Goal: Task Accomplishment & Management: Manage account settings

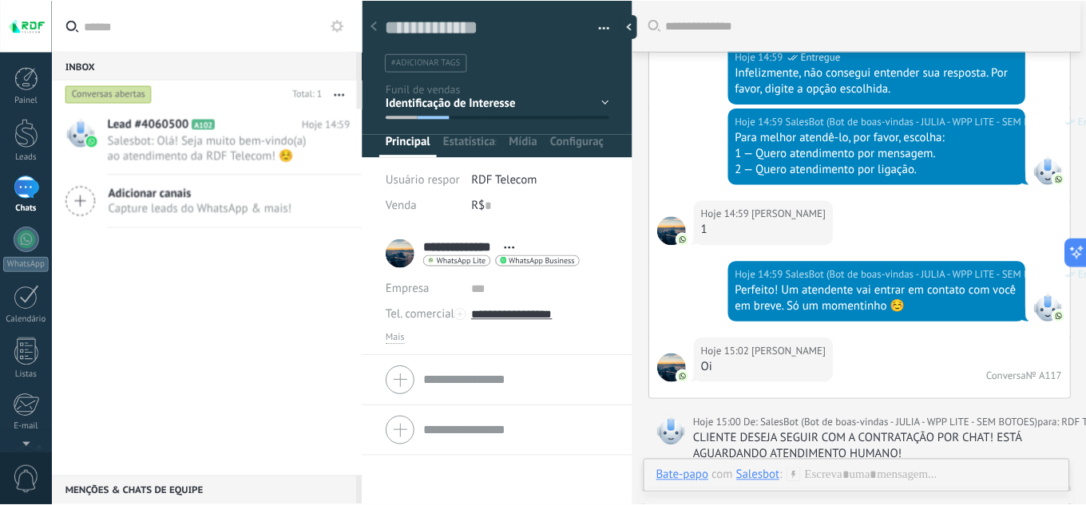
scroll to position [22386, 0]
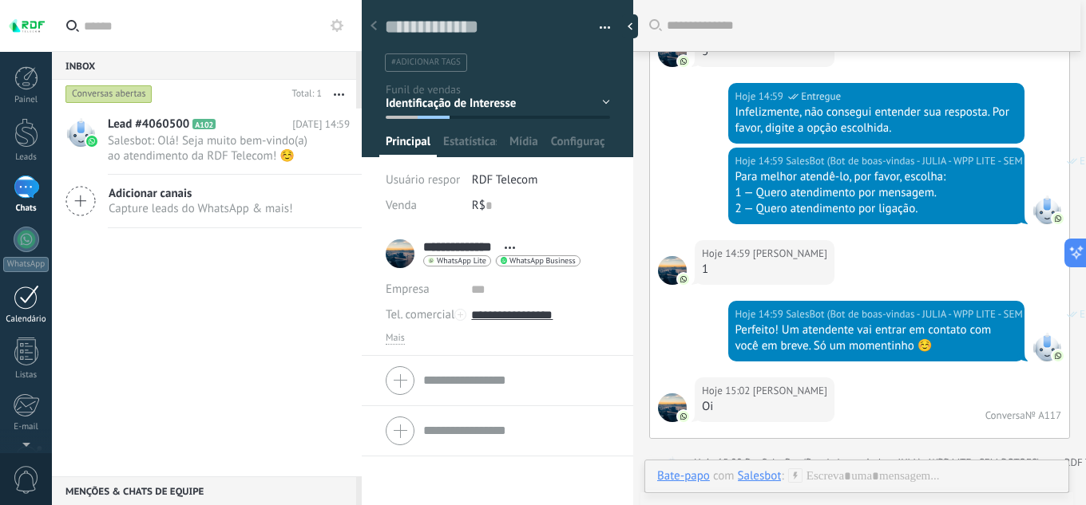
click at [308, 326] on div "Lead #4060500 A102 08/08/2025 14:59 Salesbot: Olá! Seja muito bem-vindo(a) ao a…" at bounding box center [207, 293] width 310 height 368
click at [233, 380] on div "Lead #4060500 A102 08/08/2025 14:59 Salesbot: Olá! Seja muito bem-vindo(a) ao a…" at bounding box center [207, 293] width 310 height 368
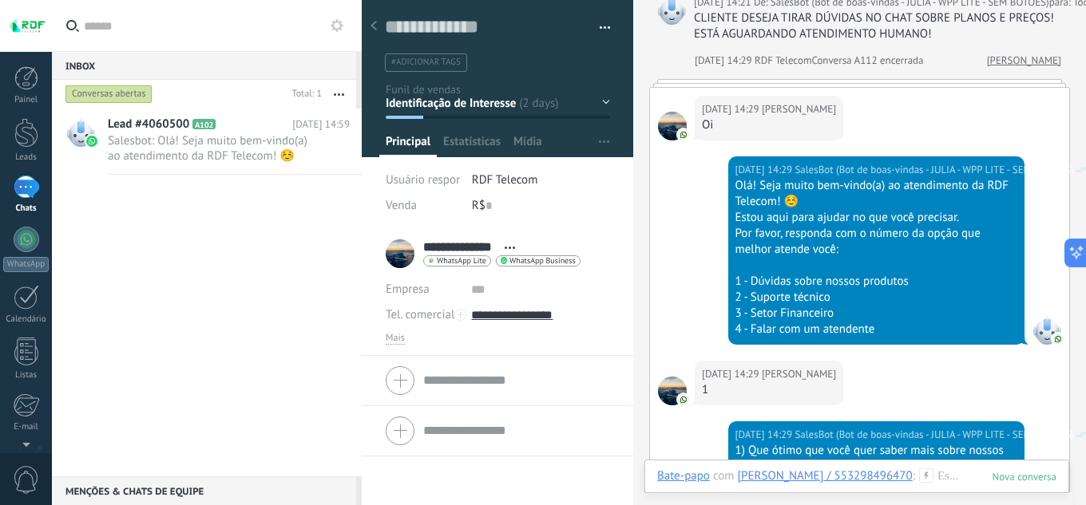
scroll to position [9626, 0]
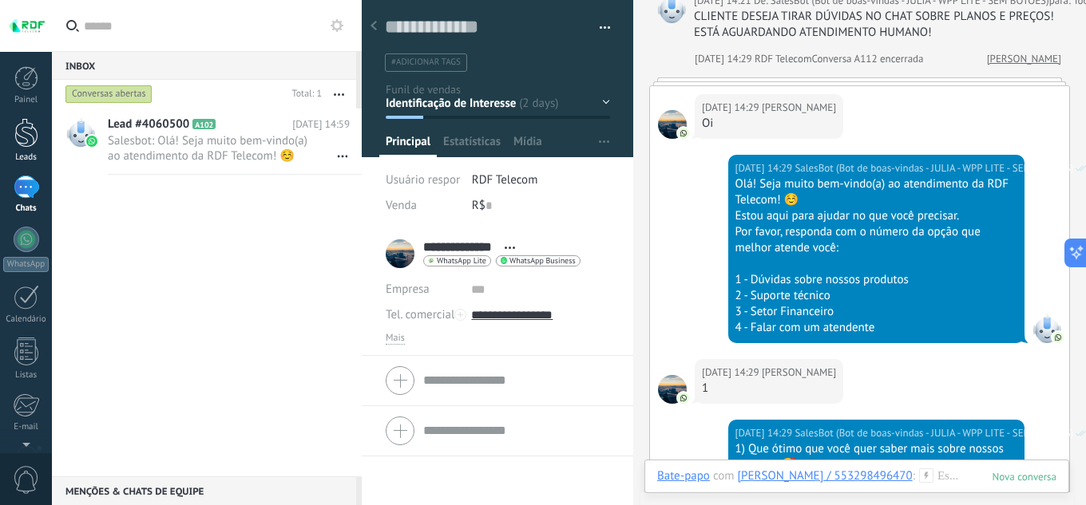
click at [26, 144] on div at bounding box center [26, 133] width 24 height 30
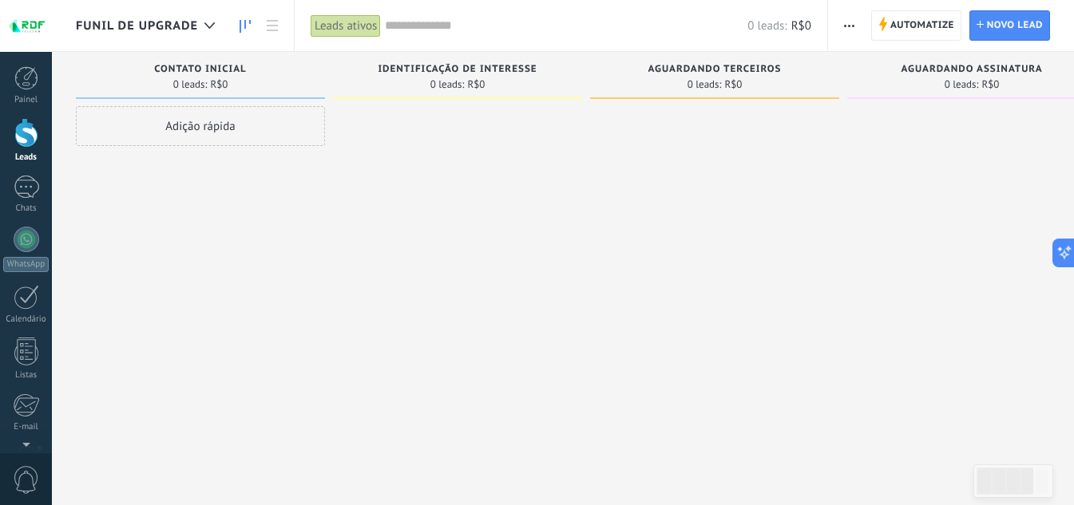
click at [419, 299] on div at bounding box center [457, 254] width 249 height 297
click at [181, 25] on span "Funil de Upgrade" at bounding box center [137, 25] width 122 height 15
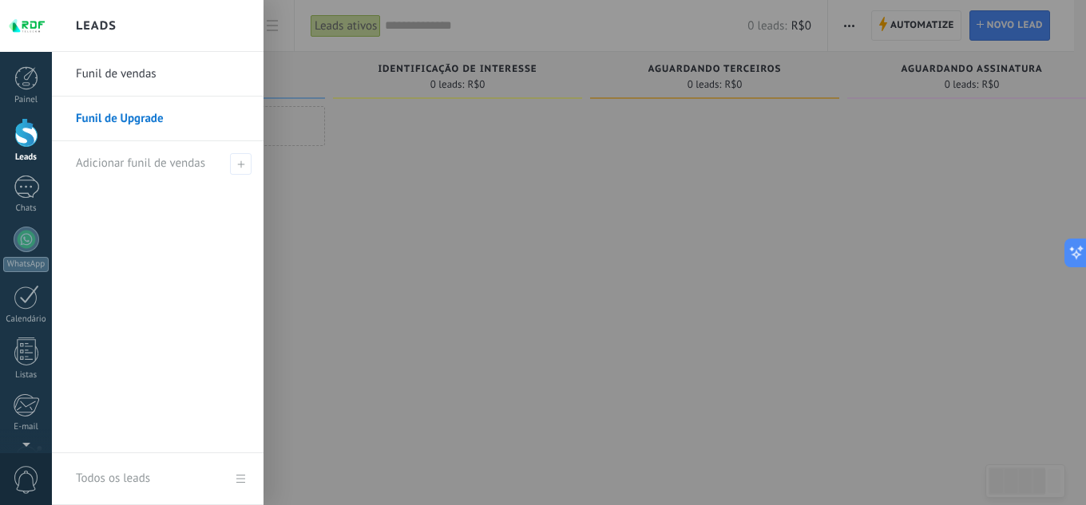
click at [122, 83] on link "Funil de vendas" at bounding box center [162, 74] width 172 height 45
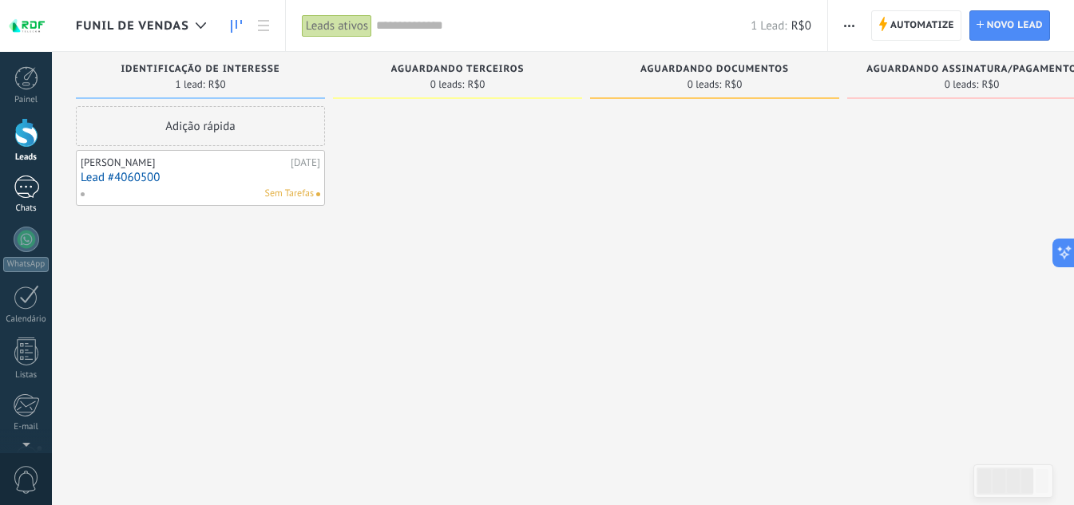
click at [18, 191] on div at bounding box center [27, 187] width 26 height 23
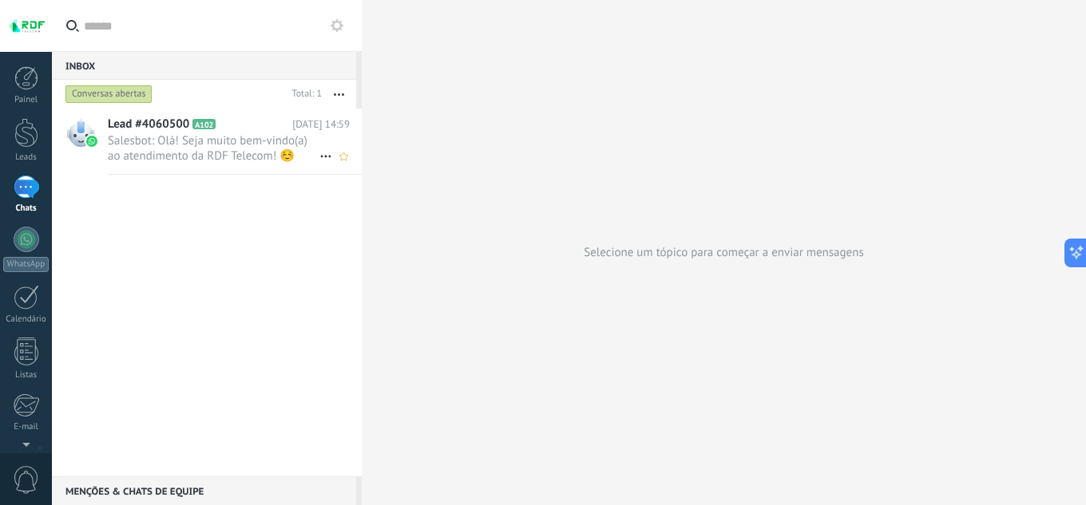
click at [203, 160] on span "Salesbot: Olá! Seja muito bem-vindo(a) ao atendimento da RDF Telecom! ☺️ Estou …" at bounding box center [214, 148] width 212 height 30
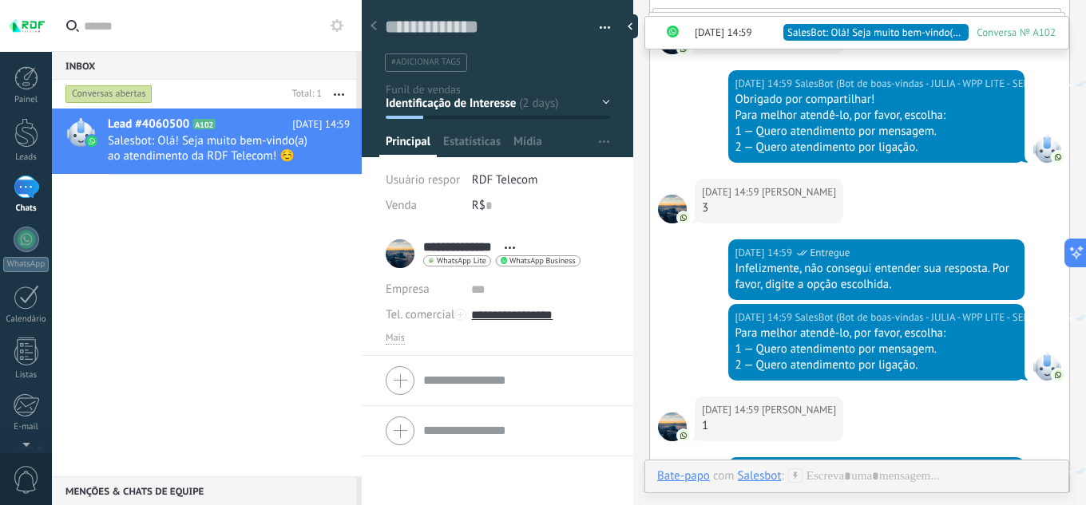
scroll to position [6636, 0]
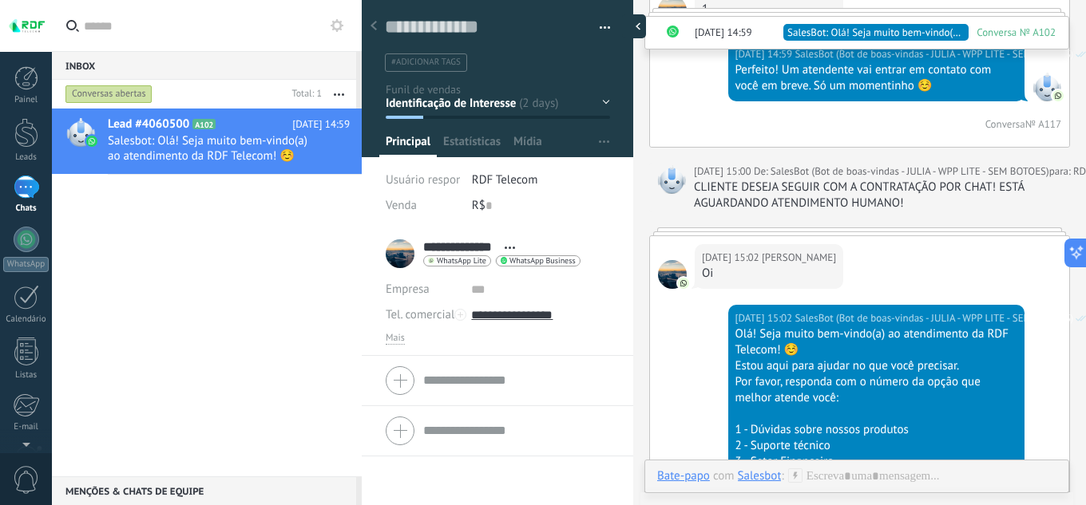
click at [624, 26] on div at bounding box center [634, 26] width 24 height 24
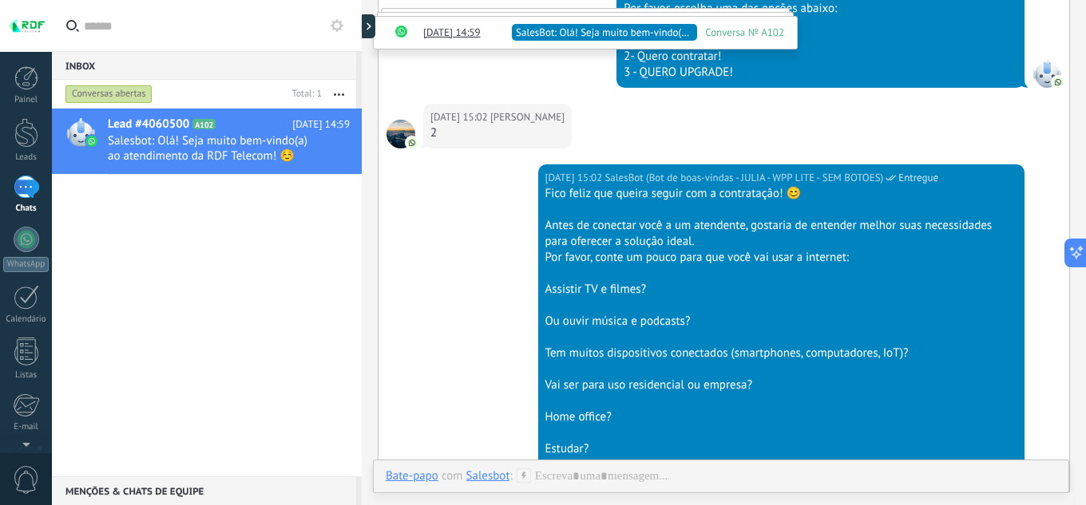
scroll to position [48, 0]
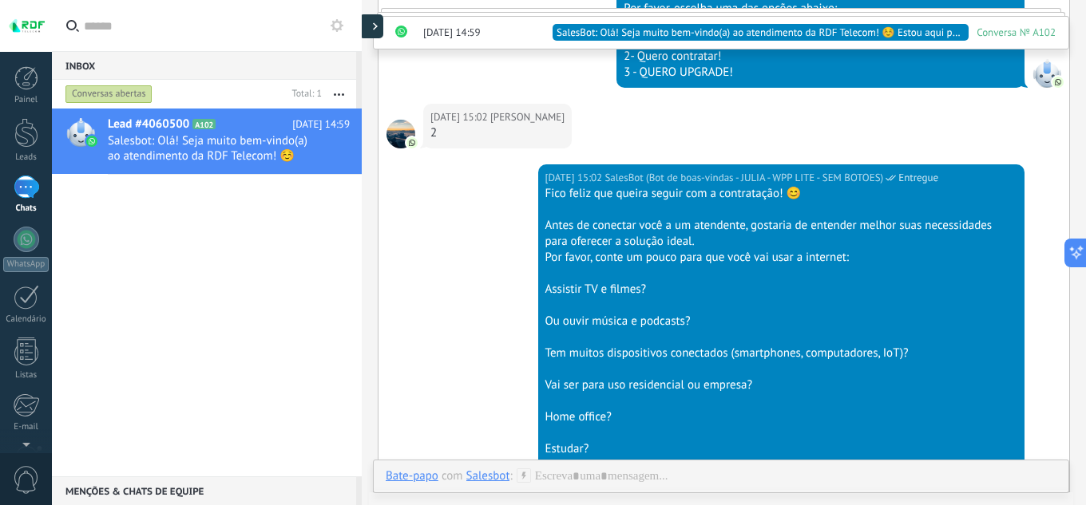
click at [373, 26] on icon at bounding box center [375, 26] width 5 height 8
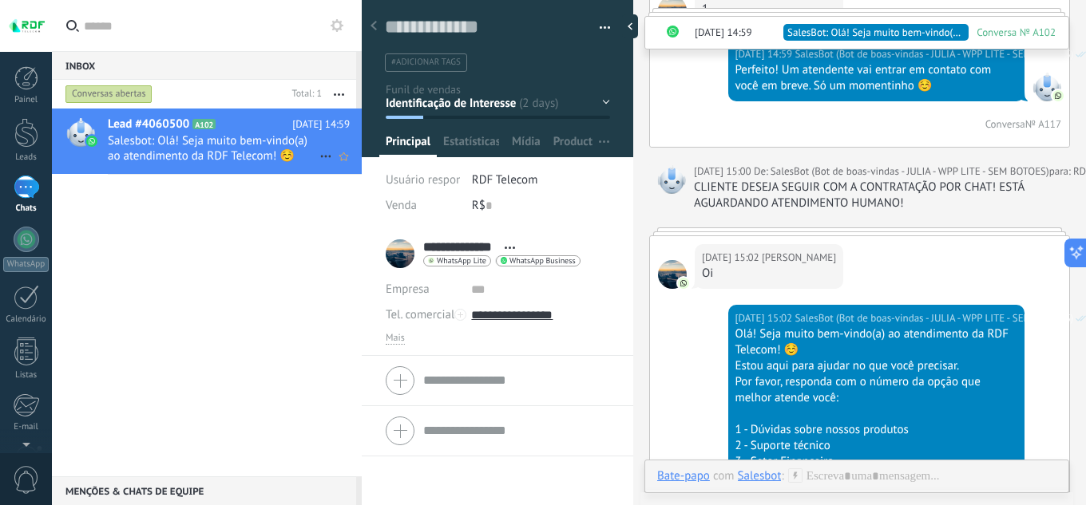
scroll to position [24, 0]
click at [26, 140] on div at bounding box center [26, 133] width 24 height 30
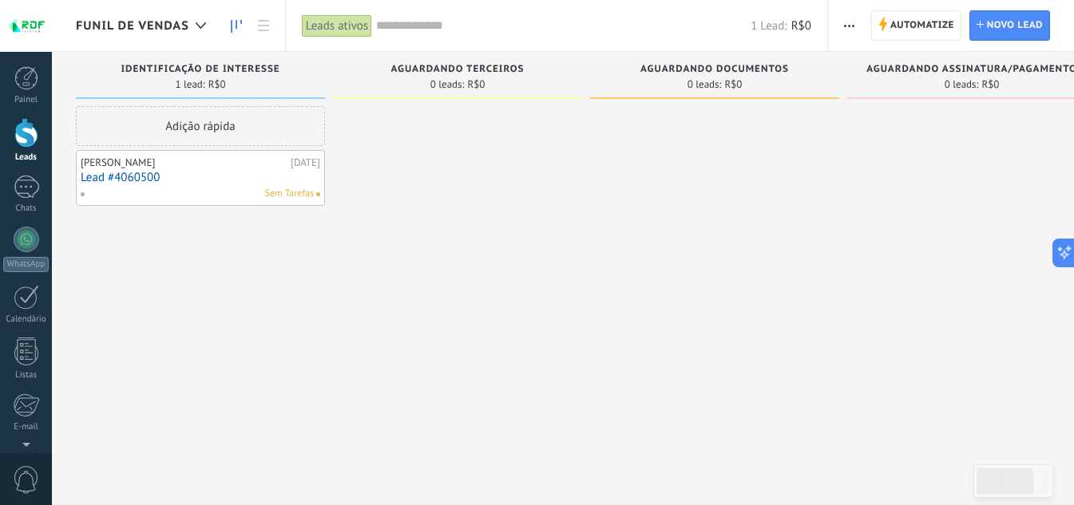
click at [220, 190] on div "Sem Tarefas" at bounding box center [197, 194] width 234 height 14
click at [127, 171] on link "Lead #4060500" at bounding box center [200, 178] width 239 height 14
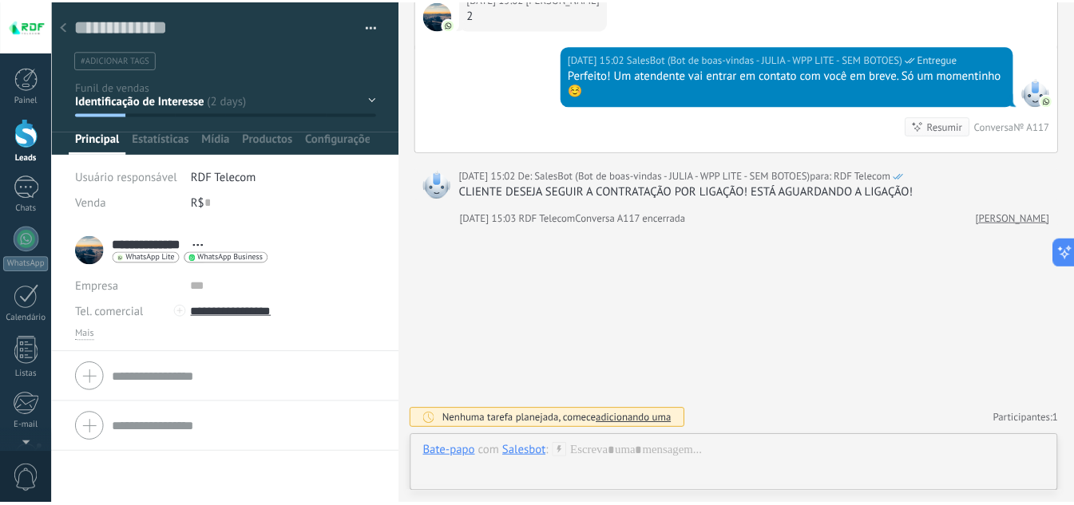
scroll to position [10292, 0]
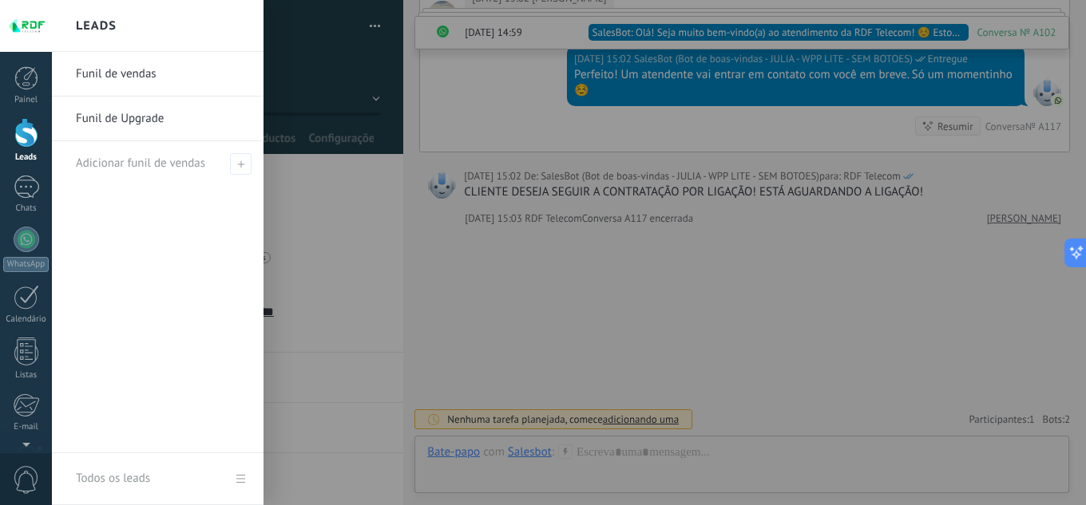
click at [15, 129] on div at bounding box center [26, 133] width 24 height 30
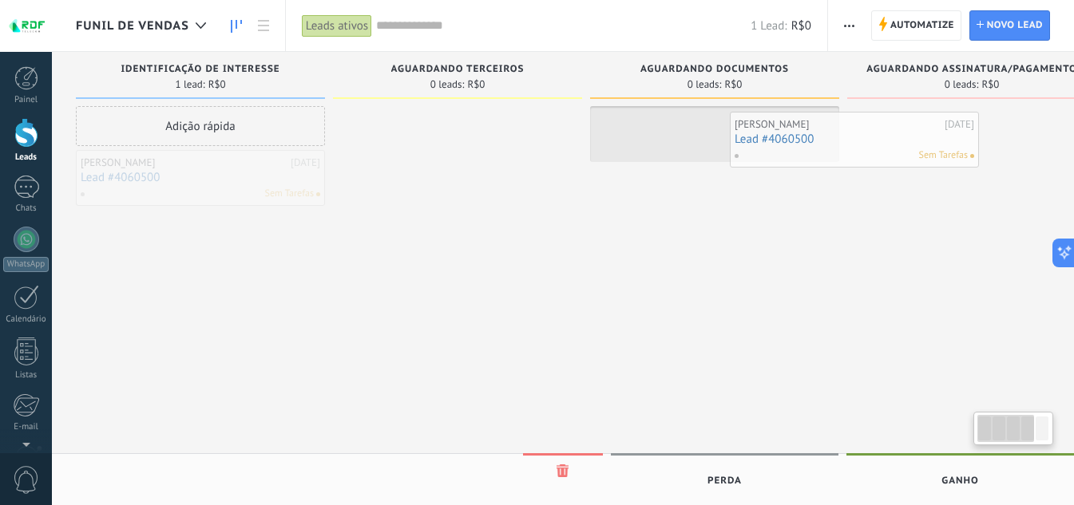
scroll to position [0, 26]
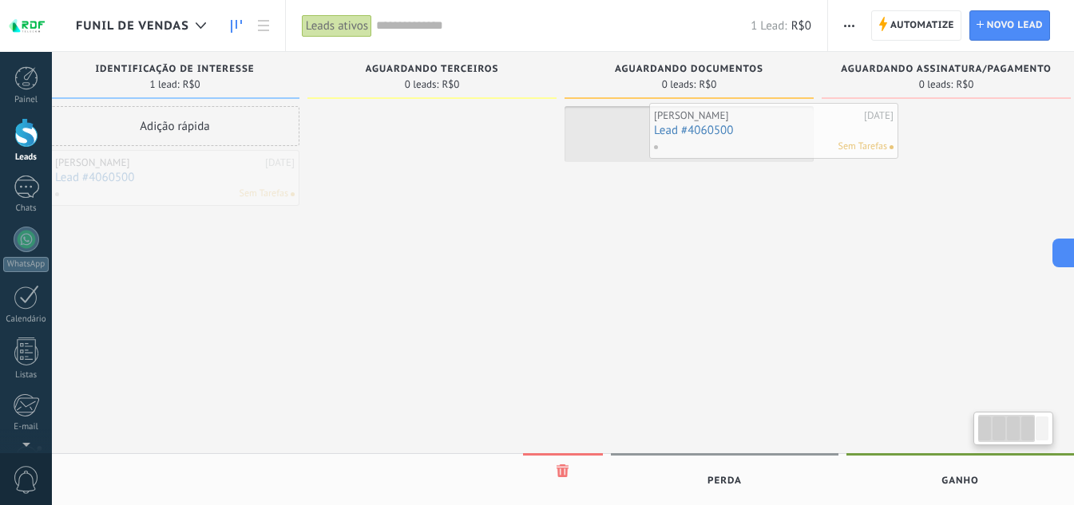
drag, startPoint x: 172, startPoint y: 177, endPoint x: 746, endPoint y: 130, distance: 575.1
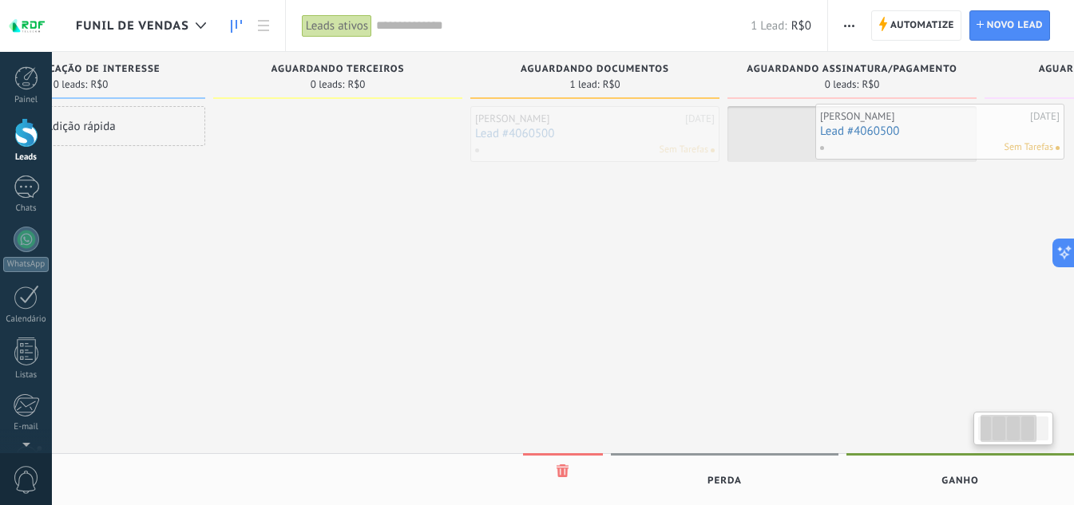
drag, startPoint x: 661, startPoint y: 136, endPoint x: 919, endPoint y: 130, distance: 257.9
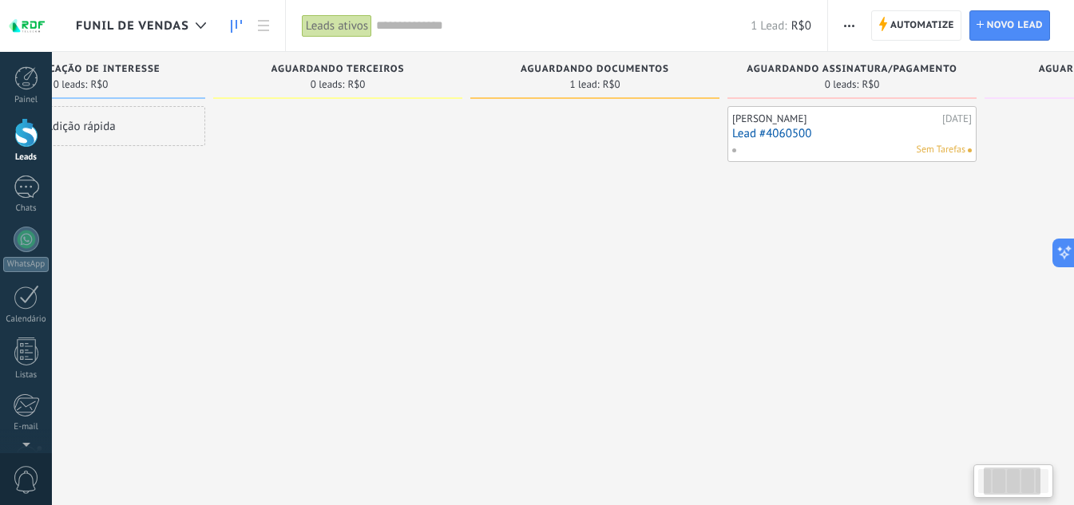
scroll to position [0, 137]
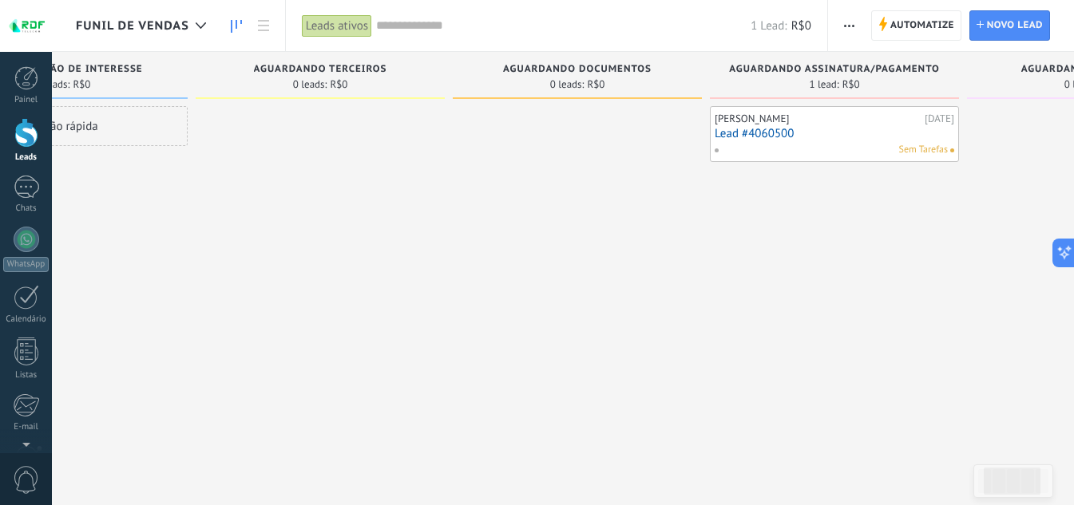
click at [435, 226] on div at bounding box center [320, 254] width 249 height 297
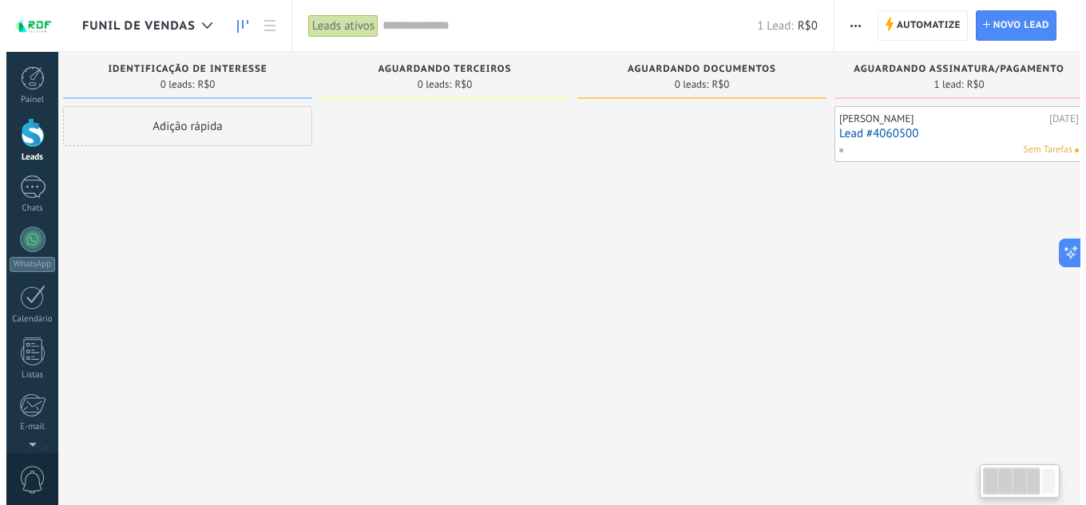
scroll to position [0, 0]
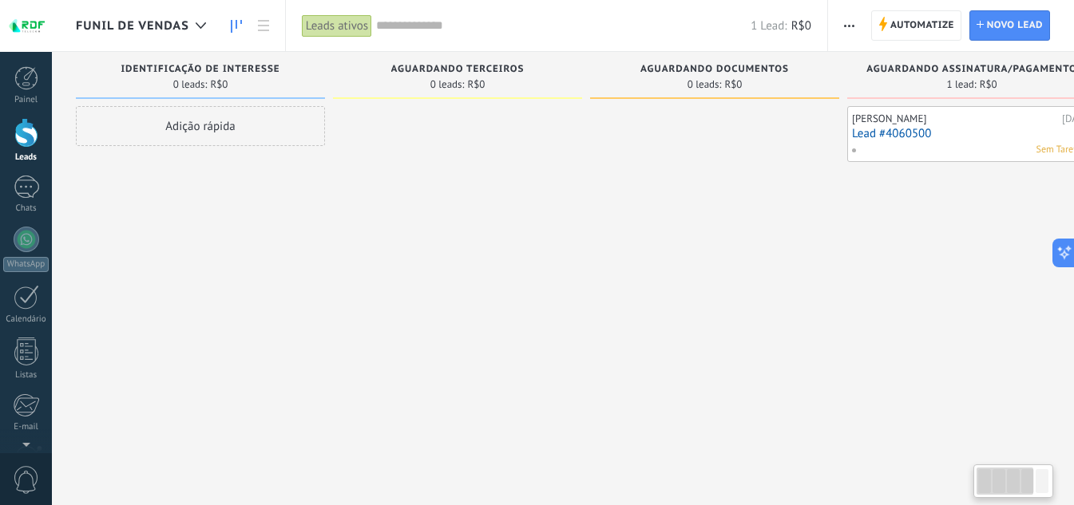
drag, startPoint x: 356, startPoint y: 207, endPoint x: 555, endPoint y: 222, distance: 199.3
click at [555, 222] on div at bounding box center [457, 254] width 249 height 297
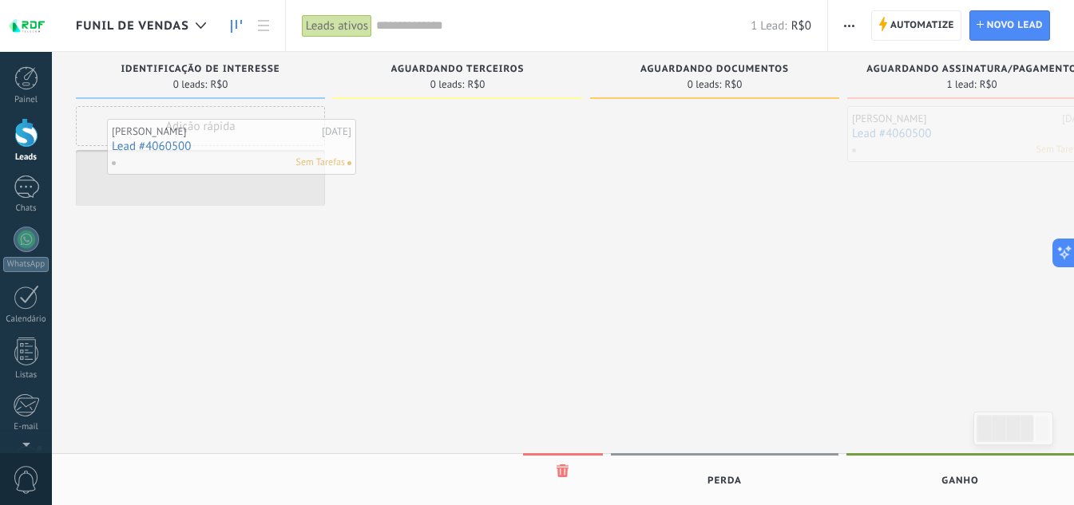
drag, startPoint x: 970, startPoint y: 134, endPoint x: 230, endPoint y: 147, distance: 740.1
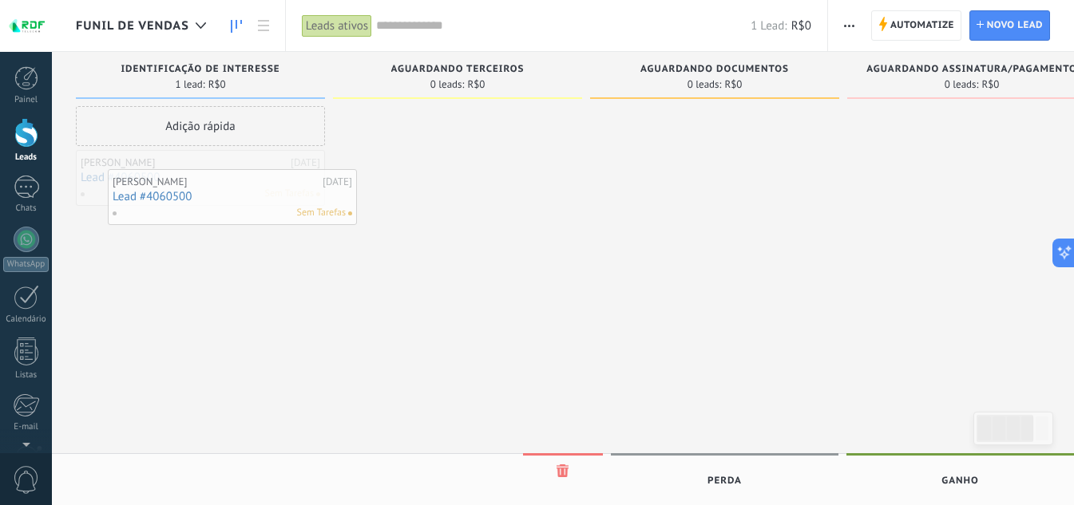
drag, startPoint x: 255, startPoint y: 188, endPoint x: 285, endPoint y: 207, distance: 35.2
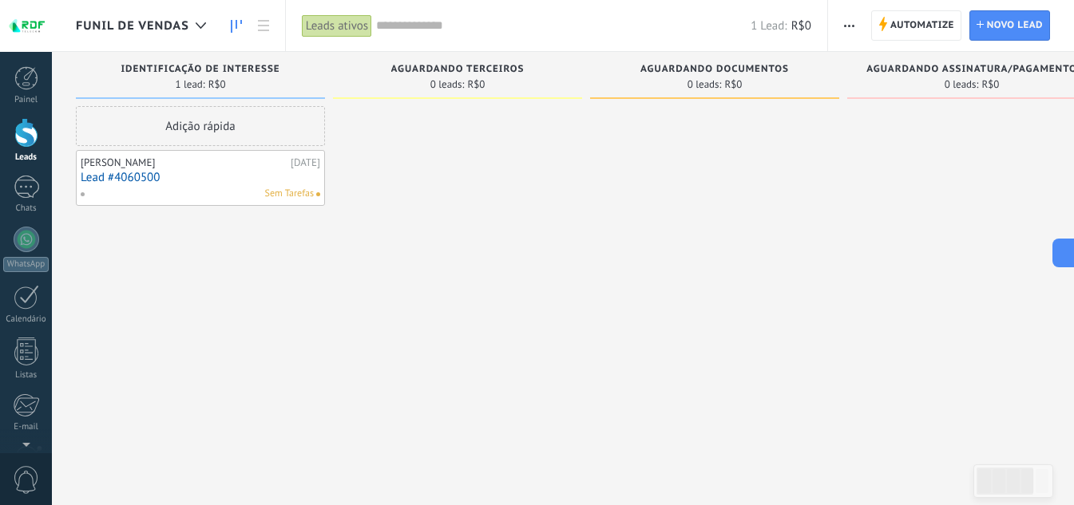
click at [387, 367] on div at bounding box center [457, 254] width 249 height 297
click at [201, 177] on link "Lead #4060500" at bounding box center [200, 178] width 239 height 14
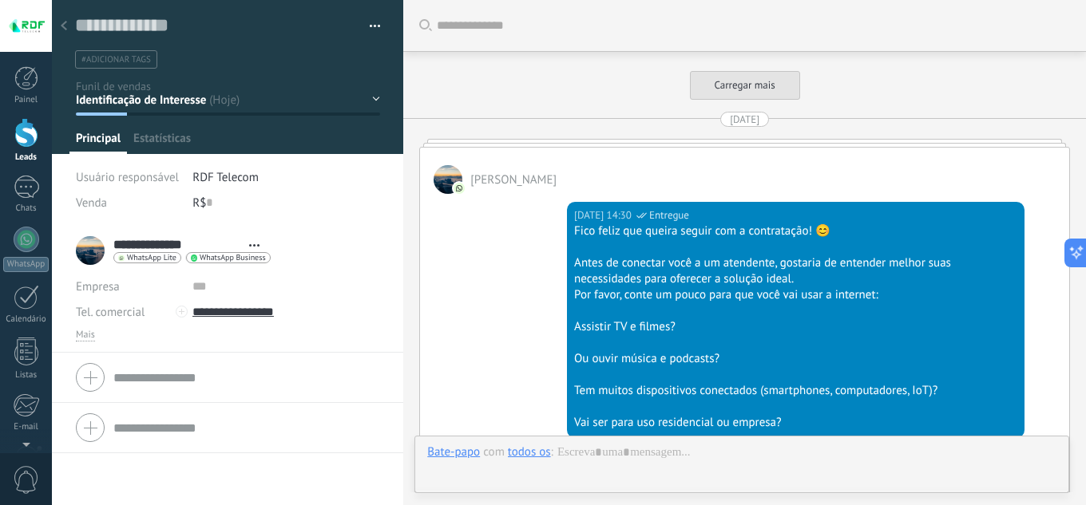
type textarea "**********"
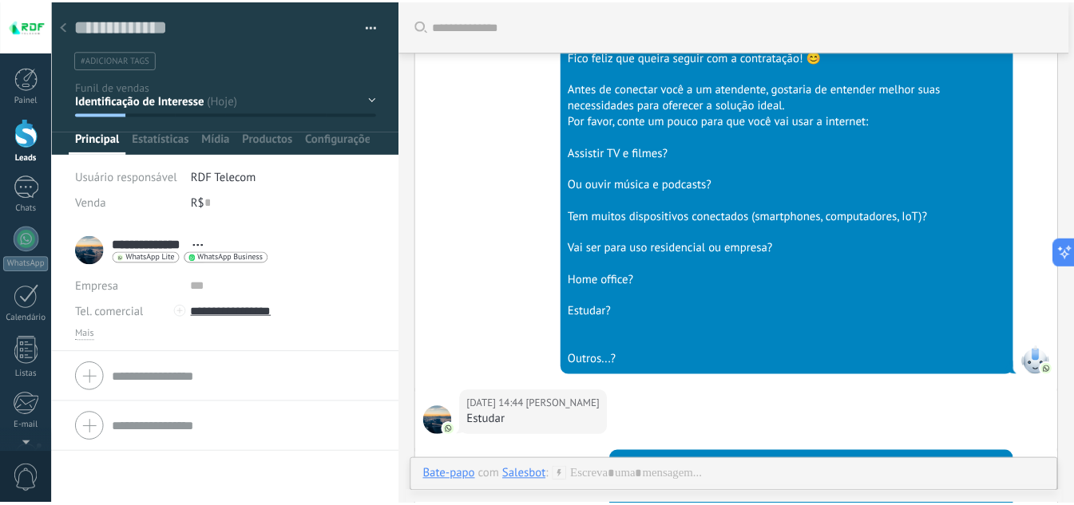
scroll to position [3994, 0]
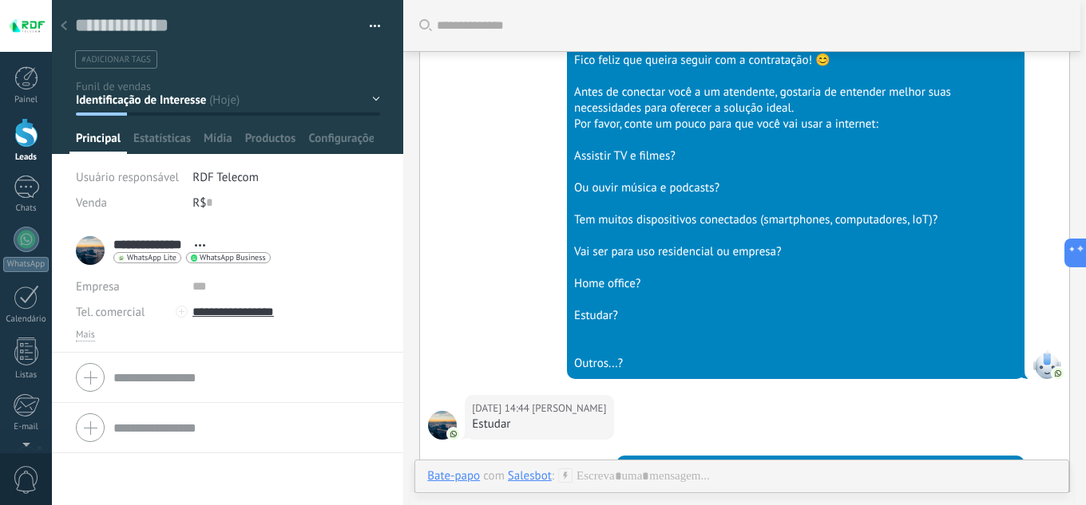
click at [66, 29] on icon at bounding box center [64, 26] width 6 height 10
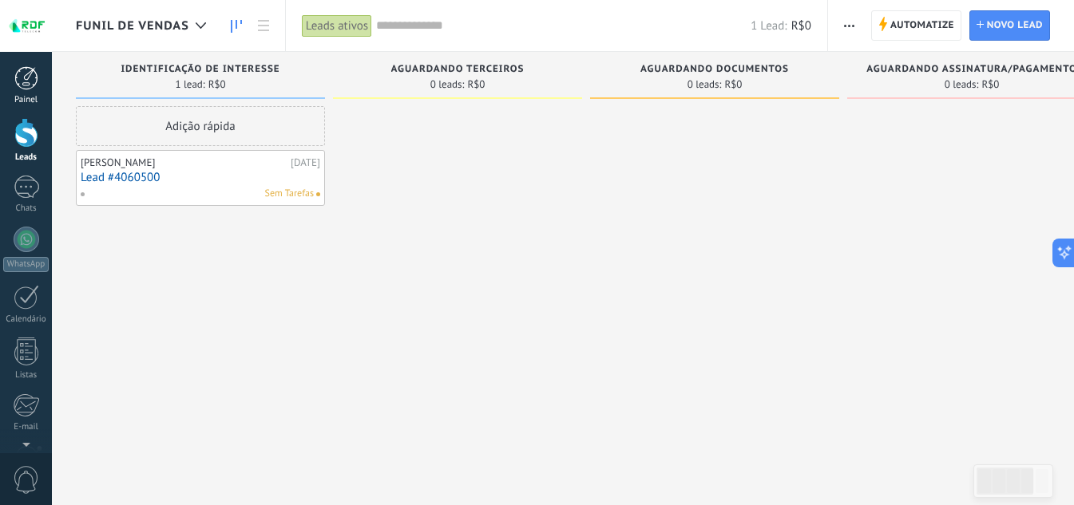
click at [17, 86] on div at bounding box center [26, 78] width 24 height 24
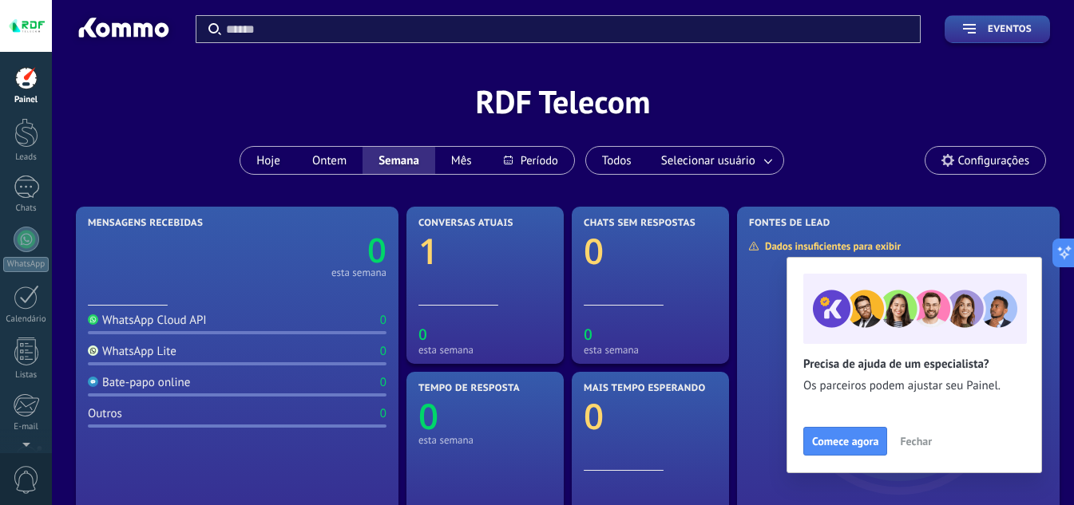
click at [922, 445] on span "Fechar" at bounding box center [916, 441] width 32 height 11
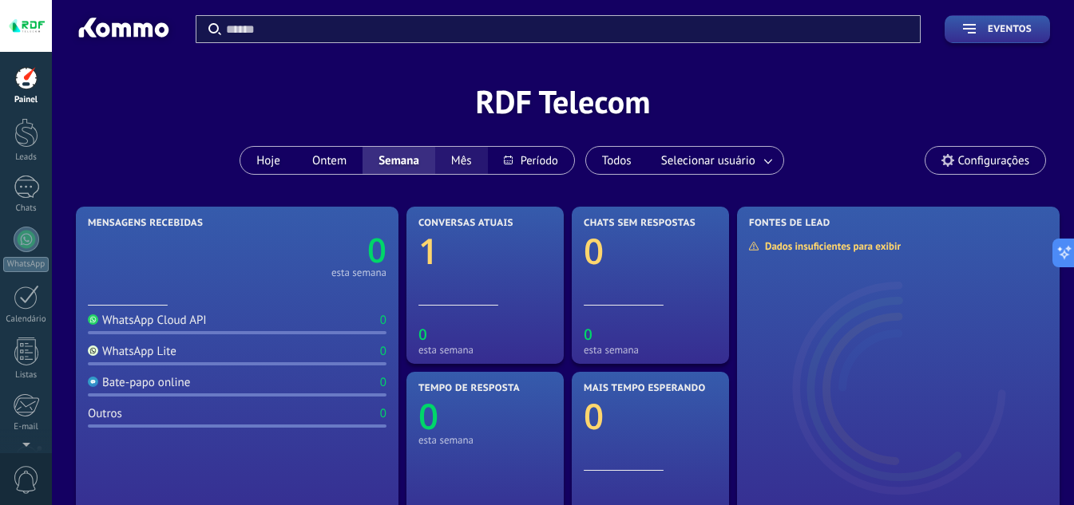
click at [470, 148] on button "Mês" at bounding box center [461, 160] width 53 height 27
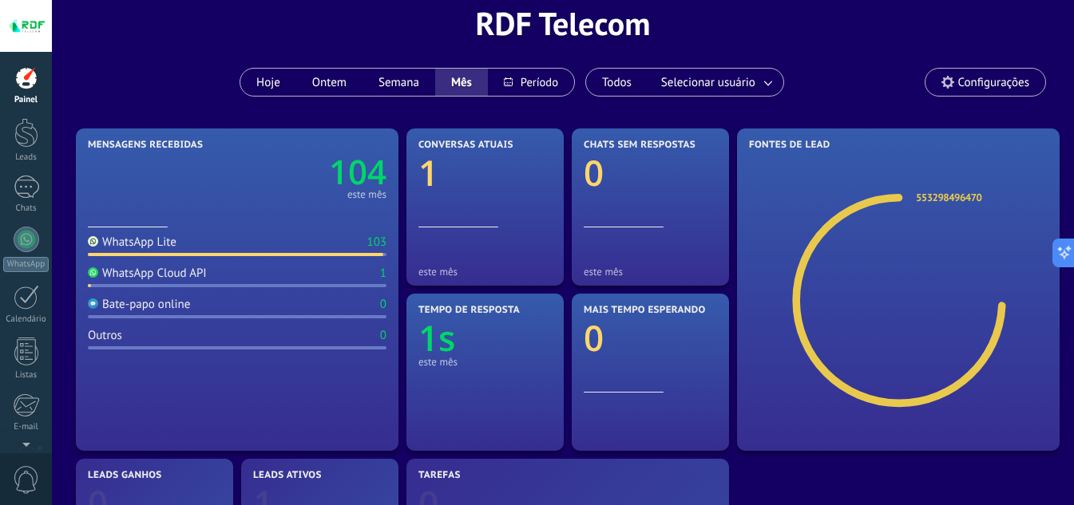
scroll to position [160, 0]
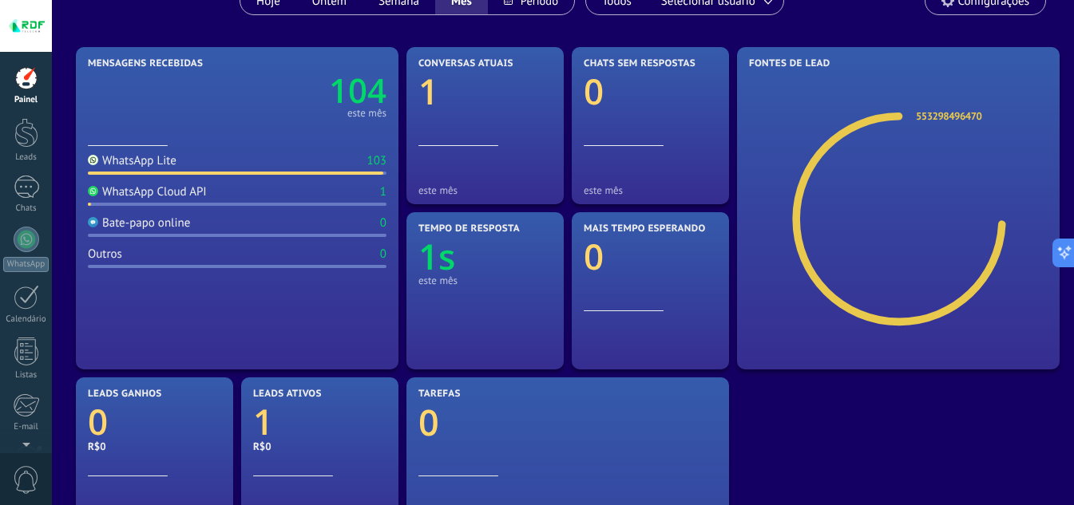
click at [158, 168] on div "WhatsApp Lite" at bounding box center [132, 160] width 89 height 15
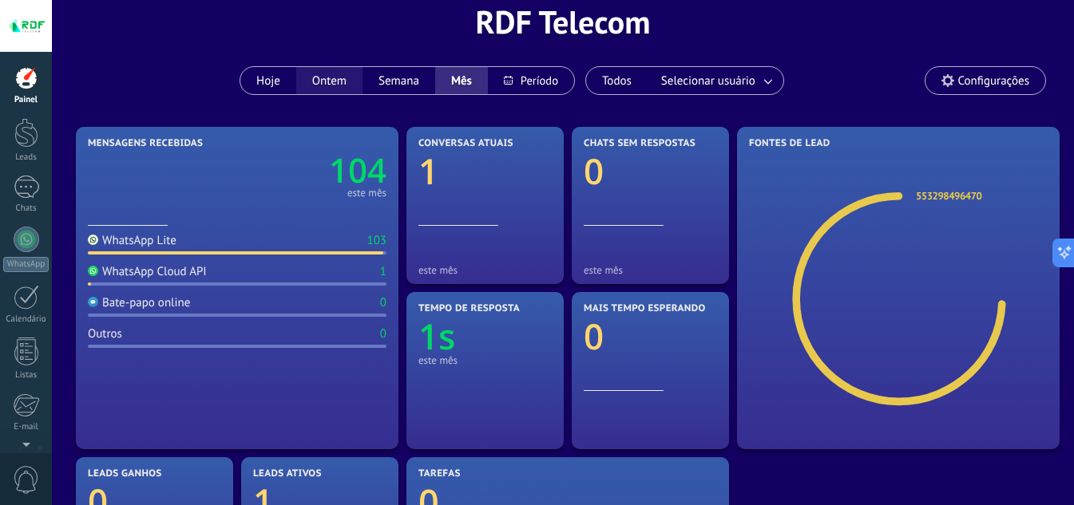
click at [340, 77] on button "Ontem" at bounding box center [329, 80] width 66 height 27
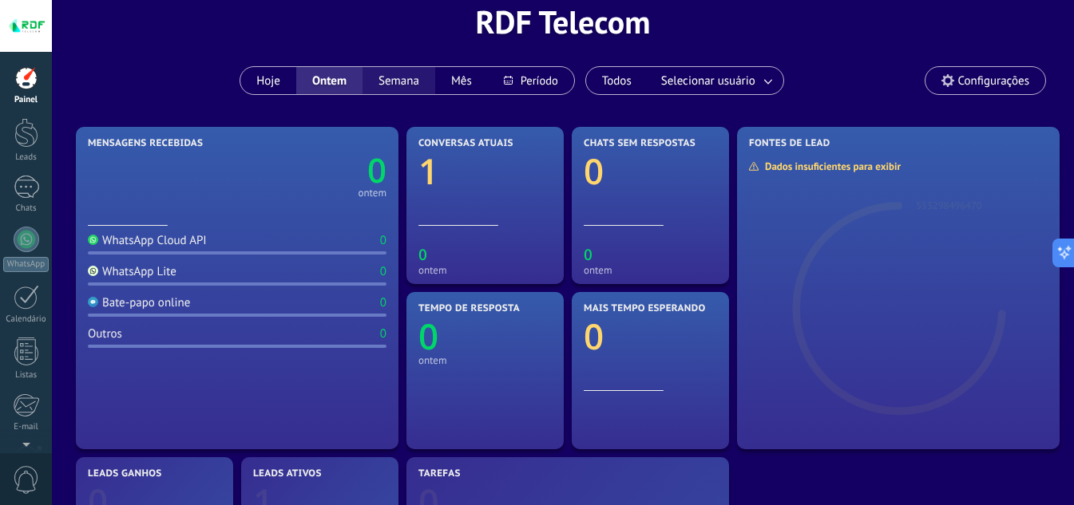
click at [396, 89] on button "Semana" at bounding box center [398, 80] width 73 height 27
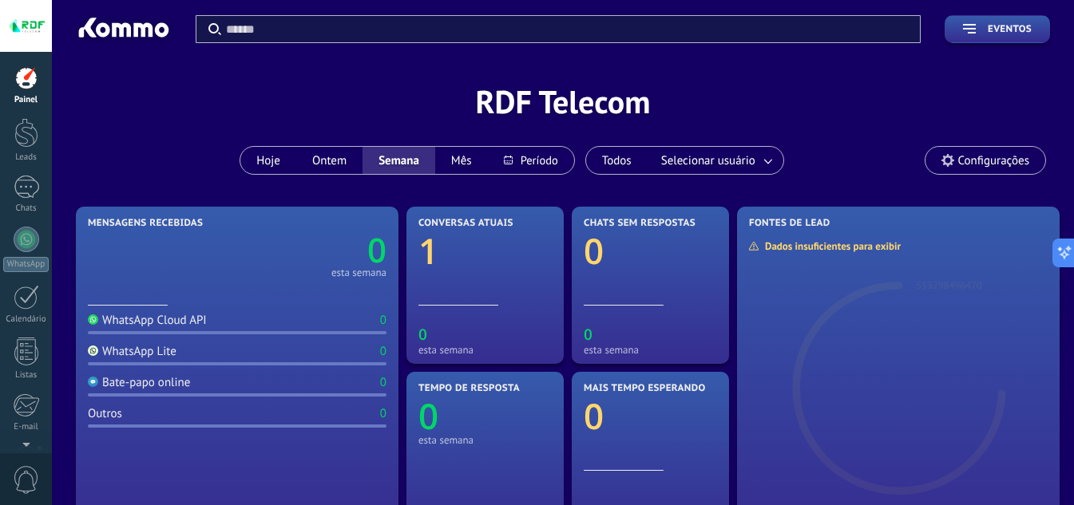
click at [983, 147] on span "Configurações" at bounding box center [985, 160] width 120 height 27
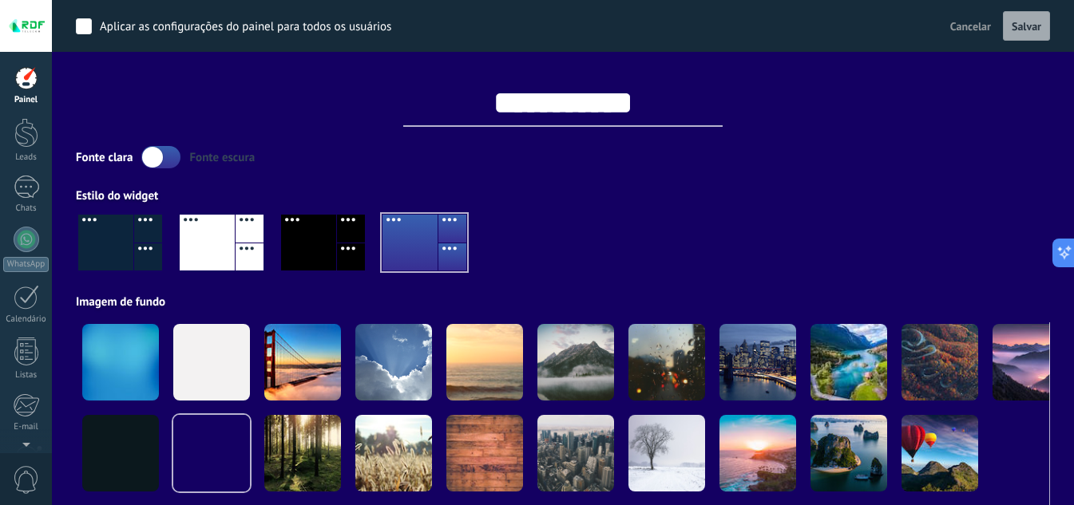
click at [880, 104] on div "**********" at bounding box center [563, 89] width 974 height 75
click at [980, 27] on span "Cancelar" at bounding box center [970, 26] width 41 height 14
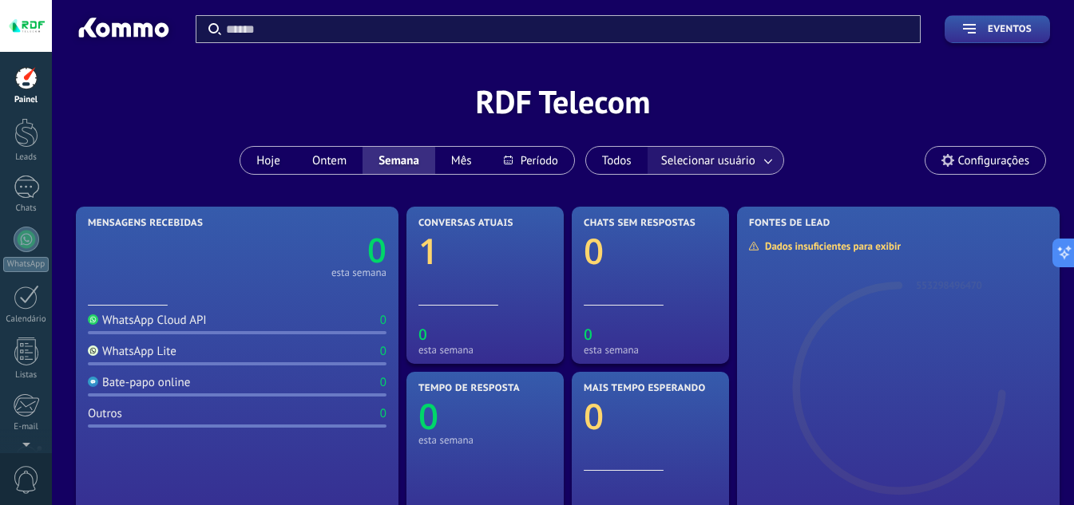
click at [720, 167] on span "Selecionar usuário" at bounding box center [708, 161] width 101 height 22
click at [730, 164] on span "Selecionar usuário" at bounding box center [708, 161] width 101 height 22
click at [760, 158] on link at bounding box center [768, 161] width 29 height 26
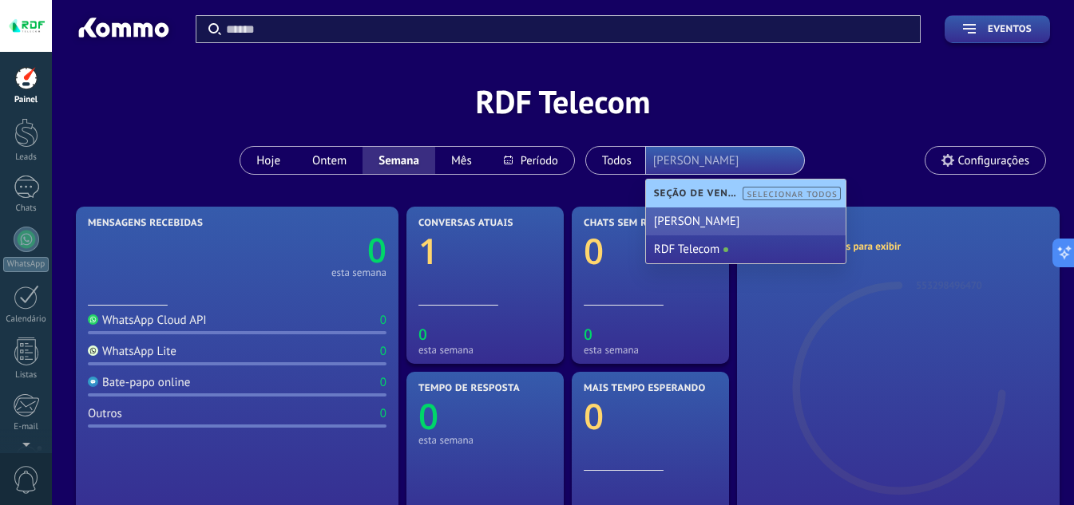
click at [704, 220] on div "Marcelo Lobato" at bounding box center [746, 222] width 200 height 28
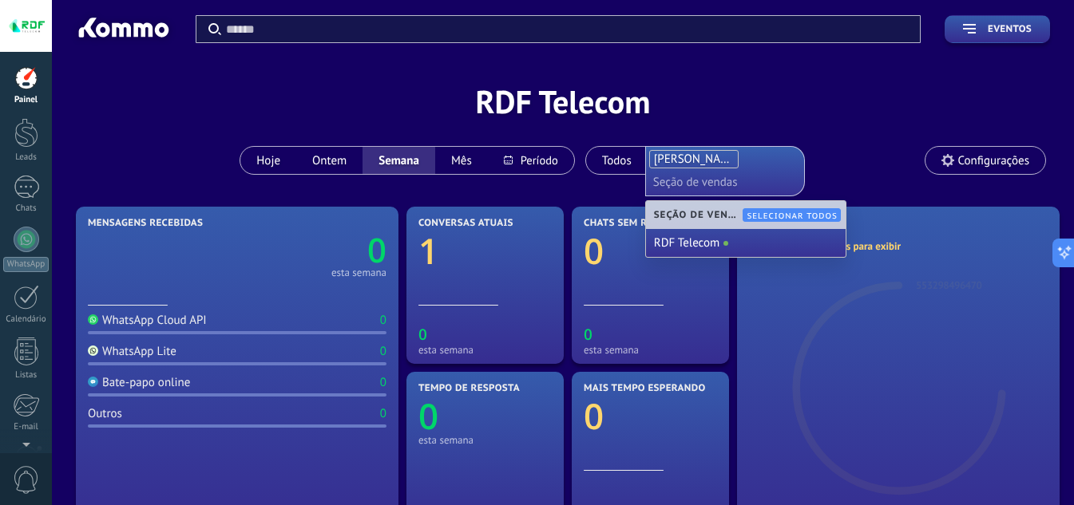
click at [831, 143] on div "Aplicar Eventos RDF Telecom Hoje Ontem Semana Mês Todos Selecionar usuário Marc…" at bounding box center [563, 101] width 974 height 203
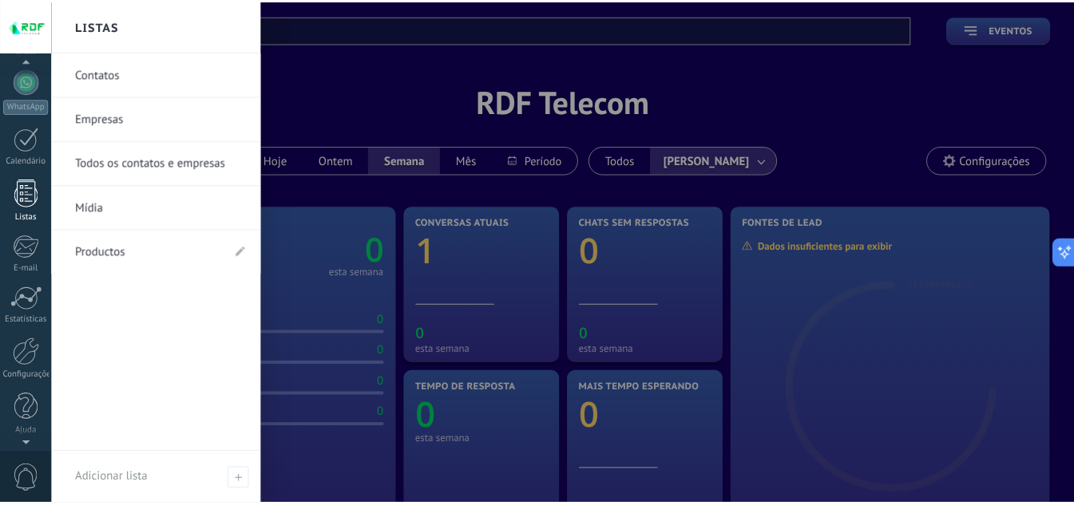
scroll to position [159, 0]
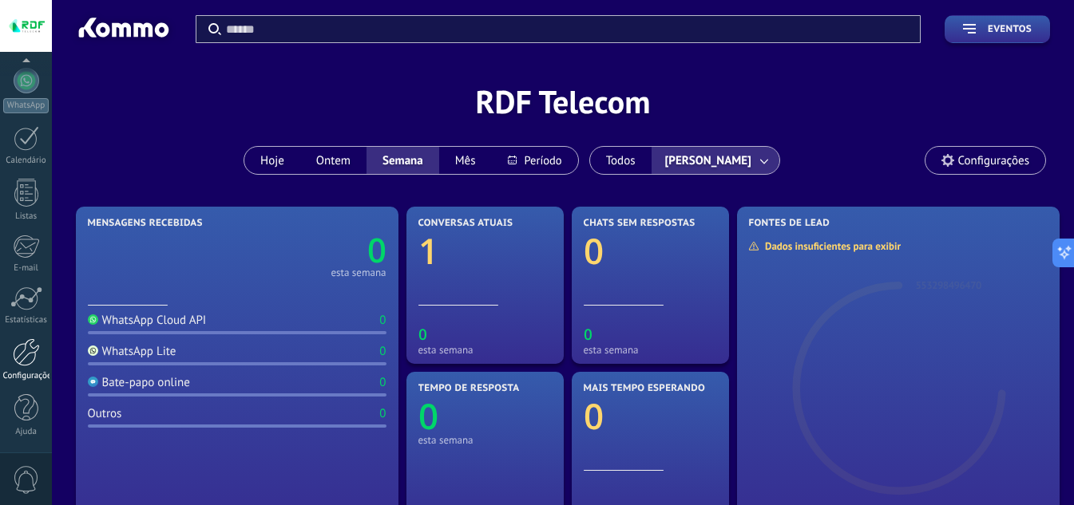
click at [23, 362] on div at bounding box center [26, 352] width 27 height 28
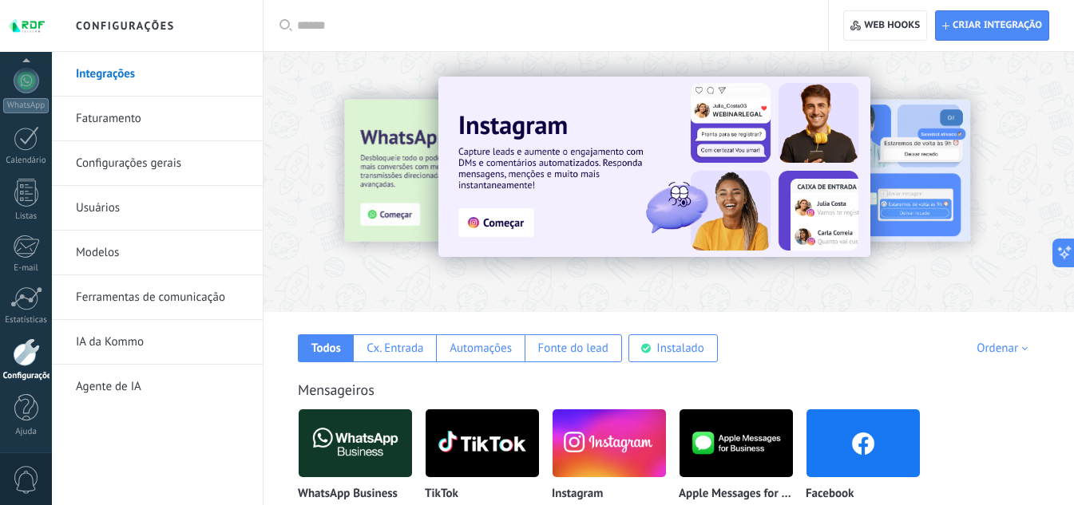
click at [89, 116] on link "Faturamento" at bounding box center [161, 119] width 171 height 45
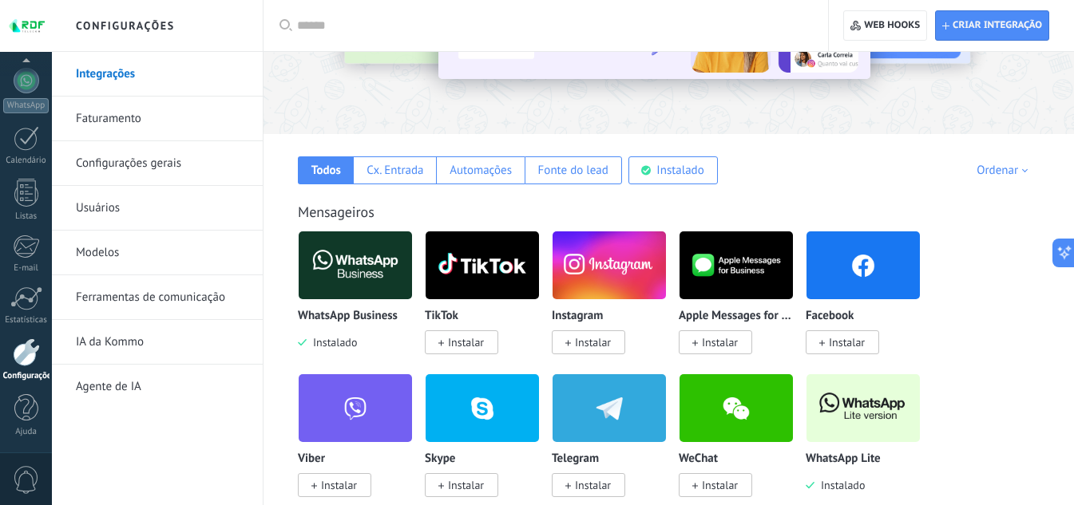
scroll to position [319, 0]
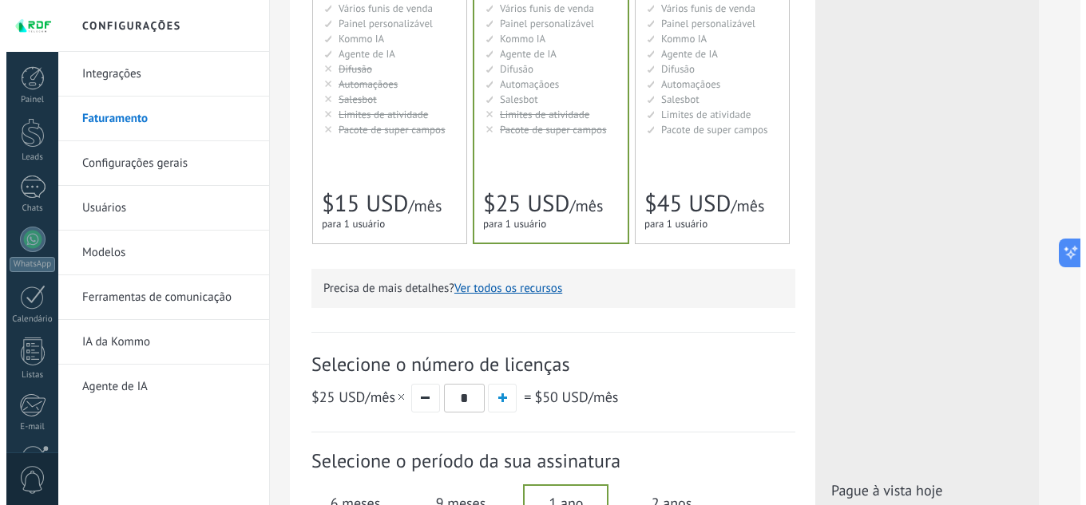
scroll to position [559, 0]
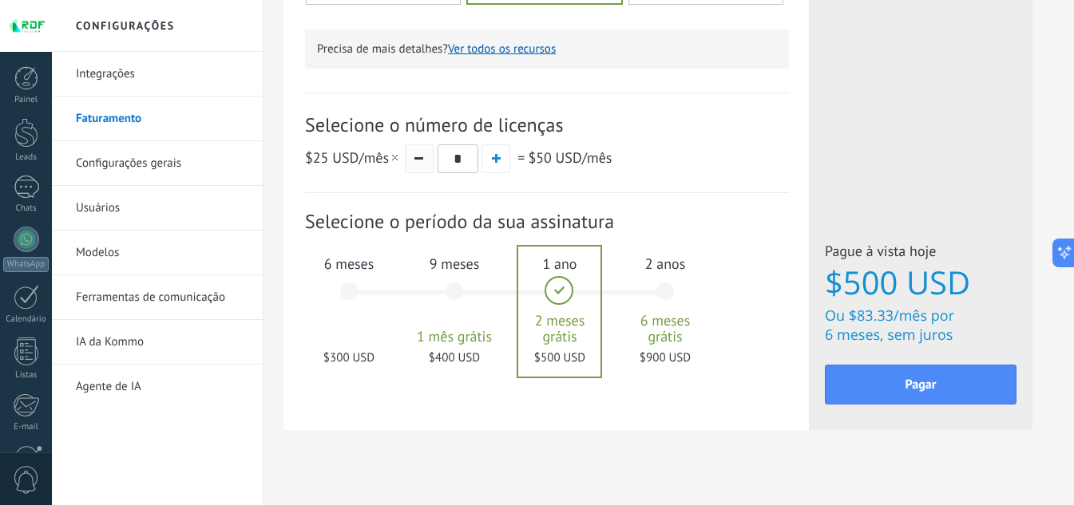
click at [423, 159] on span "button" at bounding box center [418, 158] width 9 height 2
type input "*"
drag, startPoint x: 834, startPoint y: 283, endPoint x: 920, endPoint y: 290, distance: 85.7
click at [920, 290] on span "$250 USD" at bounding box center [921, 282] width 192 height 35
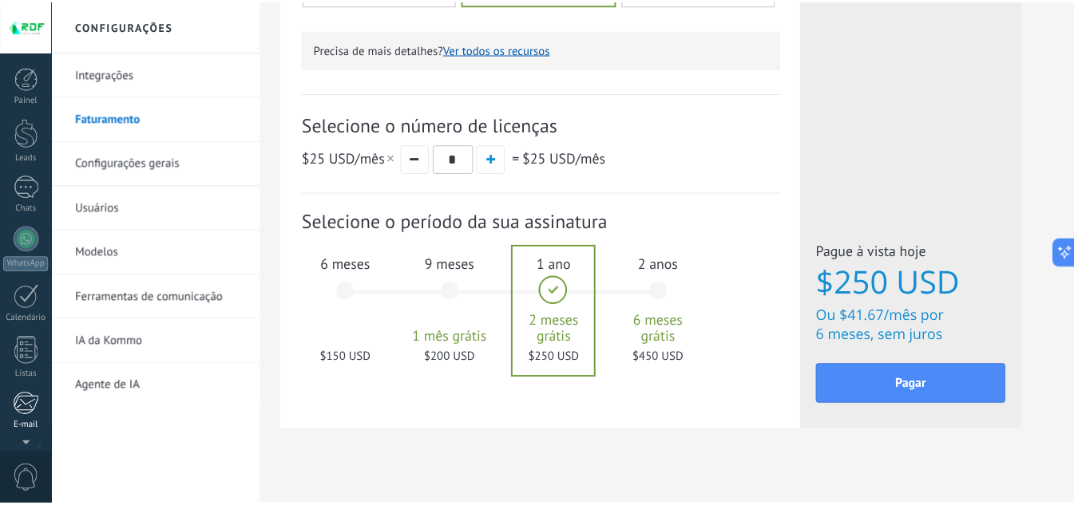
scroll to position [159, 0]
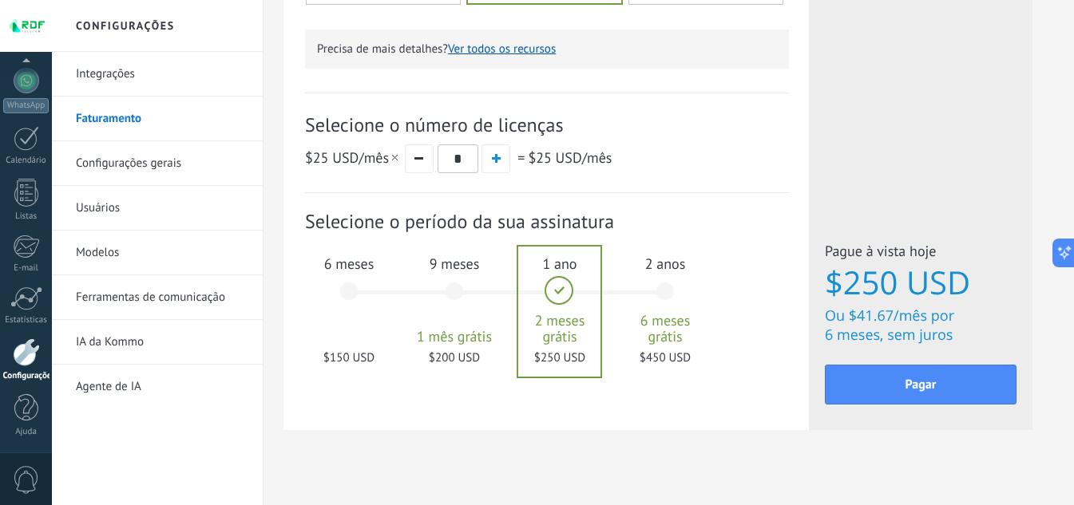
click at [576, 403] on div "Assinatura: Selecione o período da sua assinatura 1 mês" at bounding box center [547, 300] width 484 height 214
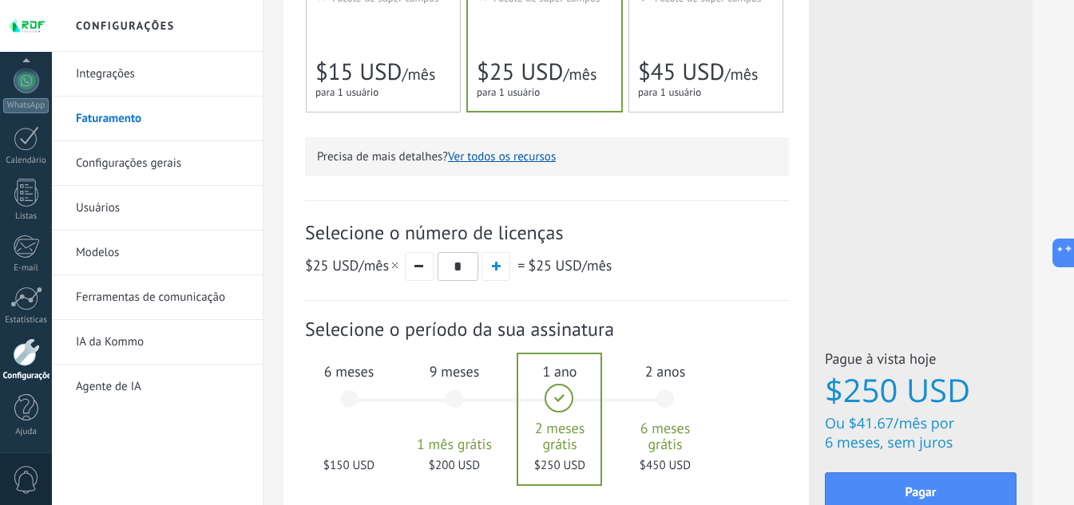
scroll to position [479, 0]
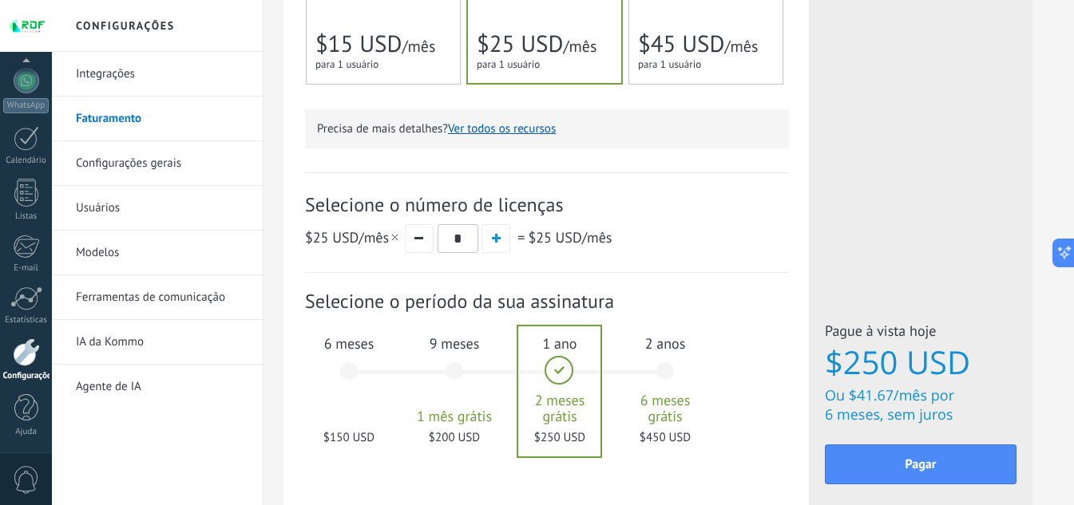
click at [455, 371] on div "9 meses 1 mês grátis $200 USD" at bounding box center [454, 378] width 86 height 113
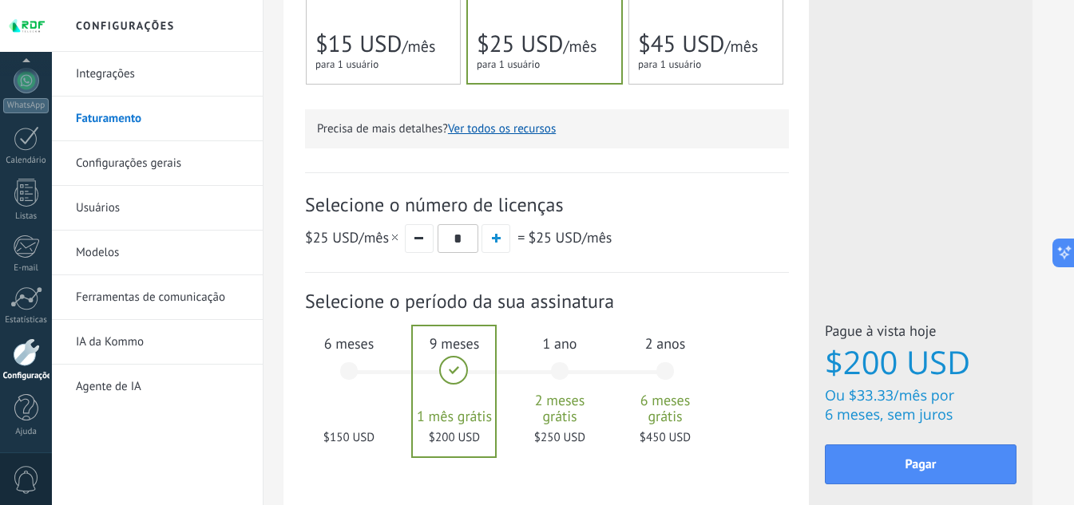
click at [366, 381] on div "6 meses $150 USD" at bounding box center [349, 378] width 86 height 113
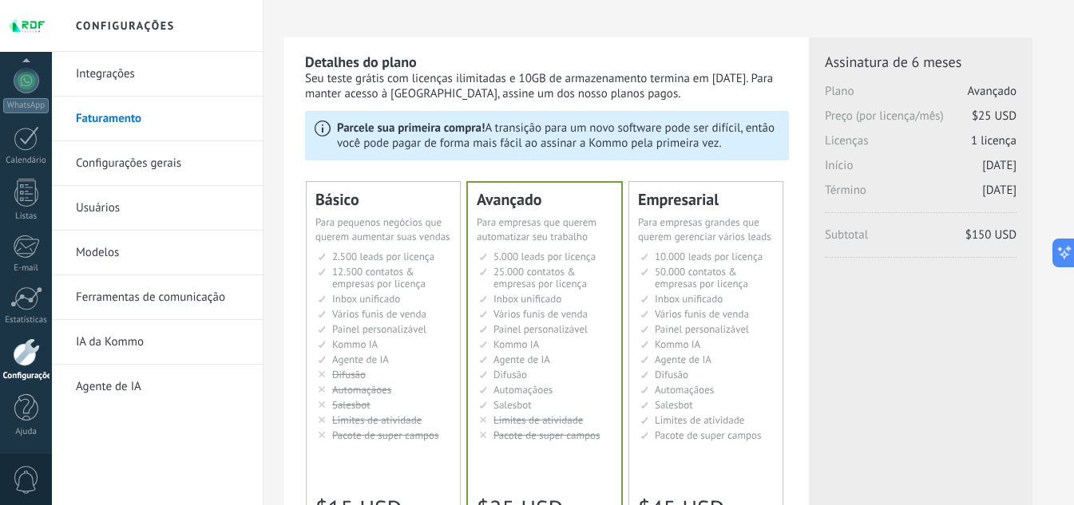
scroll to position [0, 0]
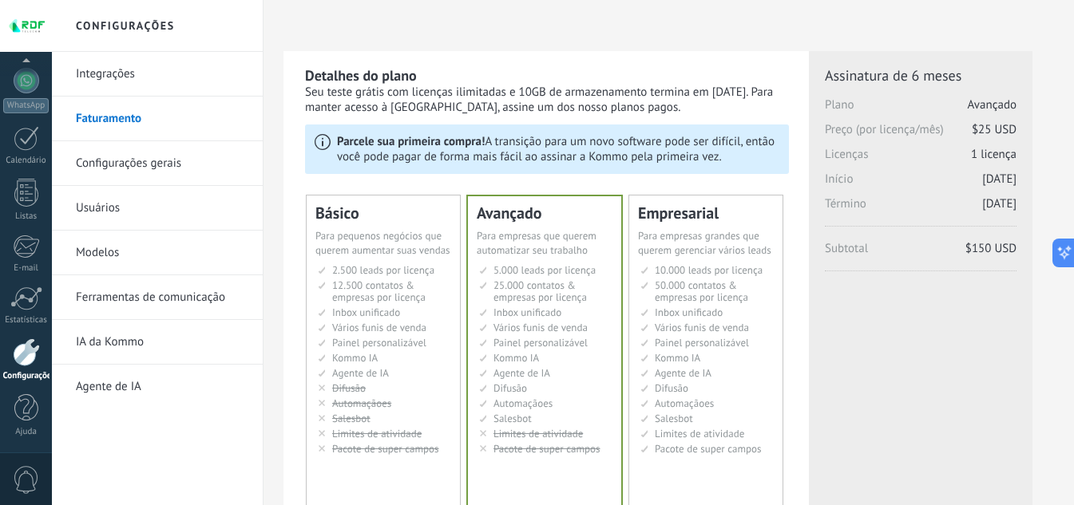
drag, startPoint x: 958, startPoint y: 203, endPoint x: 1022, endPoint y: 203, distance: 63.9
drag, startPoint x: 965, startPoint y: 251, endPoint x: 1007, endPoint y: 251, distance: 41.5
click at [1007, 251] on span "$150 USD" at bounding box center [990, 248] width 51 height 15
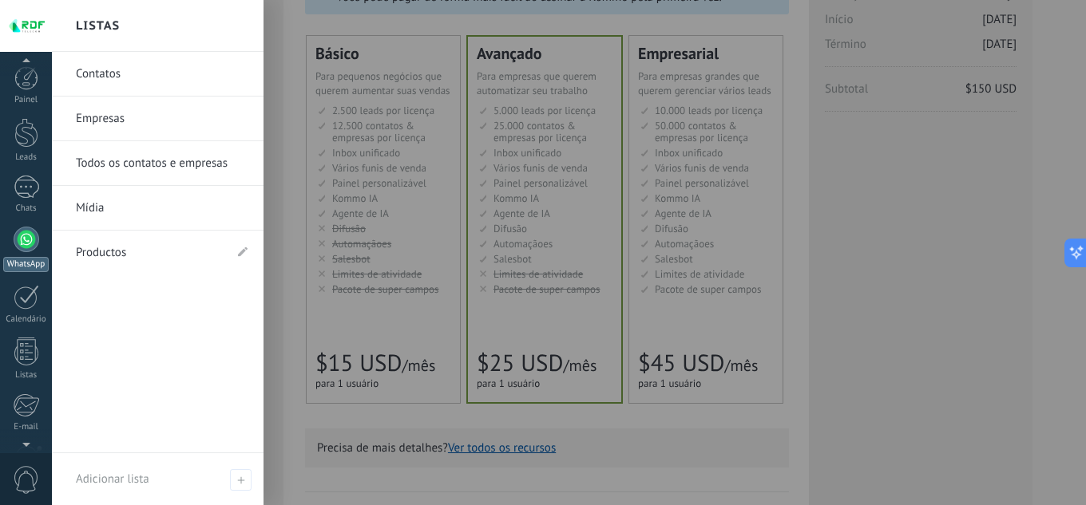
click at [26, 248] on div at bounding box center [27, 240] width 26 height 26
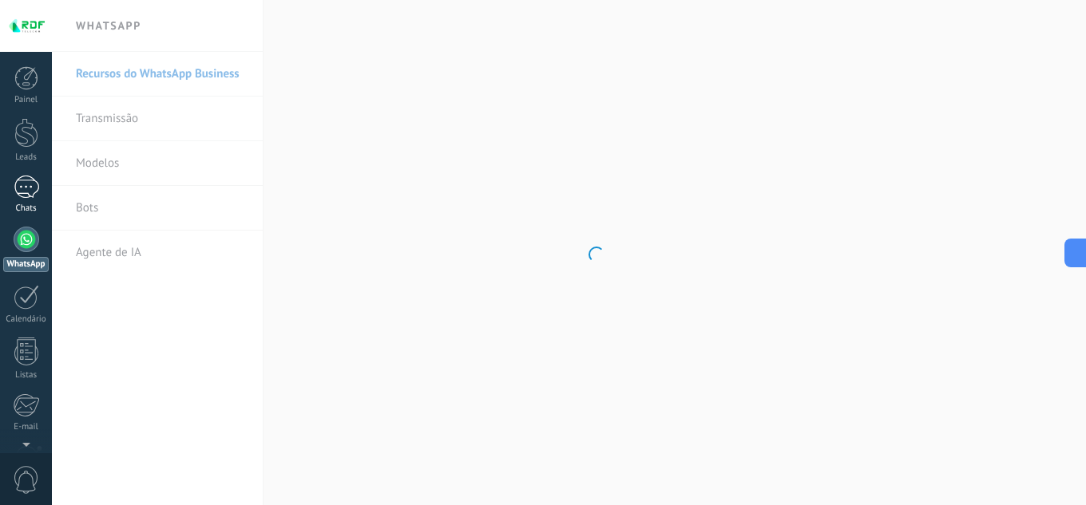
click at [21, 193] on div at bounding box center [27, 187] width 26 height 23
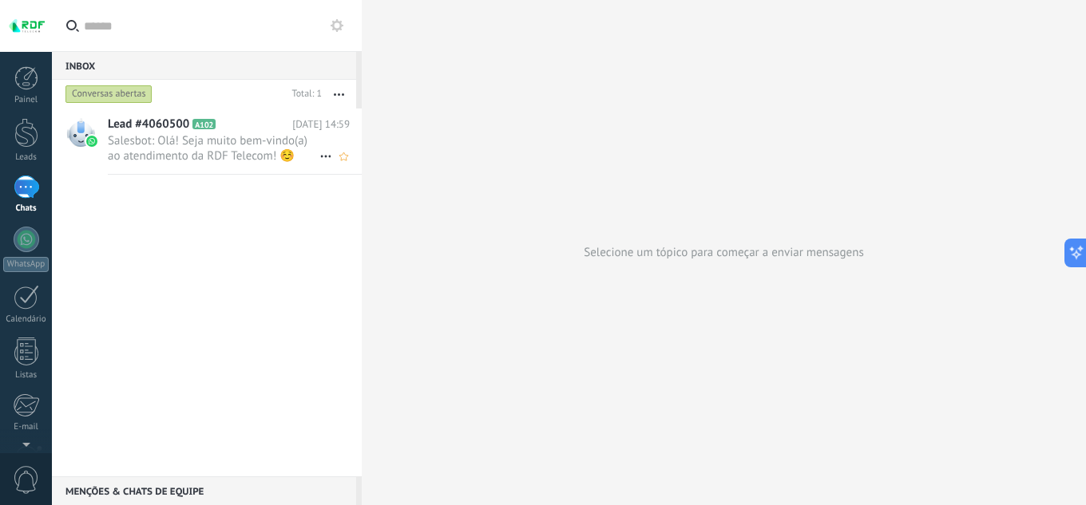
click at [142, 155] on span "Salesbot: Olá! Seja muito bem-vindo(a) ao atendimento da RDF Telecom! ☺️ Estou …" at bounding box center [214, 148] width 212 height 30
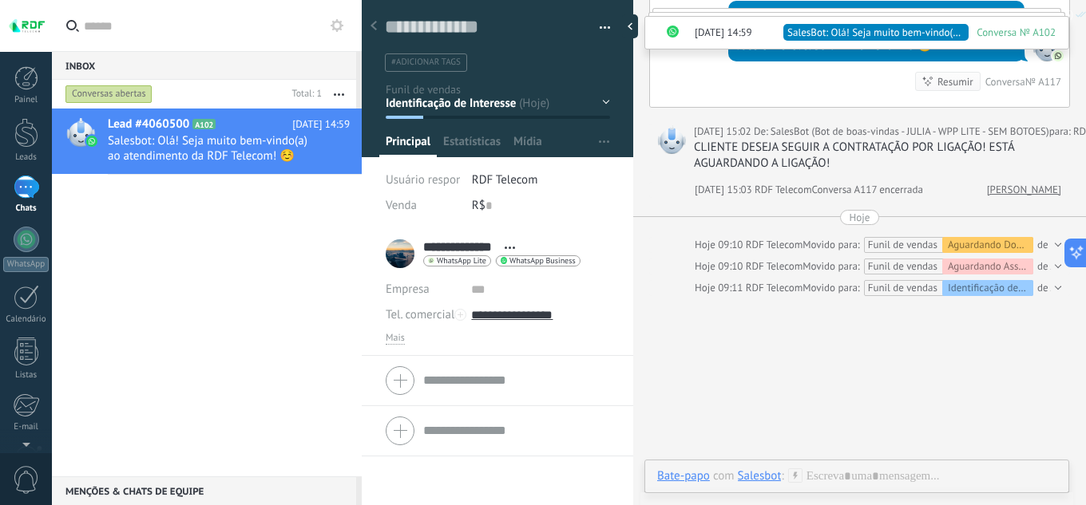
scroll to position [8134, 0]
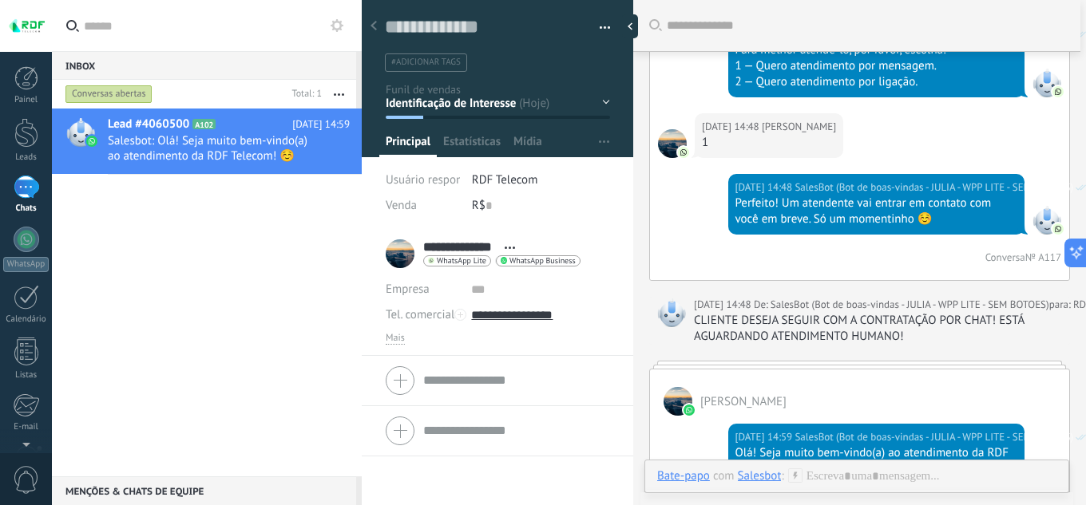
scroll to position [4622, 0]
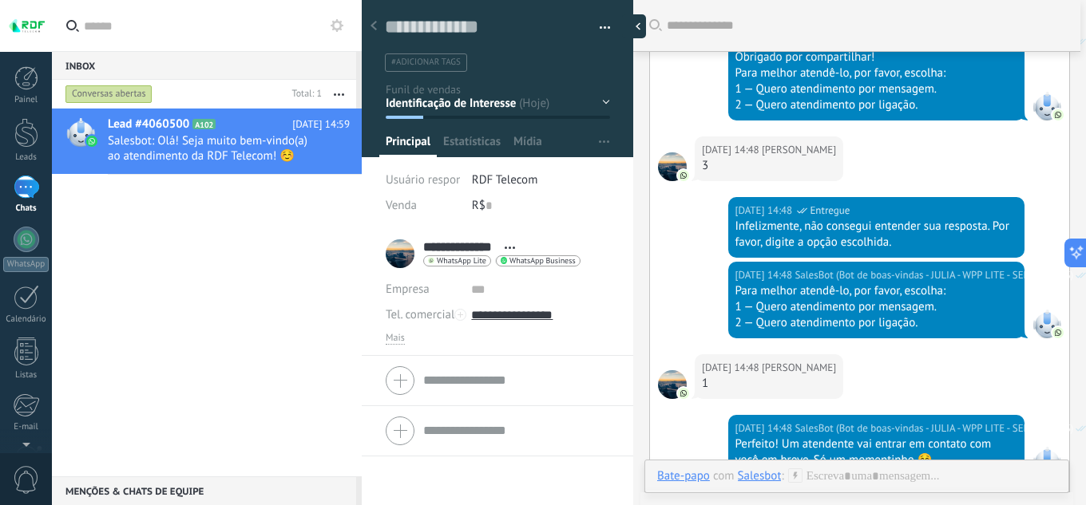
click at [636, 29] on div at bounding box center [634, 26] width 24 height 24
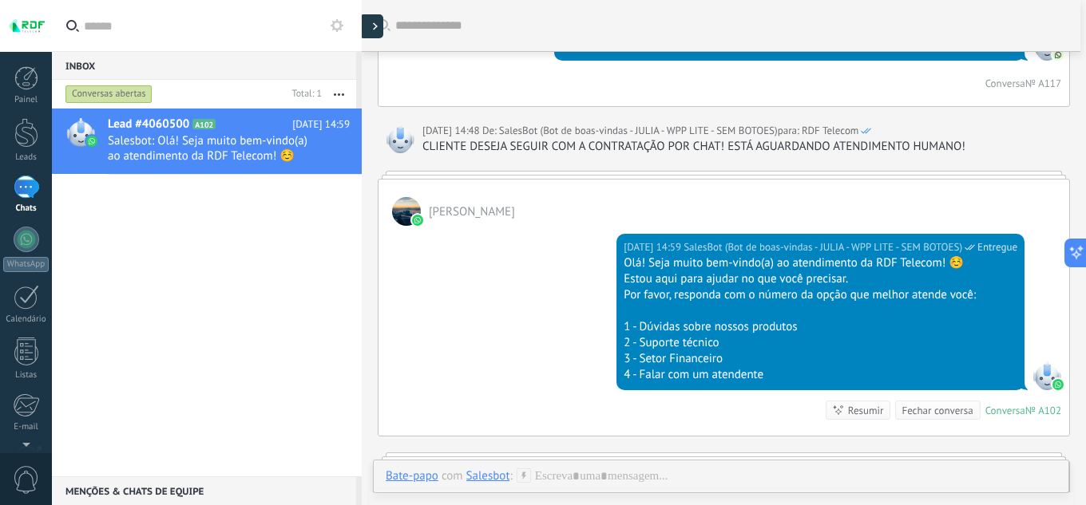
click at [369, 19] on div at bounding box center [371, 26] width 24 height 24
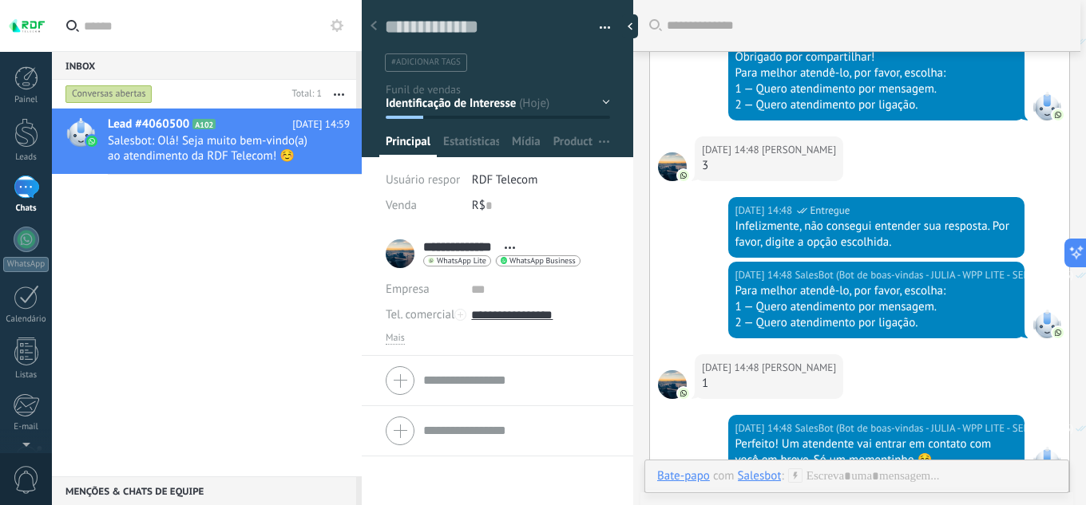
scroll to position [24, 0]
click at [208, 503] on div "Menções & Chats de equipe 0" at bounding box center [204, 491] width 304 height 29
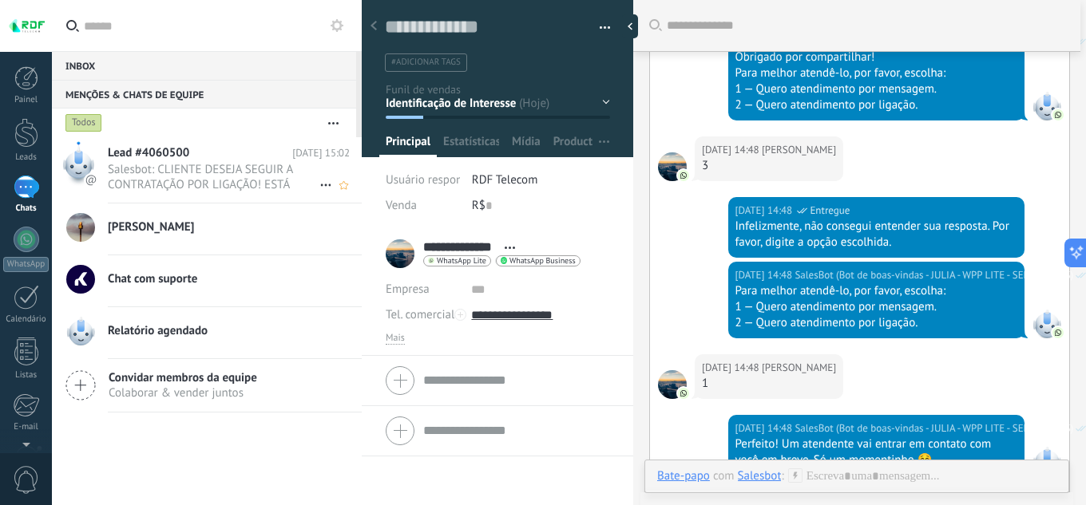
click at [173, 170] on span "Salesbot: CLIENTE DESEJA SEGUIR A CONTRATAÇÃO POR LIGAÇÃO! ESTÁ AGUARDANDO A LI…" at bounding box center [214, 177] width 212 height 30
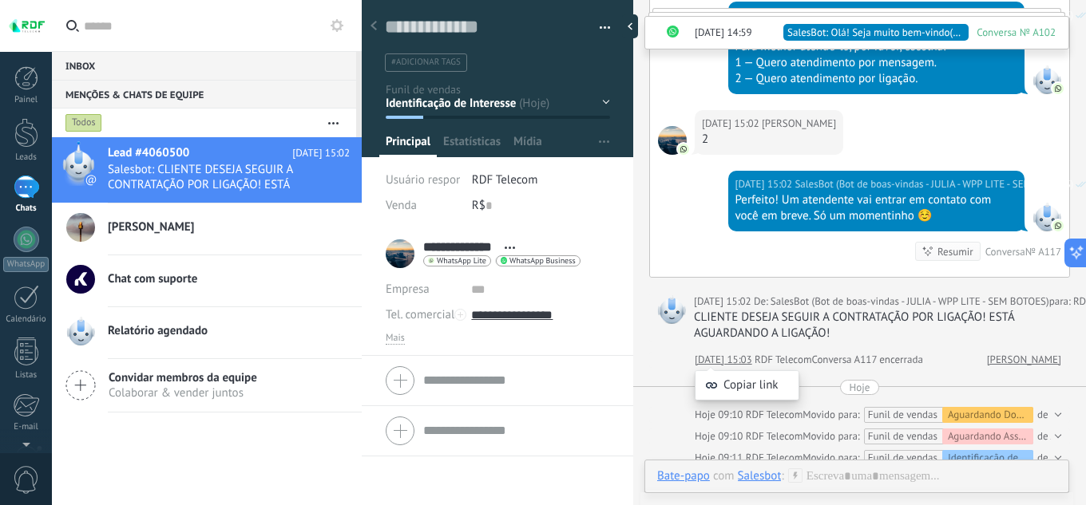
scroll to position [10827, 0]
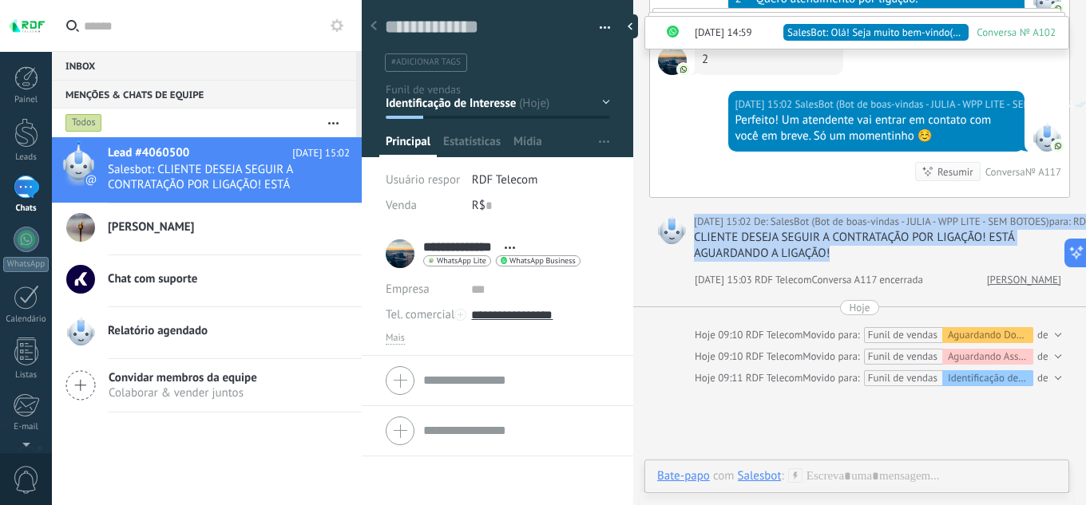
drag, startPoint x: 793, startPoint y: 255, endPoint x: 682, endPoint y: 241, distance: 111.8
click at [682, 241] on div "08/08/2025 15:02 De: SalesBot (Bot de boas-vindas - JULIA - WPP LITE - SEM BOTO…" at bounding box center [859, 238] width 421 height 48
click at [788, 243] on div "CLIENTE DESEJA SEGUIR A CONTRATAÇÃO POR LIGAÇÃO! ESTÁ AGUARDANDO A LIGAÇÃO!" at bounding box center [878, 246] width 368 height 32
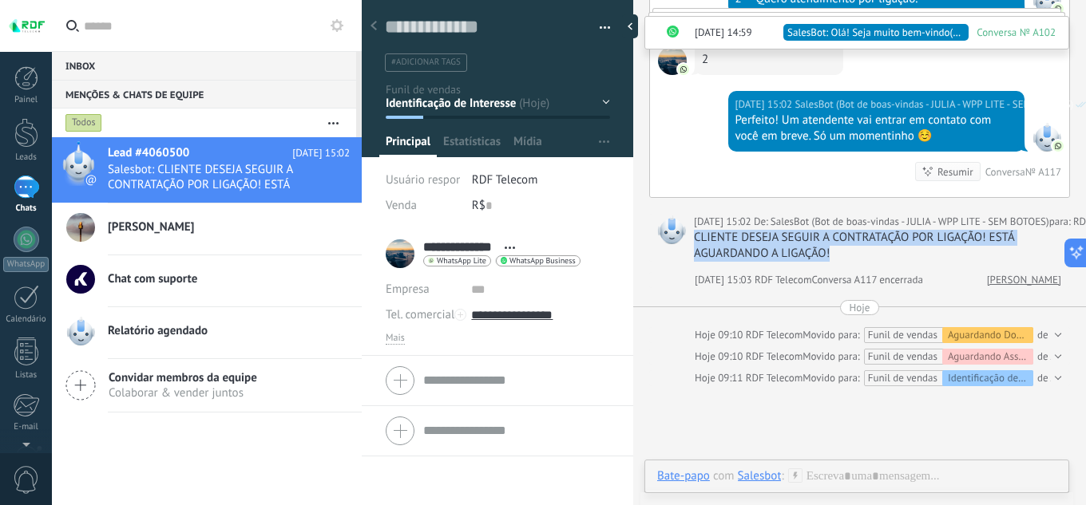
drag, startPoint x: 844, startPoint y: 259, endPoint x: 690, endPoint y: 231, distance: 156.7
click at [690, 231] on div "08/08/2025 15:02 De: SalesBot (Bot de boas-vindas - JULIA - WPP LITE - SEM BOTO…" at bounding box center [859, 238] width 421 height 48
click at [857, 258] on div "CLIENTE DESEJA SEGUIR A CONTRATAÇÃO POR LIGAÇÃO! ESTÁ AGUARDANDO A LIGAÇÃO!" at bounding box center [878, 246] width 368 height 32
drag, startPoint x: 857, startPoint y: 258, endPoint x: 699, endPoint y: 241, distance: 158.9
click at [699, 241] on div "CLIENTE DESEJA SEGUIR A CONTRATAÇÃO POR LIGAÇÃO! ESTÁ AGUARDANDO A LIGAÇÃO!" at bounding box center [878, 246] width 368 height 32
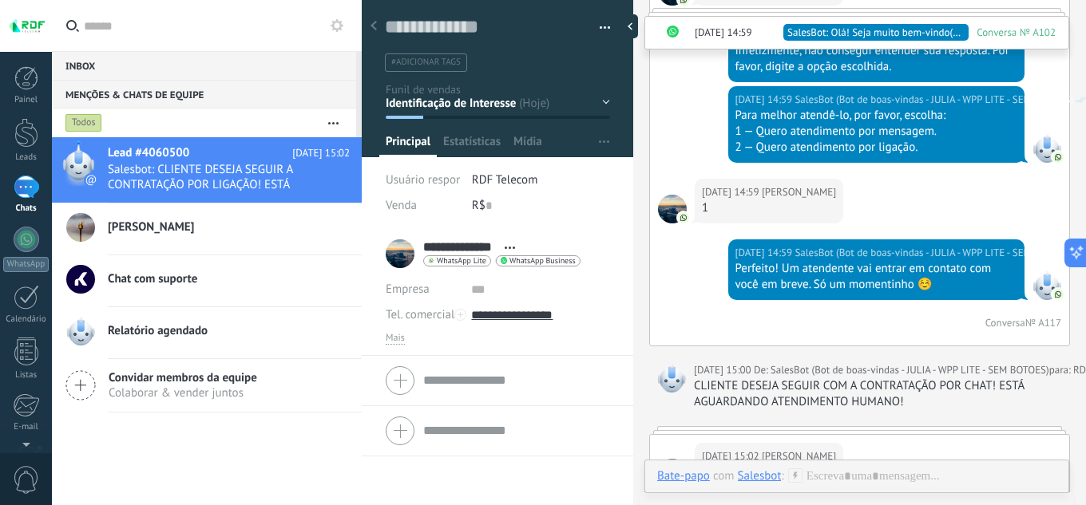
scroll to position [9310, 0]
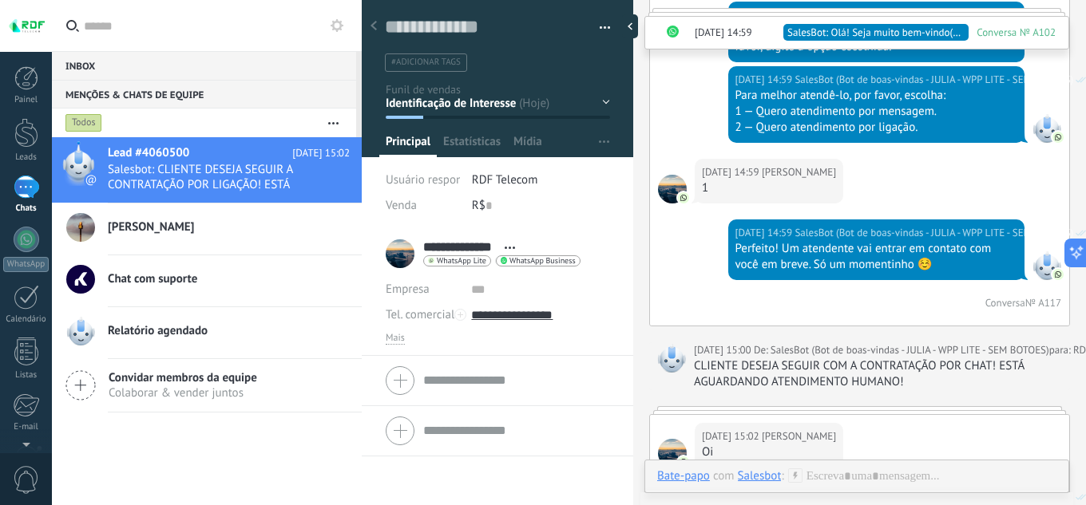
click at [901, 385] on div "CLIENTE DESEJA SEGUIR COM A CONTRATAÇÃO POR CHAT! ESTÁ AGUARDANDO ATENDIMENTO H…" at bounding box center [878, 374] width 368 height 32
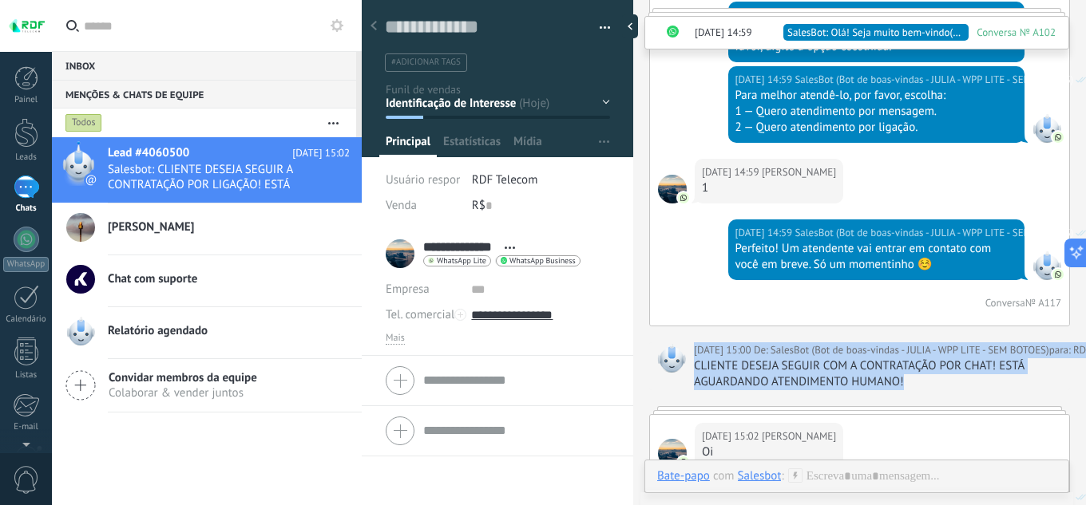
drag, startPoint x: 928, startPoint y: 385, endPoint x: 682, endPoint y: 363, distance: 246.8
click at [682, 363] on div "08/08/2025 15:00 De: SalesBot (Bot de boas-vindas - JULIA - WPP LITE - SEM BOTO…" at bounding box center [859, 366] width 421 height 48
click at [762, 378] on div "CLIENTE DESEJA SEGUIR COM A CONTRATAÇÃO POR CHAT! ESTÁ AGUARDANDO ATENDIMENTO H…" at bounding box center [878, 374] width 368 height 32
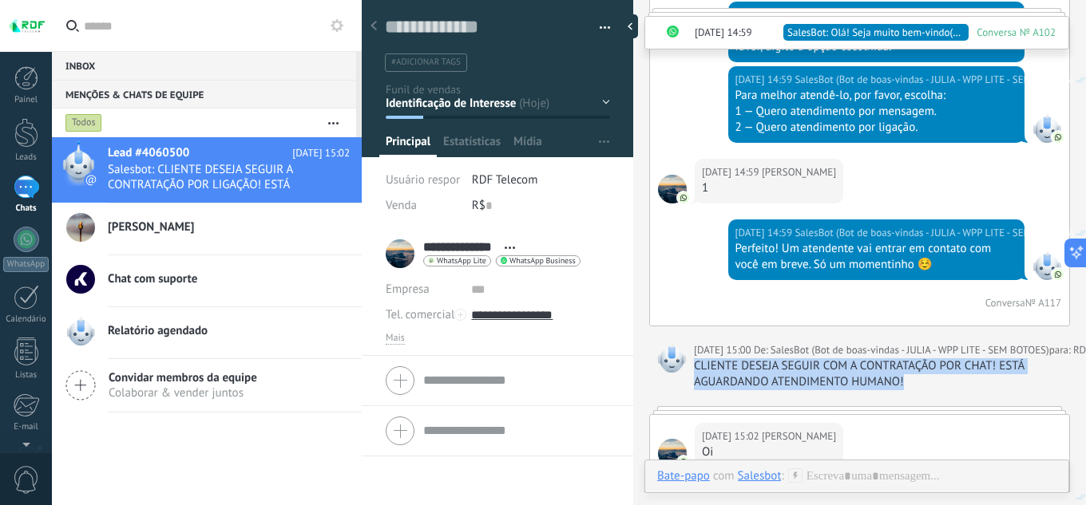
drag, startPoint x: 899, startPoint y: 386, endPoint x: 690, endPoint y: 370, distance: 209.0
click at [690, 370] on div "08/08/2025 15:00 De: SalesBot (Bot de boas-vindas - JULIA - WPP LITE - SEM BOTO…" at bounding box center [859, 366] width 421 height 48
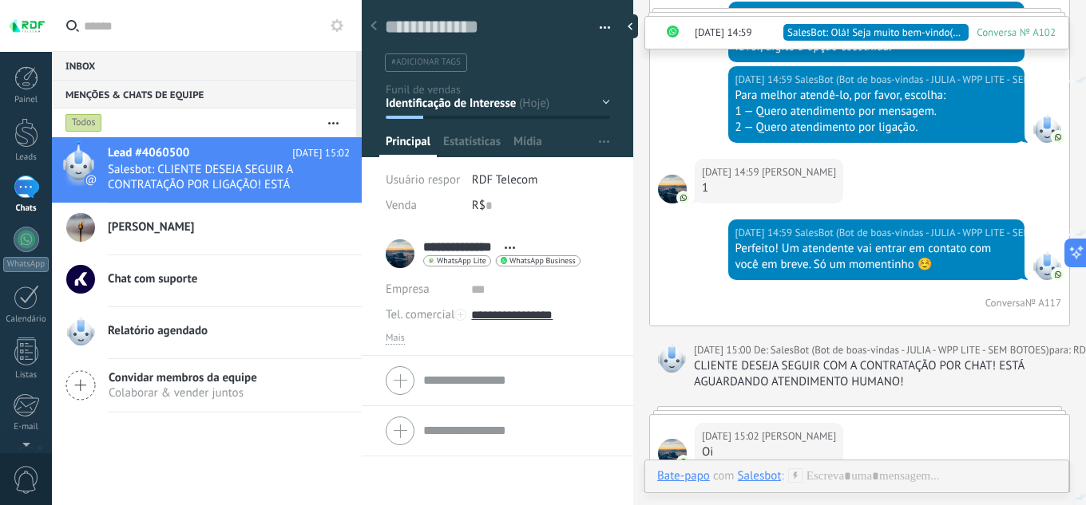
click at [837, 382] on div "CLIENTE DESEJA SEGUIR COM A CONTRATAÇÃO POR CHAT! ESTÁ AGUARDANDO ATENDIMENTO H…" at bounding box center [878, 374] width 368 height 32
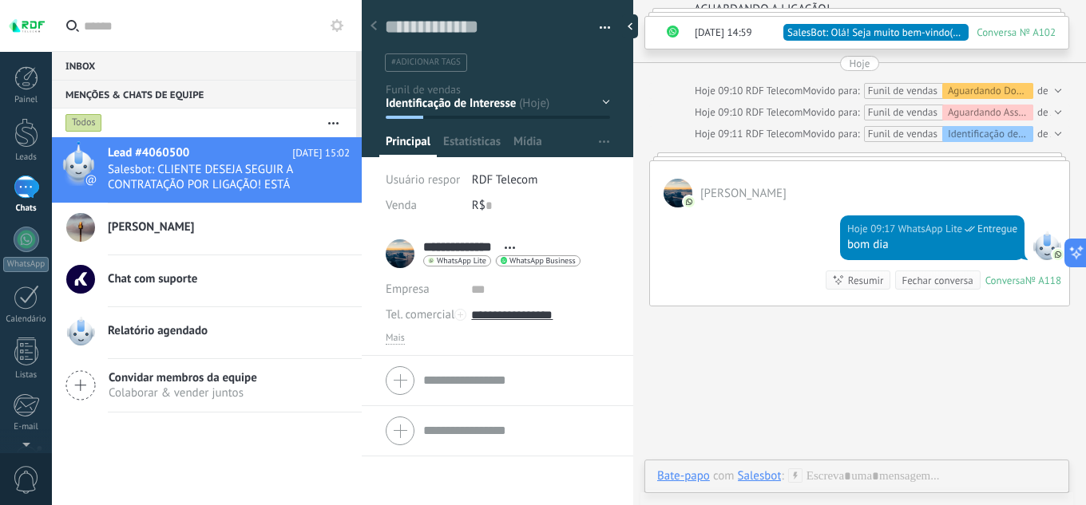
scroll to position [10992, 0]
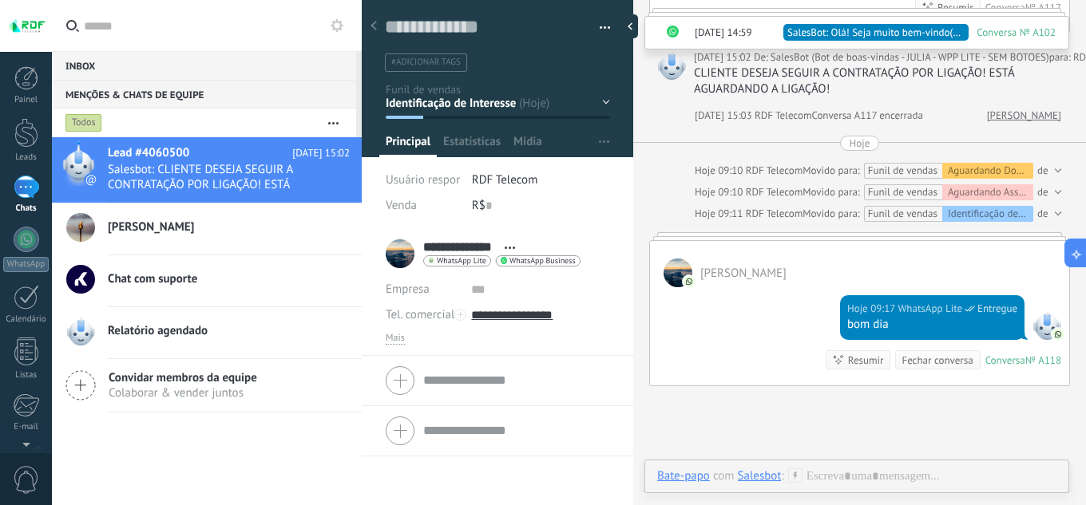
click at [1045, 326] on div at bounding box center [1046, 325] width 29 height 29
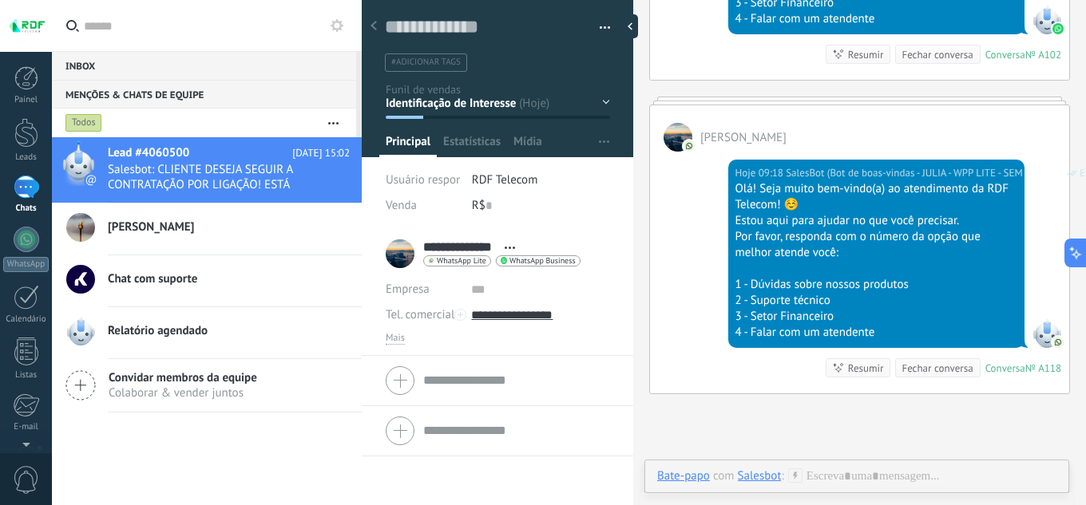
scroll to position [11779, 0]
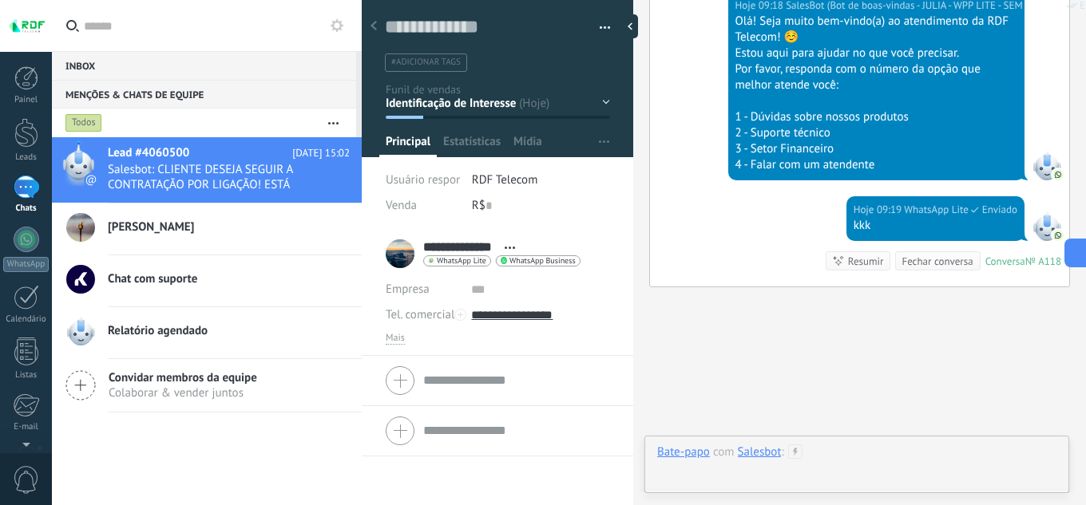
click at [929, 463] on div at bounding box center [856, 469] width 399 height 48
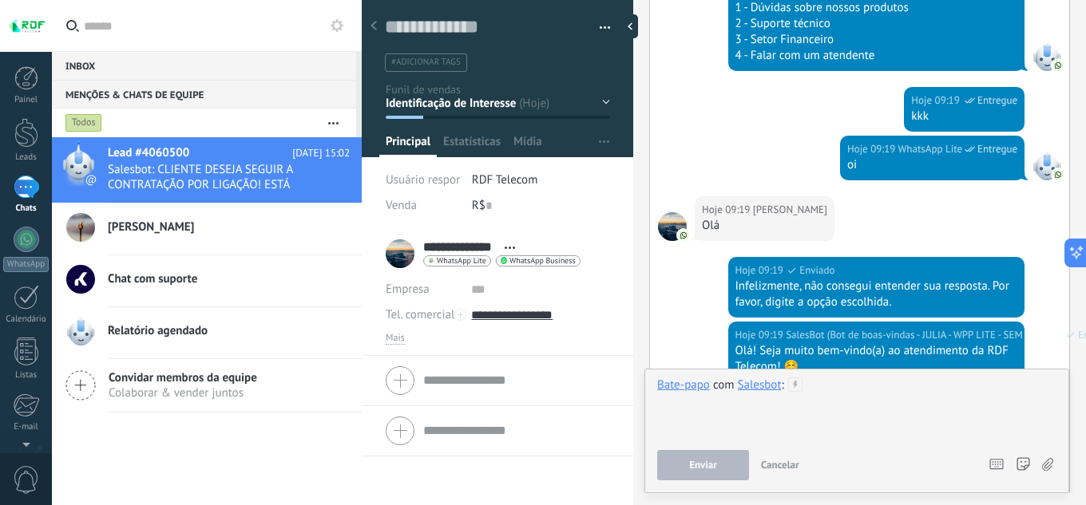
scroll to position [12058, 0]
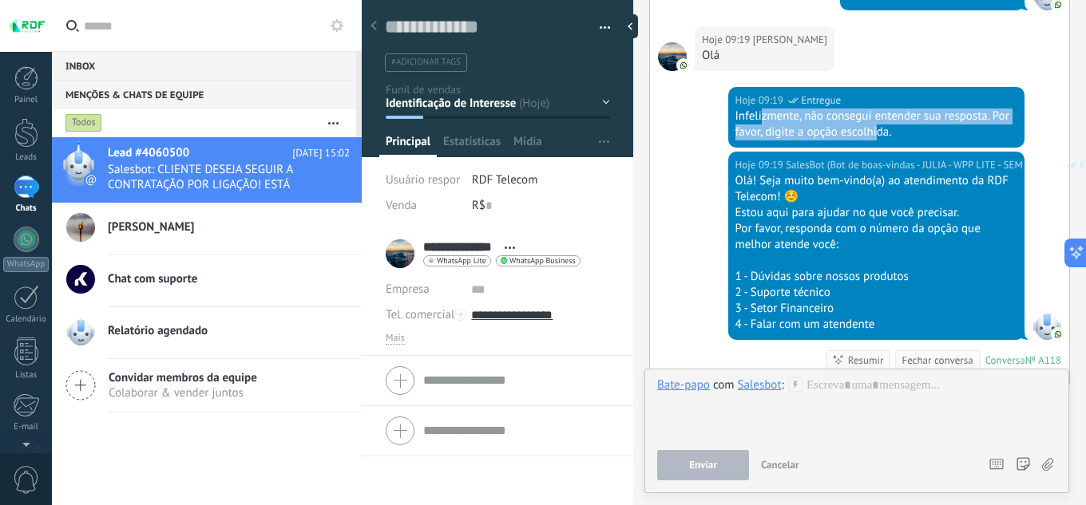
drag, startPoint x: 762, startPoint y: 123, endPoint x: 874, endPoint y: 125, distance: 112.6
click at [874, 125] on div "Infelizmente, não consegui entender sua resposta. Por favor, digite a opção esc…" at bounding box center [876, 125] width 283 height 32
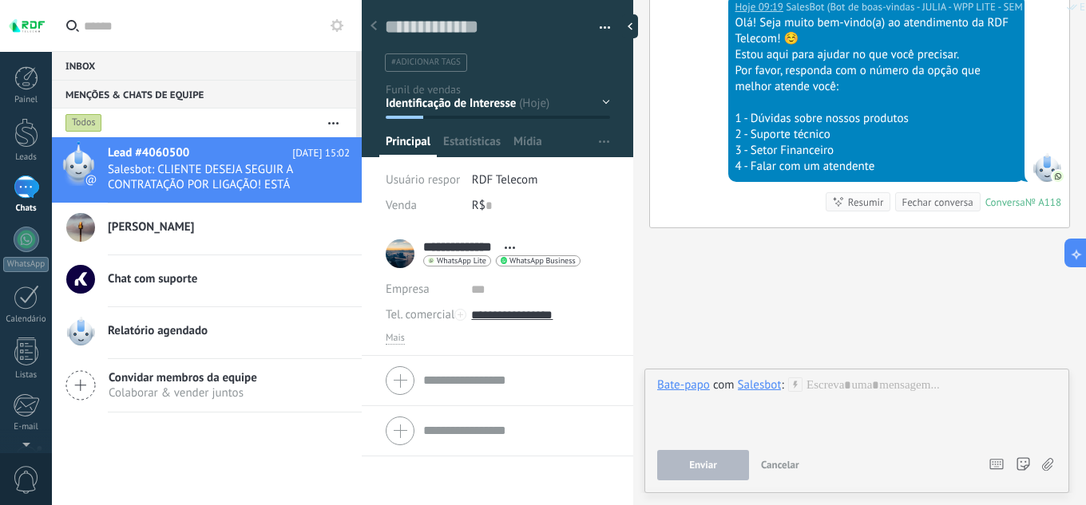
scroll to position [12218, 0]
click at [846, 393] on div at bounding box center [856, 408] width 399 height 61
click at [754, 384] on div "Salesbot" at bounding box center [760, 385] width 44 height 14
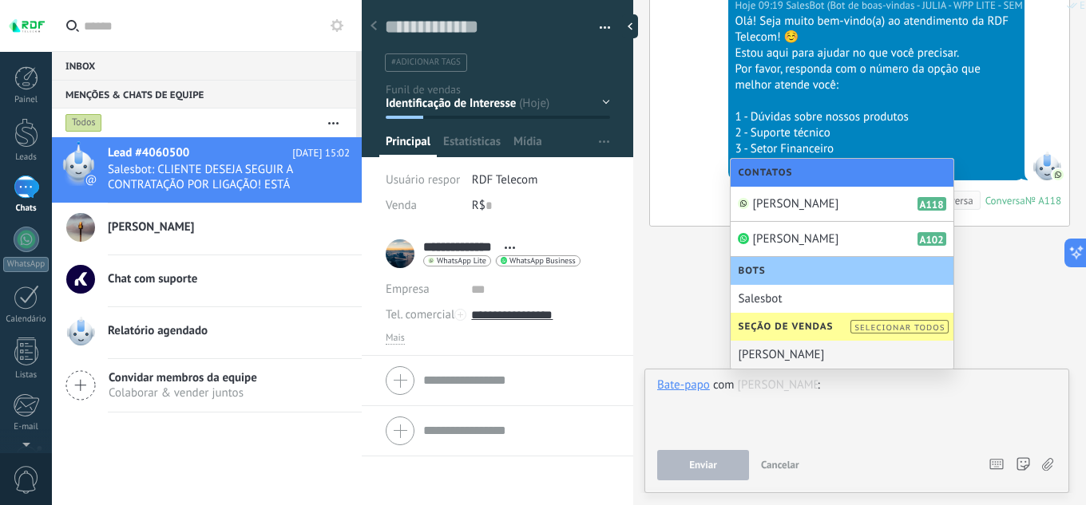
click at [843, 392] on div at bounding box center [856, 408] width 399 height 61
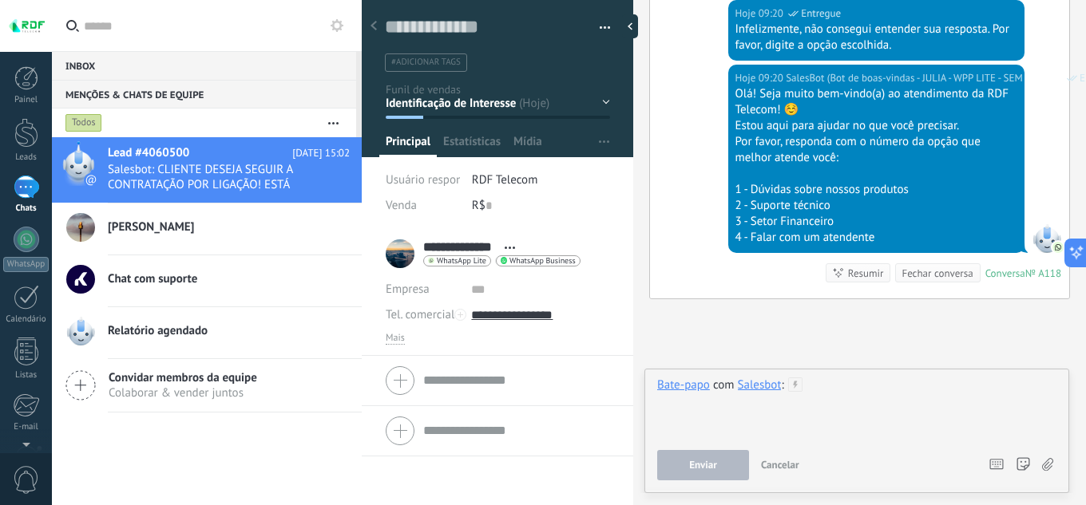
scroll to position [12547, 0]
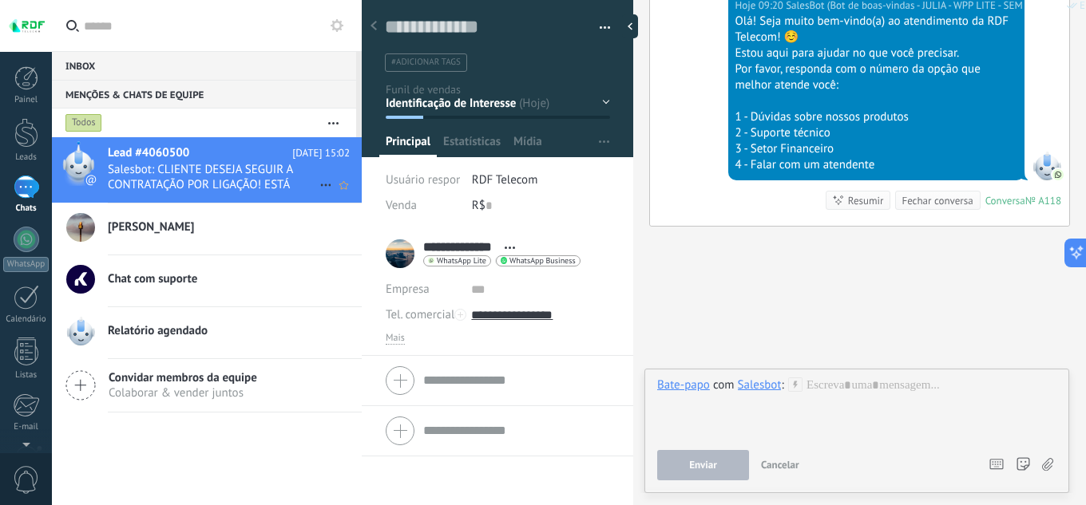
click at [316, 187] on icon at bounding box center [325, 185] width 19 height 19
click at [247, 171] on div at bounding box center [543, 252] width 1086 height 505
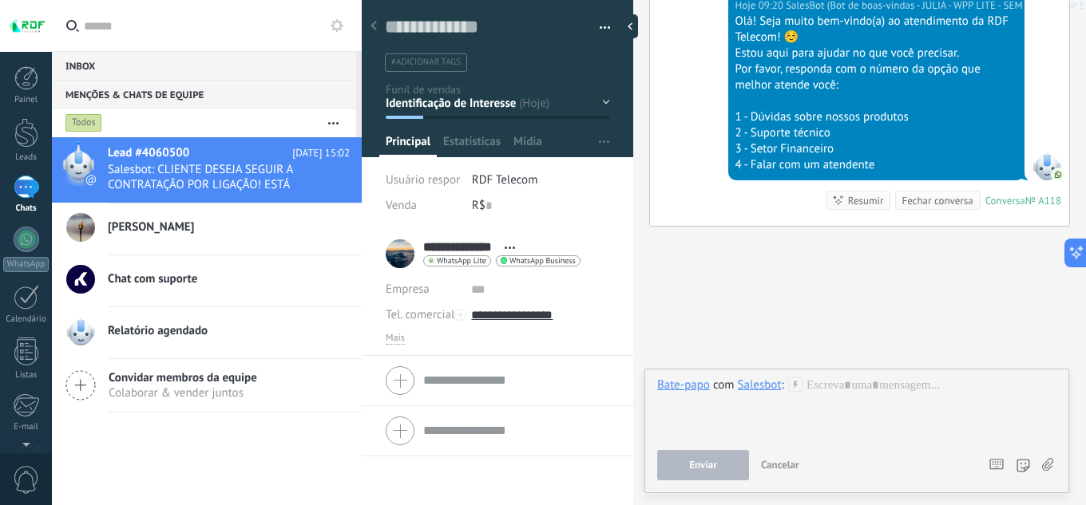
click at [940, 204] on div "Fechar conversa" at bounding box center [936, 200] width 71 height 15
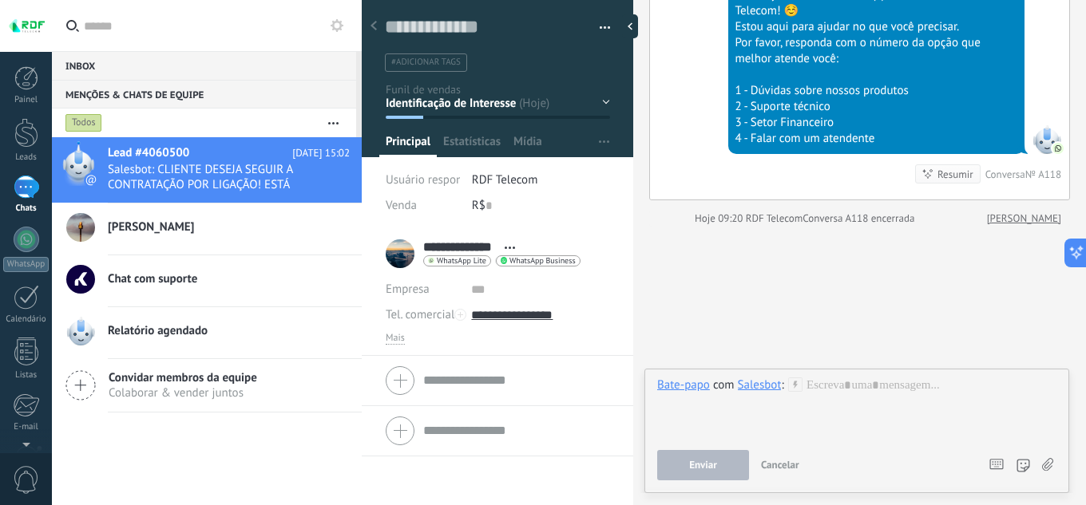
click at [35, 192] on div "1" at bounding box center [27, 187] width 26 height 23
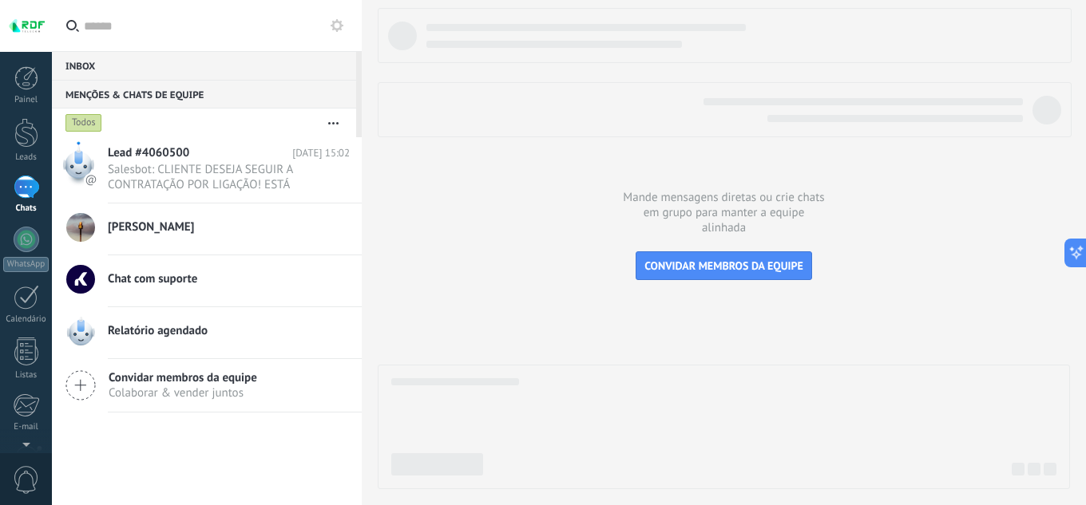
click at [89, 69] on div "Inbox 0" at bounding box center [204, 65] width 304 height 29
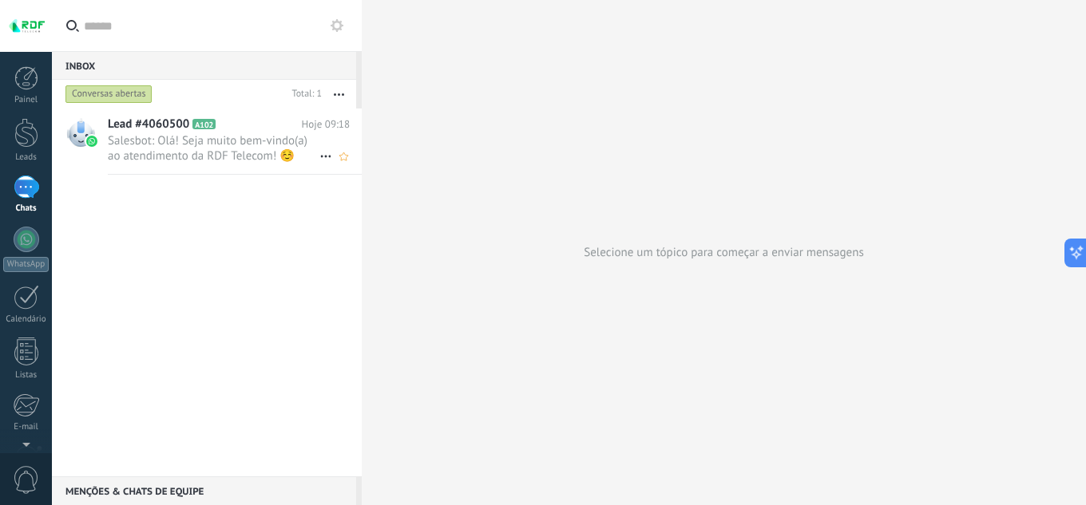
click at [205, 163] on span "Salesbot: Olá! Seja muito bem-vindo(a) ao atendimento da RDF Telecom! ☺️ Estou …" at bounding box center [214, 148] width 212 height 30
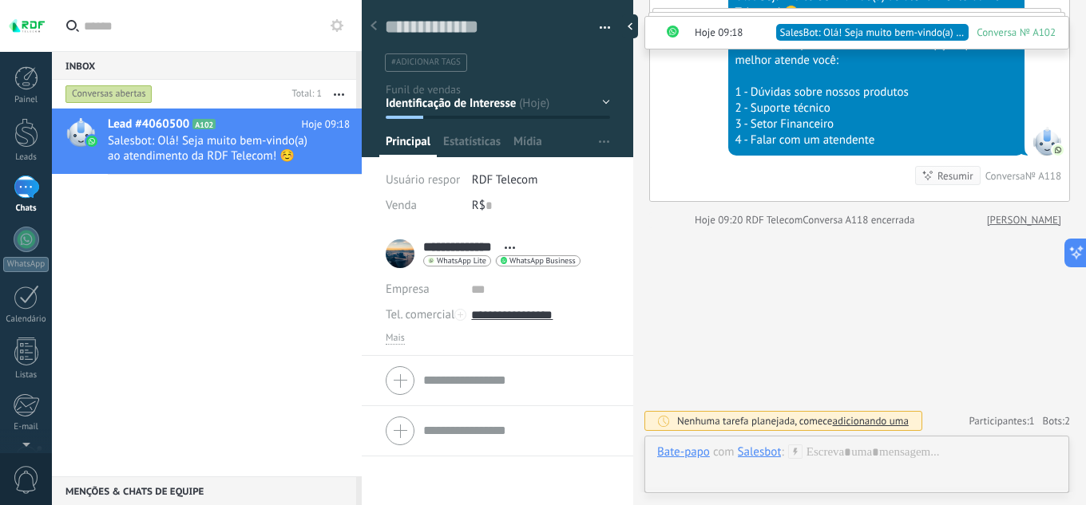
scroll to position [6445, 0]
click at [319, 159] on icon at bounding box center [325, 156] width 19 height 19
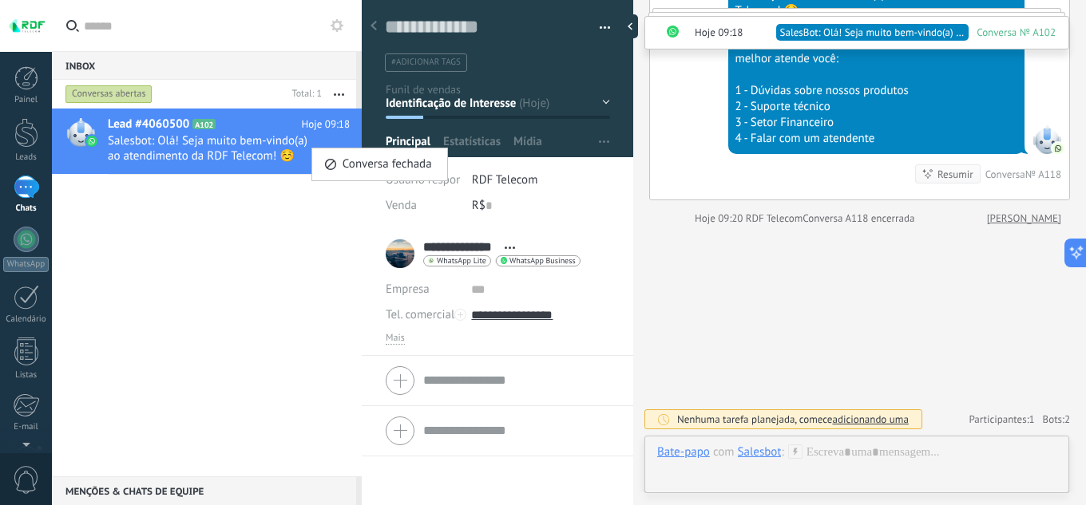
click at [282, 209] on div at bounding box center [543, 252] width 1086 height 505
click at [259, 133] on span "Salesbot: Olá! Seja muito bem-vindo(a) ao atendimento da RDF Telecom! ☺️ Estou …" at bounding box center [214, 148] width 212 height 30
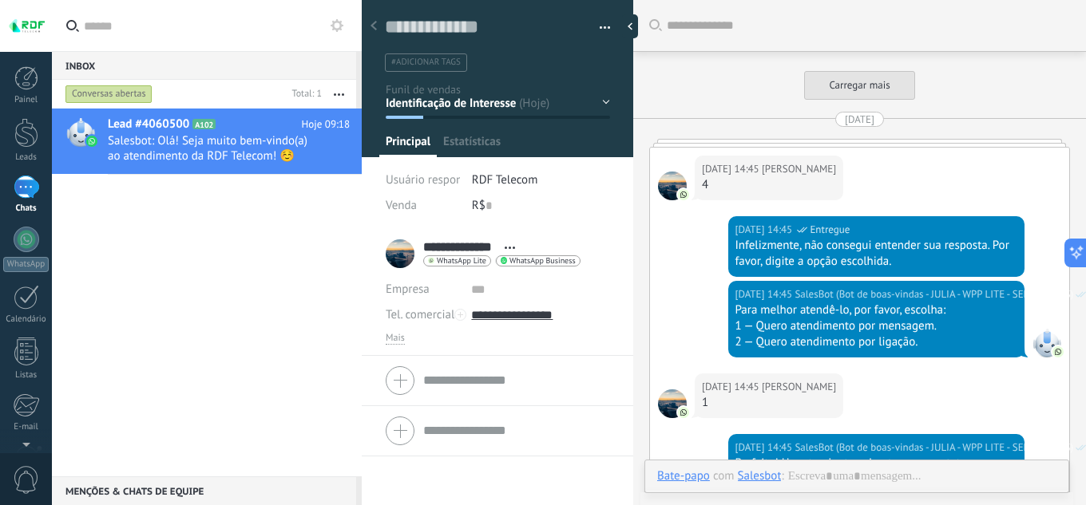
scroll to position [5161, 0]
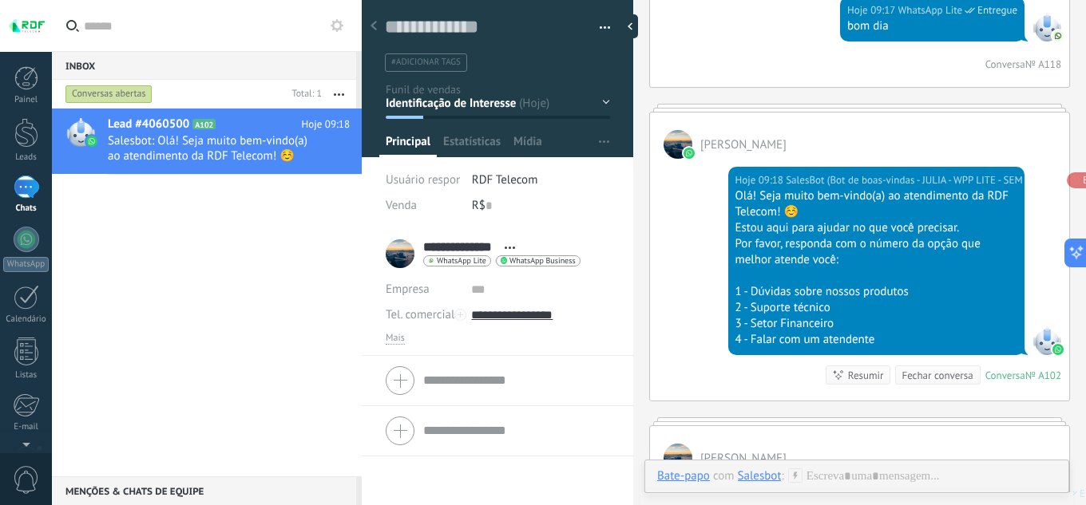
click at [340, 24] on use at bounding box center [336, 25] width 13 height 13
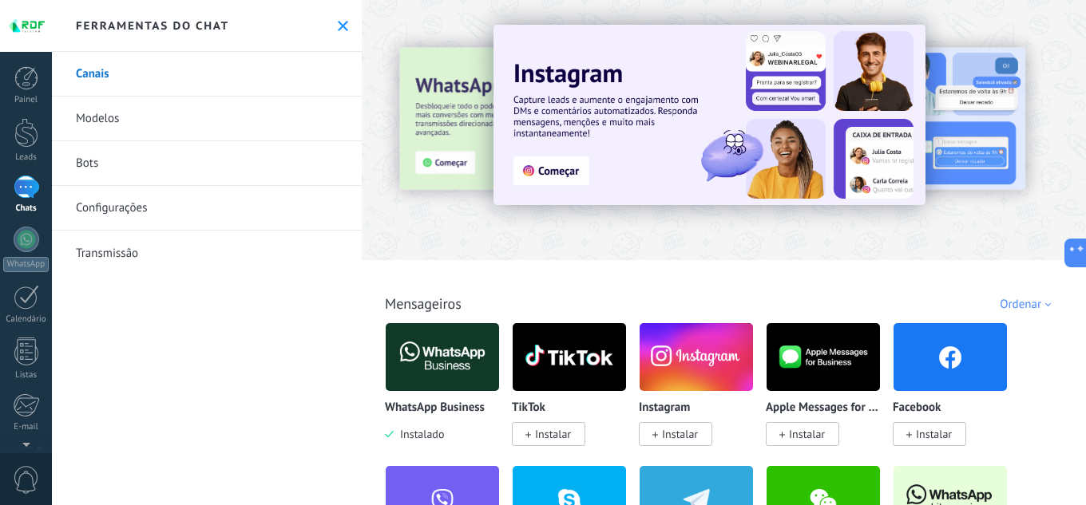
click at [39, 187] on link "1 Chats" at bounding box center [26, 195] width 52 height 38
click at [338, 30] on icon at bounding box center [343, 26] width 10 height 10
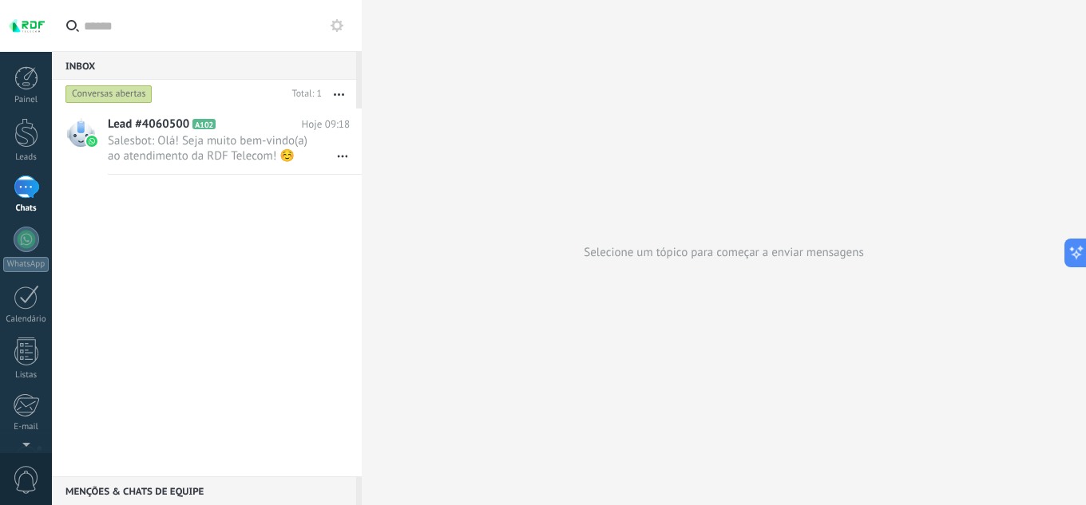
click at [164, 268] on div "Lead #4060500 A102 Hoje 09:18 Salesbot: Olá! Seja muito bem-vindo(a) ao atendim…" at bounding box center [207, 293] width 310 height 368
click at [129, 155] on span "Salesbot: Olá! Seja muito bem-vindo(a) ao atendimento da RDF Telecom! ☺️ Estou …" at bounding box center [214, 148] width 212 height 30
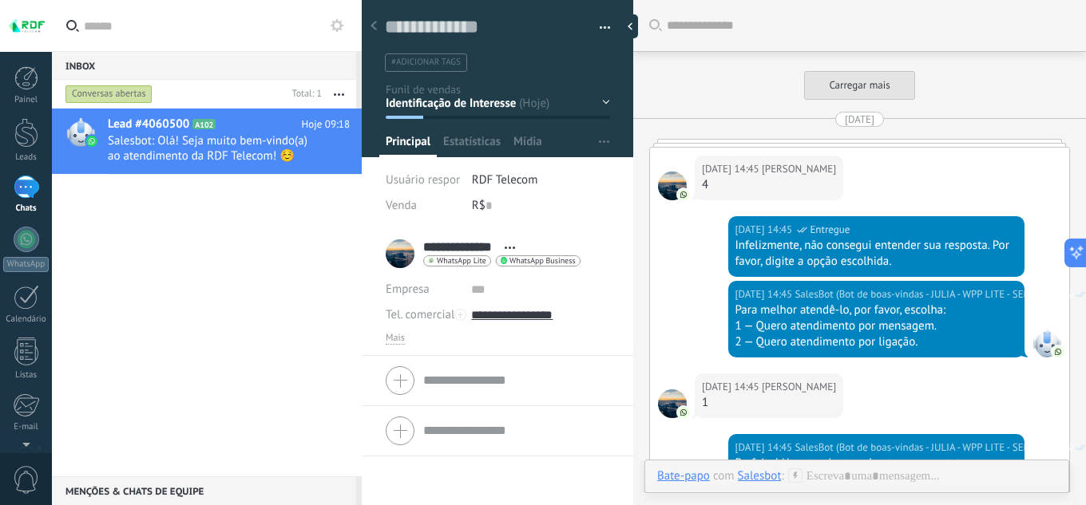
scroll to position [5161, 0]
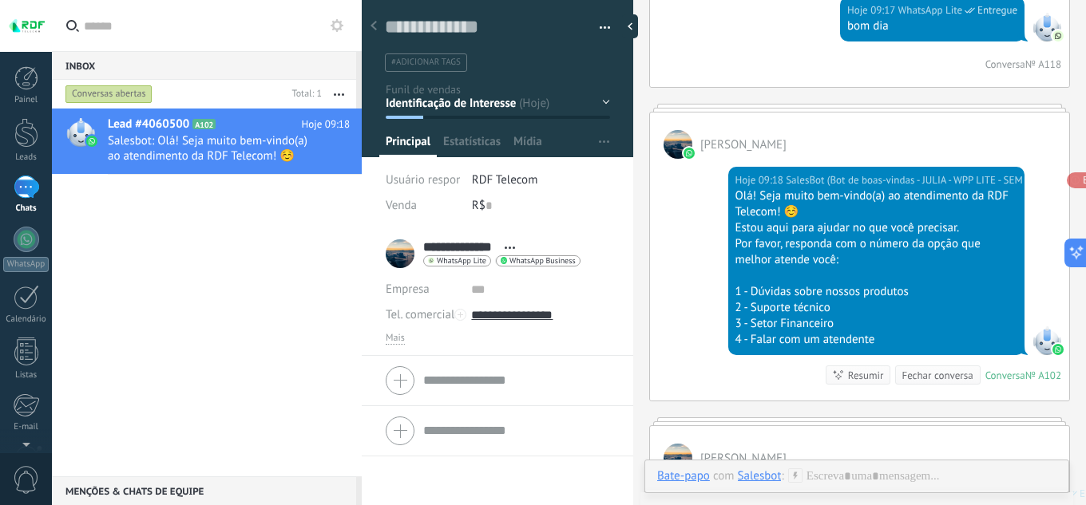
click at [597, 28] on button "button" at bounding box center [598, 28] width 23 height 24
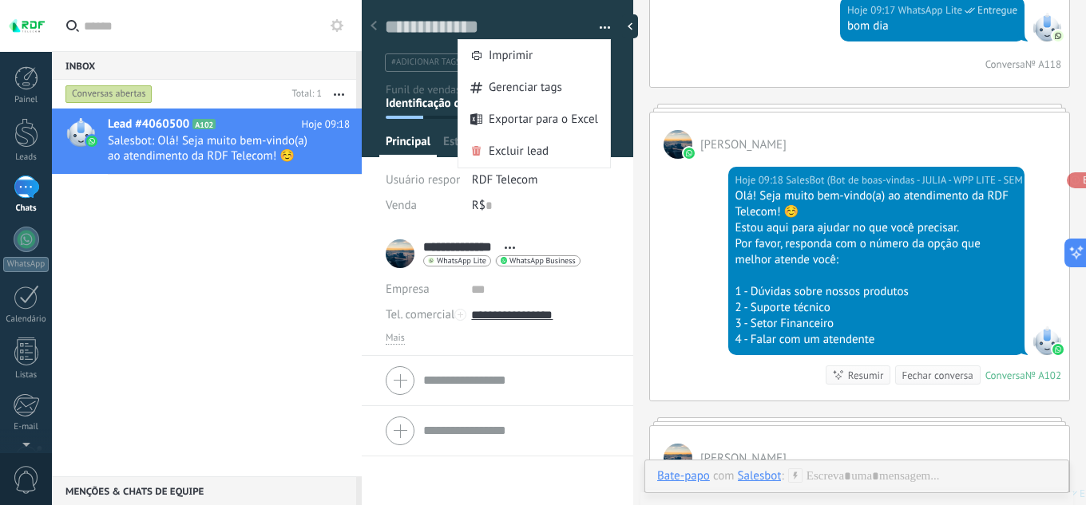
click at [610, 232] on li "**********" at bounding box center [497, 292] width 271 height 127
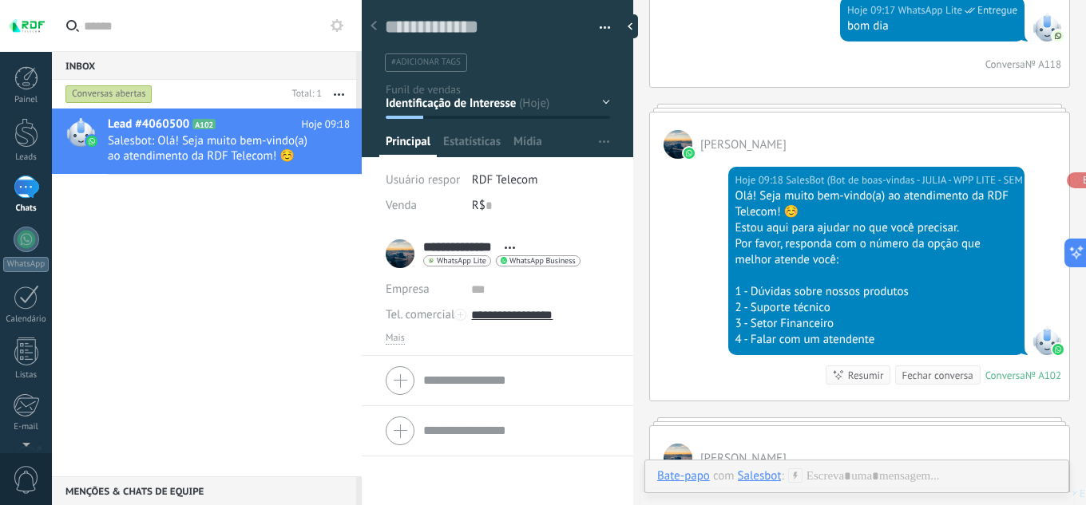
click at [502, 252] on span "Abrir detalhes Copiar nome Desvincular Contato principal" at bounding box center [509, 248] width 26 height 12
click at [512, 245] on span "Abrir detalhes Copiar nome Desvincular Contato principal" at bounding box center [509, 248] width 26 height 12
click at [473, 144] on span "Estatísticas" at bounding box center [471, 145] width 57 height 23
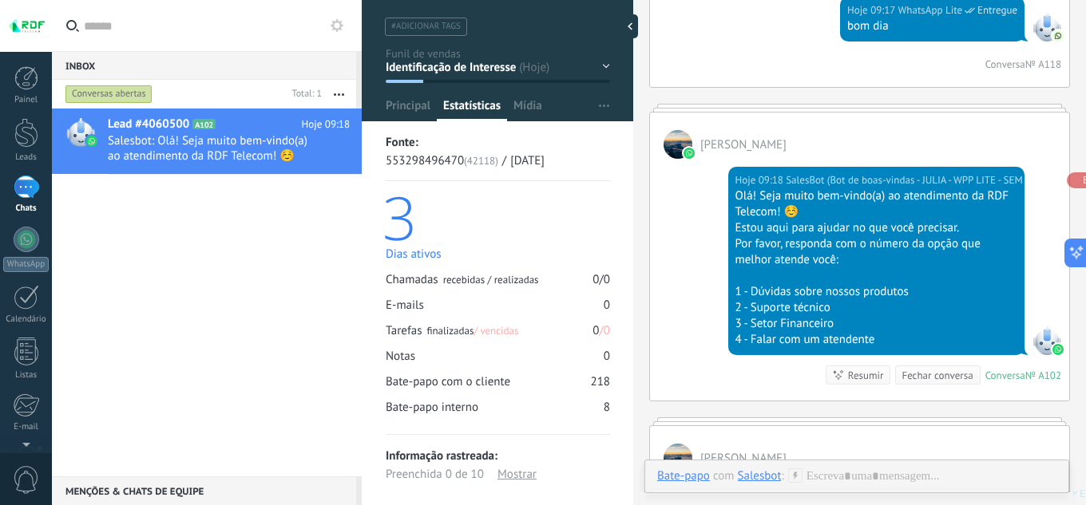
scroll to position [50, 0]
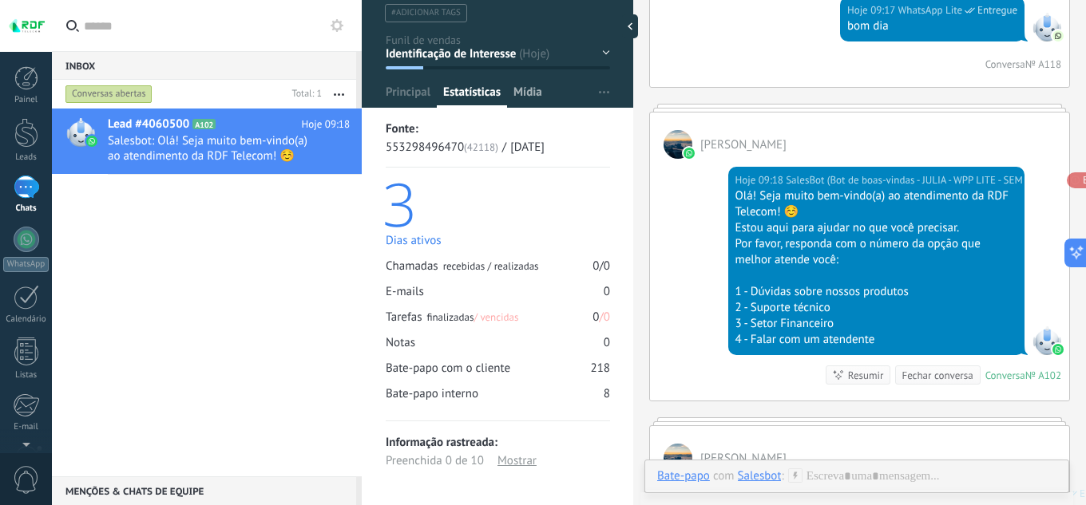
click at [524, 103] on span "Mídia" at bounding box center [527, 96] width 29 height 23
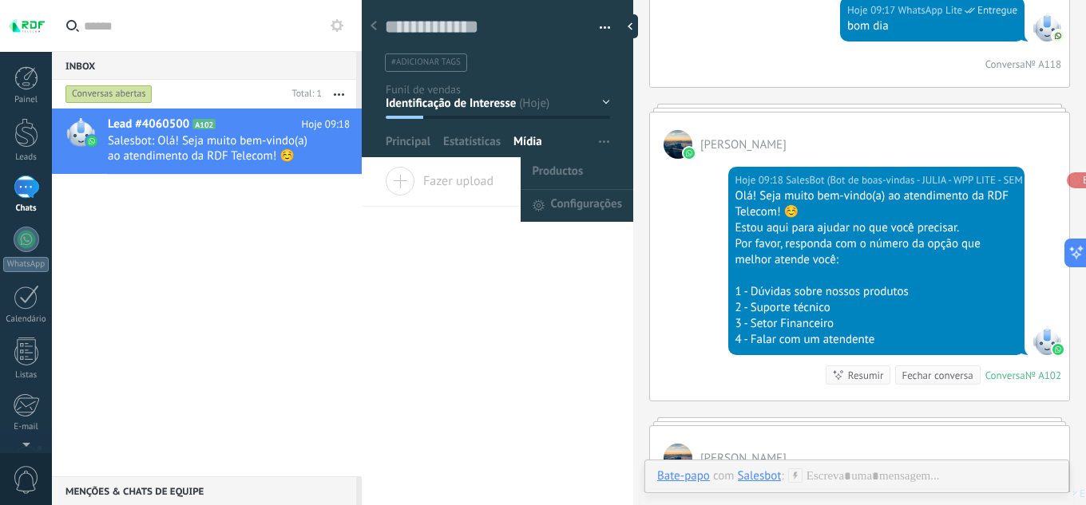
click at [605, 136] on button "button" at bounding box center [603, 142] width 23 height 30
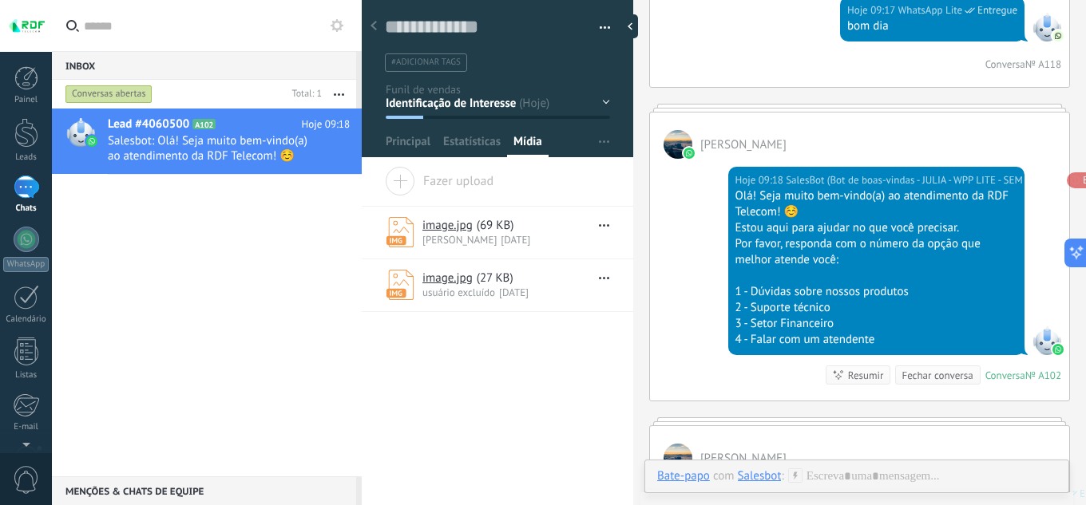
drag, startPoint x: 559, startPoint y: 196, endPoint x: 493, endPoint y: 287, distance: 112.1
click at [493, 290] on div "usuário excluído 08/08/2025" at bounding box center [506, 293] width 168 height 14
click at [416, 141] on span "Principal" at bounding box center [408, 145] width 45 height 23
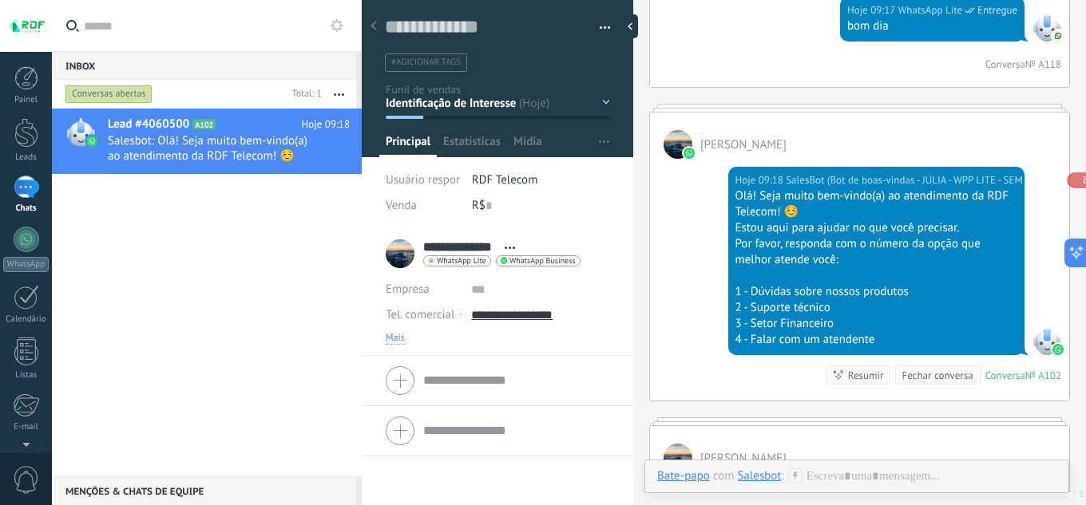
click at [400, 335] on span "Mais" at bounding box center [395, 338] width 19 height 13
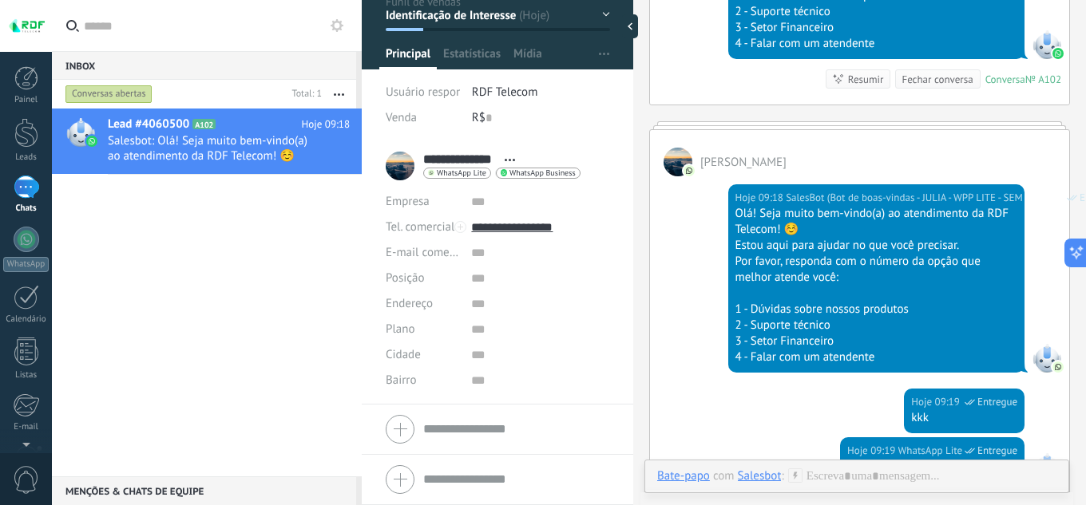
scroll to position [5481, 0]
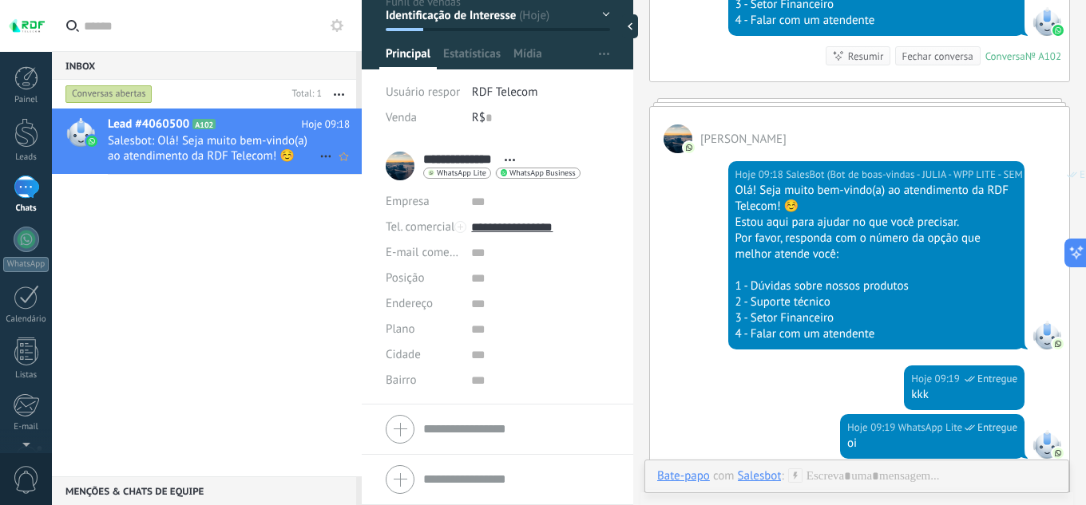
click at [190, 135] on span "Salesbot: Olá! Seja muito bem-vindo(a) ao atendimento da RDF Telecom! ☺️ Estou …" at bounding box center [214, 148] width 212 height 30
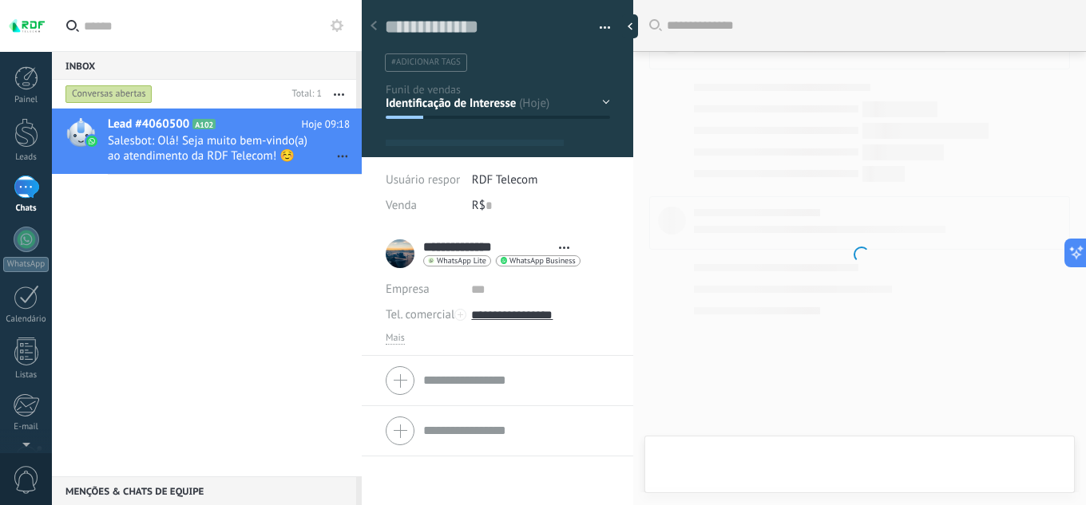
click at [133, 89] on div "Conversas abertas" at bounding box center [108, 94] width 87 height 19
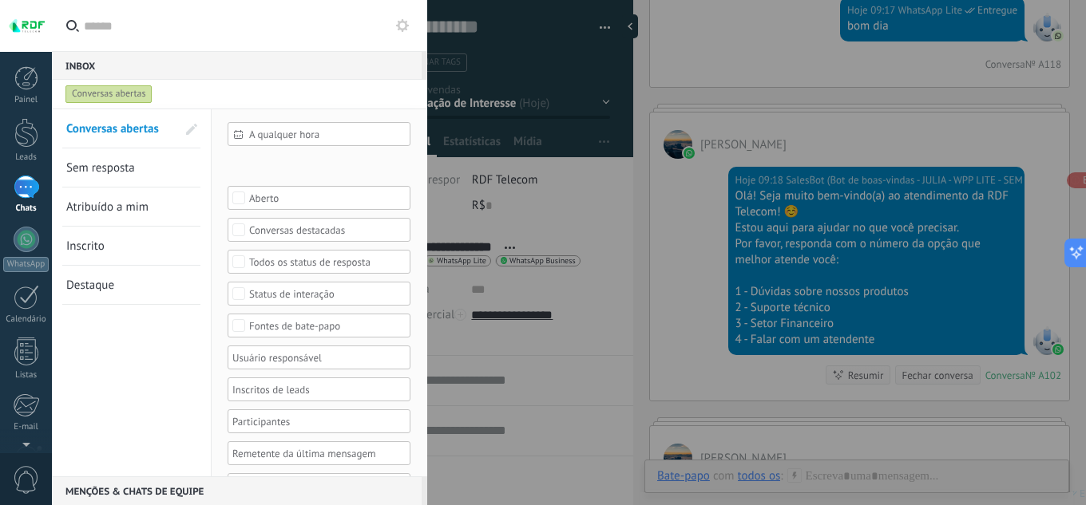
scroll to position [24, 0]
click at [357, 55] on div "Inbox 0" at bounding box center [237, 65] width 370 height 29
click at [524, 184] on div at bounding box center [543, 252] width 1086 height 505
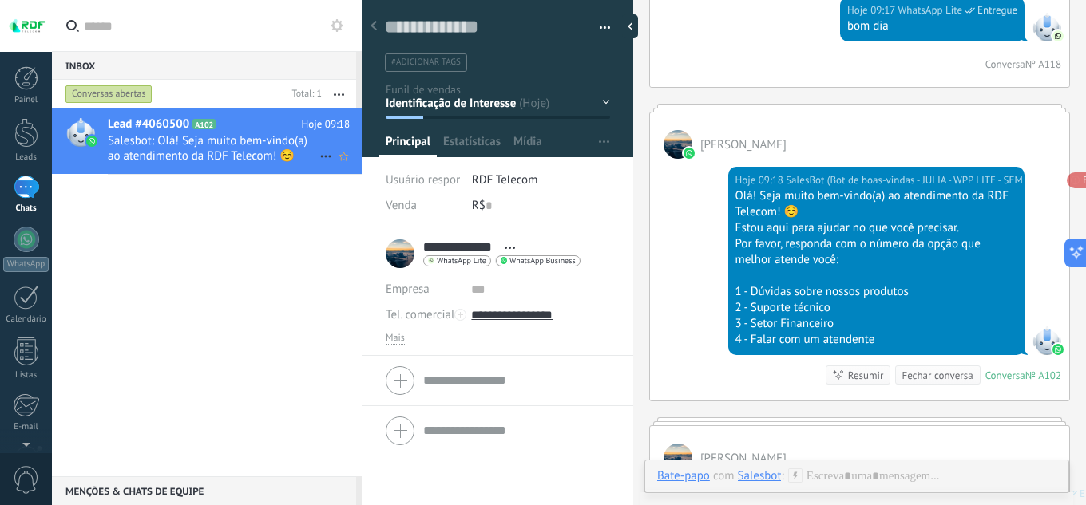
click at [239, 145] on span "Salesbot: Olá! Seja muito bem-vindo(a) ao atendimento da RDF Telecom! ☺️ Estou …" at bounding box center [214, 148] width 212 height 30
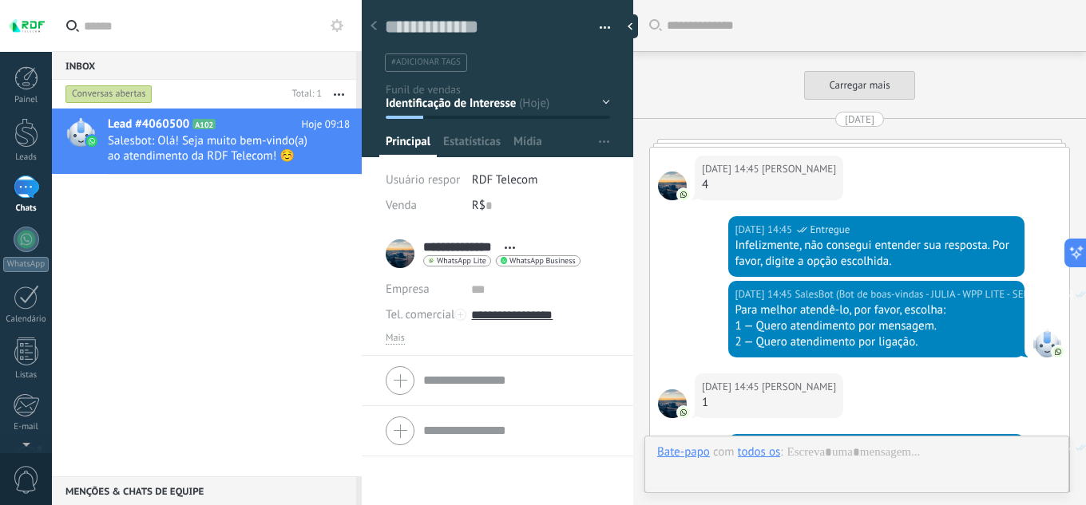
scroll to position [24, 0]
click at [125, 97] on div "Conversas abertas" at bounding box center [108, 94] width 87 height 19
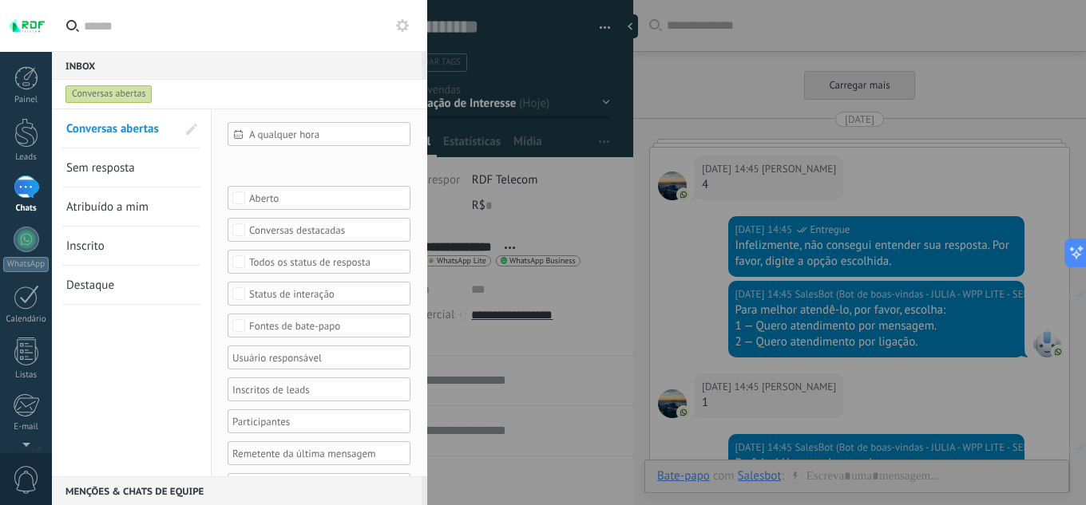
scroll to position [5161, 0]
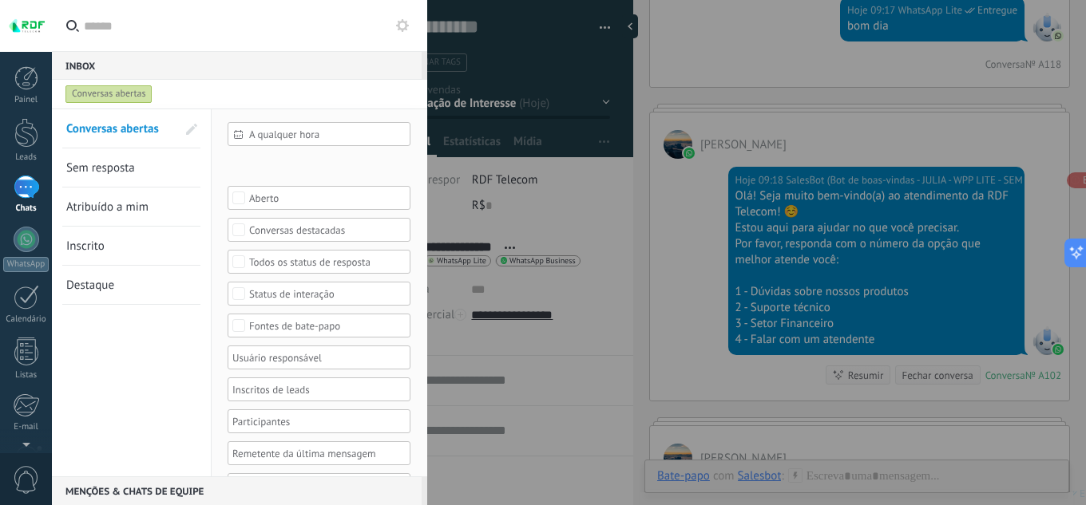
click at [112, 168] on span "Sem resposta" at bounding box center [100, 167] width 69 height 15
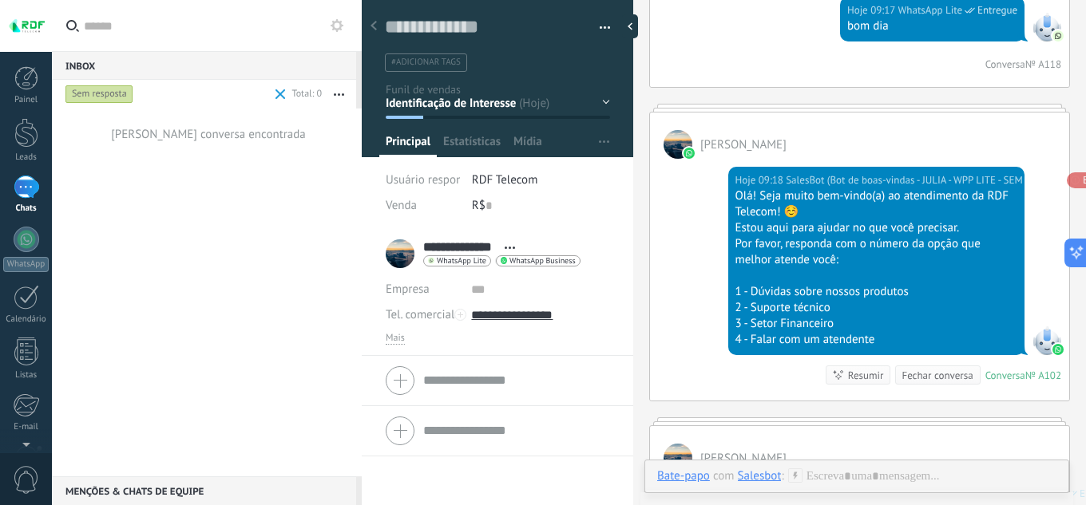
click at [88, 98] on div "Sem resposta" at bounding box center [99, 94] width 68 height 19
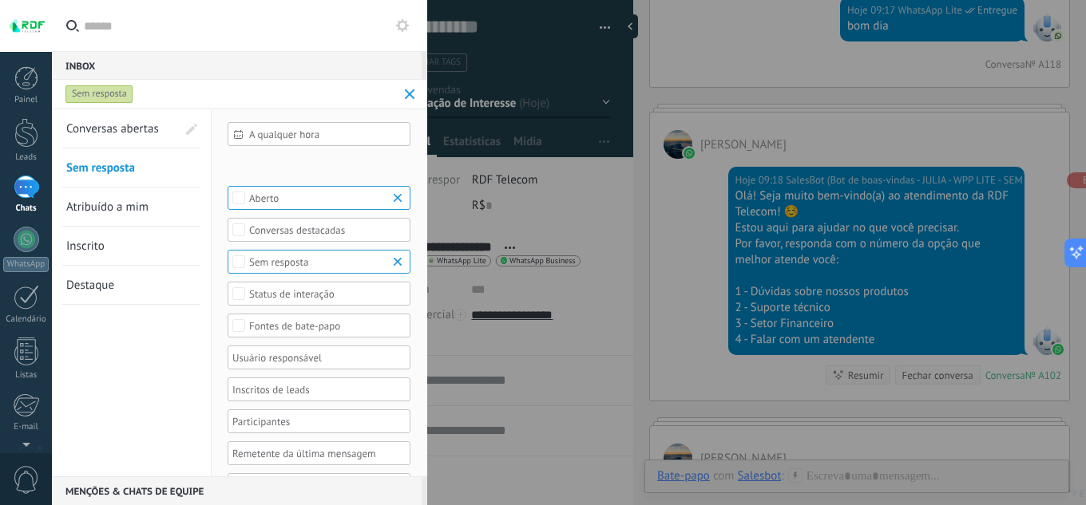
click at [98, 132] on span "Conversas abertas" at bounding box center [112, 128] width 93 height 15
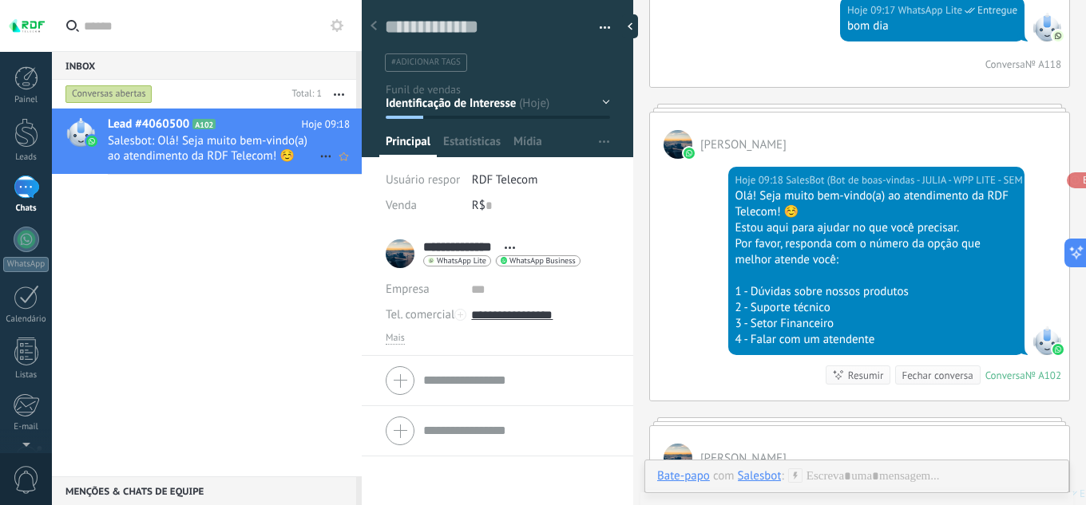
click at [316, 152] on icon at bounding box center [325, 156] width 19 height 19
click at [293, 240] on div at bounding box center [543, 252] width 1086 height 505
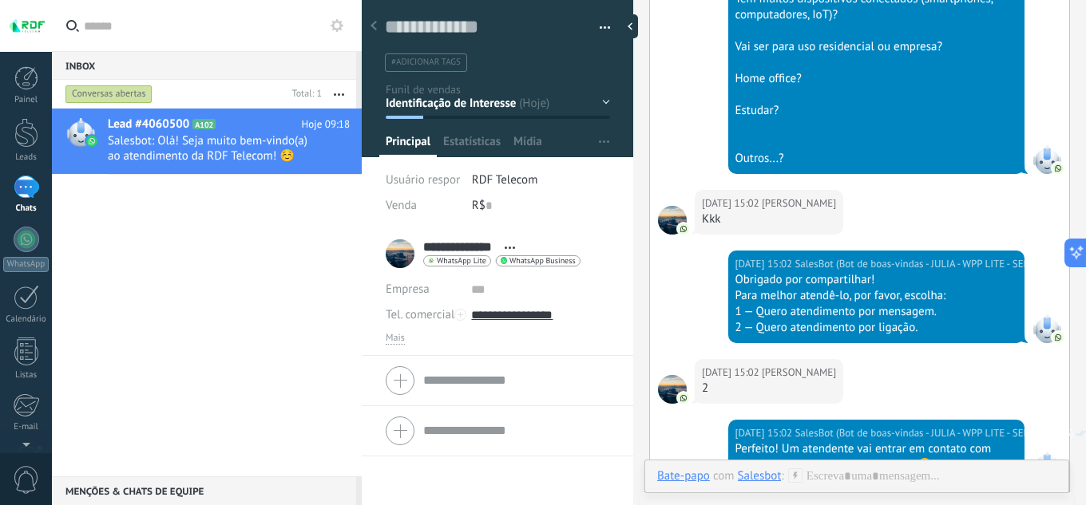
scroll to position [4449, 0]
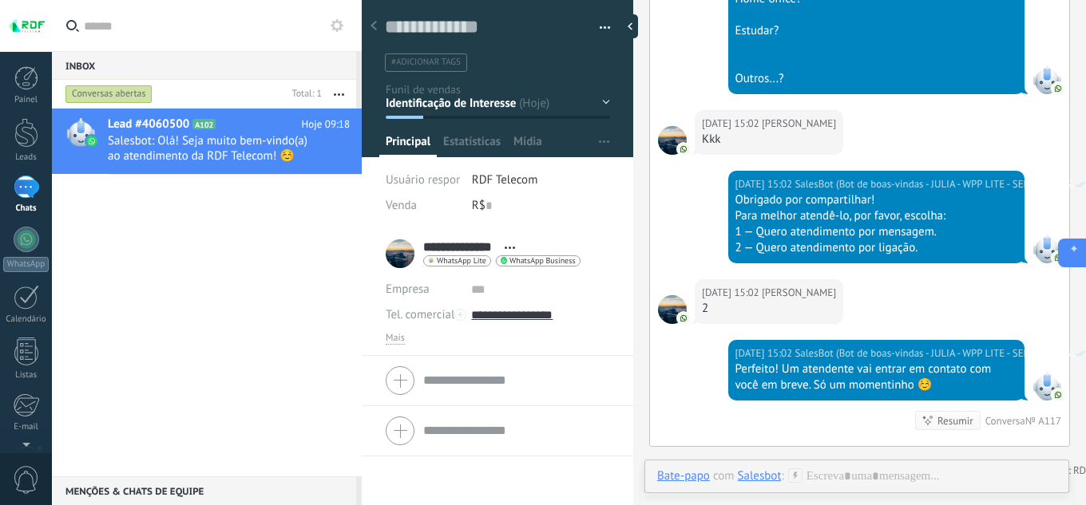
click at [1071, 255] on icon at bounding box center [1070, 252] width 17 height 17
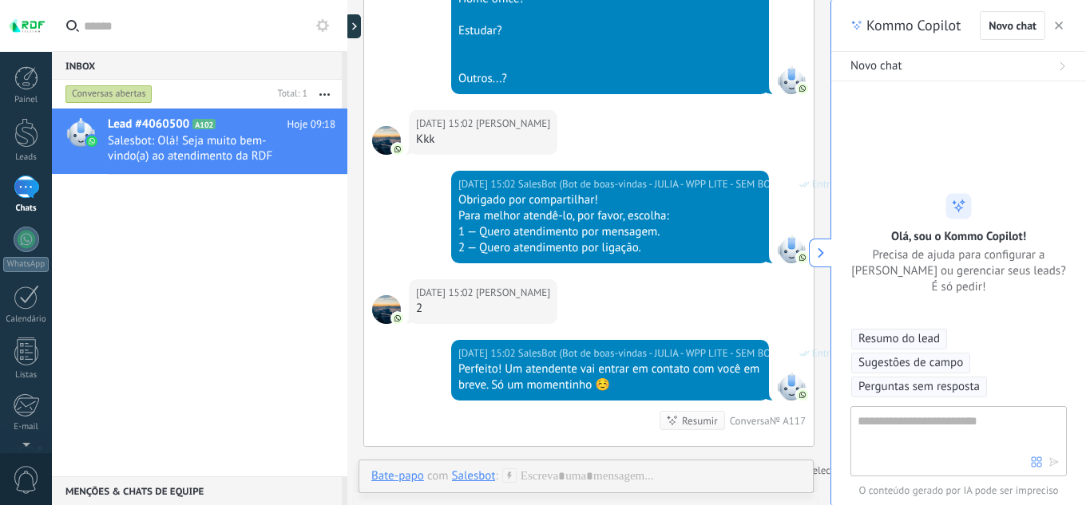
scroll to position [48, 0]
click at [1053, 32] on button "button" at bounding box center [1058, 25] width 16 height 19
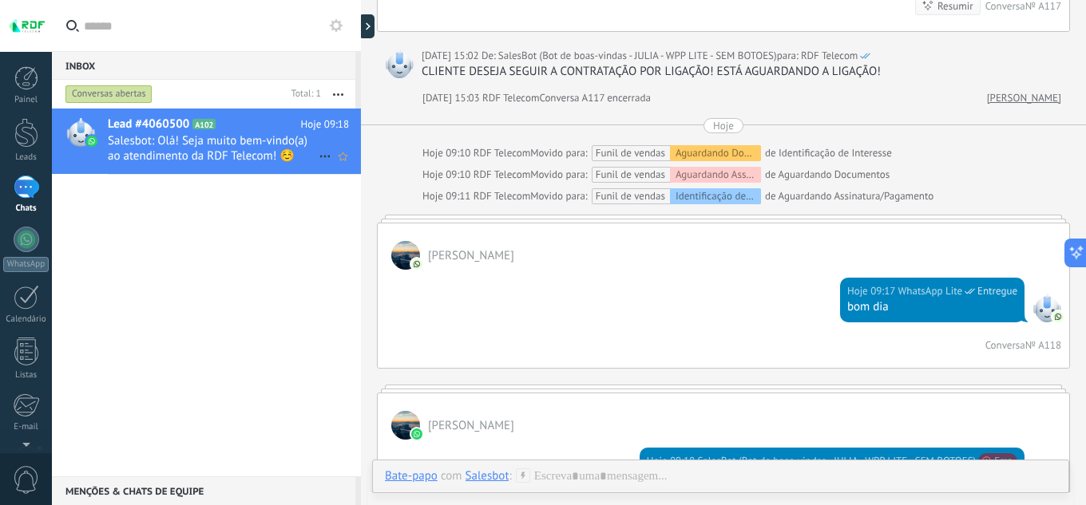
click at [317, 156] on icon at bounding box center [324, 156] width 19 height 19
click at [379, 164] on span "Conversa fechada" at bounding box center [386, 164] width 89 height 32
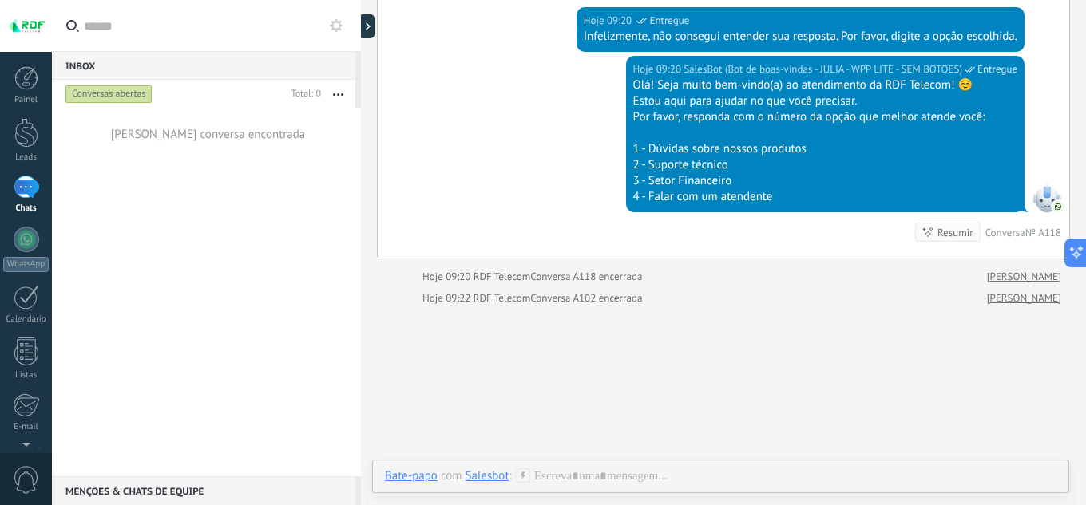
scroll to position [5876, 0]
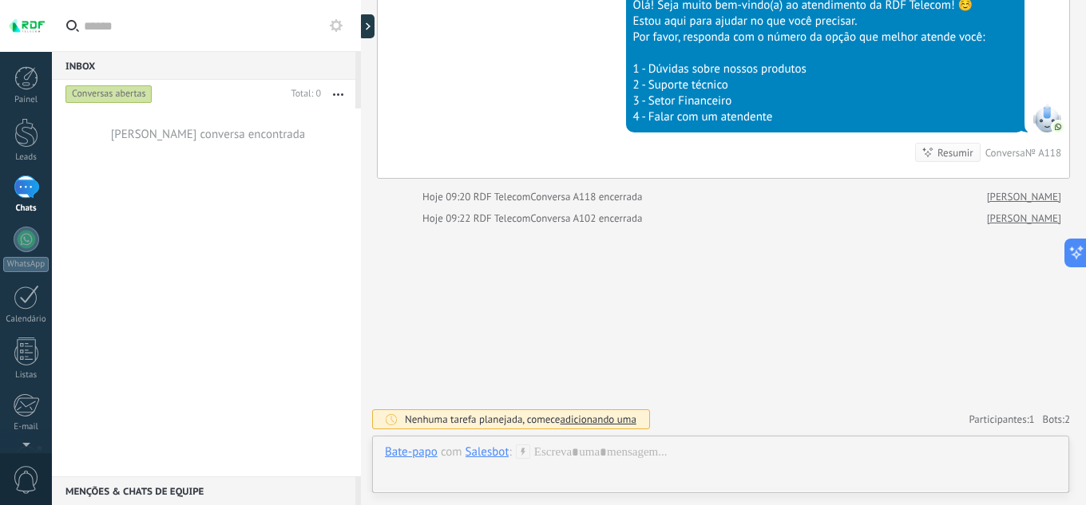
click at [132, 98] on div "Conversas abertas" at bounding box center [108, 94] width 87 height 19
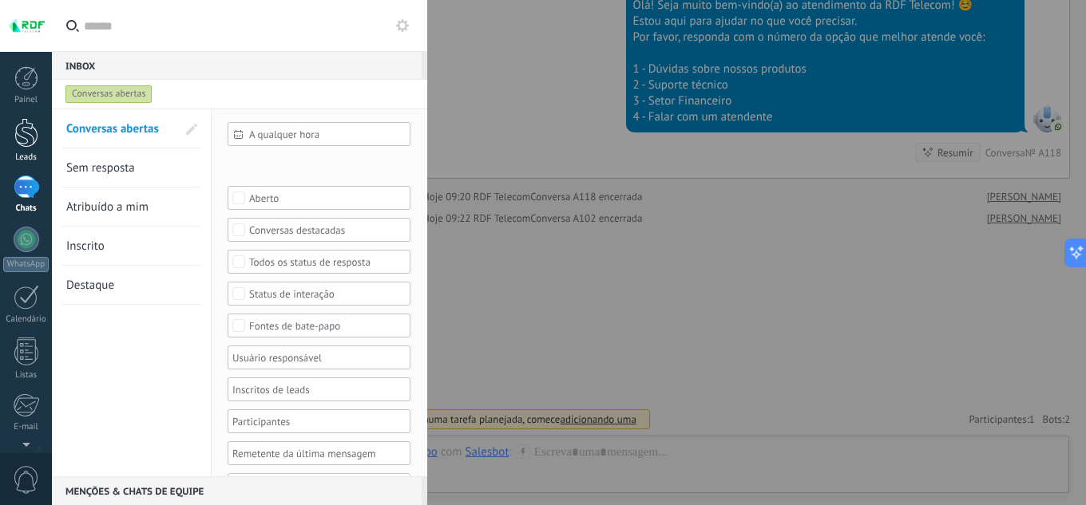
click at [33, 148] on link "Leads" at bounding box center [26, 140] width 52 height 45
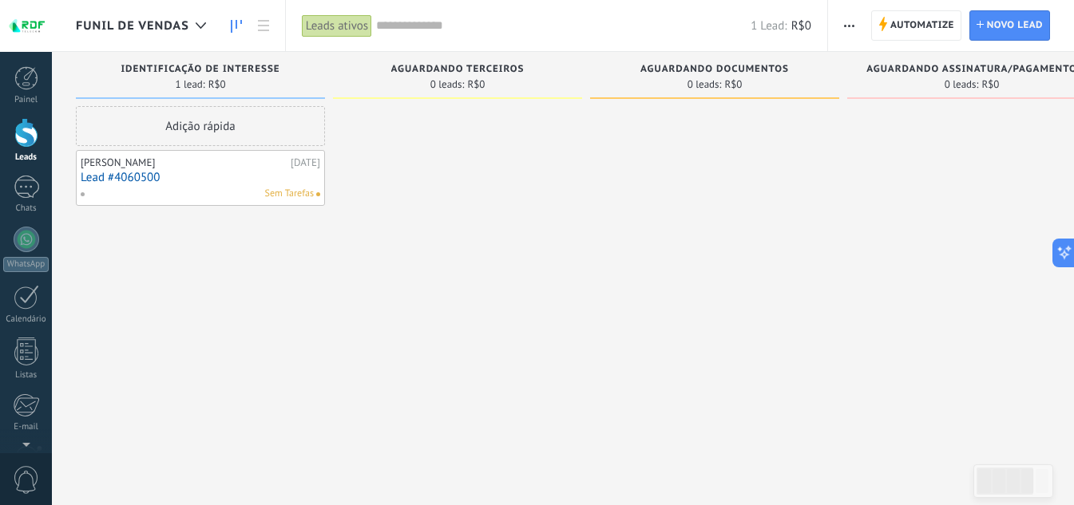
click at [603, 311] on div at bounding box center [714, 254] width 249 height 297
click at [181, 171] on link "Lead #4060500" at bounding box center [200, 178] width 239 height 14
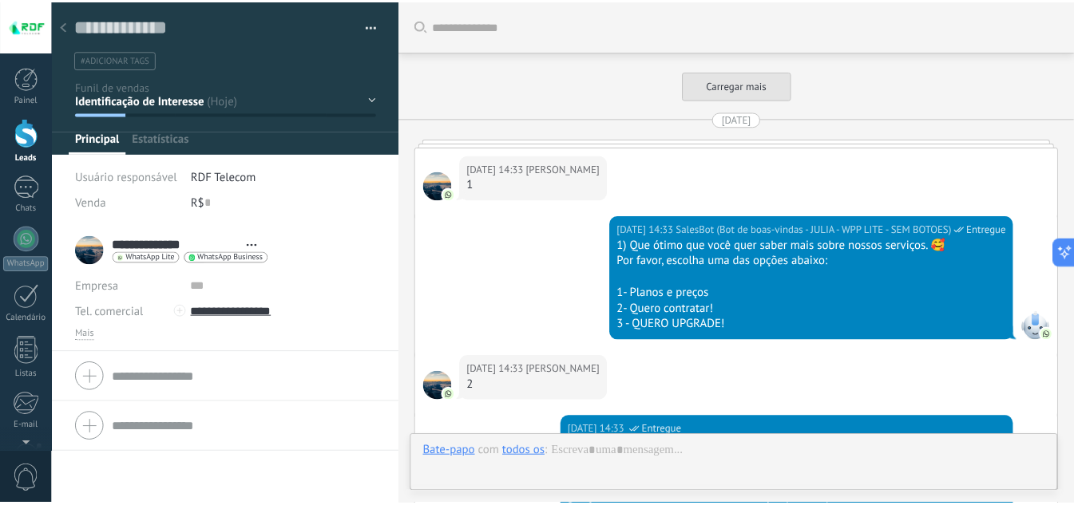
scroll to position [9950, 0]
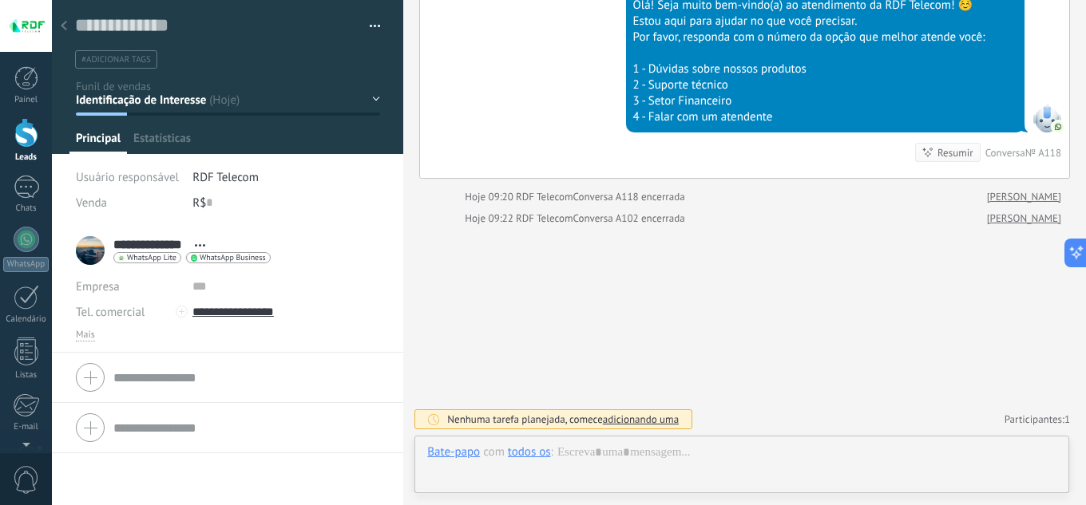
click at [31, 134] on div at bounding box center [26, 133] width 24 height 30
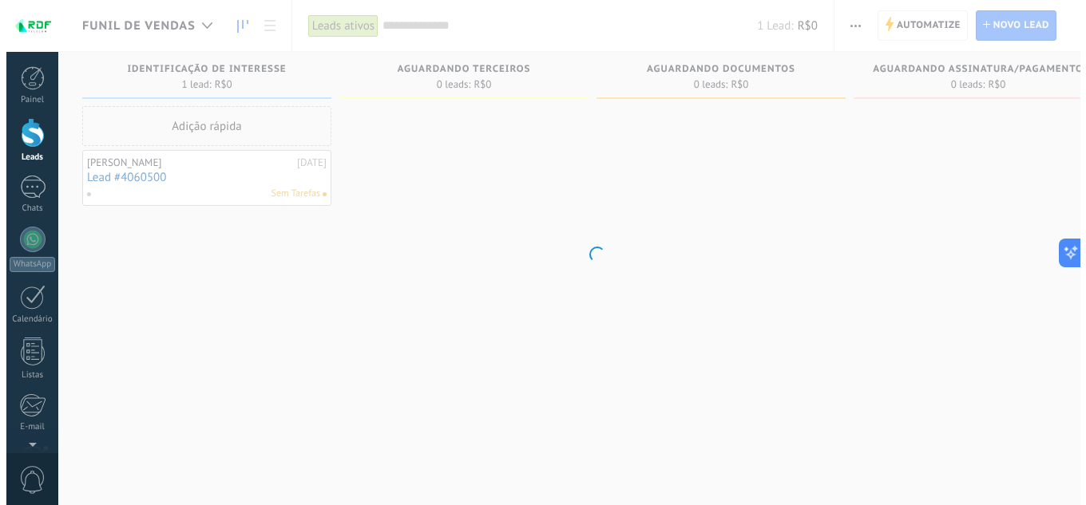
scroll to position [24, 0]
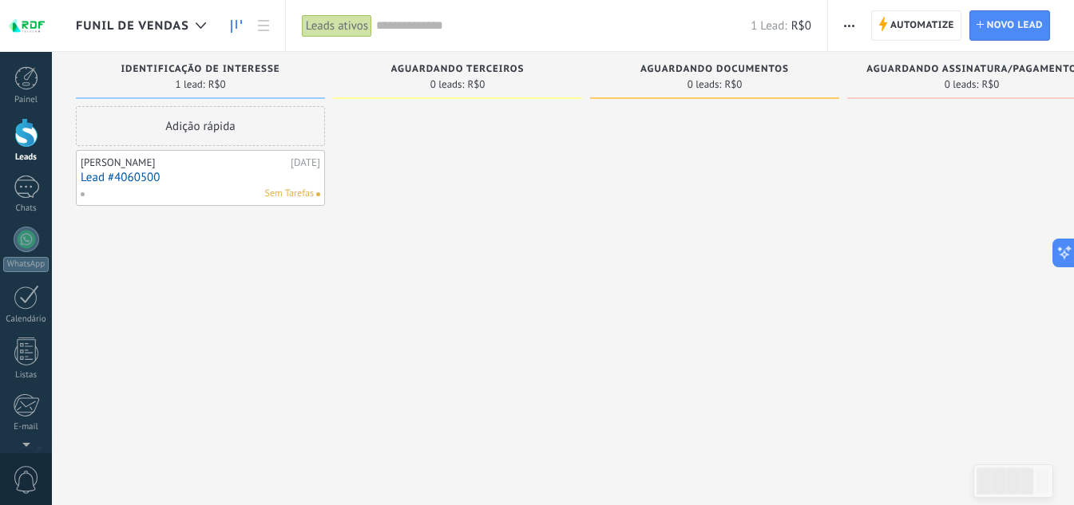
drag, startPoint x: 188, startPoint y: 171, endPoint x: 173, endPoint y: 171, distance: 15.2
click at [173, 171] on link "Lead #4060500" at bounding box center [200, 178] width 239 height 14
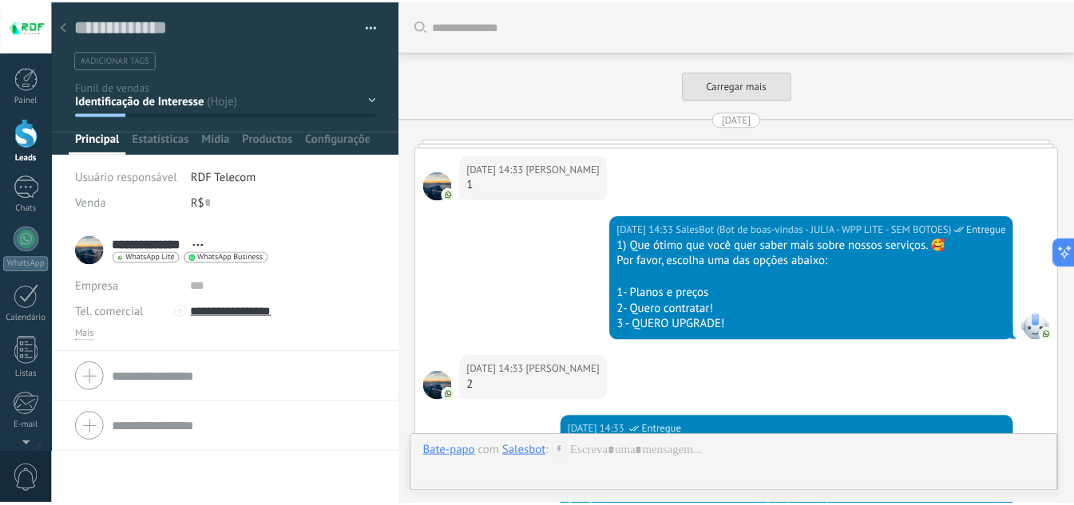
scroll to position [9950, 0]
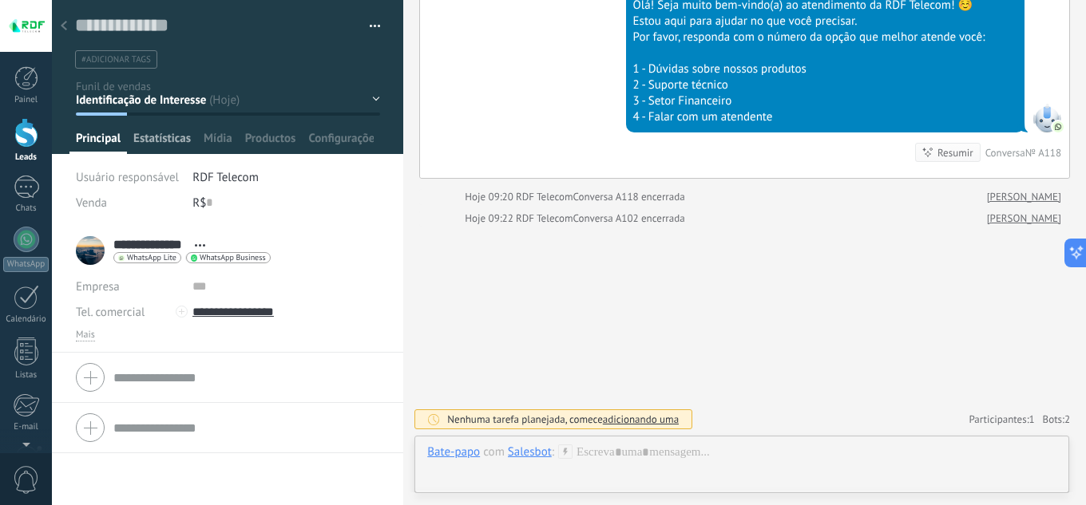
click at [178, 145] on span "Estatísticas" at bounding box center [161, 142] width 57 height 23
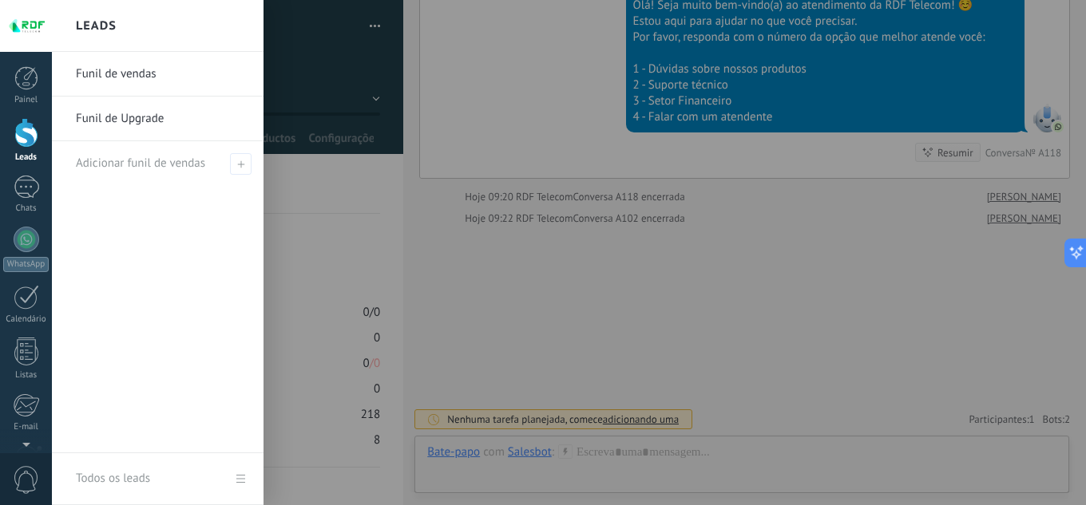
click at [33, 132] on div at bounding box center [26, 133] width 24 height 30
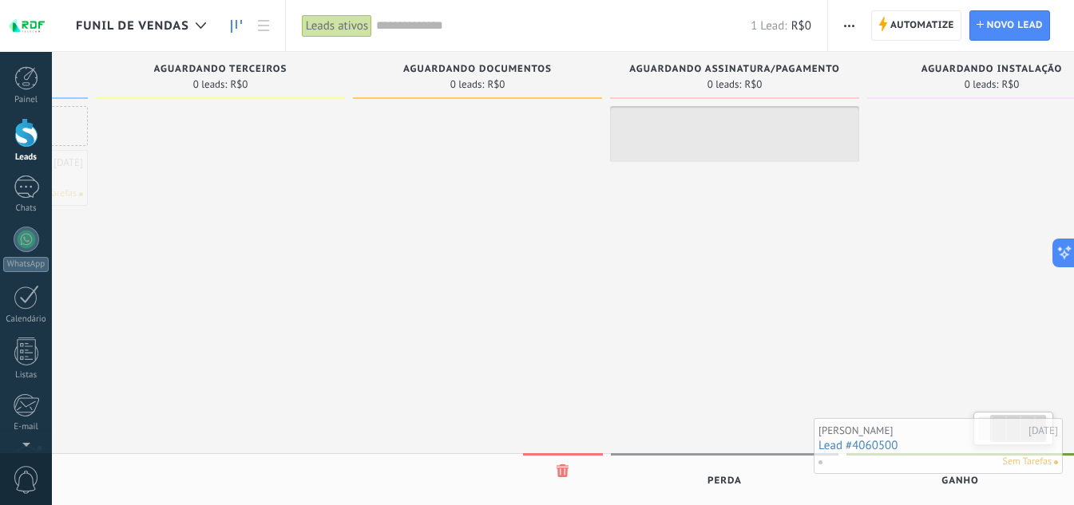
scroll to position [0, 269]
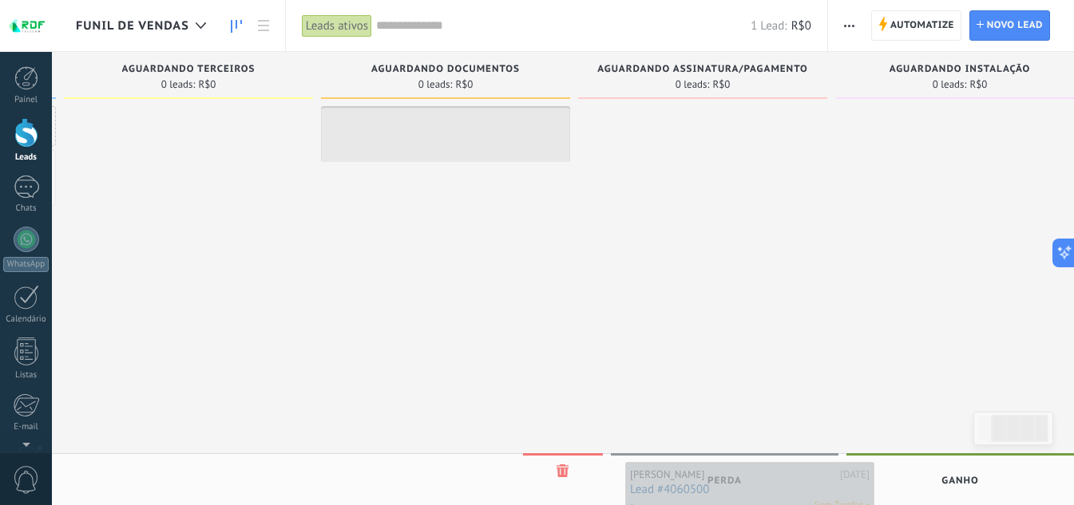
drag, startPoint x: 183, startPoint y: 172, endPoint x: 731, endPoint y: 485, distance: 631.0
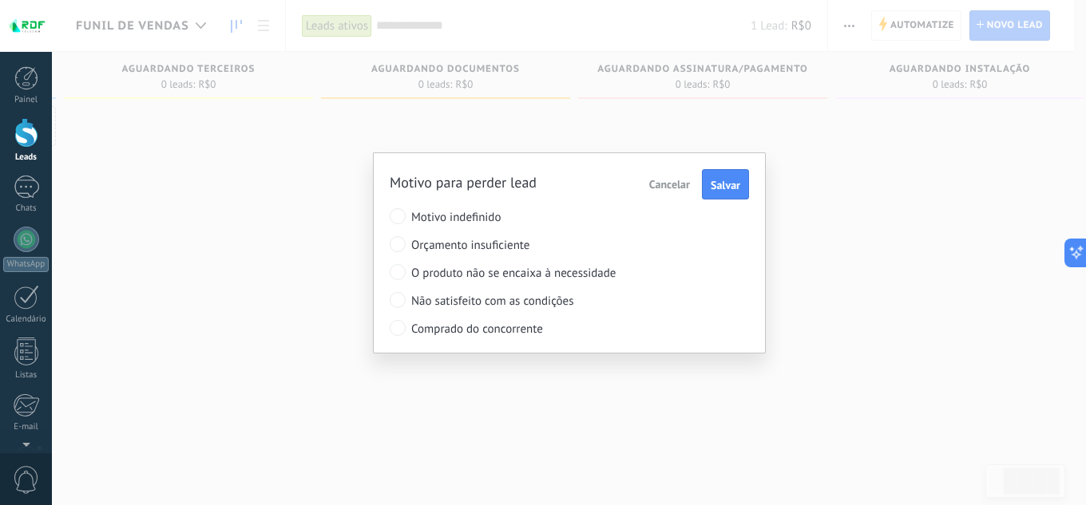
click at [666, 186] on span "Cancelar" at bounding box center [669, 184] width 41 height 14
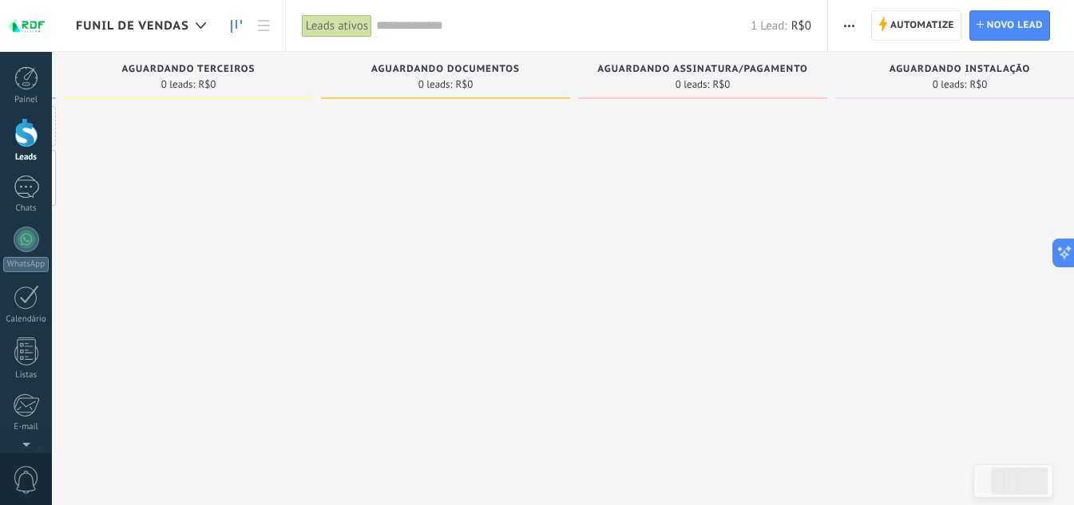
click at [470, 208] on div at bounding box center [445, 254] width 249 height 297
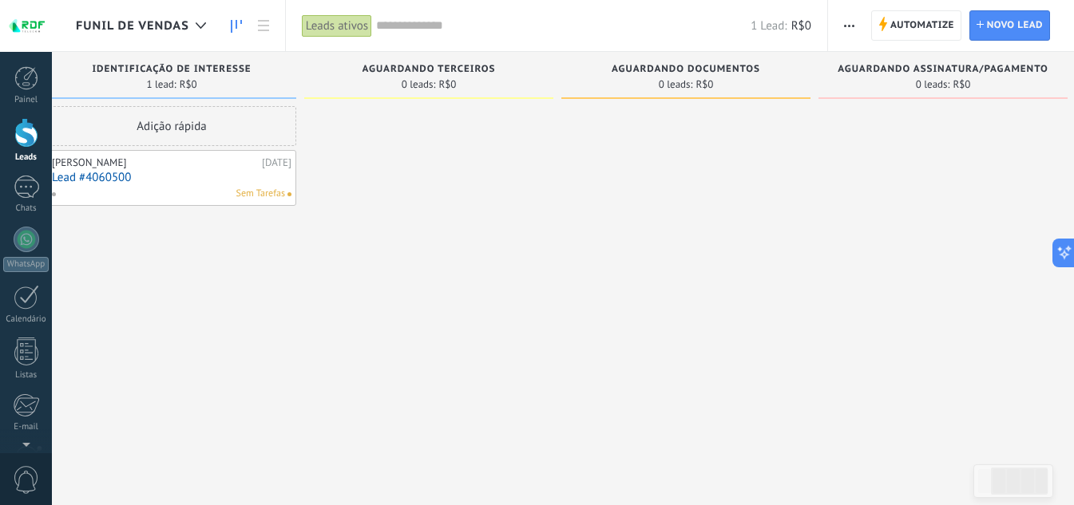
drag, startPoint x: 304, startPoint y: 225, endPoint x: 673, endPoint y: 231, distance: 368.8
click at [649, 231] on div "Etapa de leads de entrada solicitações: 0 0 0 0 0 0 0 0 0 Identificação de Inte…" at bounding box center [697, 227] width 1301 height 351
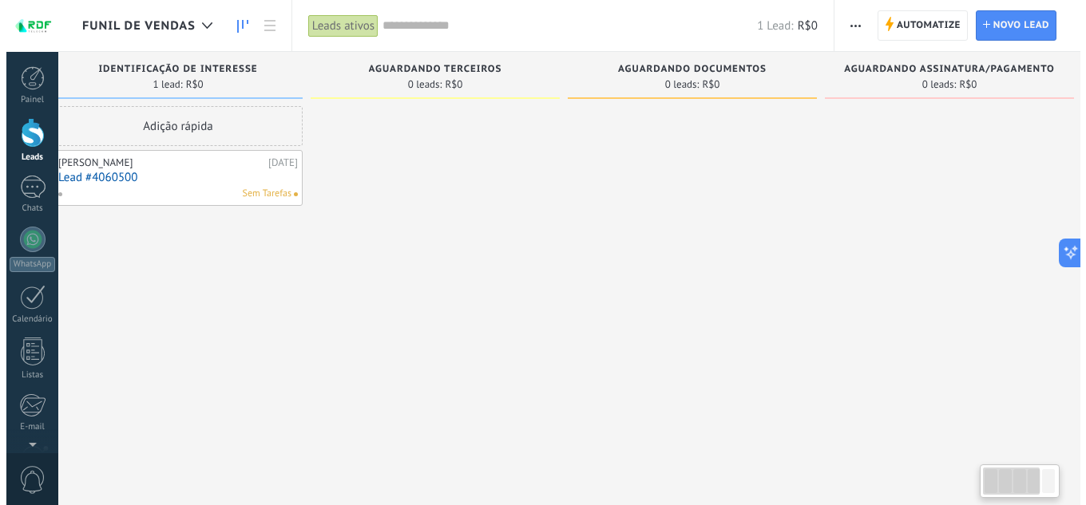
scroll to position [0, 0]
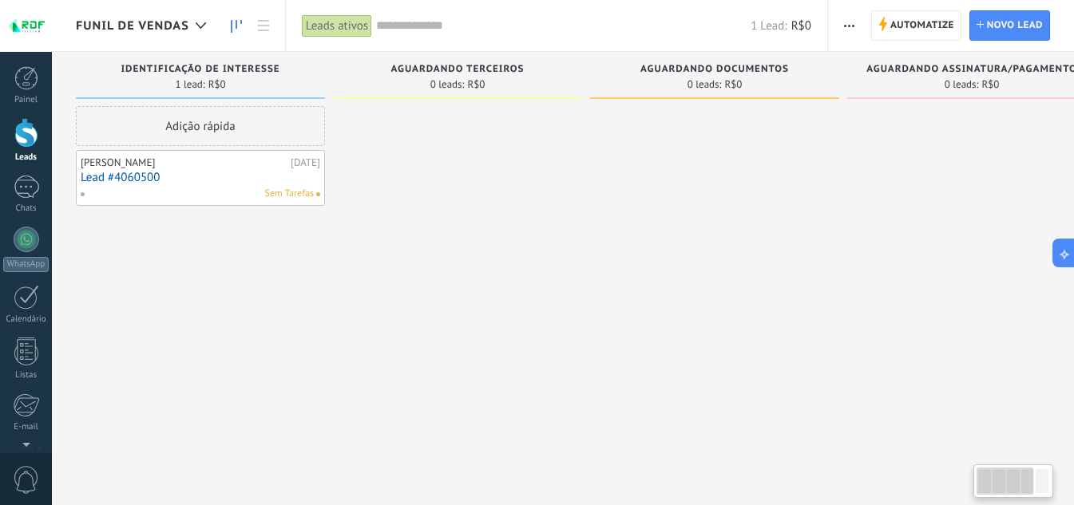
drag, startPoint x: 348, startPoint y: 303, endPoint x: 506, endPoint y: 205, distance: 185.6
click at [536, 303] on div "Etapa de leads de entrada solicitações: 0 0 0 0 0 0 0 0 0 Identificação de Inte…" at bounding box center [726, 227] width 1301 height 351
click at [199, 180] on link "Lead #4060500" at bounding box center [200, 178] width 239 height 14
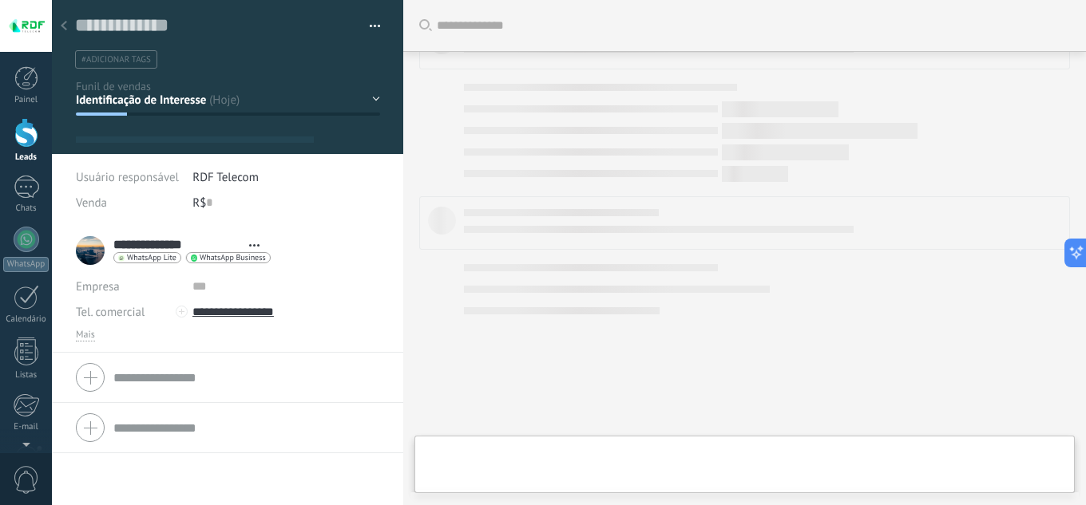
scroll to position [9950, 0]
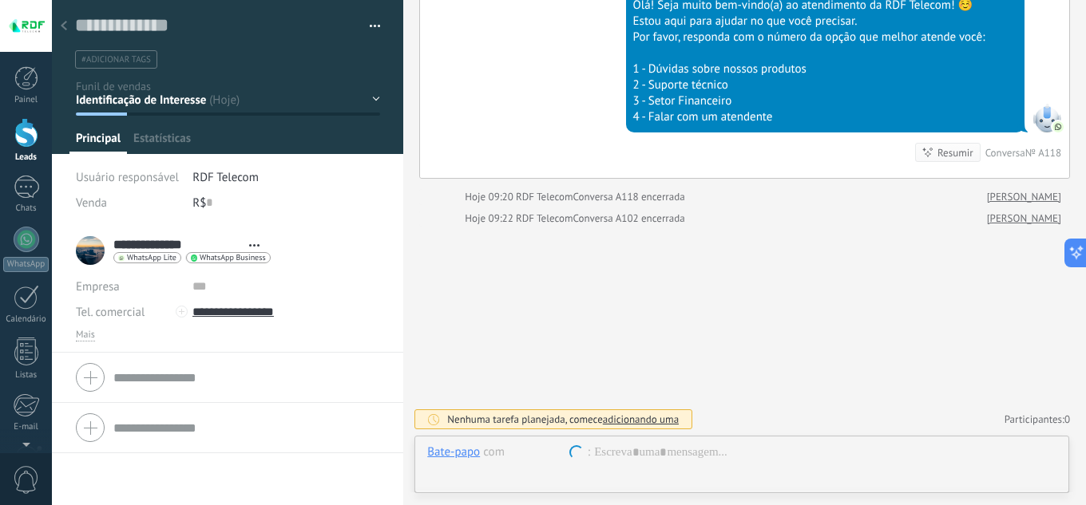
type textarea "**********"
click at [533, 454] on div "Salesbot" at bounding box center [530, 452] width 44 height 14
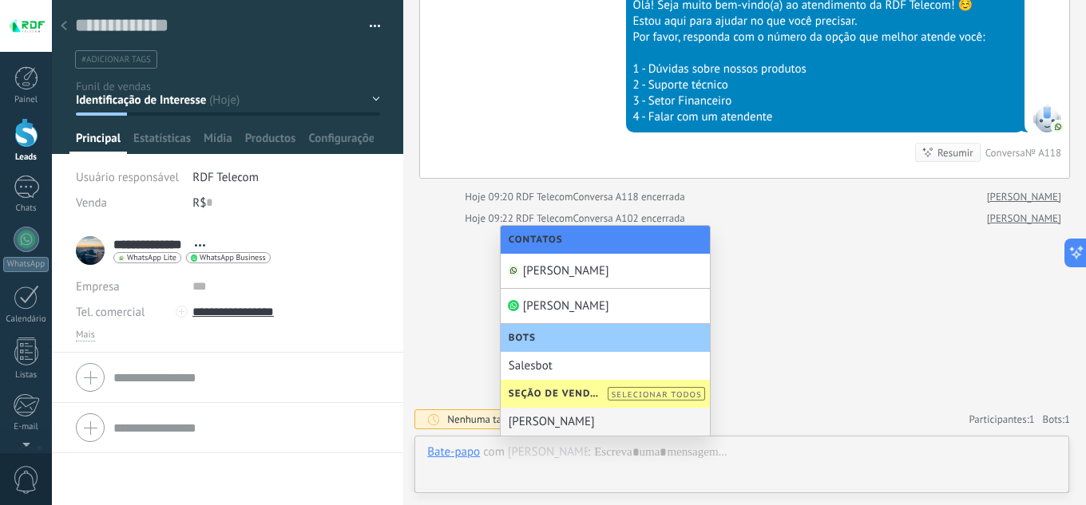
click at [600, 499] on div at bounding box center [741, 497] width 655 height 15
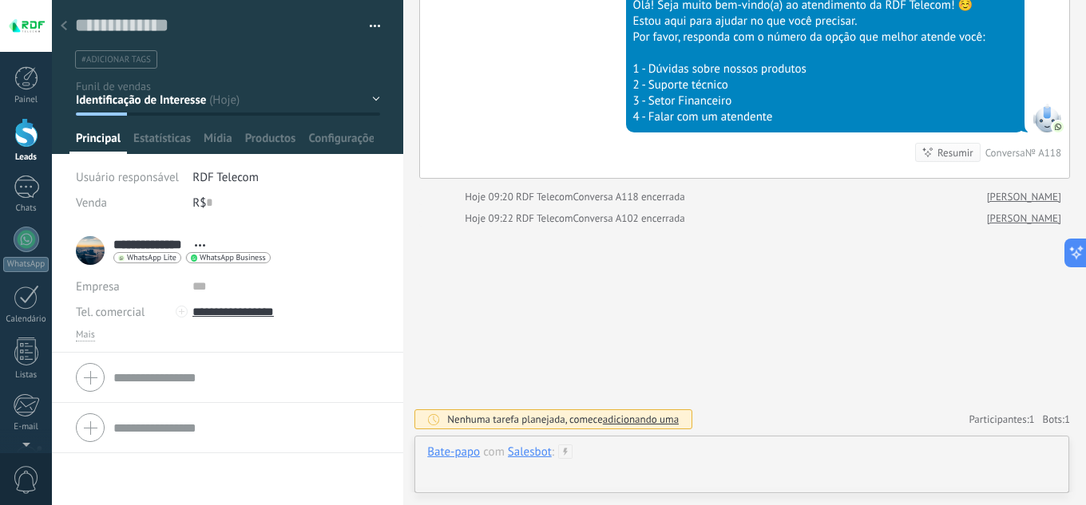
click at [626, 458] on div at bounding box center [741, 469] width 629 height 48
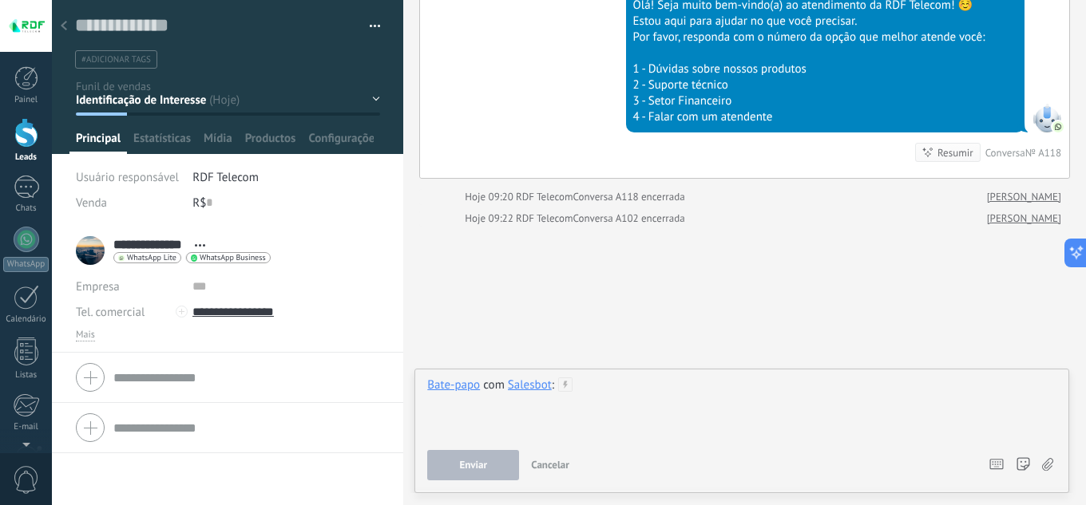
click at [629, 405] on div at bounding box center [741, 408] width 629 height 61
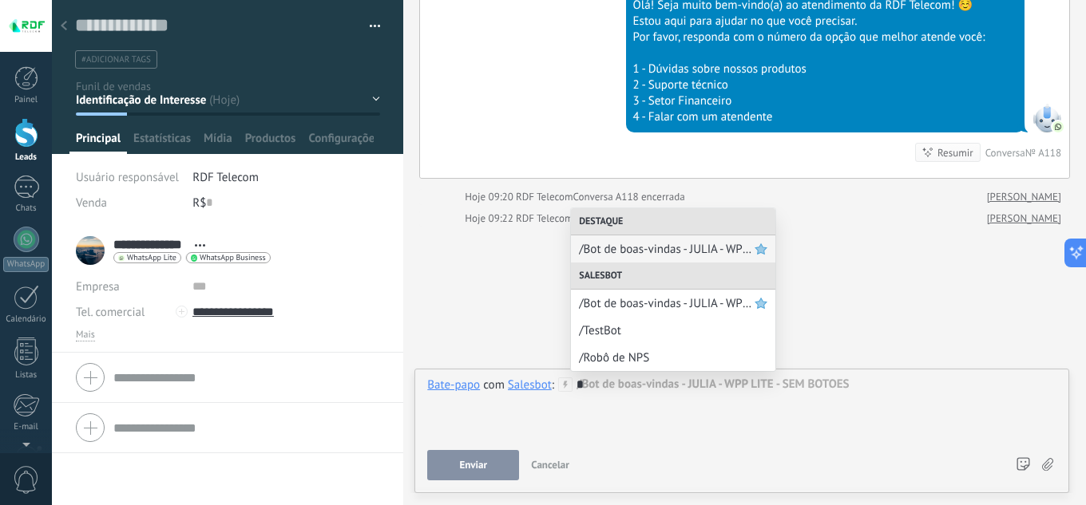
click at [631, 406] on div "*" at bounding box center [741, 408] width 629 height 61
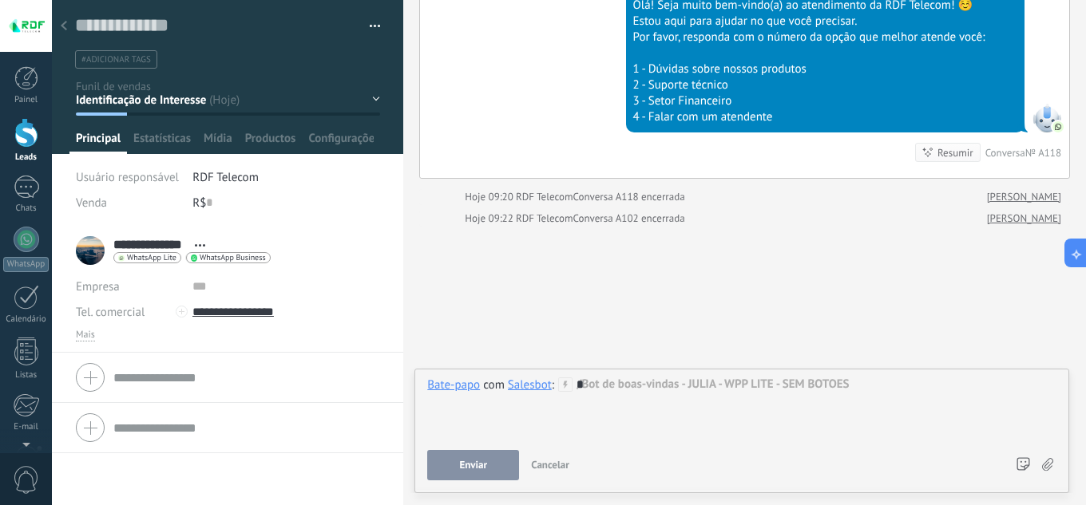
click at [627, 393] on div "*" at bounding box center [741, 408] width 629 height 61
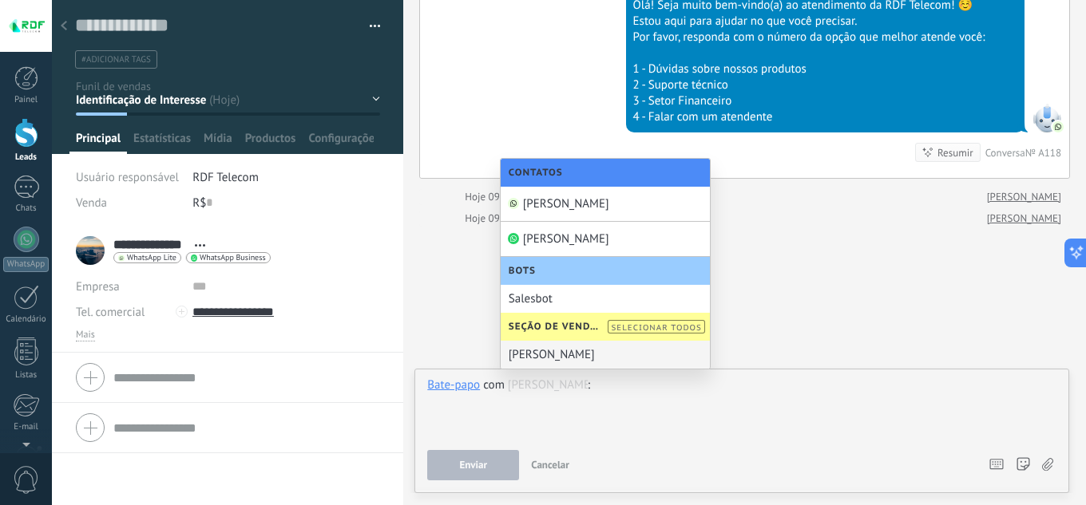
click at [547, 356] on div "Marcelo Lobato" at bounding box center [604, 355] width 209 height 28
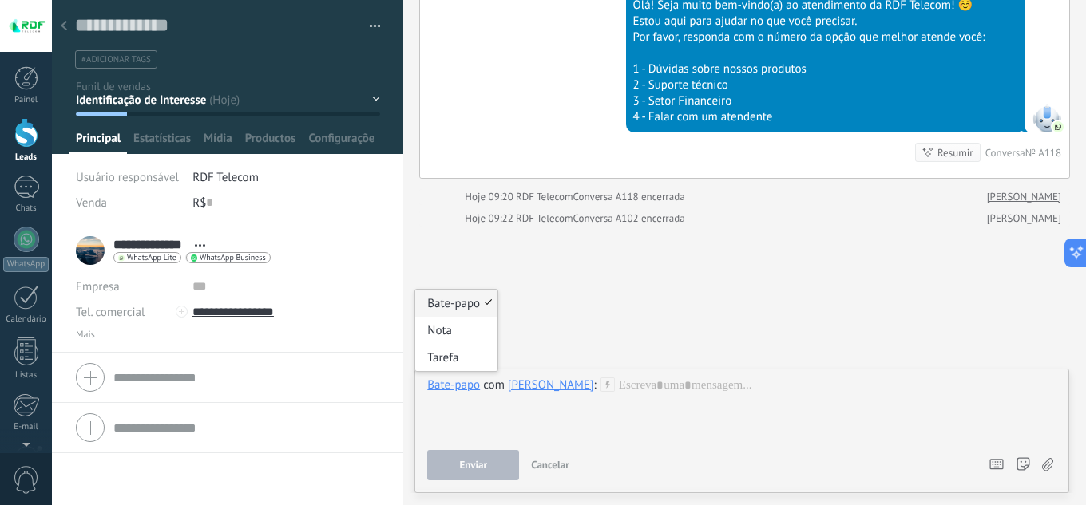
click at [459, 380] on div "Bate-papo" at bounding box center [453, 385] width 53 height 14
click at [452, 352] on div "Tarefa" at bounding box center [456, 357] width 82 height 27
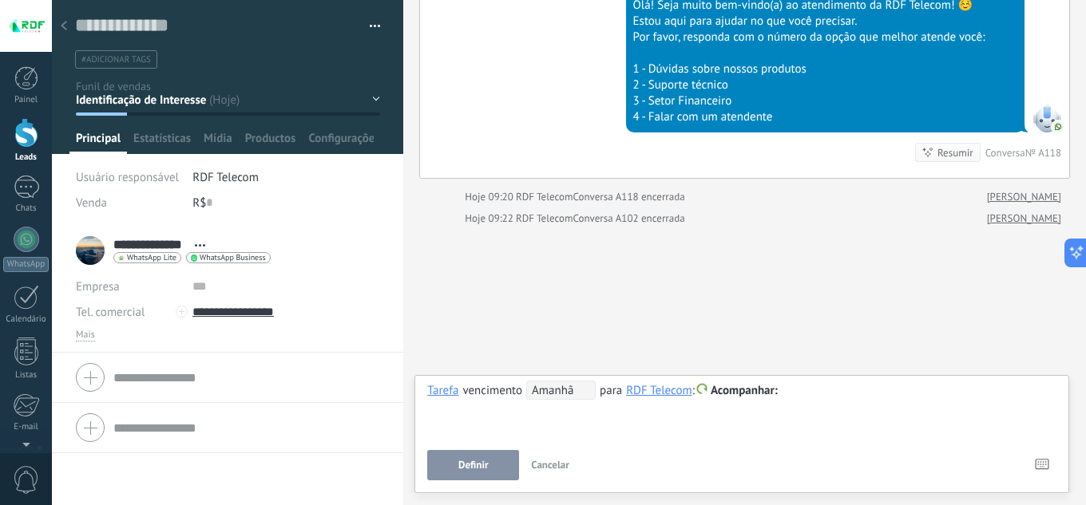
click at [571, 392] on span "Amanhã" at bounding box center [560, 390] width 69 height 19
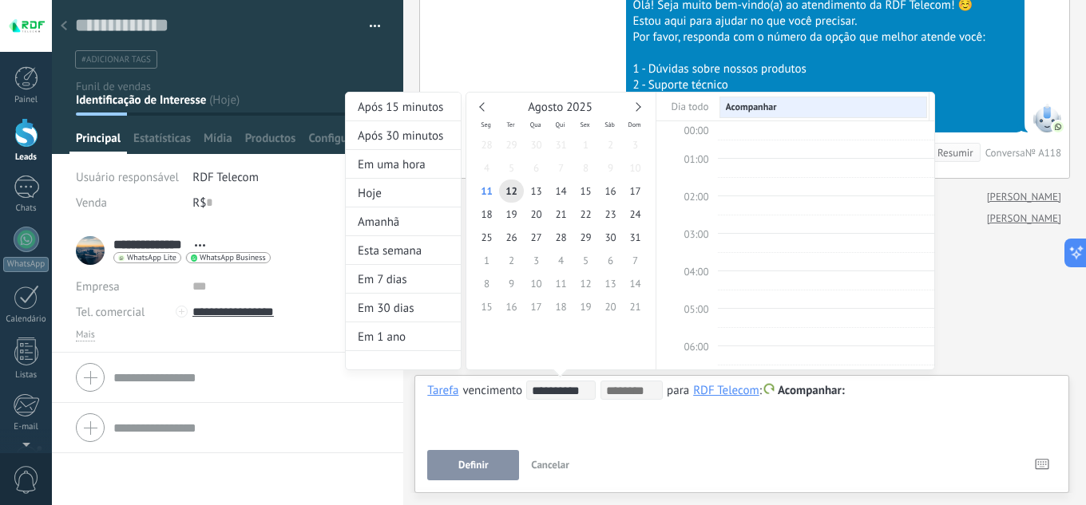
scroll to position [301, 0]
click at [409, 336] on div "Em 1 ano" at bounding box center [403, 336] width 115 height 29
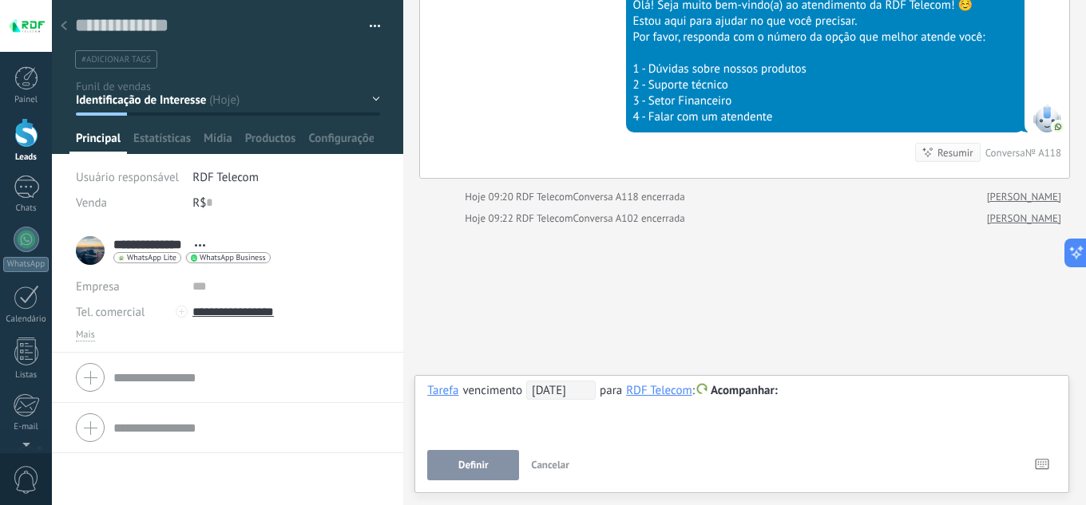
click at [830, 394] on div at bounding box center [741, 391] width 629 height 19
click at [676, 387] on div "RDF Telecom" at bounding box center [659, 390] width 66 height 14
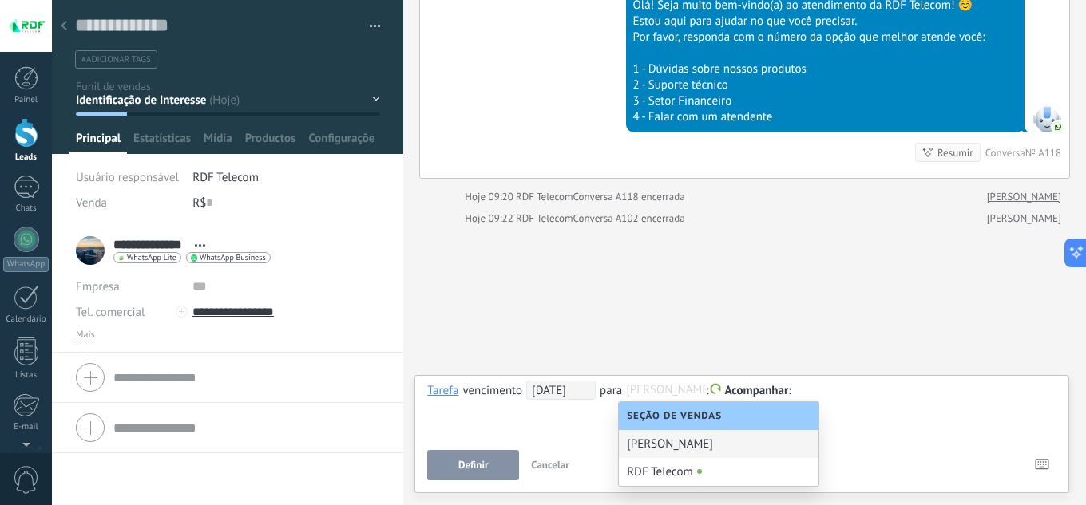
click at [682, 449] on div "Marcelo Lobato" at bounding box center [719, 444] width 200 height 28
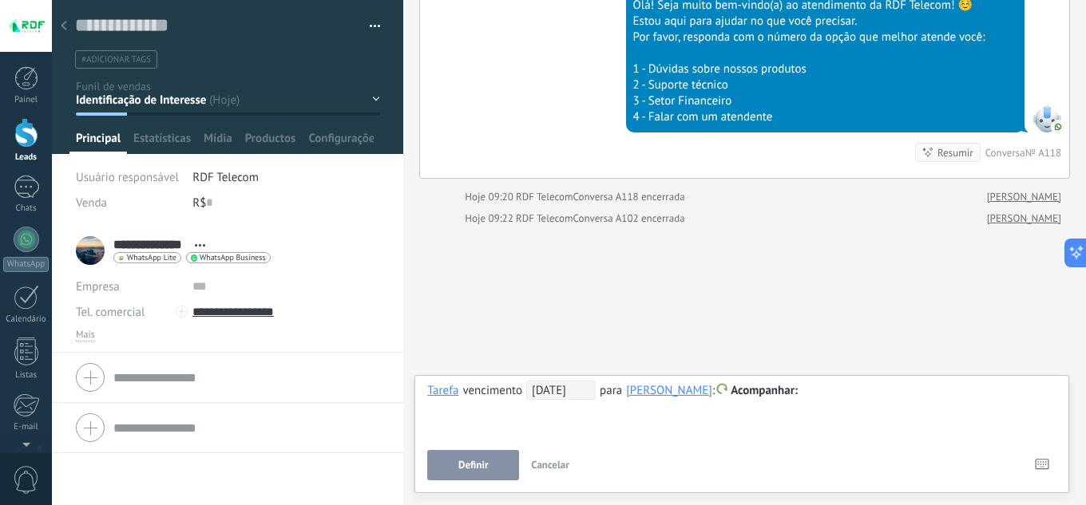
click at [855, 389] on div at bounding box center [741, 391] width 629 height 19
click at [426, 456] on div "**********" at bounding box center [741, 433] width 655 height 119
click at [452, 461] on button "Definir" at bounding box center [473, 465] width 92 height 30
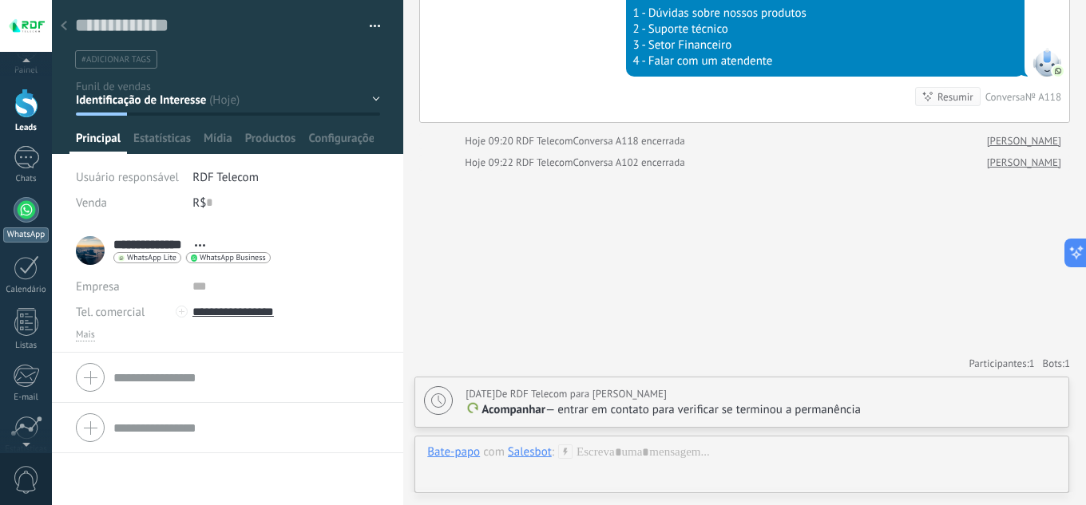
scroll to position [80, 0]
click at [24, 218] on div at bounding box center [27, 217] width 26 height 25
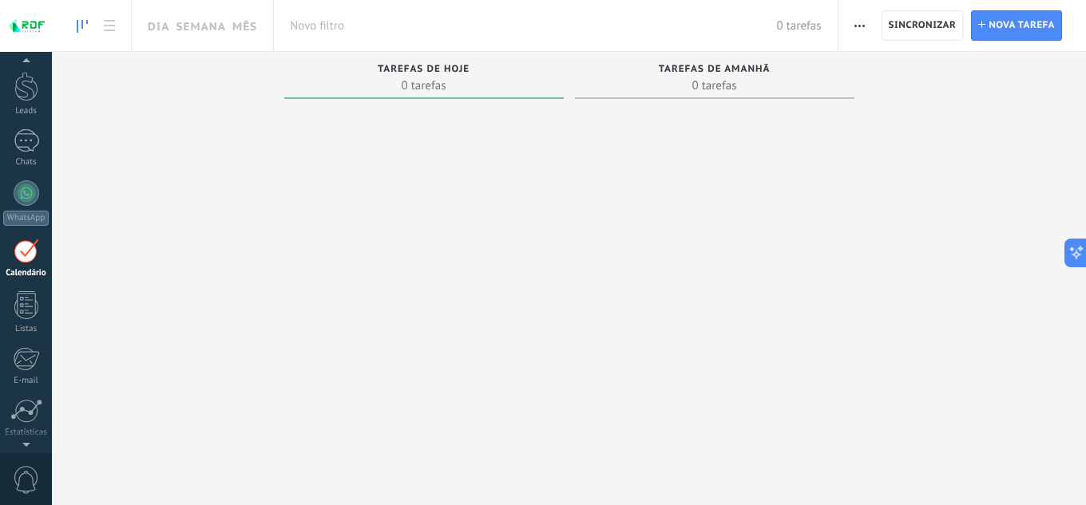
scroll to position [46, 0]
click at [898, 97] on div "Tarefas concluídas 0 tarefas Tarefas atrasadas 0 tarefas Tarefas de hoje 0 tare…" at bounding box center [569, 258] width 1034 height 413
click at [225, 26] on link "Semana" at bounding box center [201, 25] width 50 height 51
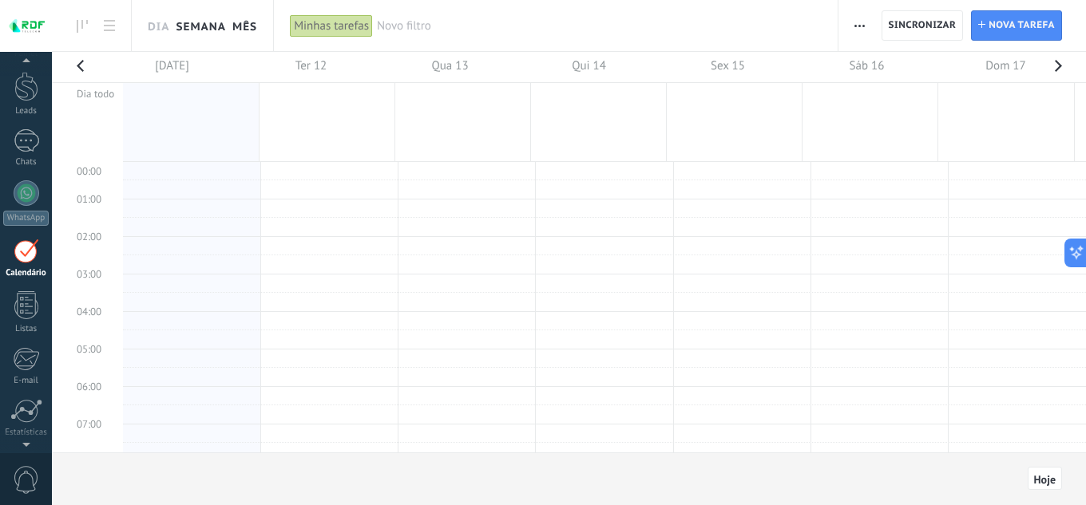
scroll to position [301, 0]
click at [252, 26] on link "Mês" at bounding box center [244, 25] width 25 height 51
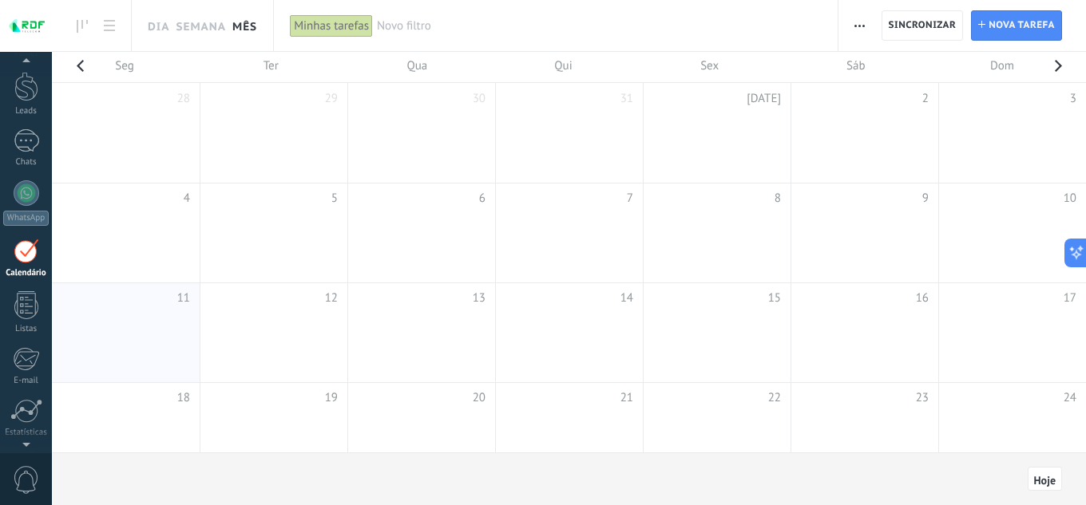
click at [1052, 69] on button "button" at bounding box center [1058, 71] width 32 height 38
click at [1055, 68] on button "button" at bounding box center [1058, 71] width 32 height 38
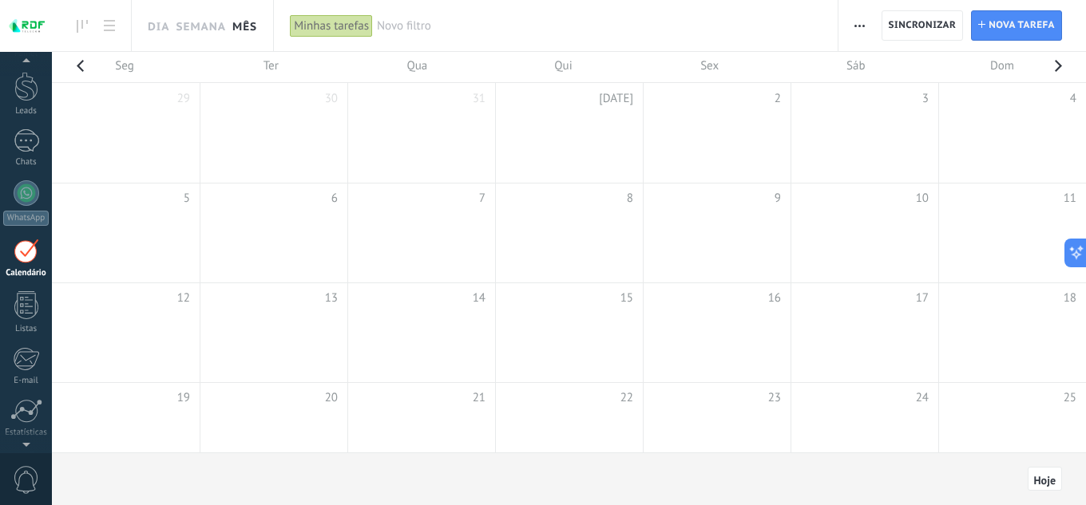
click at [1055, 68] on button "button" at bounding box center [1058, 71] width 32 height 38
click at [1055, 68] on div at bounding box center [569, 252] width 1034 height 401
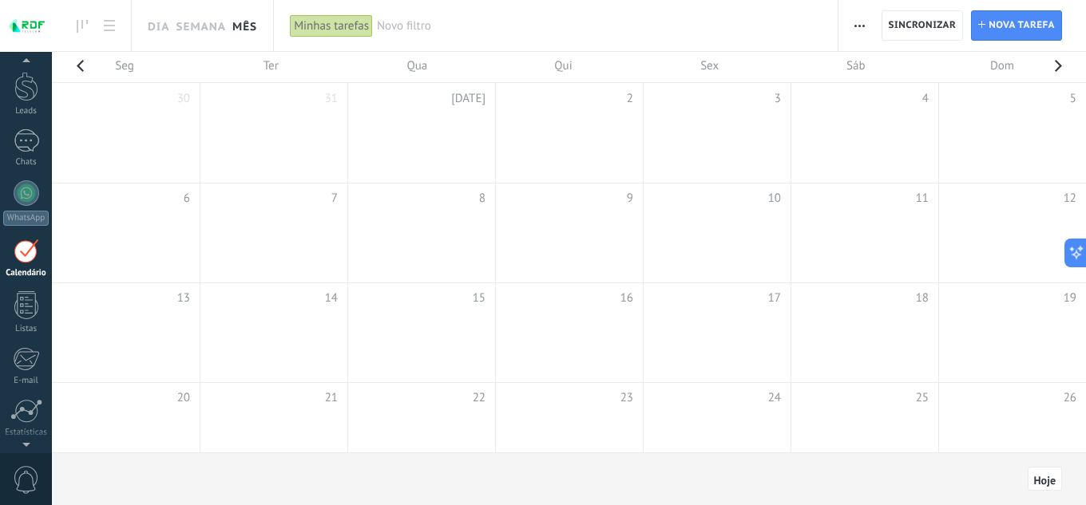
click at [1055, 68] on button "button" at bounding box center [1058, 71] width 32 height 38
click at [1056, 65] on button "button" at bounding box center [1058, 71] width 32 height 38
click at [1058, 65] on button "button" at bounding box center [1058, 71] width 32 height 38
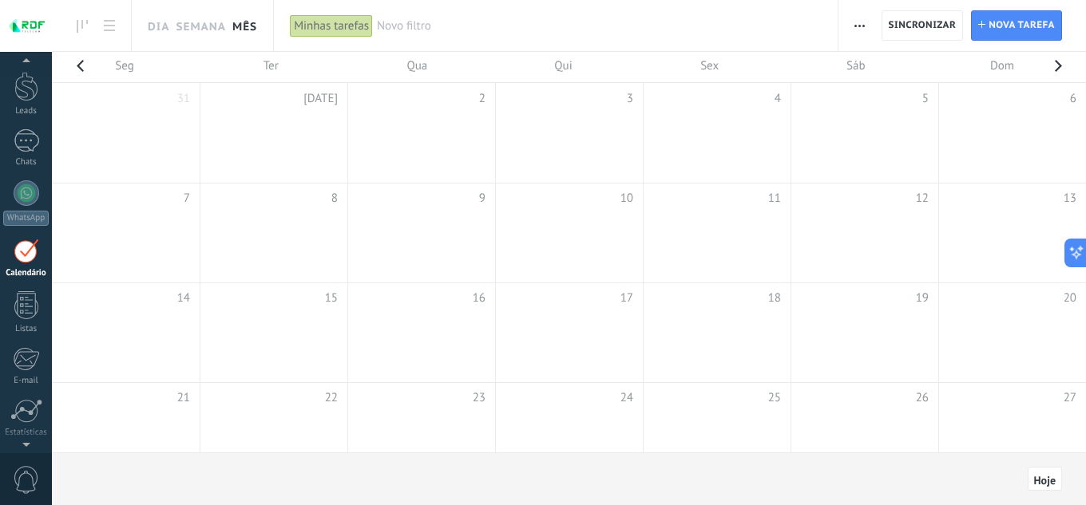
click at [89, 63] on button "button" at bounding box center [80, 71] width 32 height 38
click at [333, 22] on div "Minhas tarefas" at bounding box center [331, 25] width 83 height 23
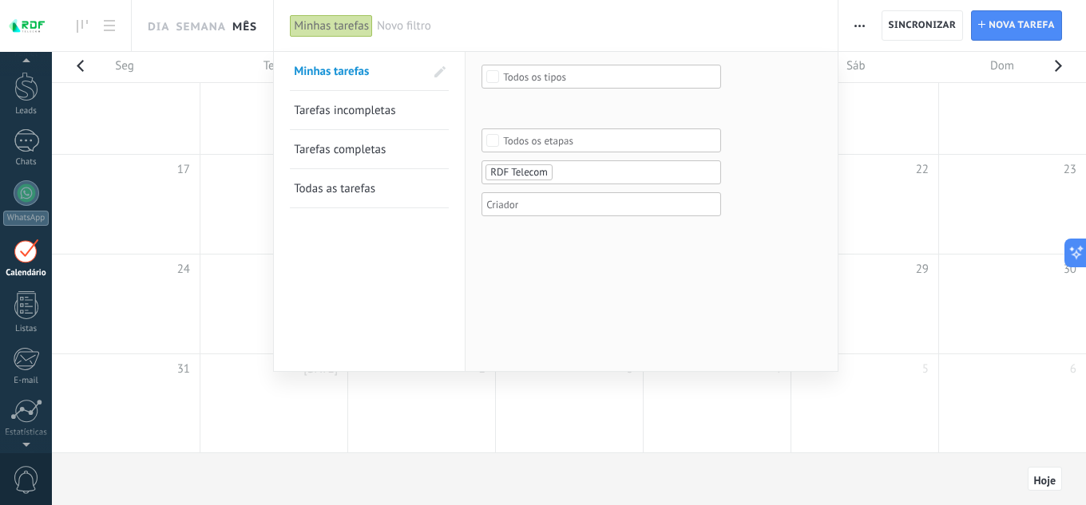
click at [350, 186] on span "Todas as tarefas" at bounding box center [334, 188] width 81 height 15
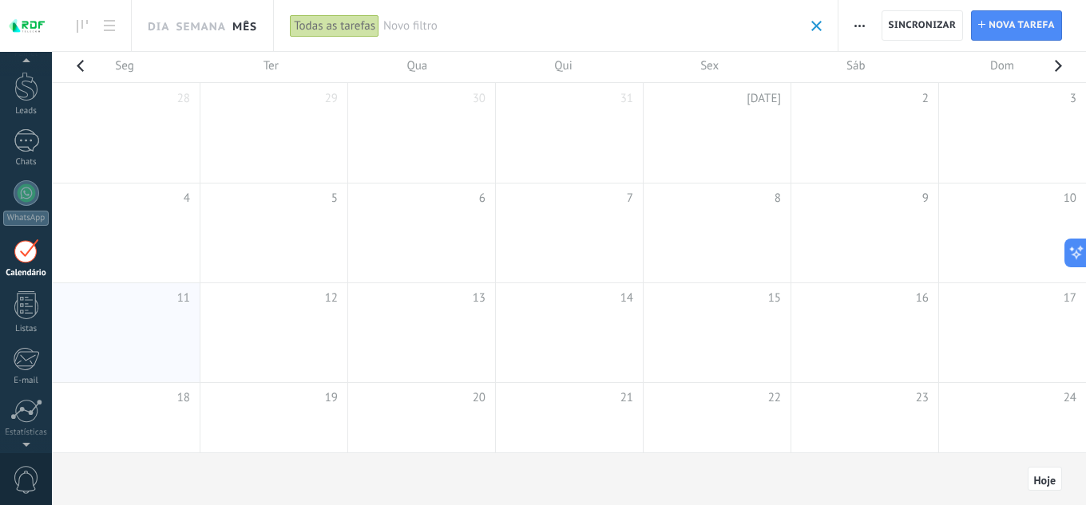
click at [1056, 64] on button "button" at bounding box center [1058, 71] width 32 height 38
click at [1056, 64] on div at bounding box center [569, 252] width 1034 height 401
click at [1056, 64] on button "button" at bounding box center [1058, 71] width 32 height 38
click at [1056, 64] on div at bounding box center [569, 252] width 1034 height 401
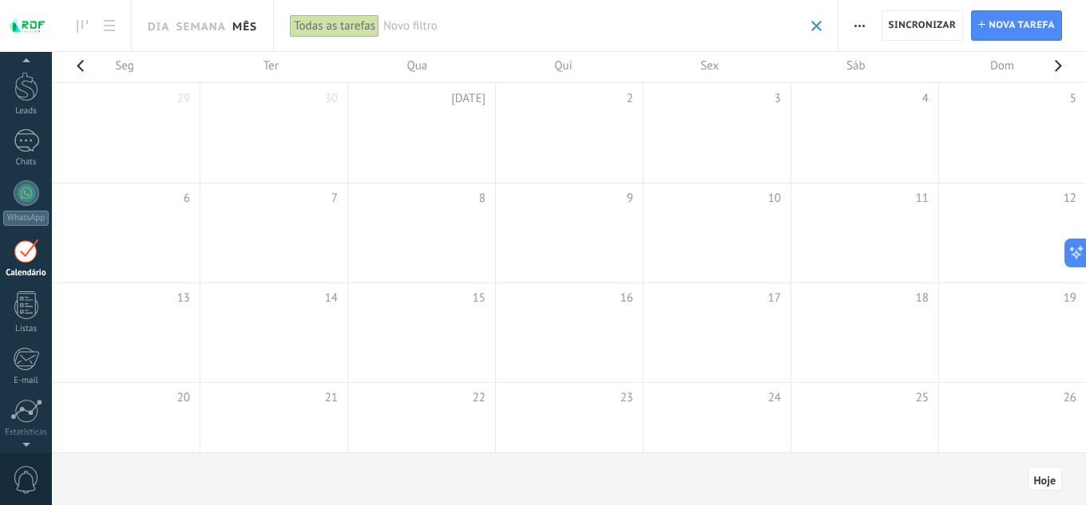
click at [1056, 64] on button "button" at bounding box center [1058, 71] width 32 height 38
click at [1060, 64] on button "button" at bounding box center [1058, 71] width 32 height 38
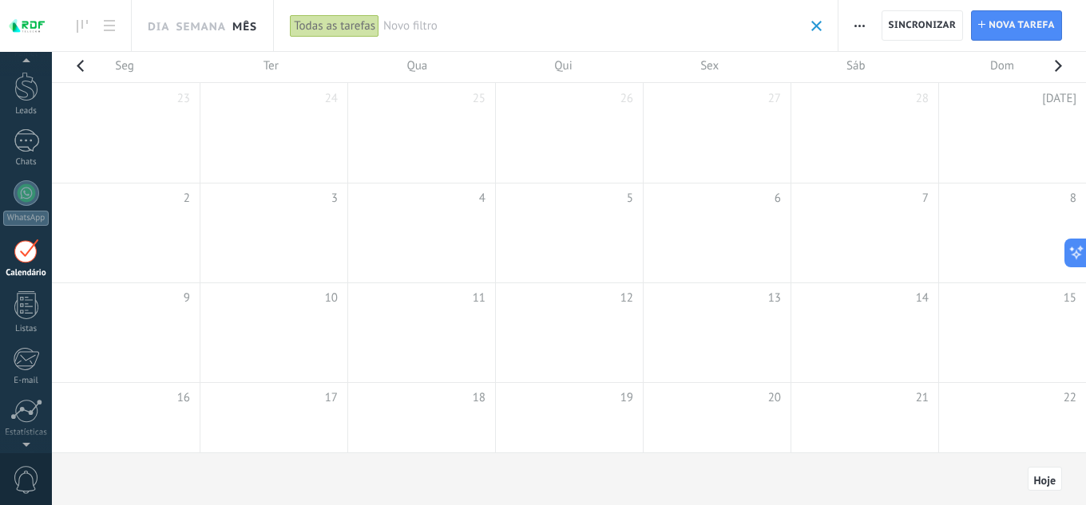
click at [1060, 64] on button "button" at bounding box center [1058, 71] width 32 height 38
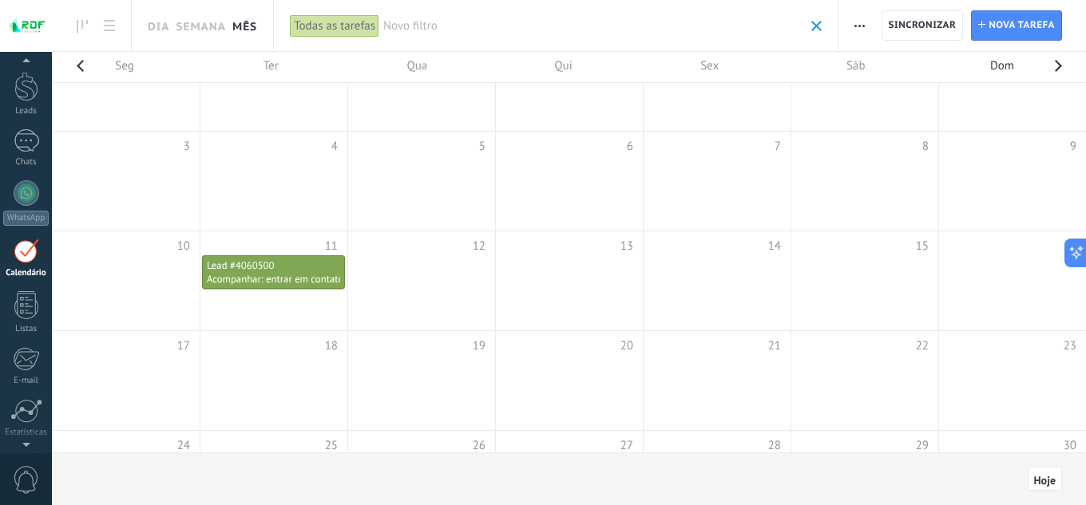
scroll to position [80, 0]
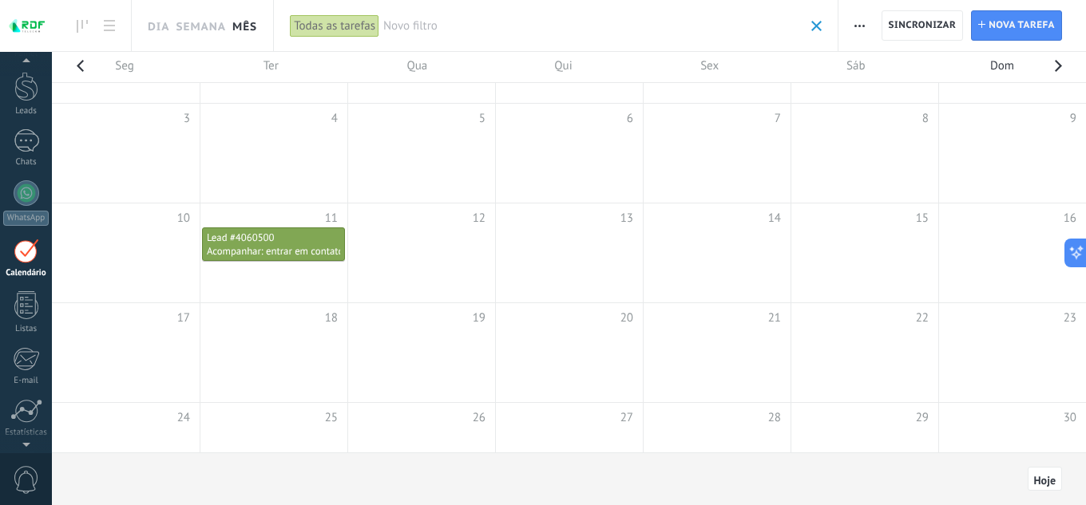
click at [268, 245] on span "Acompanhar: entrar em contato para verificar se terminou a permanência" at bounding box center [365, 251] width 317 height 14
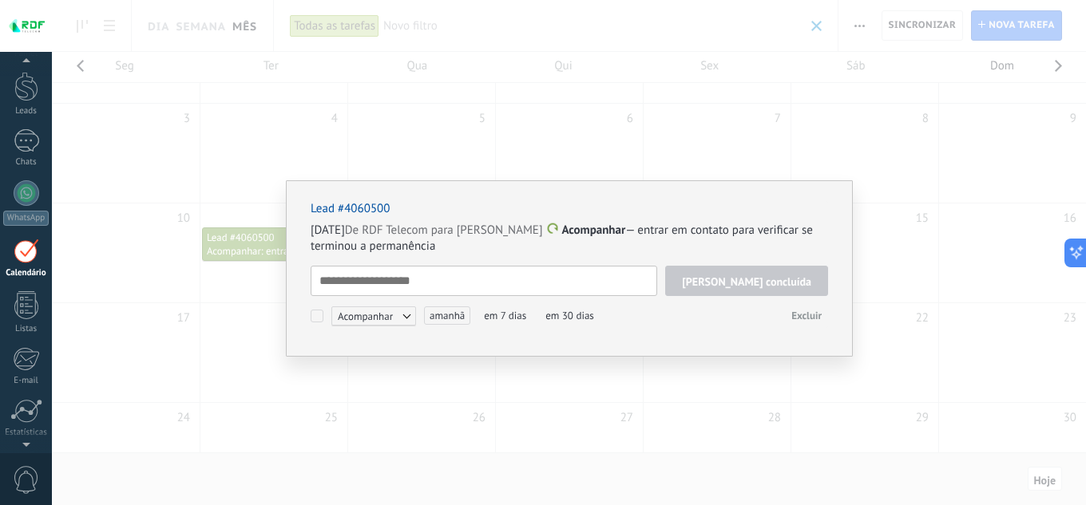
click at [430, 279] on textarea at bounding box center [484, 281] width 346 height 30
click at [444, 283] on textarea at bounding box center [484, 281] width 346 height 30
click at [255, 260] on div "Lead #4060500 11/08/2026 De RDF Telecom para Marcelo Lobato Acompanhar — entrar…" at bounding box center [569, 252] width 1034 height 505
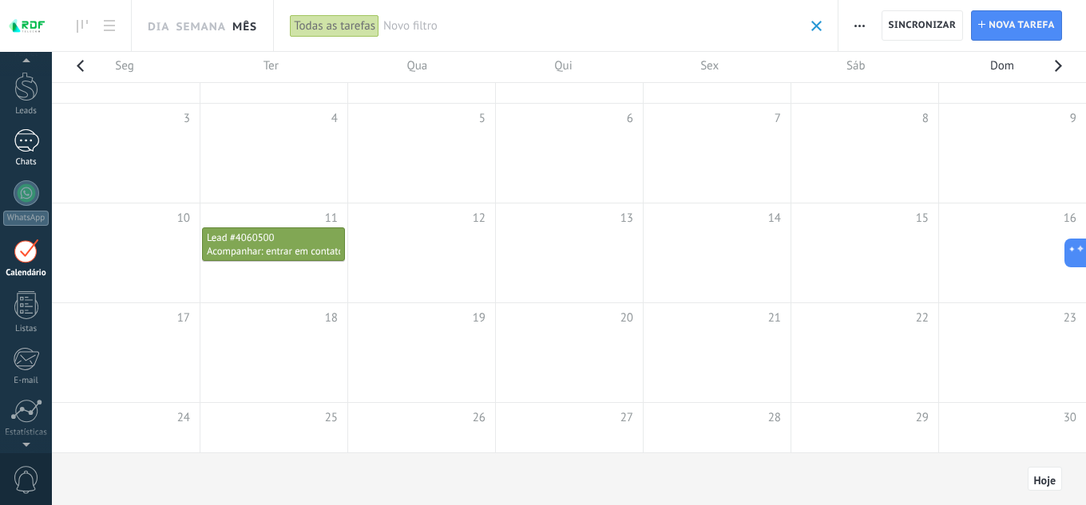
scroll to position [34, 0]
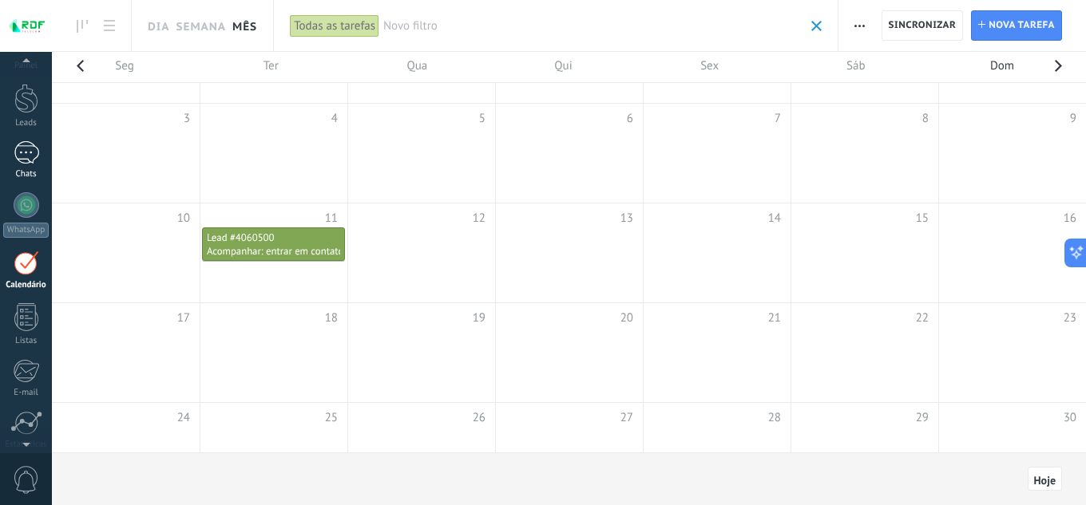
click at [29, 160] on div "1" at bounding box center [27, 152] width 26 height 23
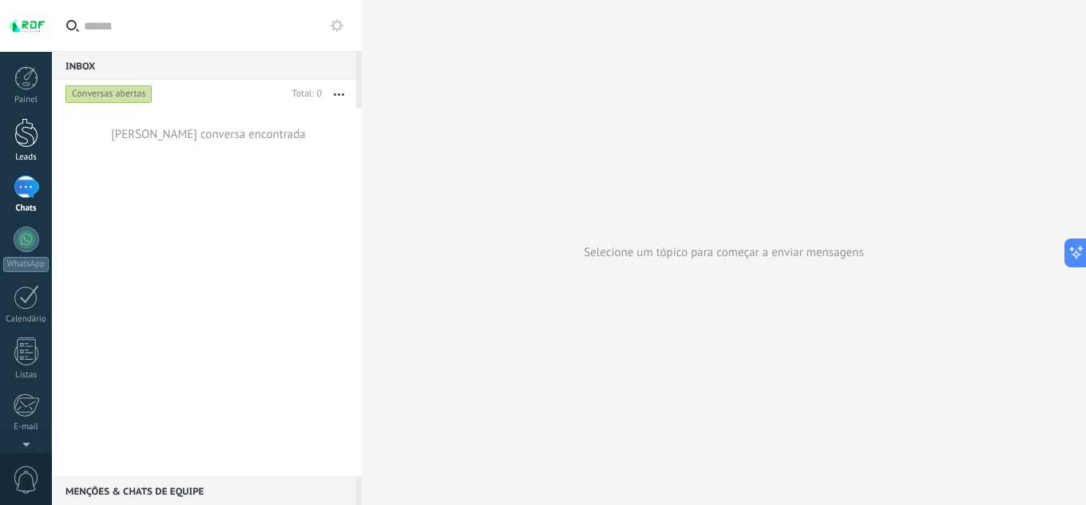
click at [30, 148] on link "Leads" at bounding box center [26, 140] width 52 height 45
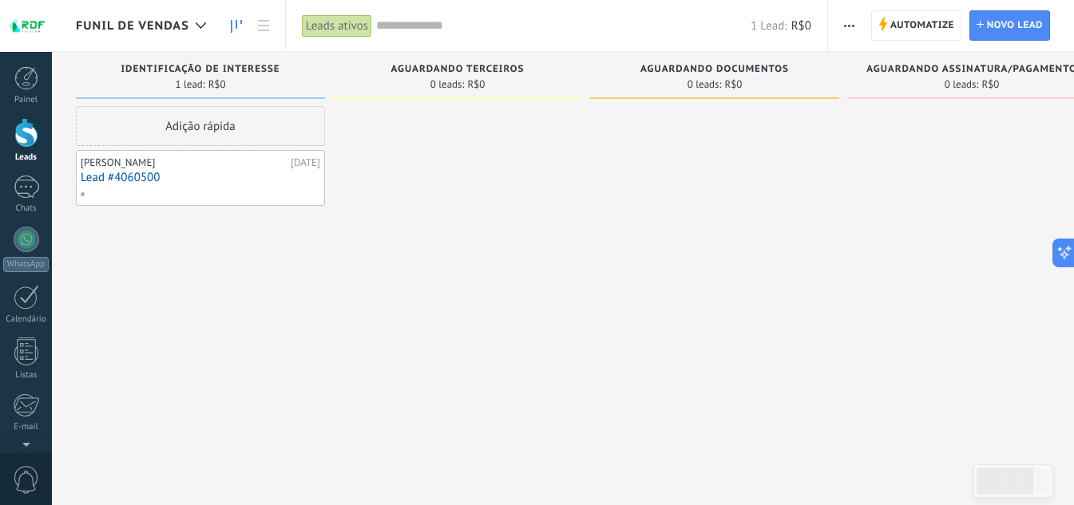
click at [175, 187] on div at bounding box center [199, 194] width 238 height 14
click at [122, 175] on link "Lead #4060500" at bounding box center [200, 178] width 239 height 14
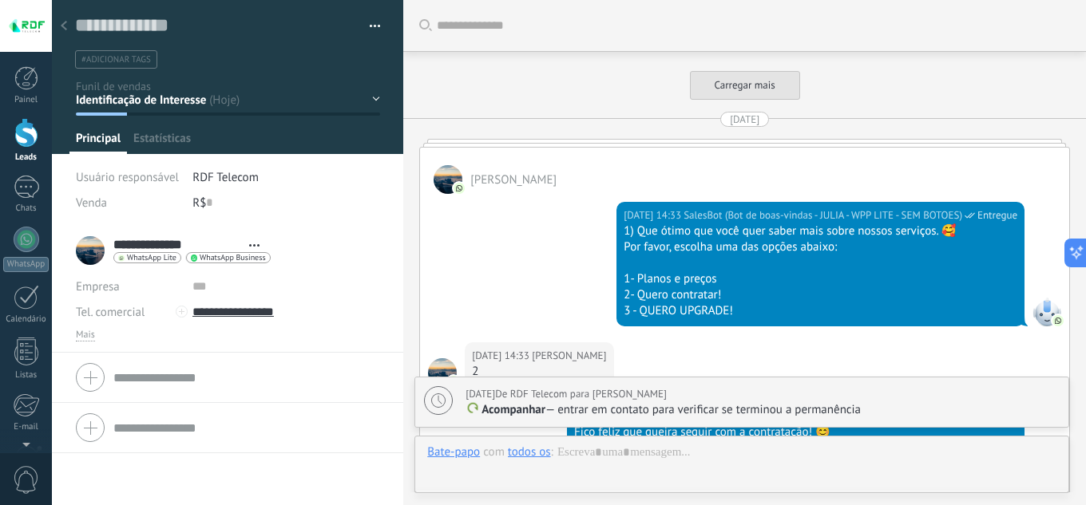
type textarea "**********"
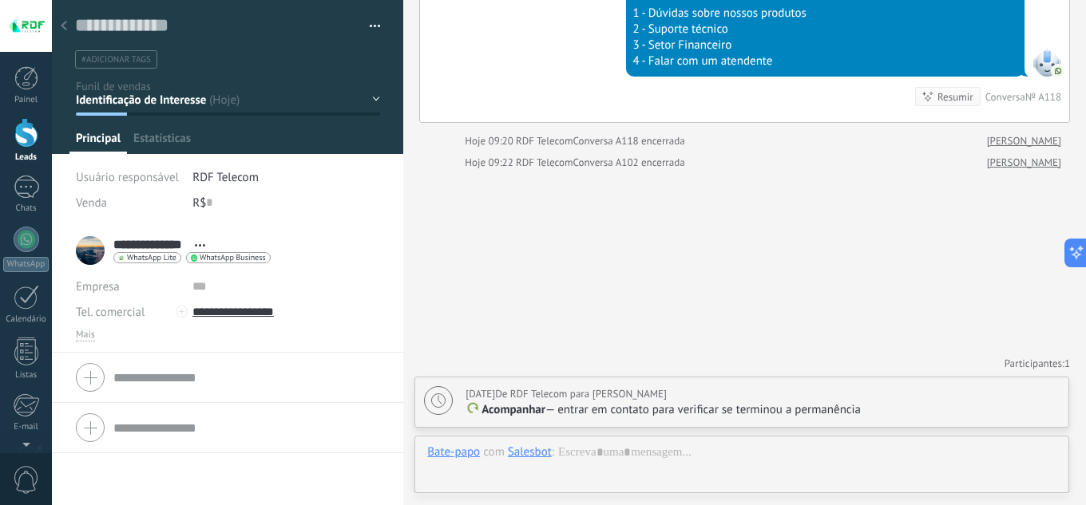
scroll to position [24, 0]
click at [459, 454] on div "Bate-papo" at bounding box center [453, 452] width 53 height 14
click at [447, 429] on div "Tarefa" at bounding box center [456, 424] width 82 height 27
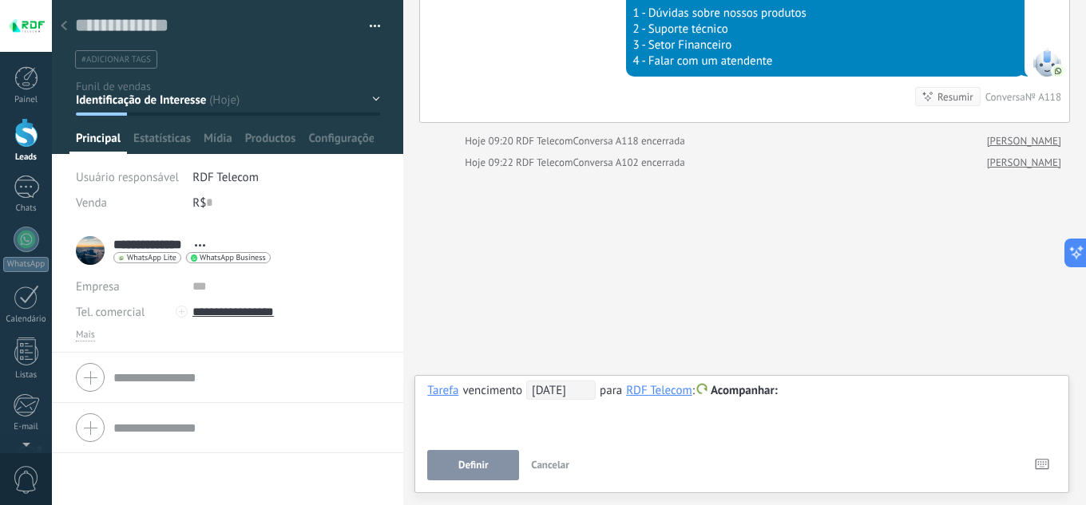
click at [640, 394] on div "RDF Telecom" at bounding box center [659, 390] width 66 height 14
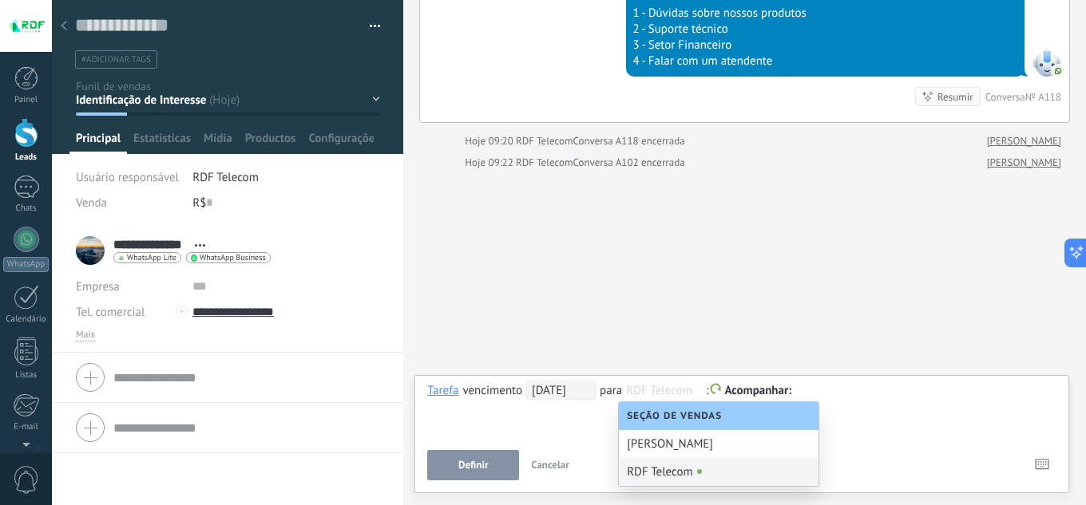
scroll to position [1, 0]
click at [682, 449] on div "Marcelo Lobato" at bounding box center [719, 444] width 200 height 28
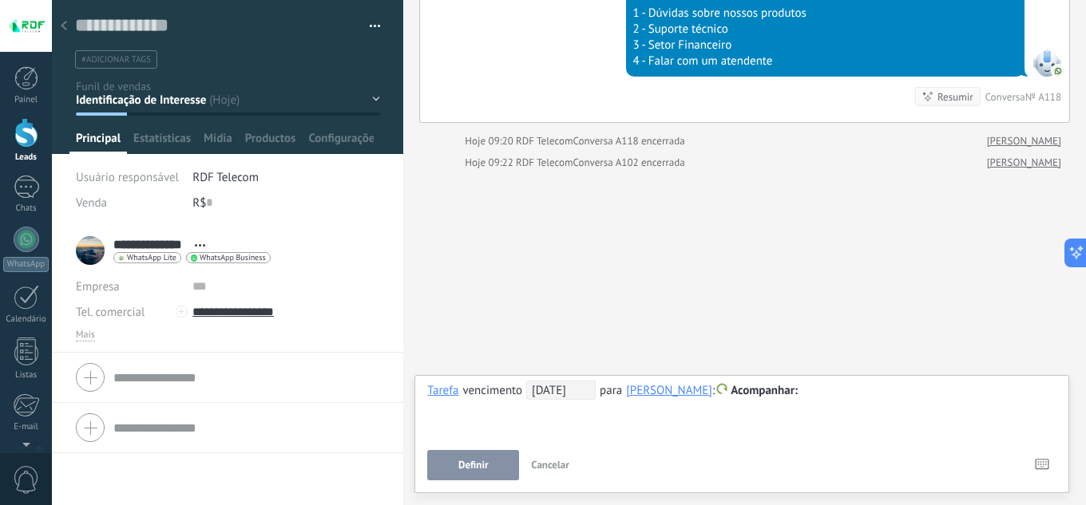
click at [742, 391] on span "Acompanhar" at bounding box center [763, 390] width 67 height 15
click at [766, 454] on label "Personalizar" at bounding box center [758, 453] width 144 height 31
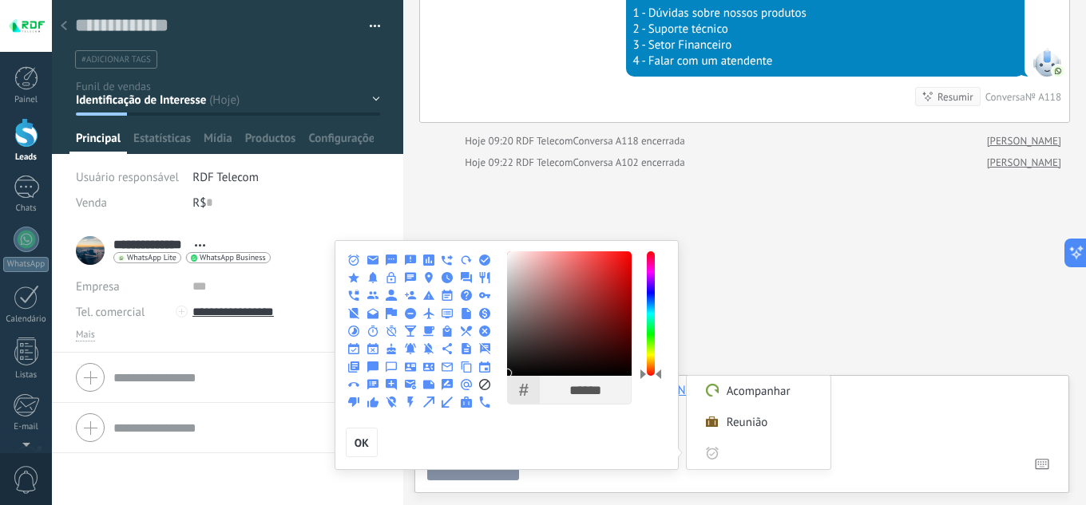
click at [854, 394] on div at bounding box center [543, 252] width 1086 height 505
click at [750, 425] on label "Reunião" at bounding box center [758, 422] width 144 height 31
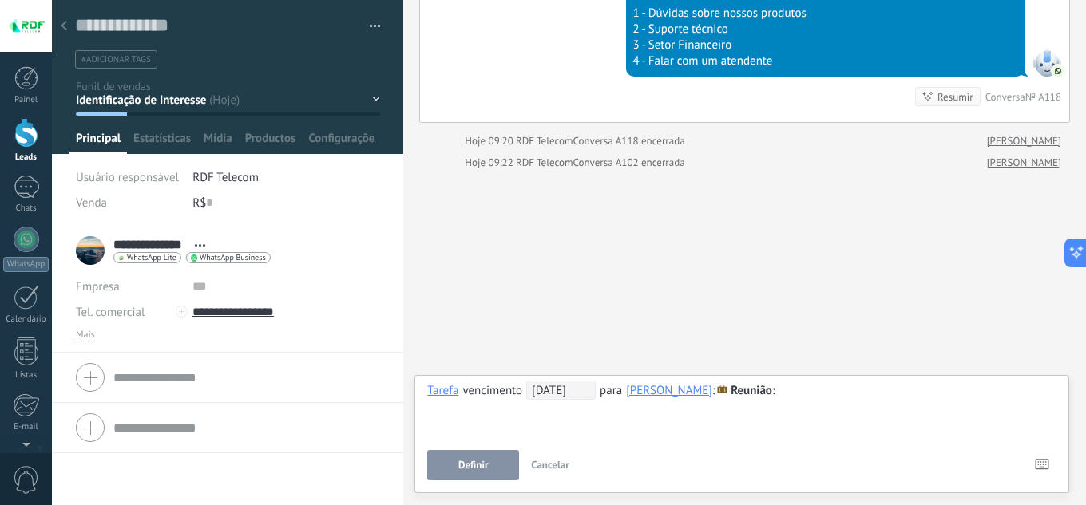
click at [828, 423] on div "**********" at bounding box center [741, 409] width 629 height 57
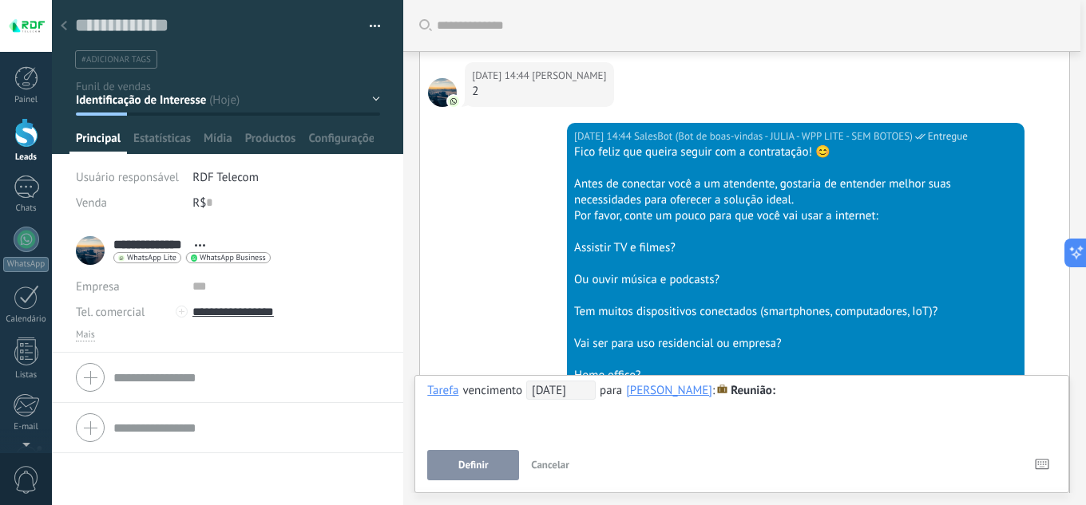
scroll to position [3206, 0]
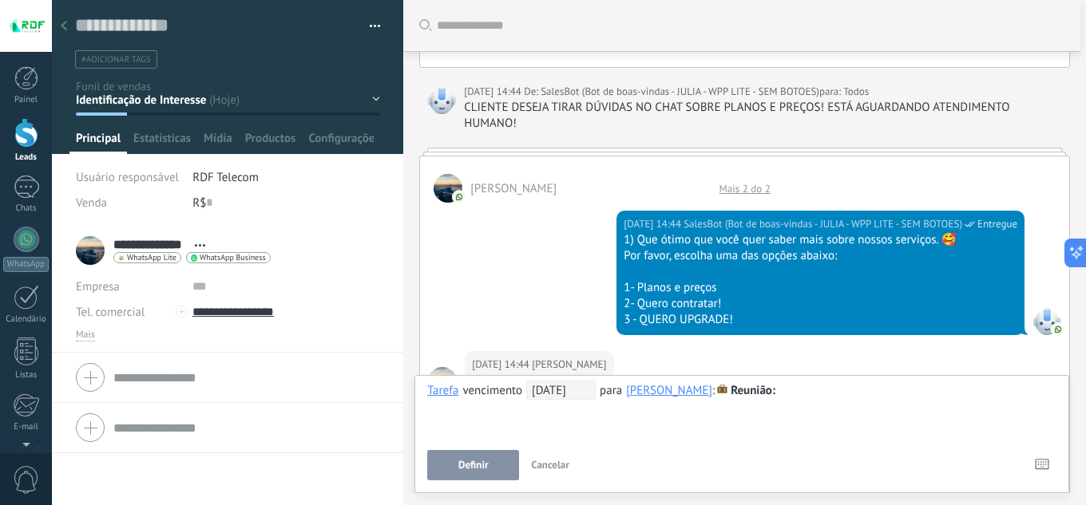
click at [231, 206] on div "R$ 0" at bounding box center [286, 203] width 188 height 26
click at [206, 204] on input "text" at bounding box center [209, 203] width 6 height 26
click at [227, 204] on div "R$ *** 11" at bounding box center [286, 203] width 188 height 26
click at [231, 204] on div "R$ *** 115" at bounding box center [286, 203] width 188 height 26
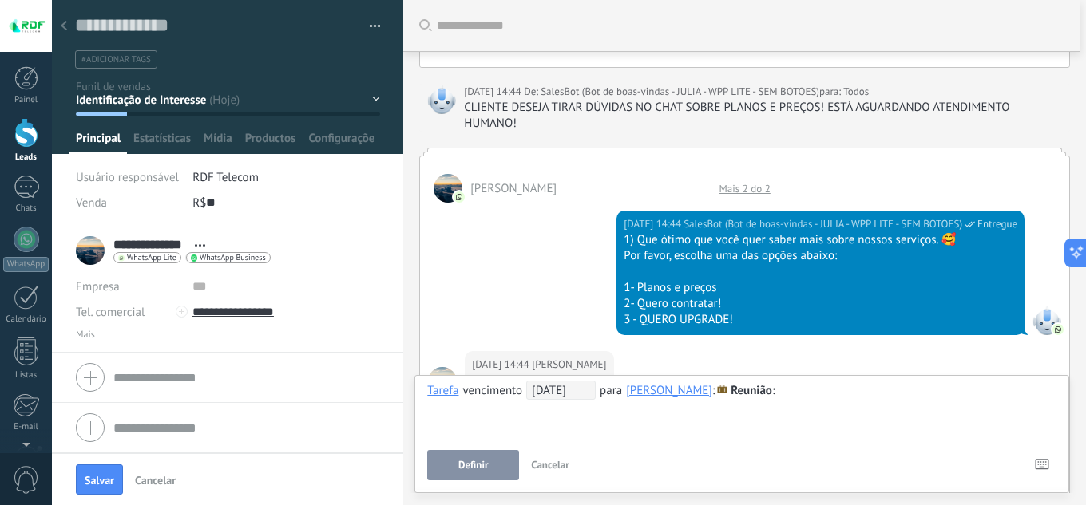
type input "*"
type input "***"
click at [228, 214] on div "R$ *** 122" at bounding box center [286, 203] width 188 height 26
click at [226, 206] on div "R$ *** 122" at bounding box center [286, 203] width 188 height 26
click at [216, 206] on input "***" at bounding box center [216, 203] width 20 height 26
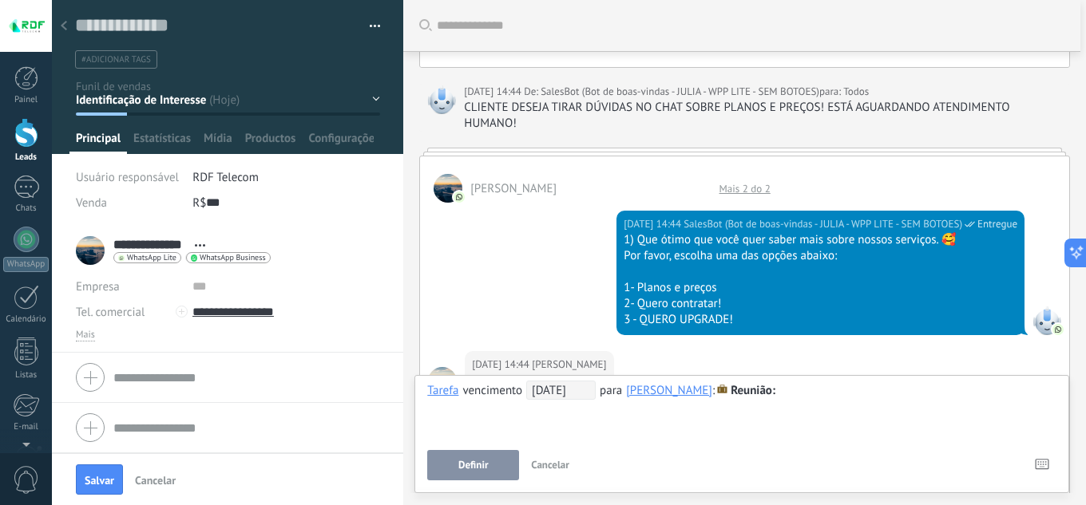
click at [233, 204] on div "R$ *** 122" at bounding box center [286, 203] width 188 height 26
click at [225, 204] on div "R$ *** 122" at bounding box center [286, 203] width 188 height 26
click at [212, 204] on input "***" at bounding box center [216, 203] width 20 height 26
click at [242, 206] on div "R$ *** 122" at bounding box center [286, 203] width 188 height 26
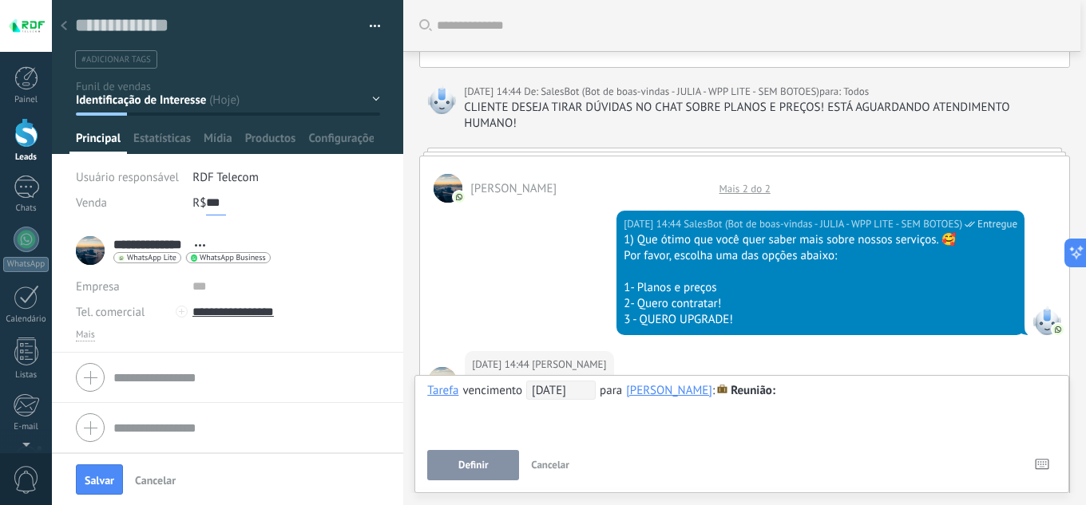
scroll to position [0, 0]
click at [206, 206] on input "***" at bounding box center [216, 203] width 20 height 26
click at [194, 204] on div "Venda R$ *** 122" at bounding box center [228, 203] width 304 height 26
drag, startPoint x: 204, startPoint y: 204, endPoint x: 255, endPoint y: 204, distance: 51.1
click at [255, 204] on div "R$ *** 122" at bounding box center [286, 203] width 188 height 26
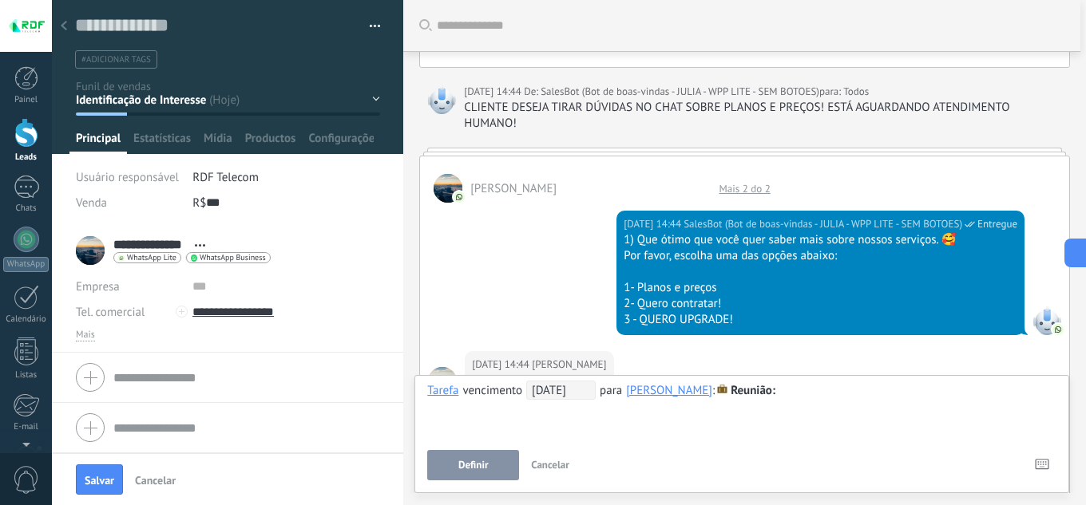
click at [255, 204] on div "R$ *** 122" at bounding box center [286, 203] width 188 height 26
click at [220, 204] on input "***" at bounding box center [216, 203] width 20 height 26
click at [223, 203] on input "***" at bounding box center [216, 203] width 20 height 26
click at [236, 177] on span "RDF Telecom" at bounding box center [225, 177] width 66 height 15
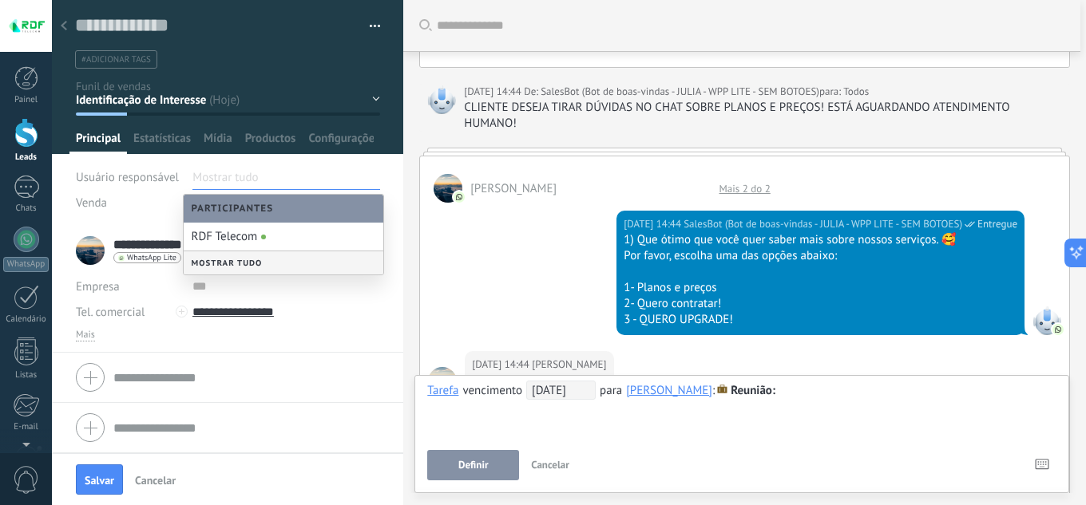
click at [314, 289] on input "text" at bounding box center [285, 287] width 187 height 26
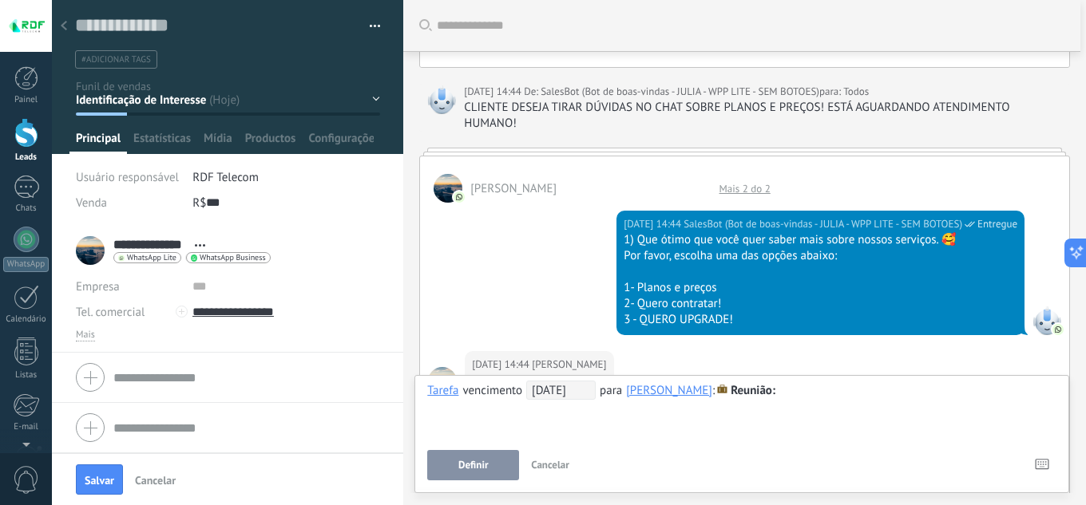
click at [235, 206] on div "R$ *** 122" at bounding box center [286, 203] width 188 height 26
click at [236, 212] on div "R$ *** 122" at bounding box center [286, 203] width 188 height 26
click at [220, 204] on input "***" at bounding box center [216, 203] width 20 height 26
drag, startPoint x: 212, startPoint y: 204, endPoint x: 257, endPoint y: 204, distance: 45.5
click at [257, 204] on div "R$ *** 122" at bounding box center [286, 203] width 188 height 26
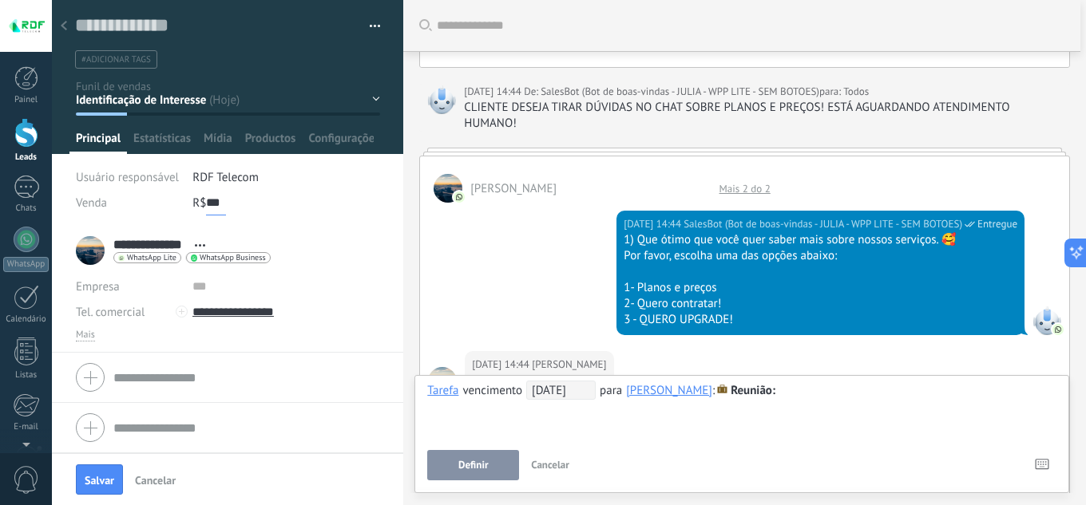
click at [220, 204] on input "***" at bounding box center [216, 203] width 20 height 26
drag, startPoint x: 208, startPoint y: 204, endPoint x: 279, endPoint y: 204, distance: 71.0
click at [279, 204] on div "R$ *** 122" at bounding box center [286, 203] width 188 height 26
type input "*"
click at [208, 201] on input "***" at bounding box center [216, 203] width 20 height 26
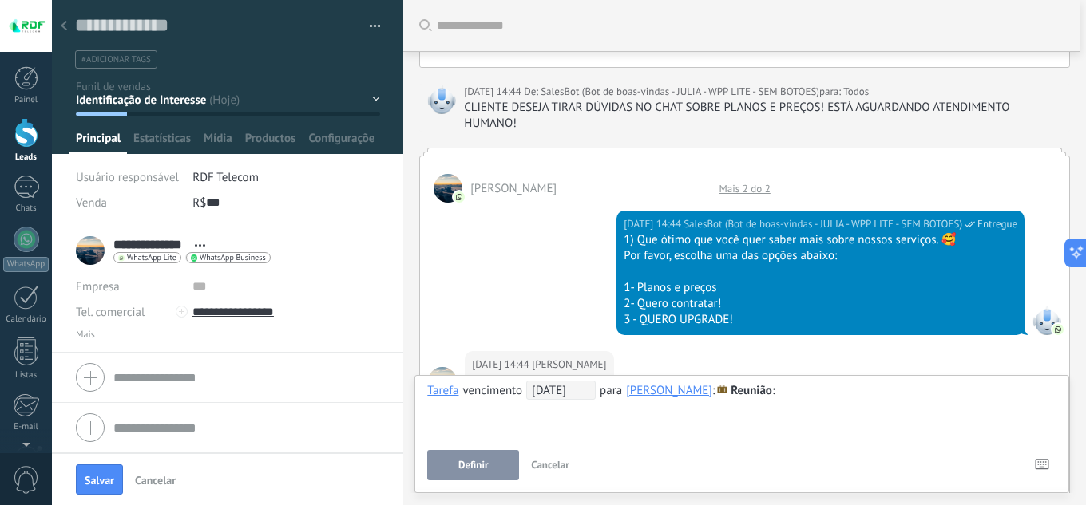
click at [231, 202] on div "R$ *** 122" at bounding box center [286, 203] width 188 height 26
click at [220, 202] on input "***" at bounding box center [216, 203] width 20 height 26
click at [224, 202] on input "***" at bounding box center [216, 203] width 20 height 26
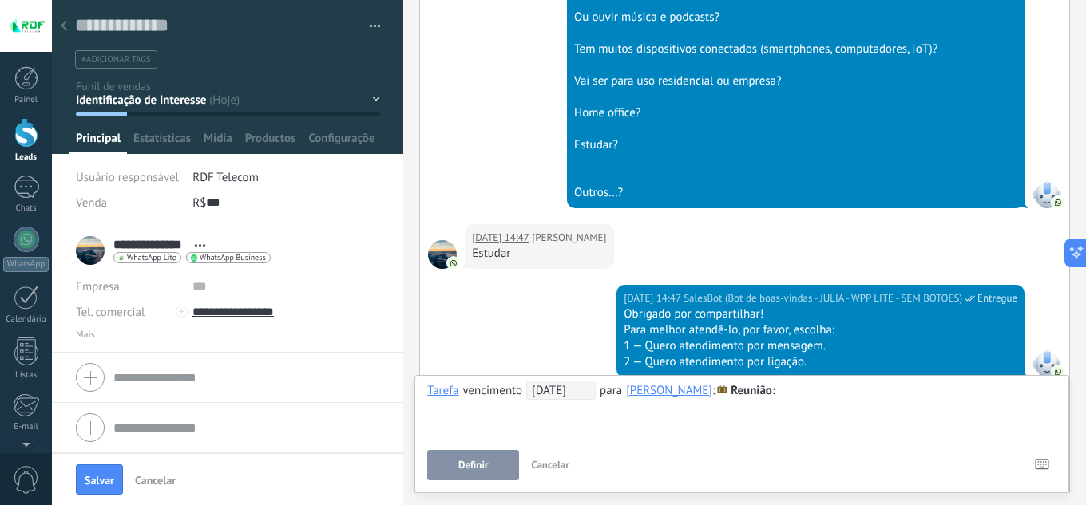
scroll to position [5122, 0]
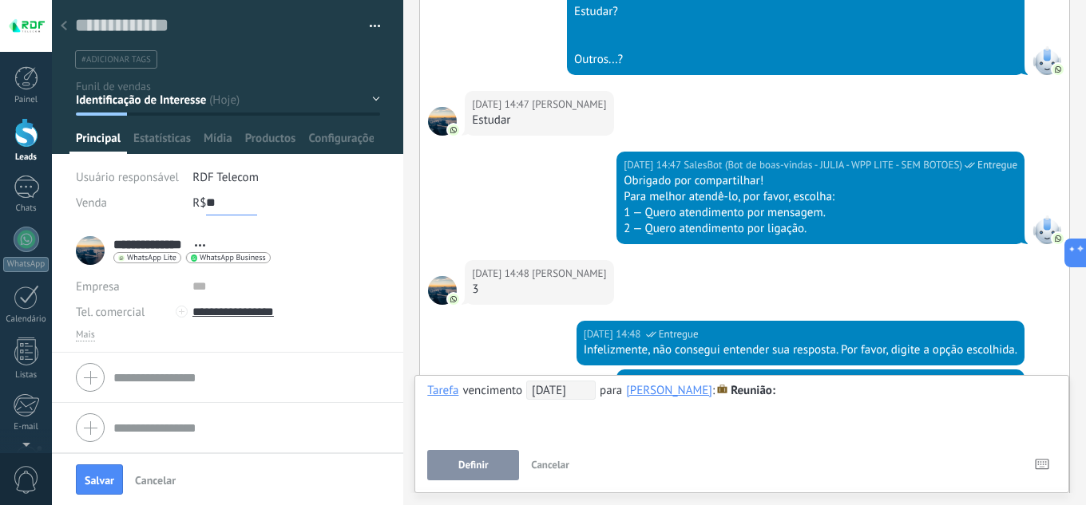
type input "*"
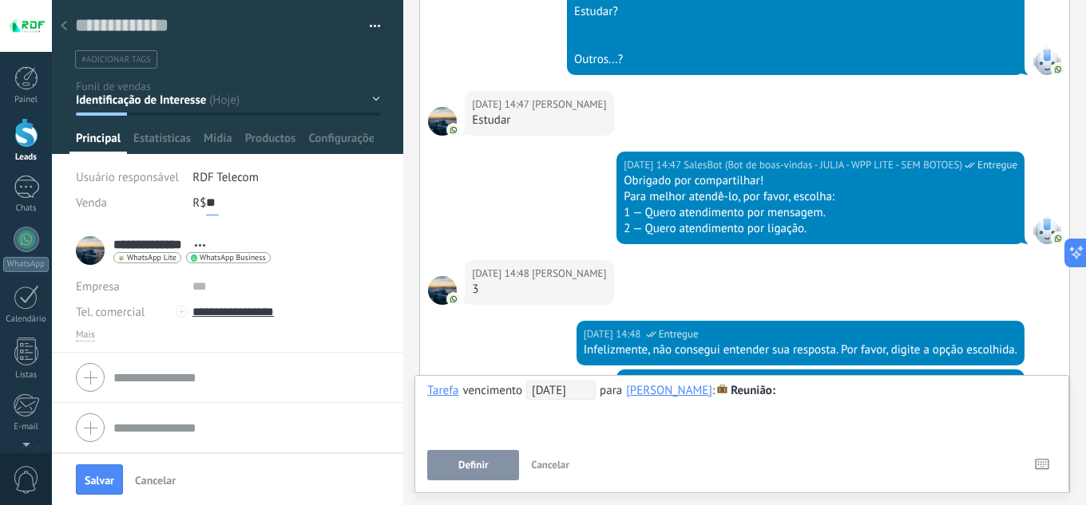
type input "*"
click at [269, 214] on div "R$ 0" at bounding box center [286, 203] width 188 height 26
click at [266, 137] on span "Productos" at bounding box center [270, 142] width 51 height 23
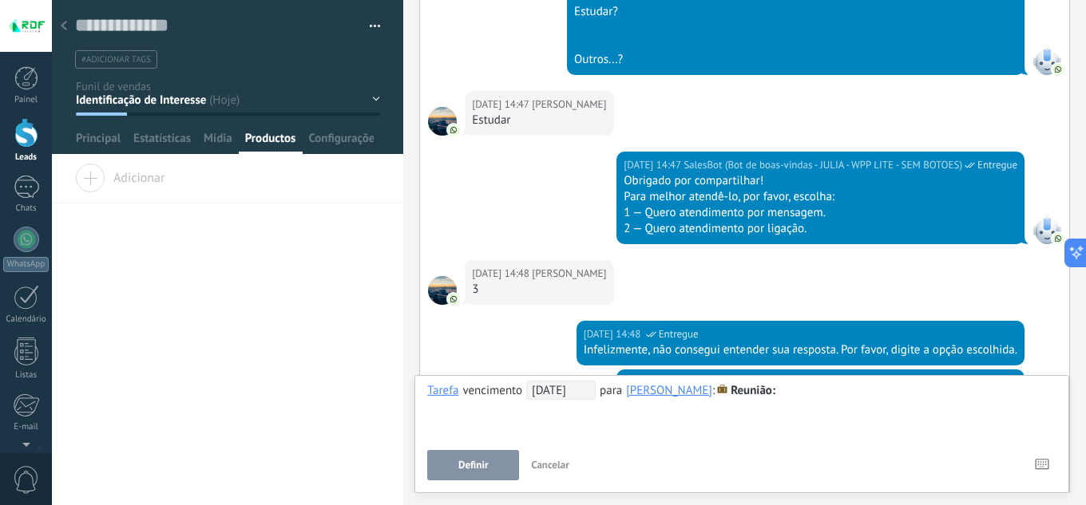
click at [107, 172] on span "Adicionar" at bounding box center [119, 175] width 89 height 22
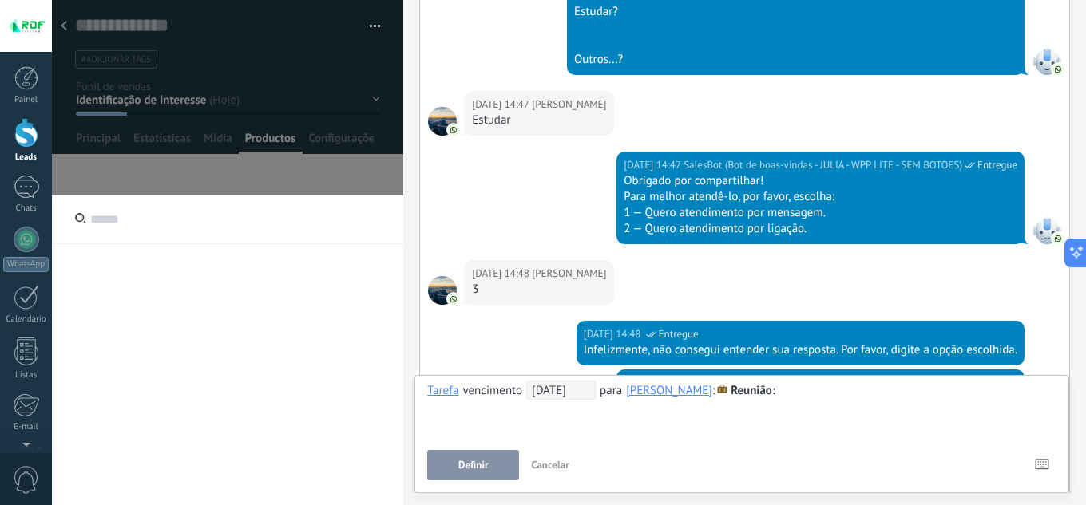
click at [152, 224] on input "text" at bounding box center [227, 220] width 351 height 49
click at [250, 230] on input "text" at bounding box center [227, 220] width 351 height 49
click at [113, 226] on input "text" at bounding box center [227, 220] width 351 height 49
click at [131, 214] on input "text" at bounding box center [227, 220] width 351 height 49
type input "***"
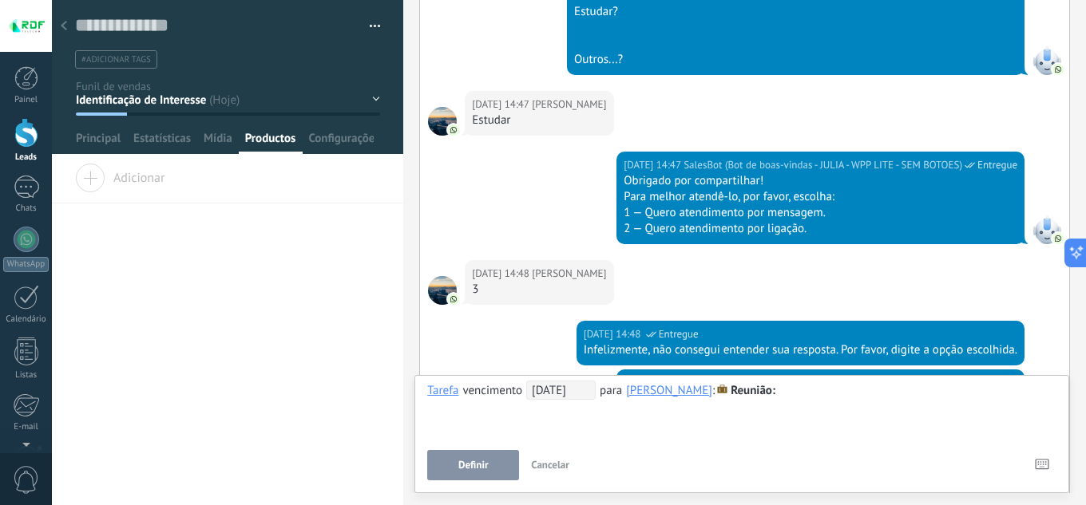
click at [135, 180] on span "Adicionar" at bounding box center [119, 175] width 89 height 22
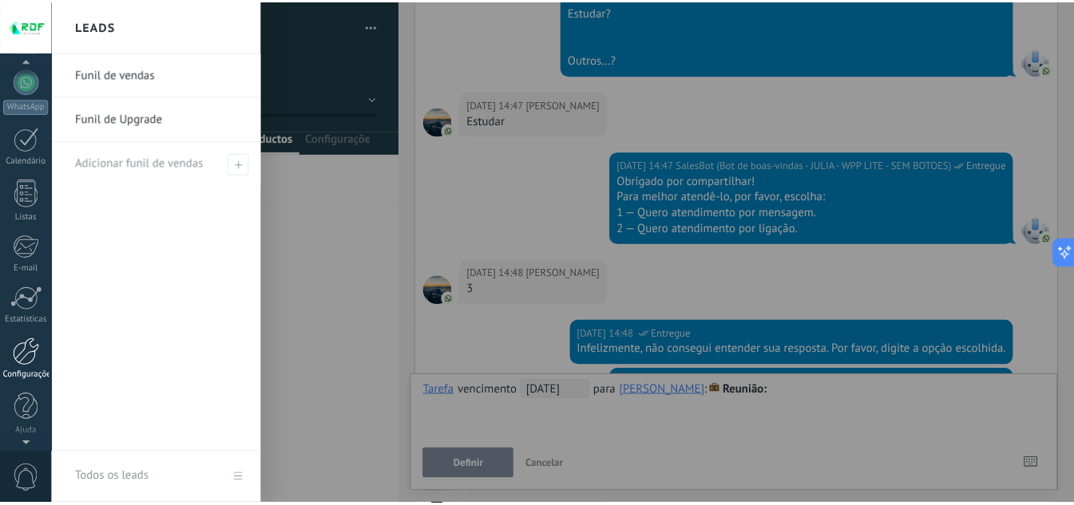
scroll to position [159, 0]
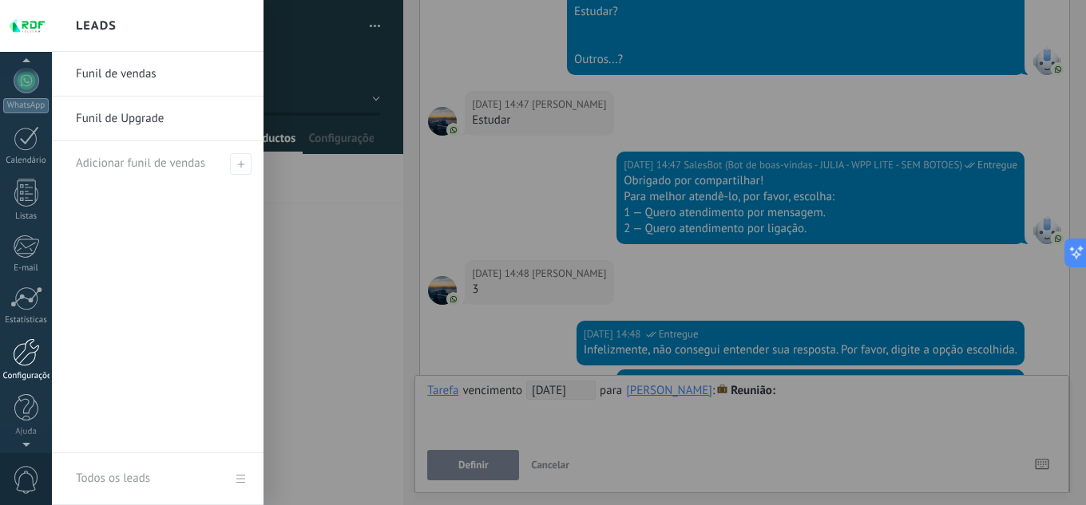
click at [34, 361] on div at bounding box center [26, 352] width 27 height 28
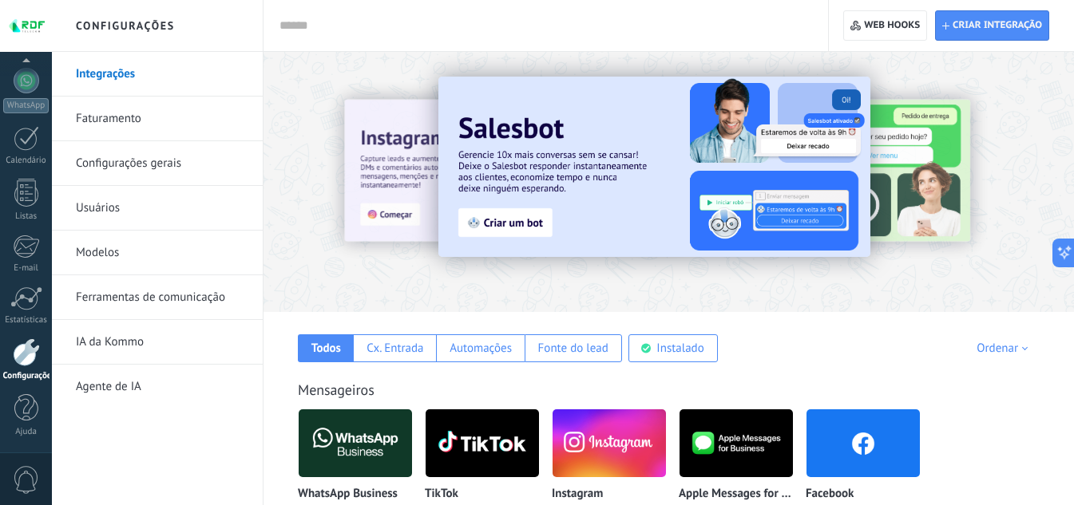
click at [129, 165] on link "Configurações gerais" at bounding box center [161, 163] width 171 height 45
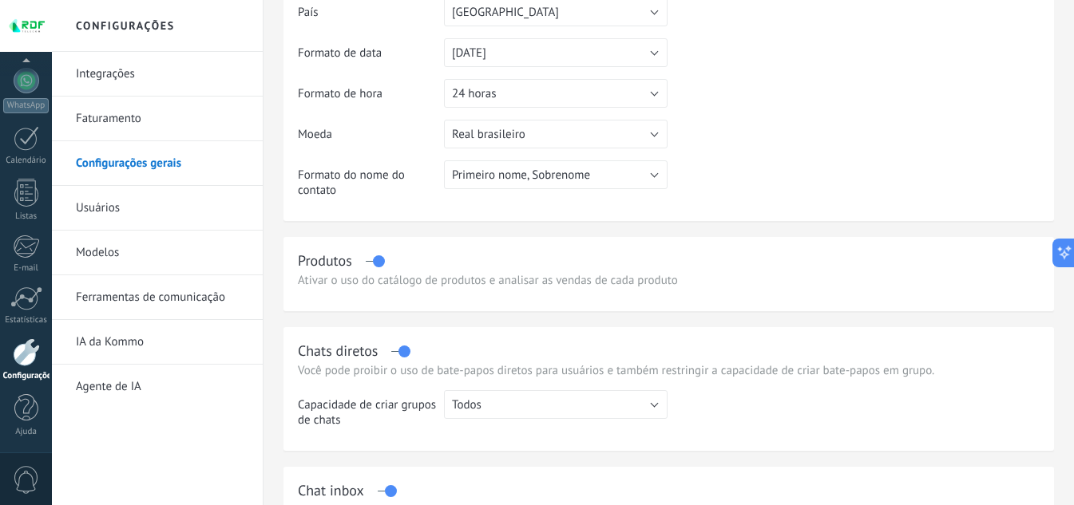
scroll to position [239, 0]
drag, startPoint x: 325, startPoint y: 277, endPoint x: 513, endPoint y: 277, distance: 188.4
click at [513, 277] on div "Ativar o uso do catálogo de produtos e analisar as vendas de cada produto" at bounding box center [669, 279] width 742 height 15
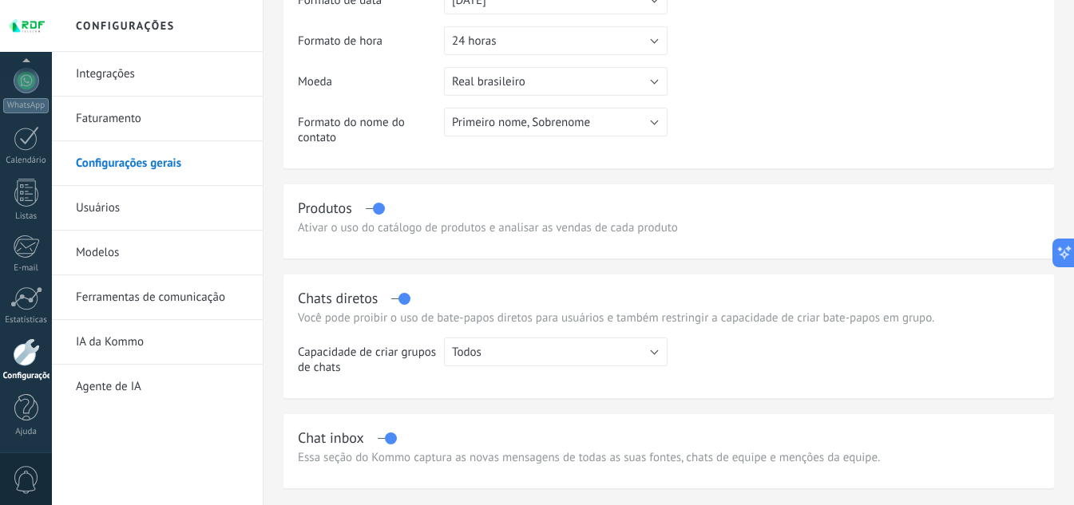
scroll to position [319, 0]
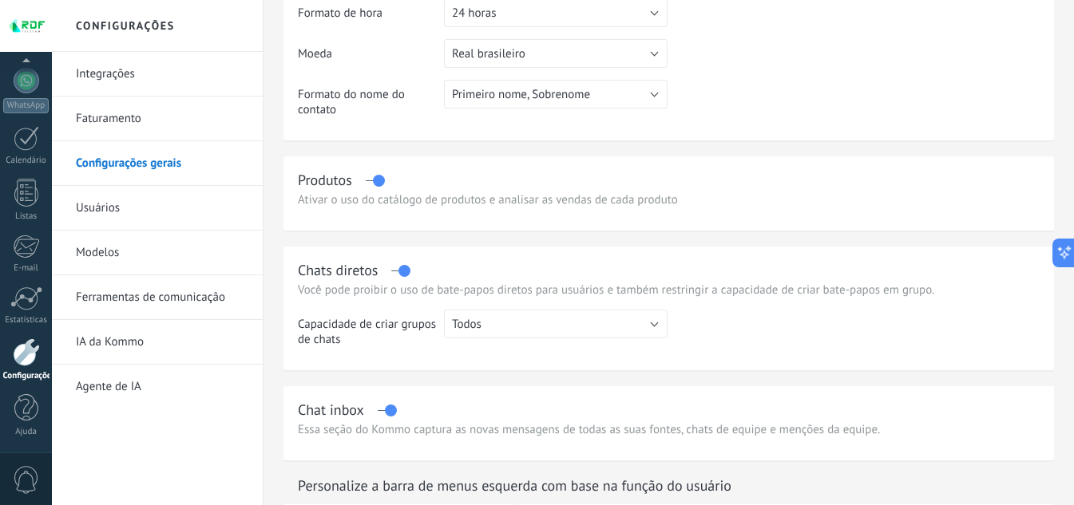
click at [447, 208] on div "Produtos Ativar o uso do catálogo de produtos e analisar as vendas de cada prod…" at bounding box center [668, 193] width 770 height 74
click at [427, 201] on div "Ativar o uso do catálogo de produtos e analisar as vendas de cada produto" at bounding box center [669, 199] width 742 height 15
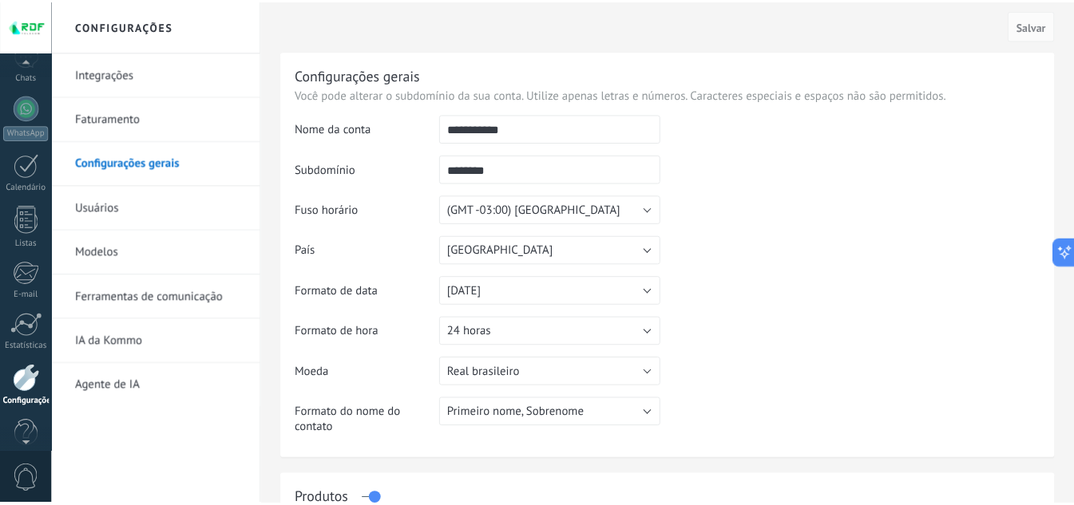
scroll to position [159, 0]
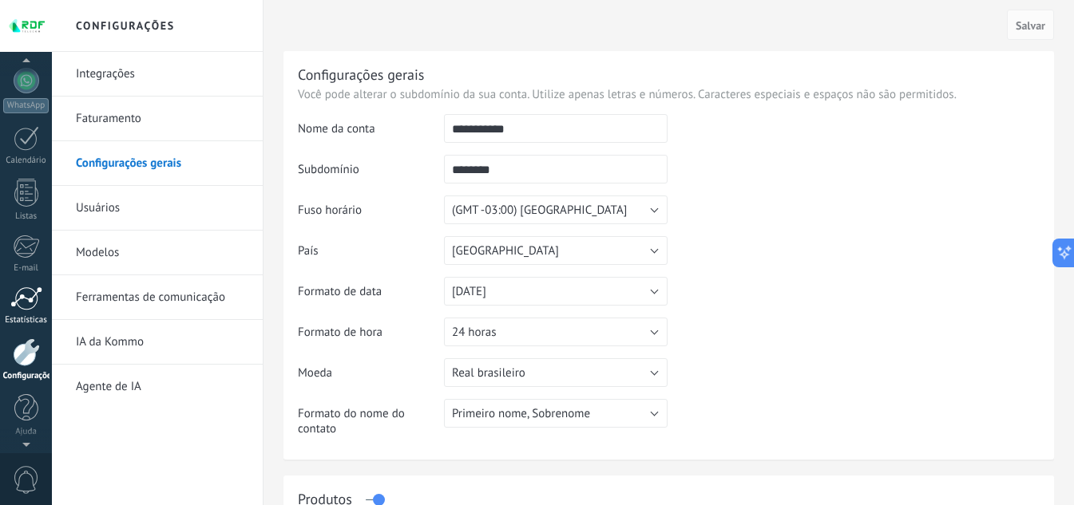
click at [18, 295] on div at bounding box center [26, 299] width 32 height 24
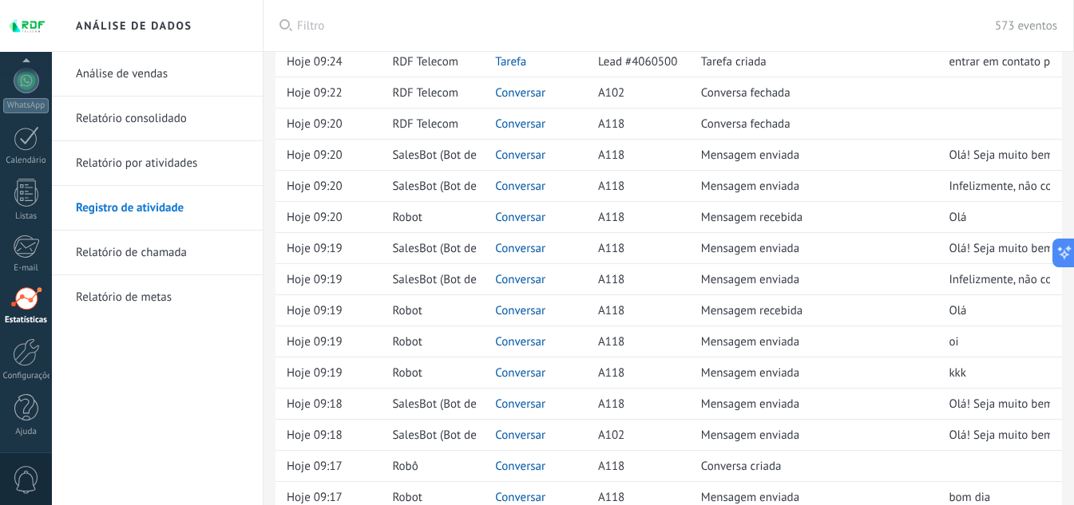
scroll to position [80, 0]
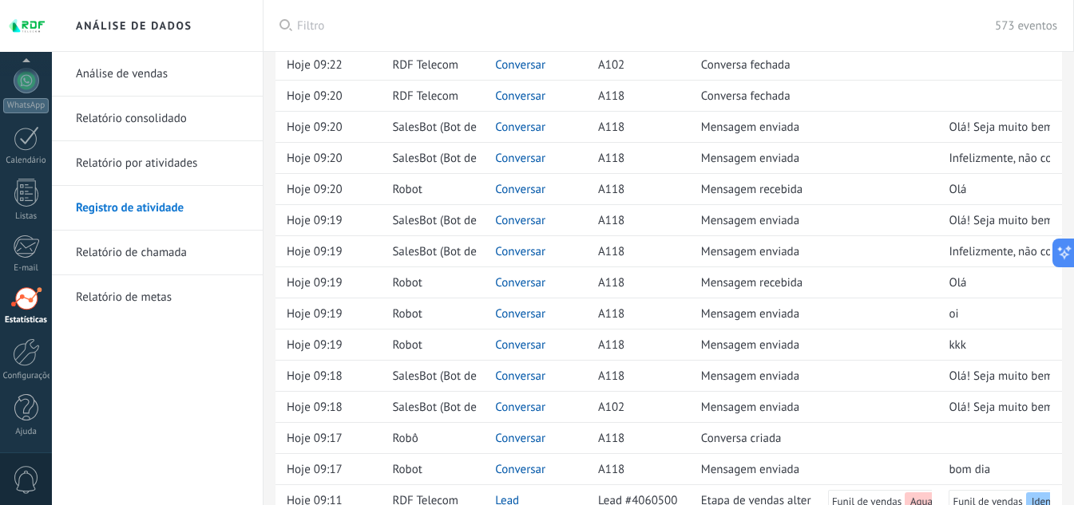
click at [113, 60] on link "Análise de vendas" at bounding box center [161, 74] width 171 height 45
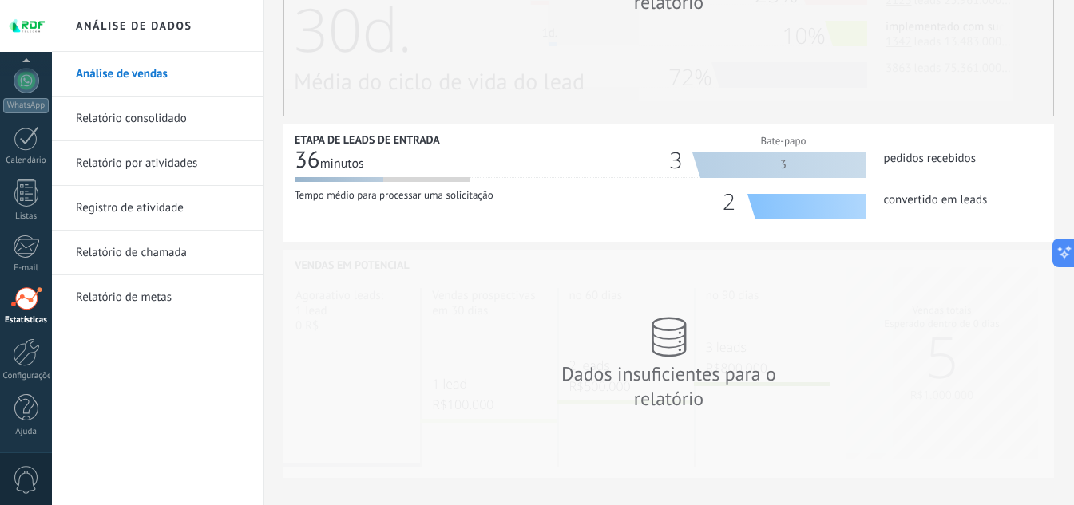
scroll to position [552, 0]
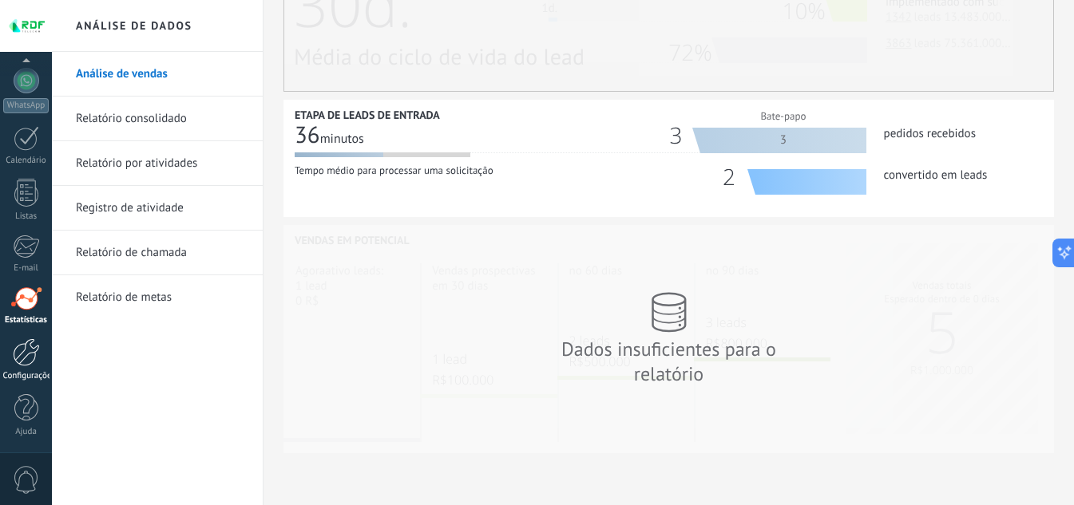
click at [25, 354] on div at bounding box center [26, 352] width 27 height 28
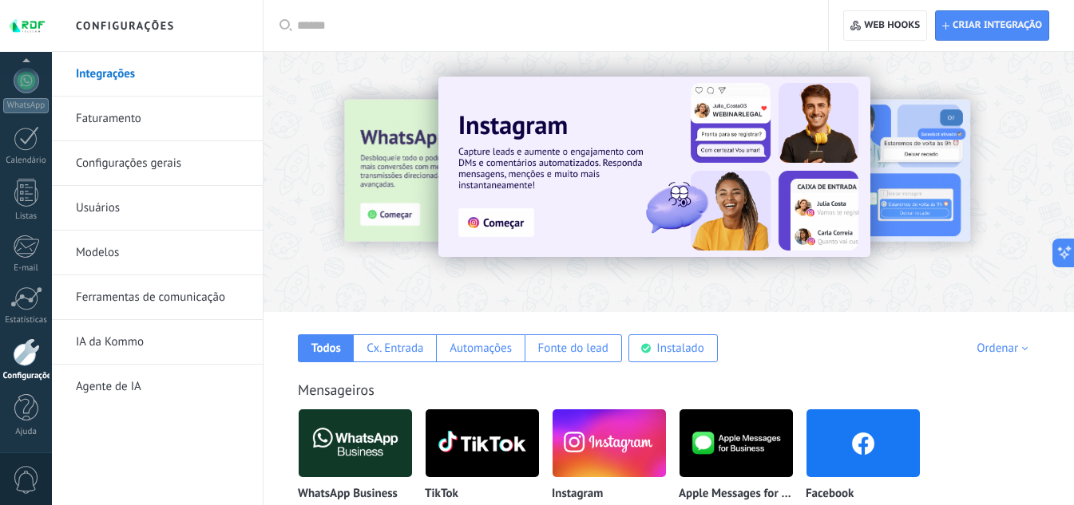
click at [124, 155] on link "Configurações gerais" at bounding box center [161, 163] width 171 height 45
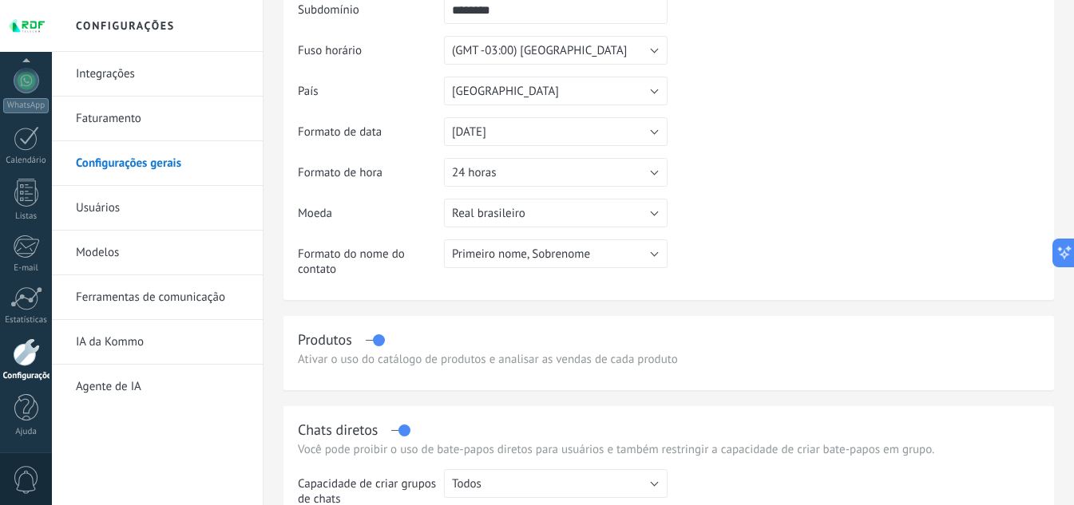
scroll to position [319, 0]
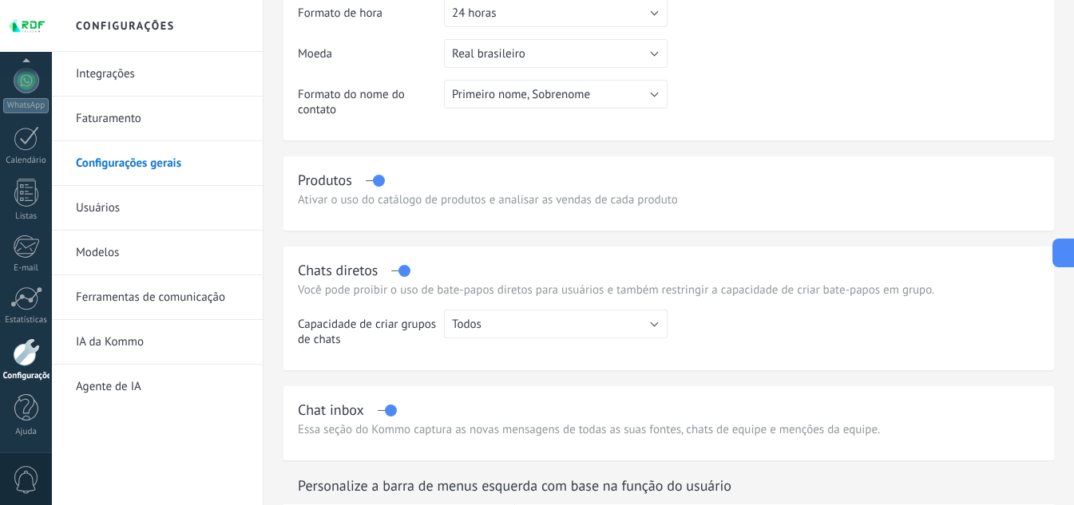
click at [366, 185] on div "Produtos" at bounding box center [669, 180] width 742 height 18
click at [378, 180] on label at bounding box center [375, 180] width 18 height 1
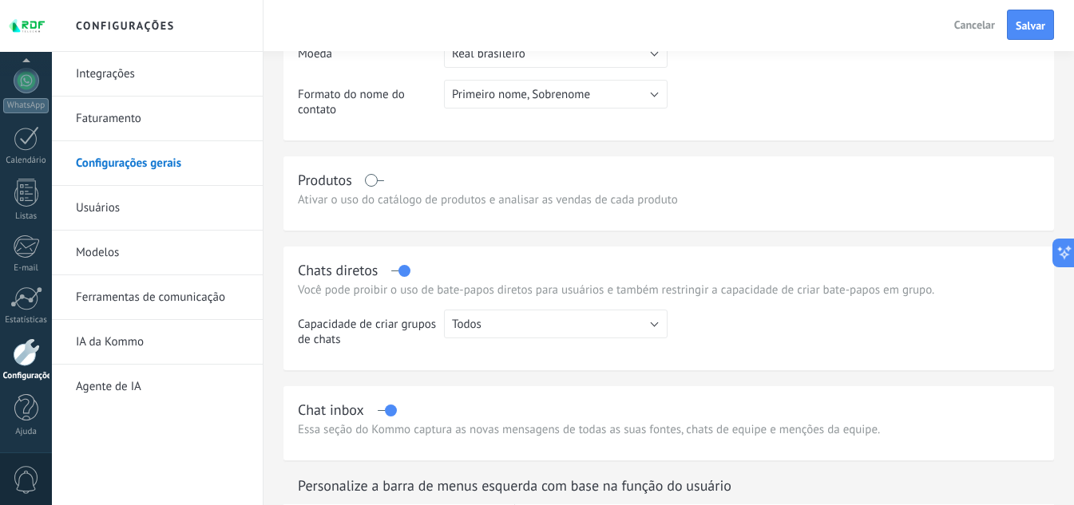
click at [370, 180] on label at bounding box center [375, 180] width 18 height 1
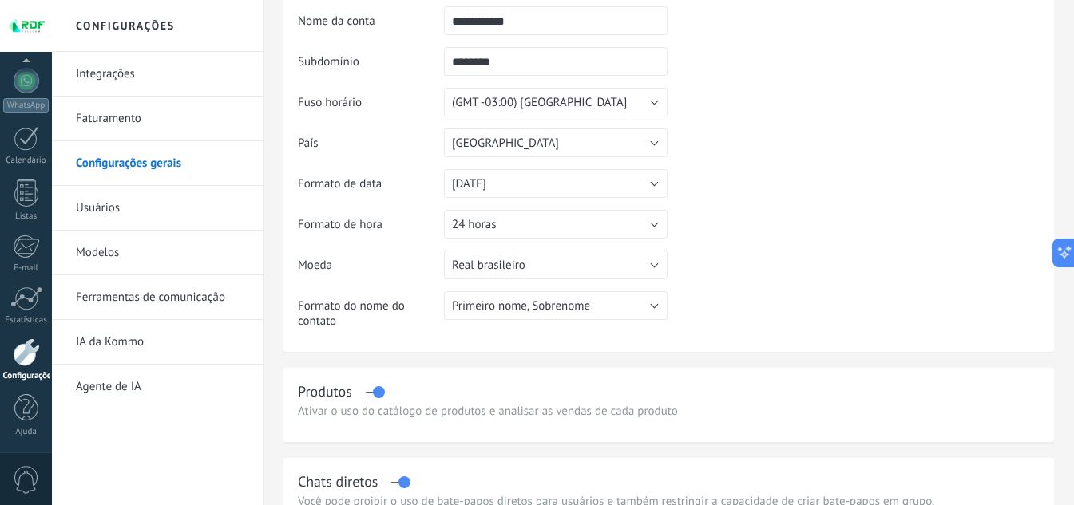
scroll to position [80, 0]
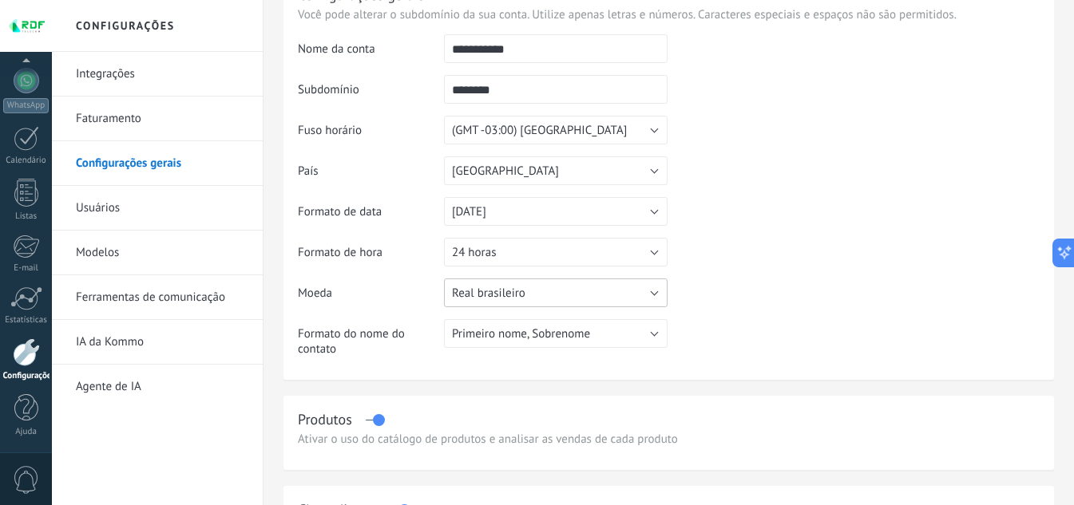
click at [486, 291] on span "Real brasileiro" at bounding box center [488, 293] width 73 height 15
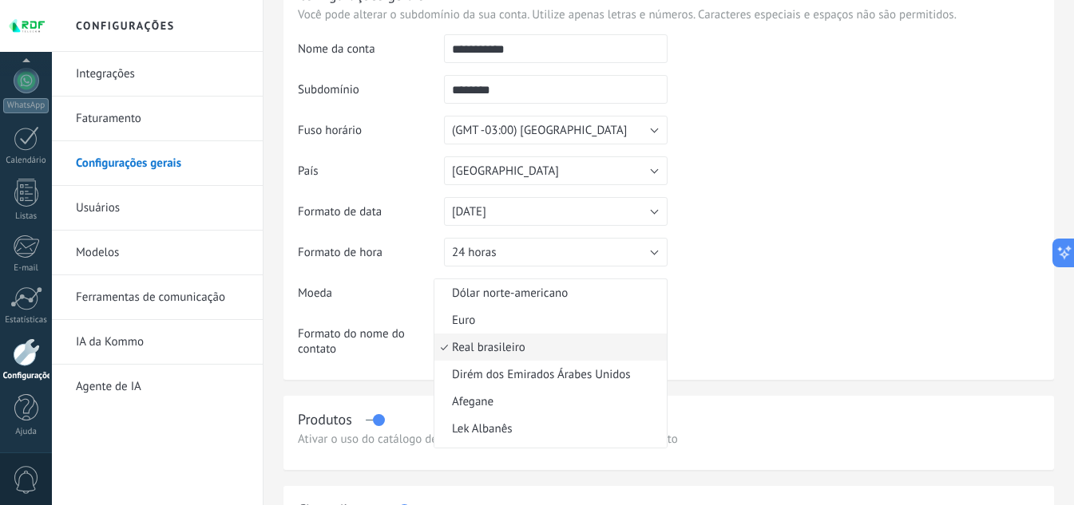
click at [509, 342] on span "Real brasileiro" at bounding box center [547, 347] width 227 height 15
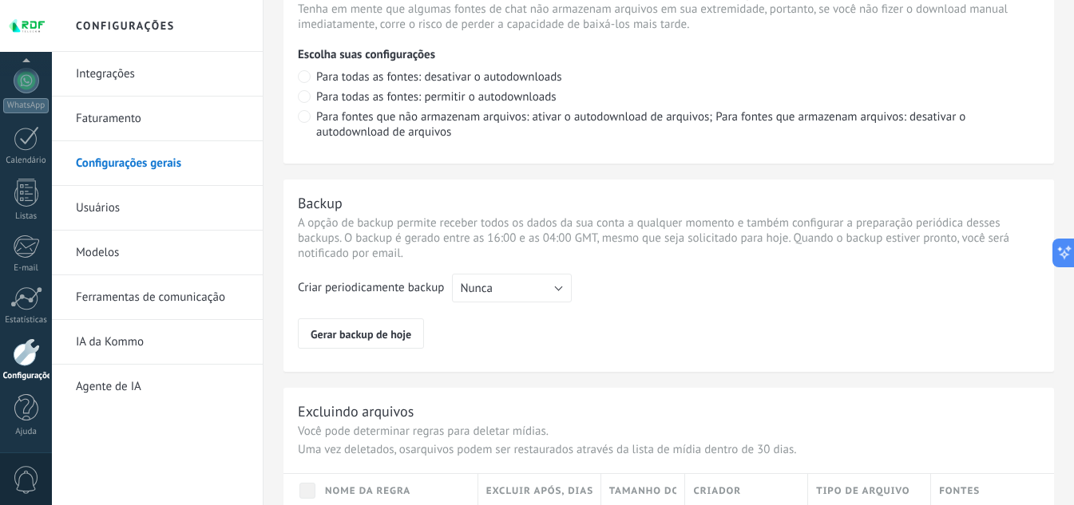
scroll to position [1284, 0]
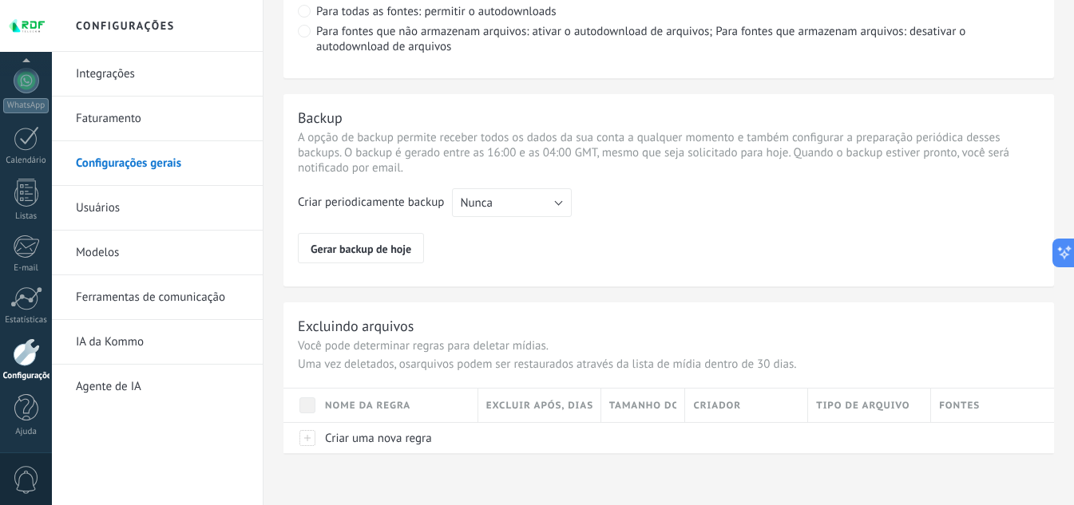
click at [192, 297] on link "Ferramentas de comunicação" at bounding box center [161, 297] width 171 height 45
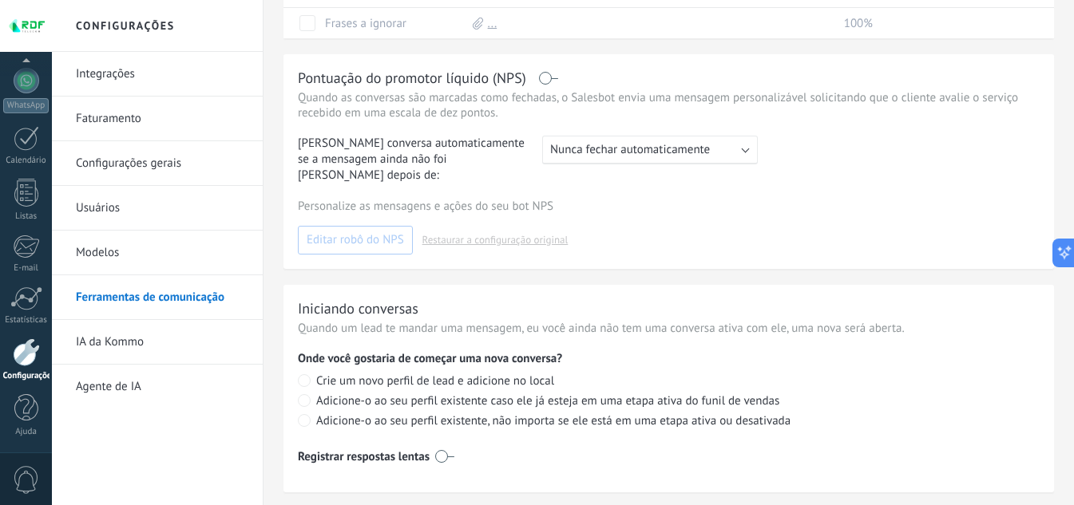
scroll to position [805, 0]
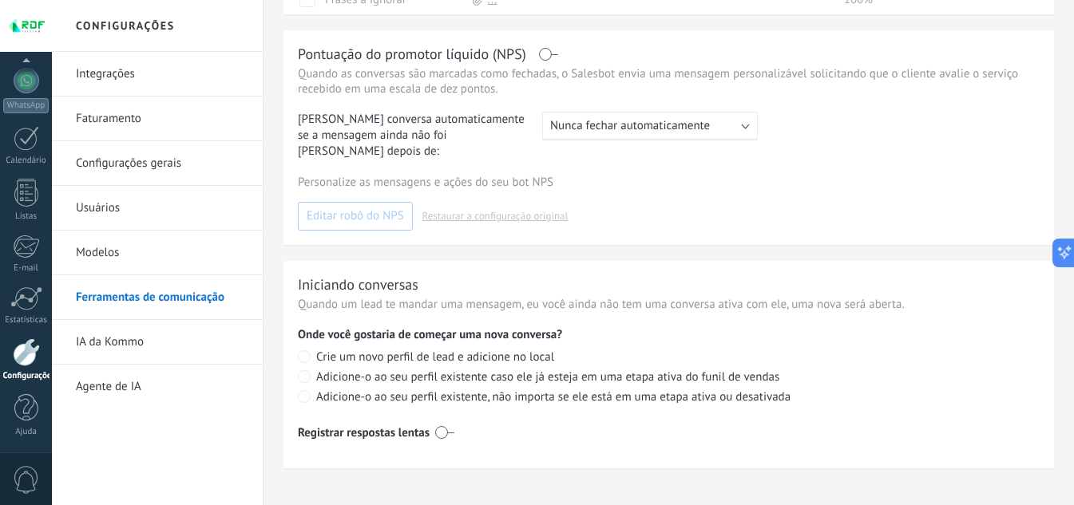
click at [153, 259] on link "Modelos" at bounding box center [161, 253] width 171 height 45
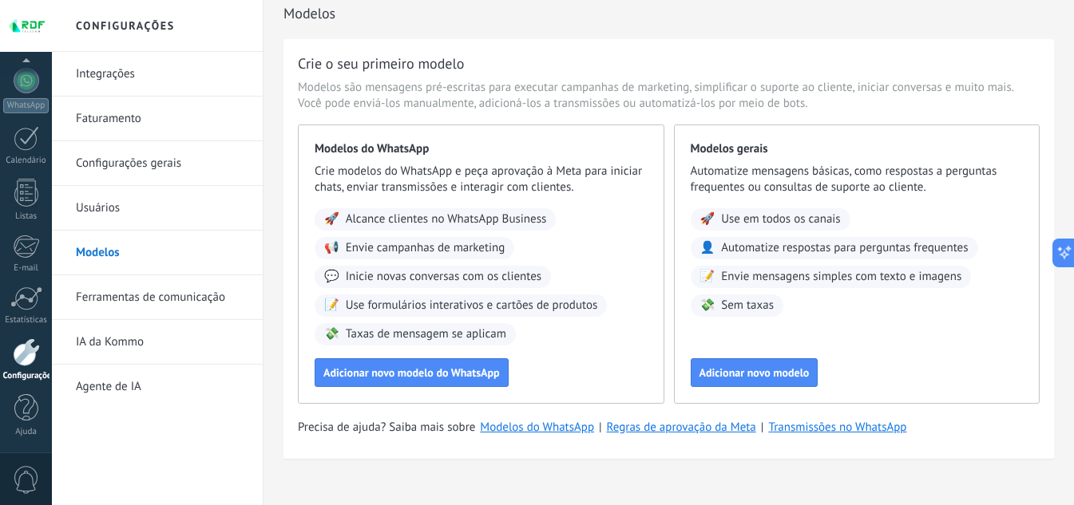
scroll to position [34, 0]
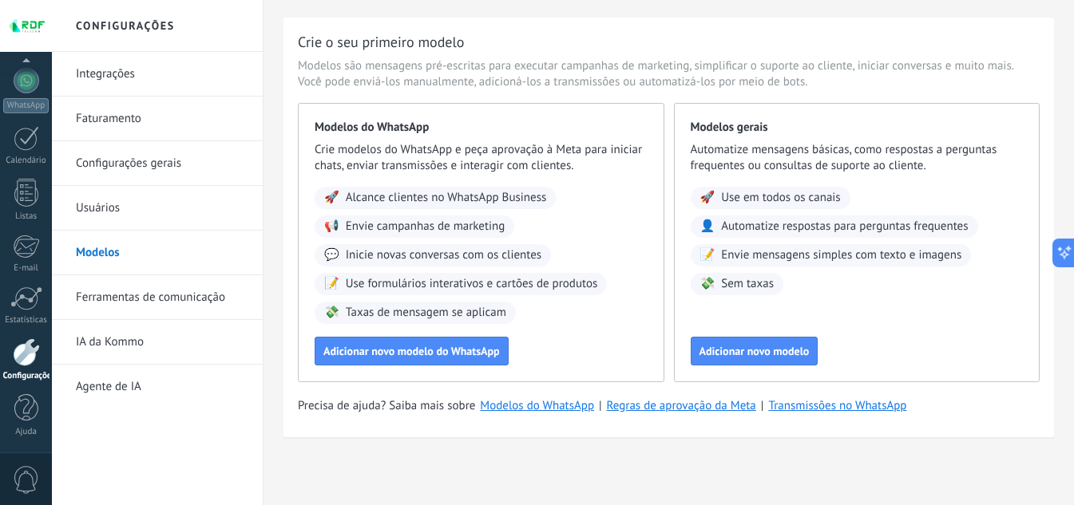
click at [125, 106] on link "Faturamento" at bounding box center [161, 119] width 171 height 45
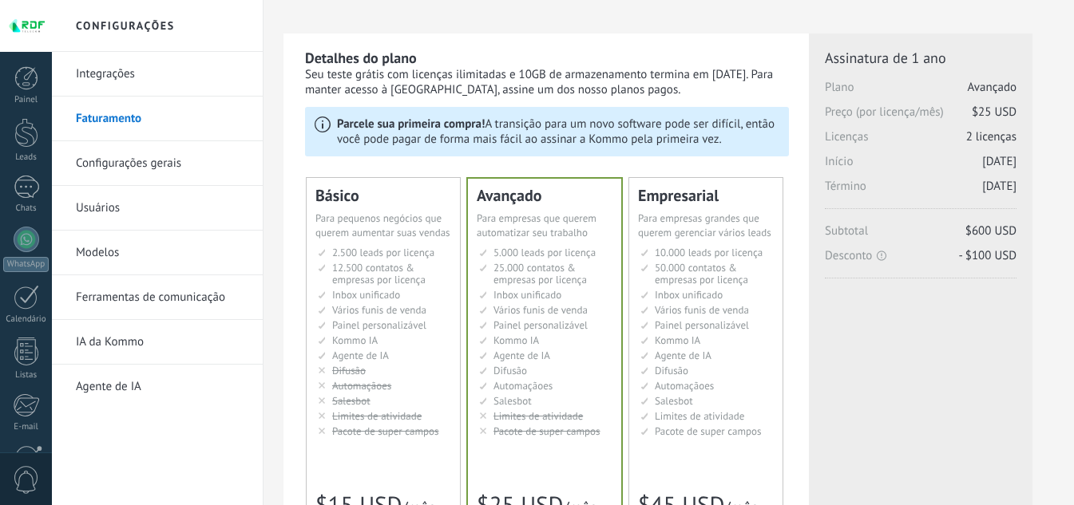
scroll to position [18, 0]
click at [110, 71] on link "Integrações" at bounding box center [161, 74] width 171 height 45
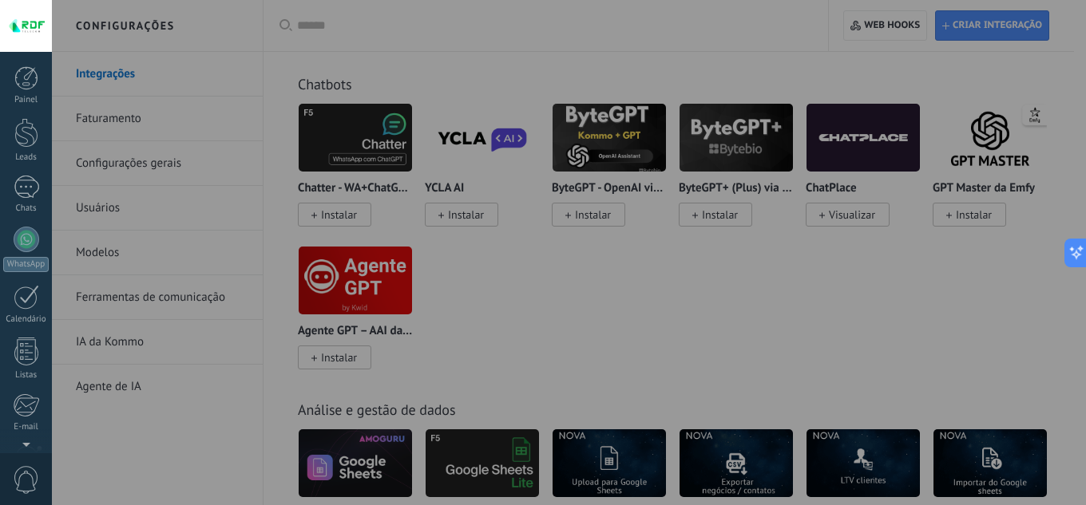
click at [188, 442] on div at bounding box center [595, 252] width 1086 height 505
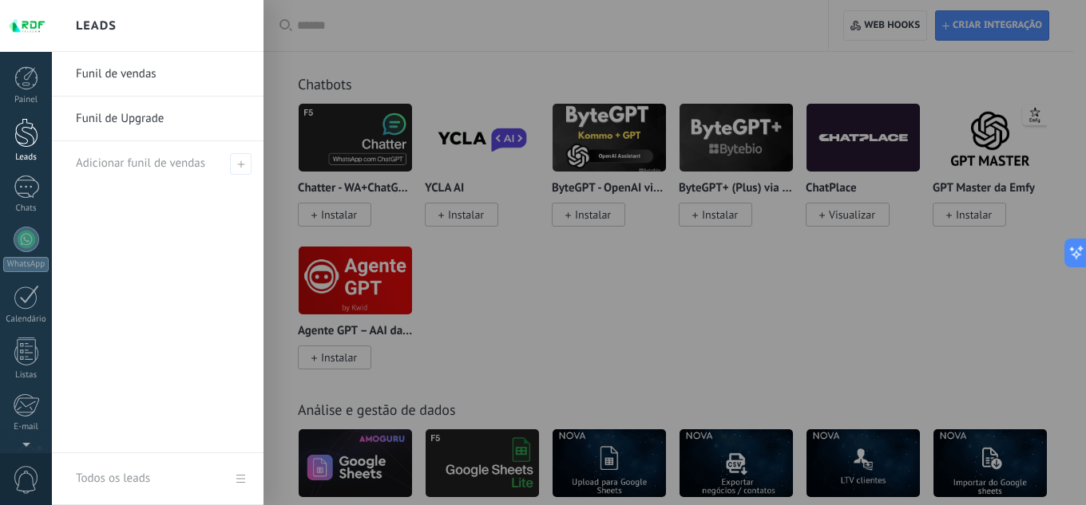
click at [18, 148] on link "Leads" at bounding box center [26, 140] width 52 height 45
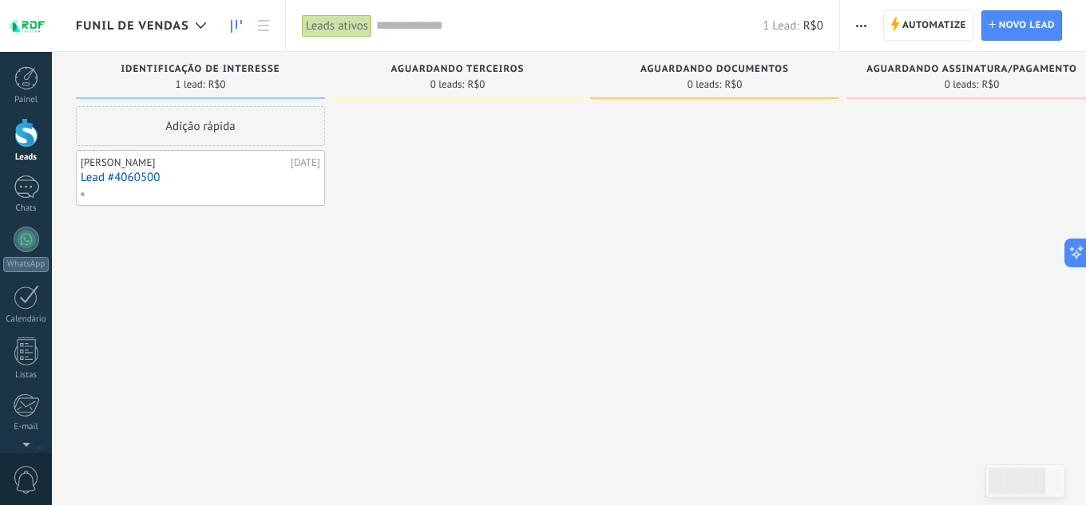
click at [859, 16] on span "button" at bounding box center [861, 25] width 10 height 30
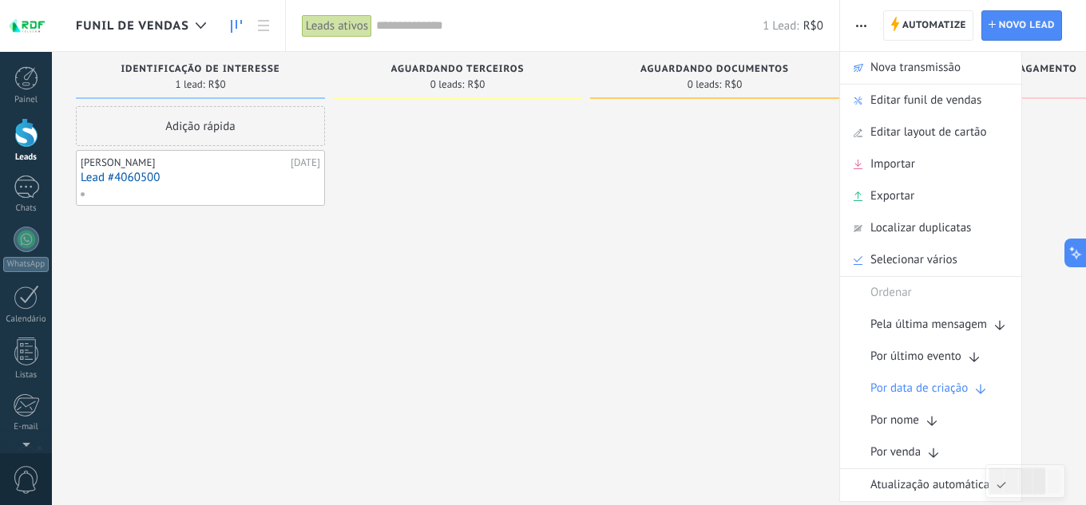
click at [712, 160] on div at bounding box center [714, 254] width 249 height 297
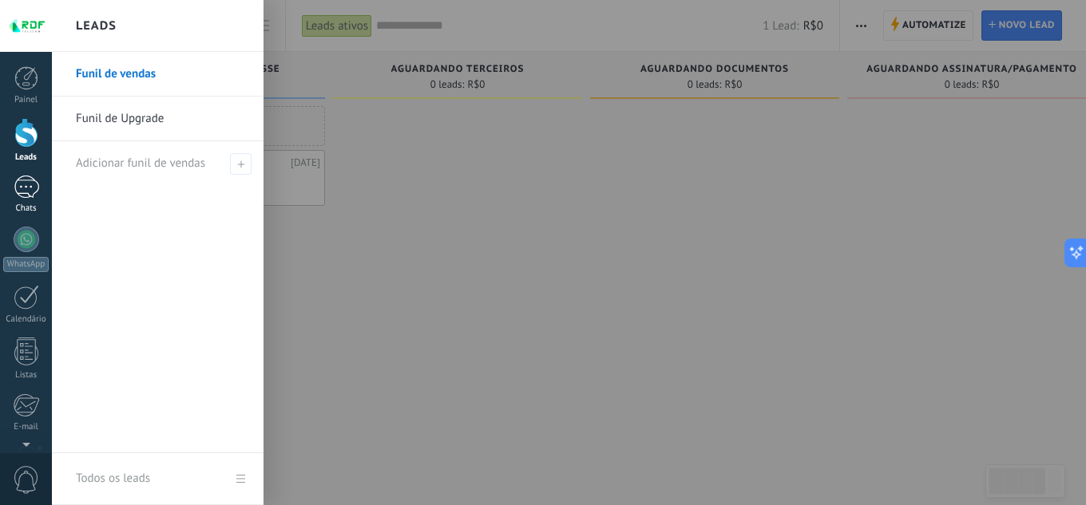
click at [26, 182] on div at bounding box center [27, 187] width 26 height 23
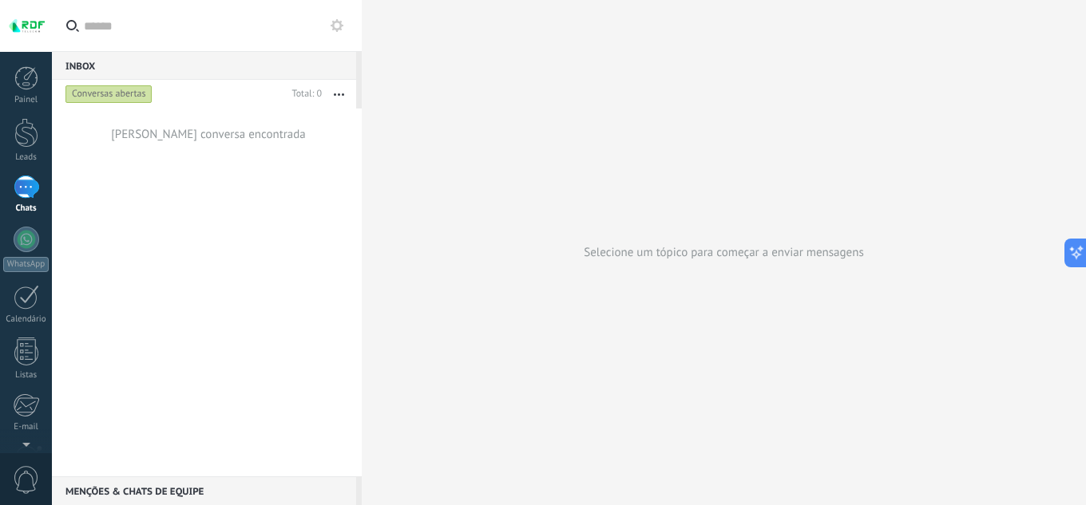
click at [338, 23] on use at bounding box center [336, 25] width 13 height 13
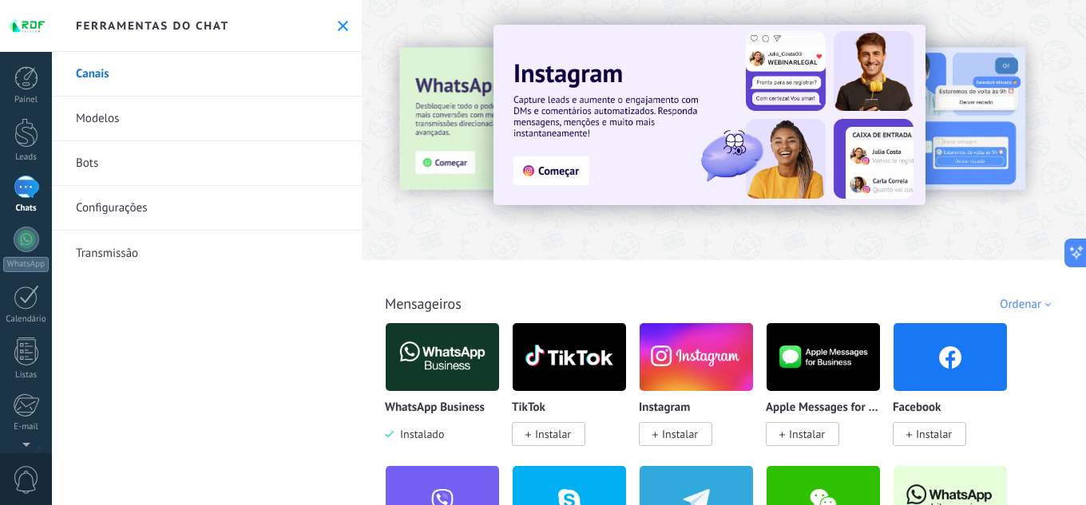
click at [133, 214] on link "Configurações" at bounding box center [207, 208] width 310 height 45
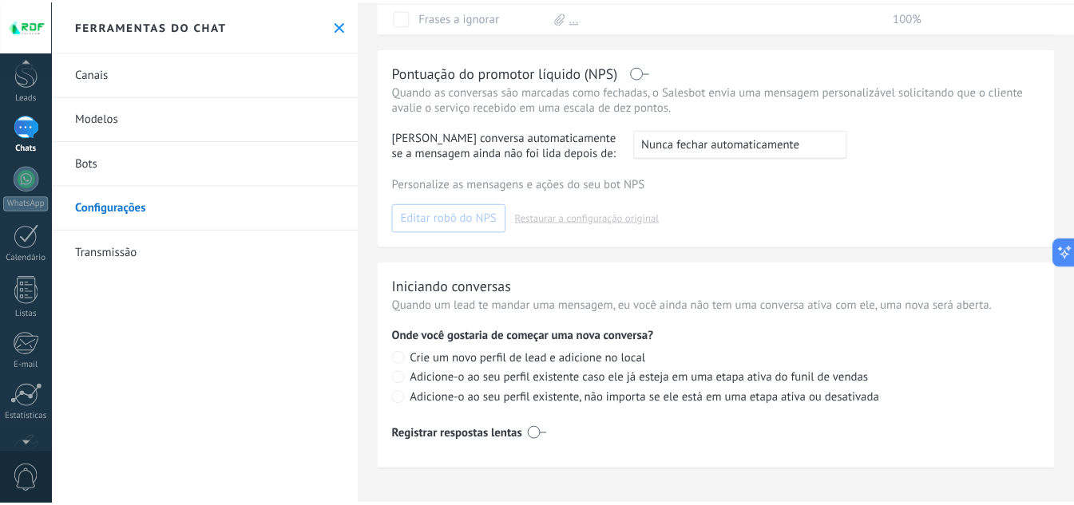
scroll to position [159, 0]
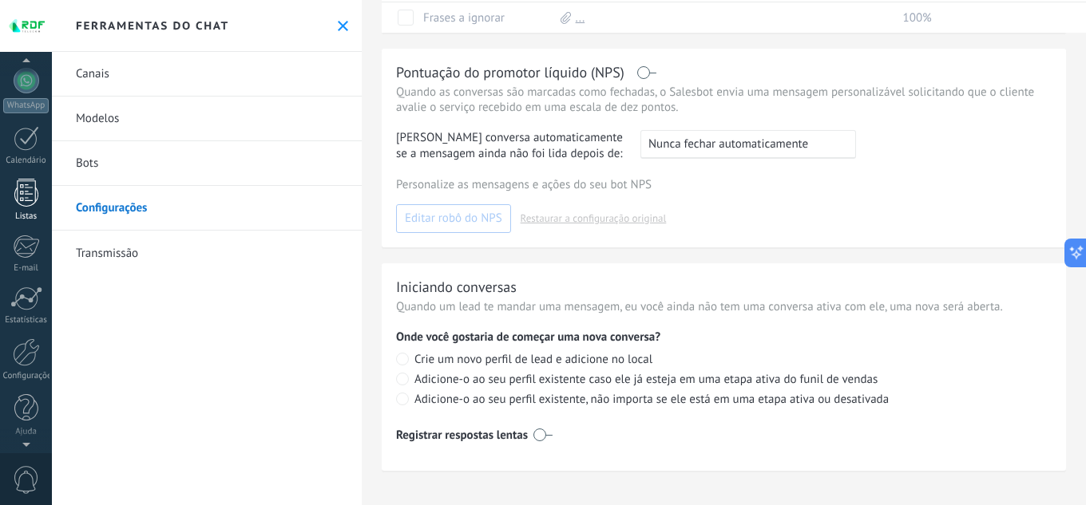
click at [27, 192] on div at bounding box center [26, 193] width 24 height 28
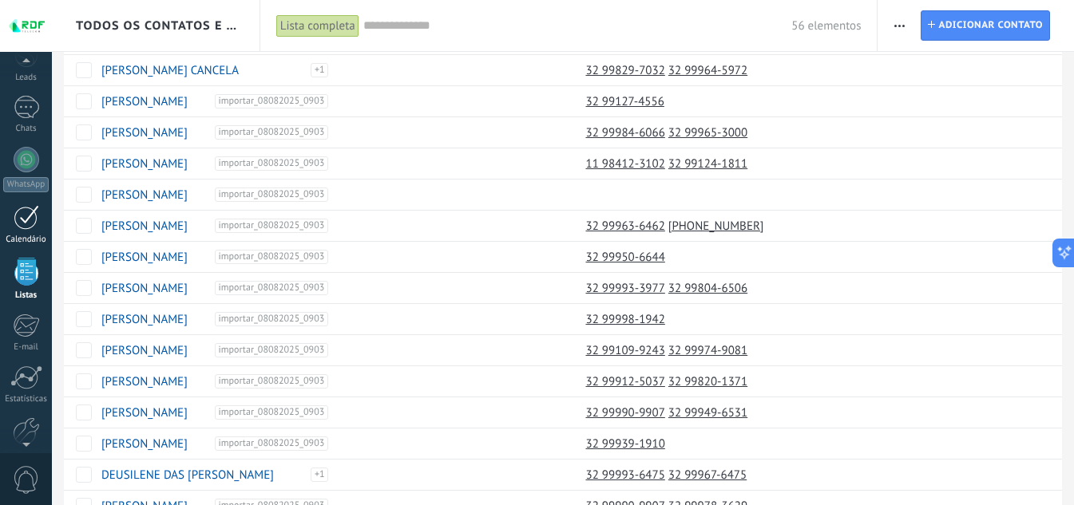
scroll to position [159, 0]
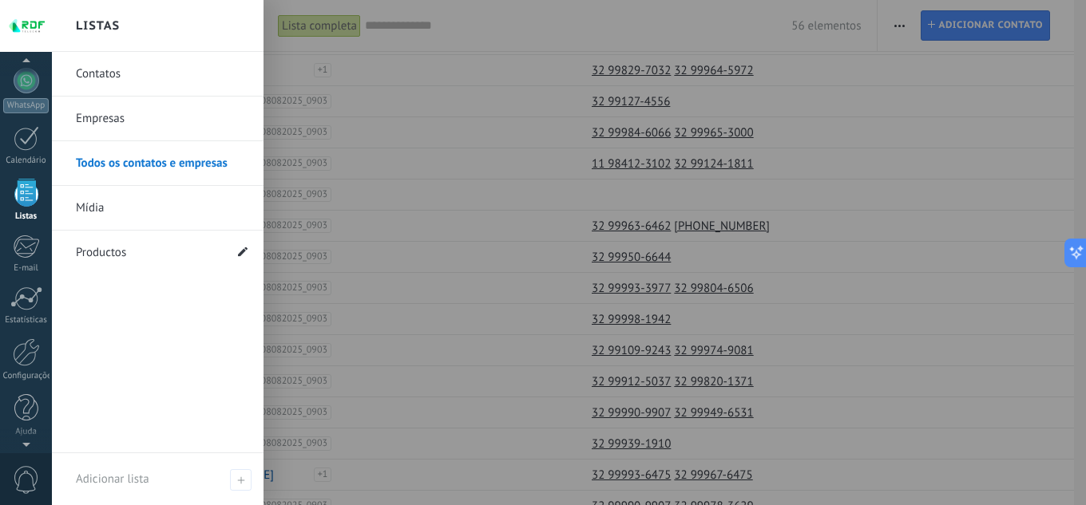
click at [243, 247] on icon at bounding box center [243, 252] width 10 height 10
click at [173, 255] on input "*********" at bounding box center [150, 253] width 148 height 26
click at [119, 333] on div "Contatos Empresas Todos os contatos e empresas Mídia Productos *********" at bounding box center [158, 253] width 212 height 402
click at [106, 250] on link "Productos" at bounding box center [150, 253] width 148 height 45
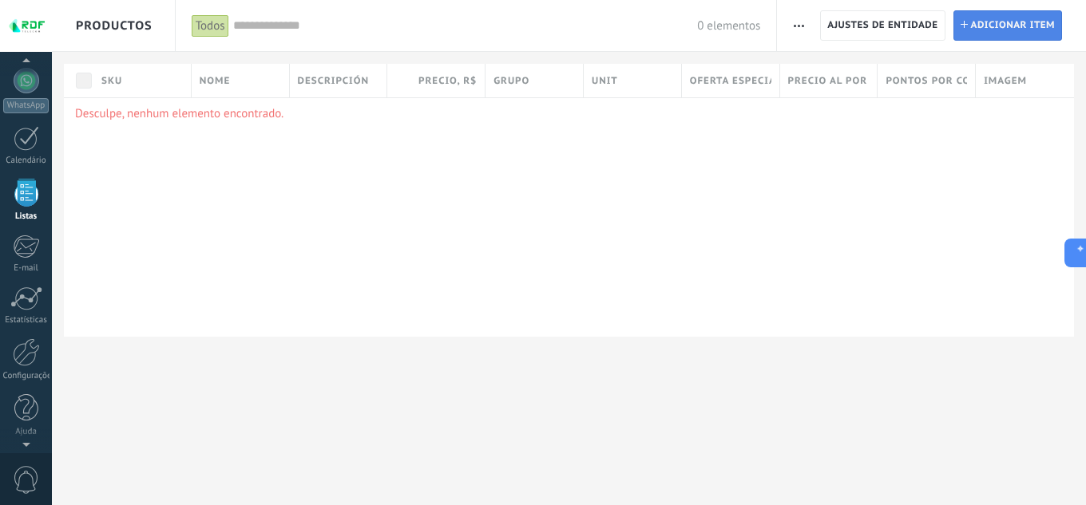
click at [1016, 26] on span "Adicionar item" at bounding box center [1013, 25] width 85 height 29
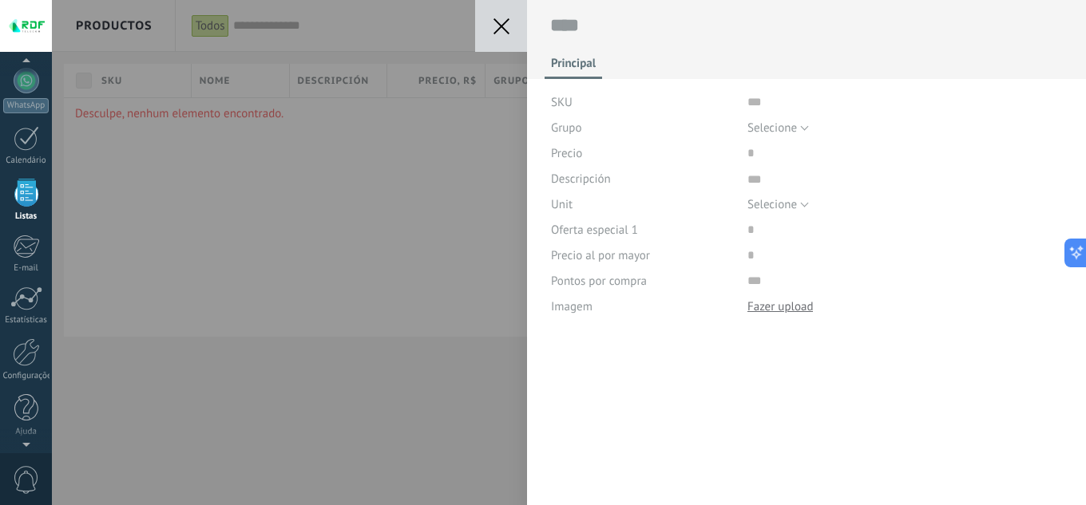
scroll to position [16, 0]
click at [783, 102] on input "text" at bounding box center [904, 102] width 315 height 26
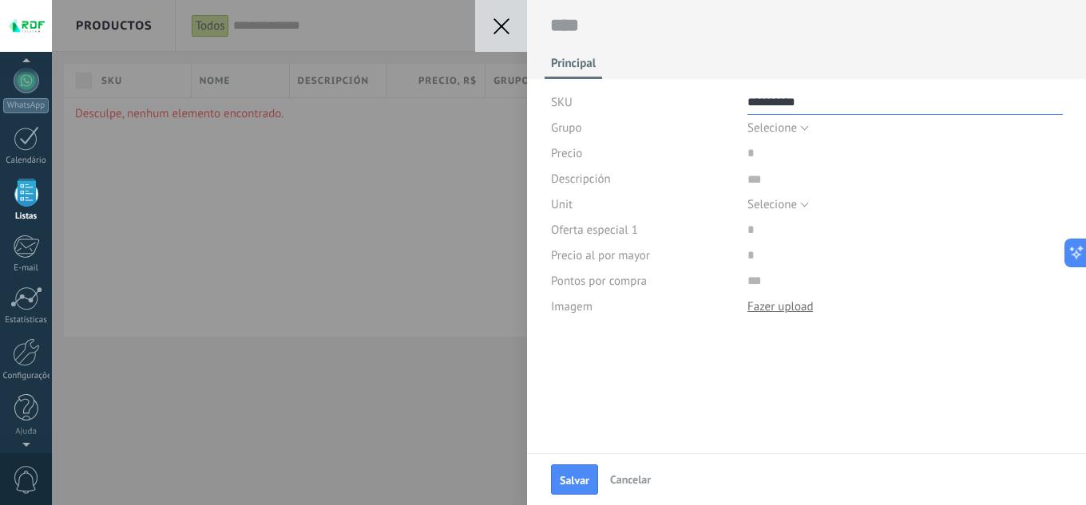
type input "*********"
click at [804, 117] on button "Selecione" at bounding box center [777, 128] width 61 height 26
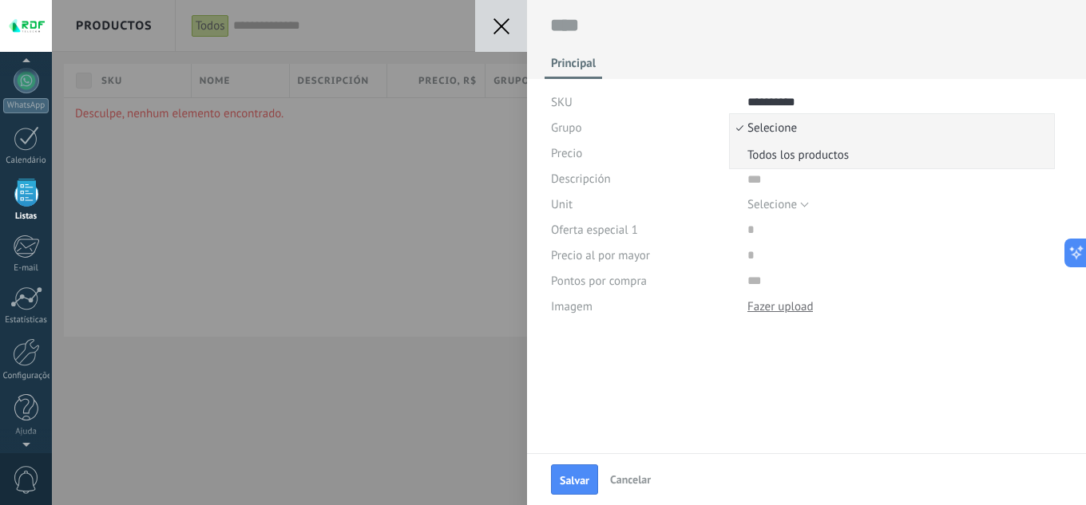
click at [806, 160] on span "Todos los productos" at bounding box center [889, 155] width 319 height 15
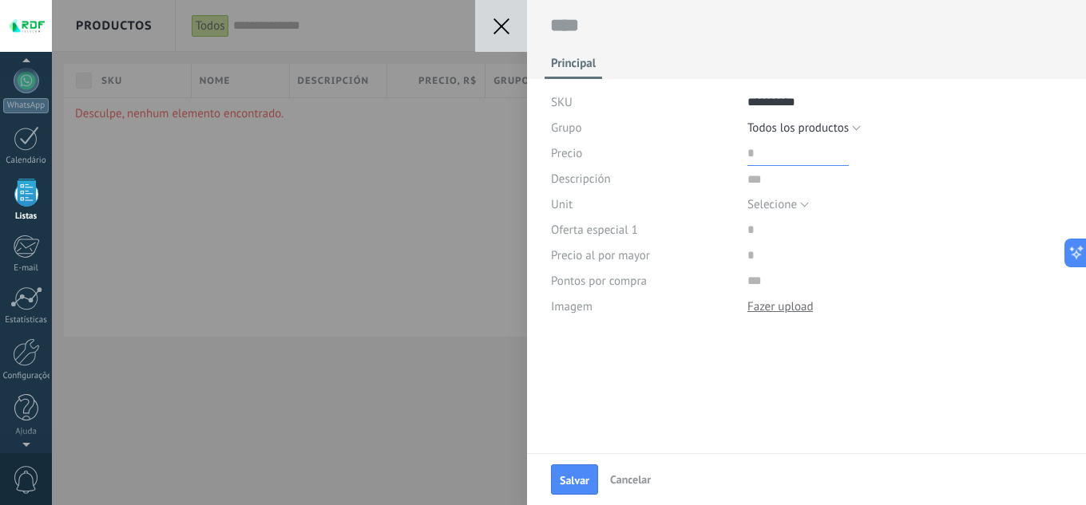
click at [793, 152] on input "price" at bounding box center [797, 153] width 101 height 26
type input "******"
click at [806, 200] on button "Selecione" at bounding box center [777, 205] width 61 height 26
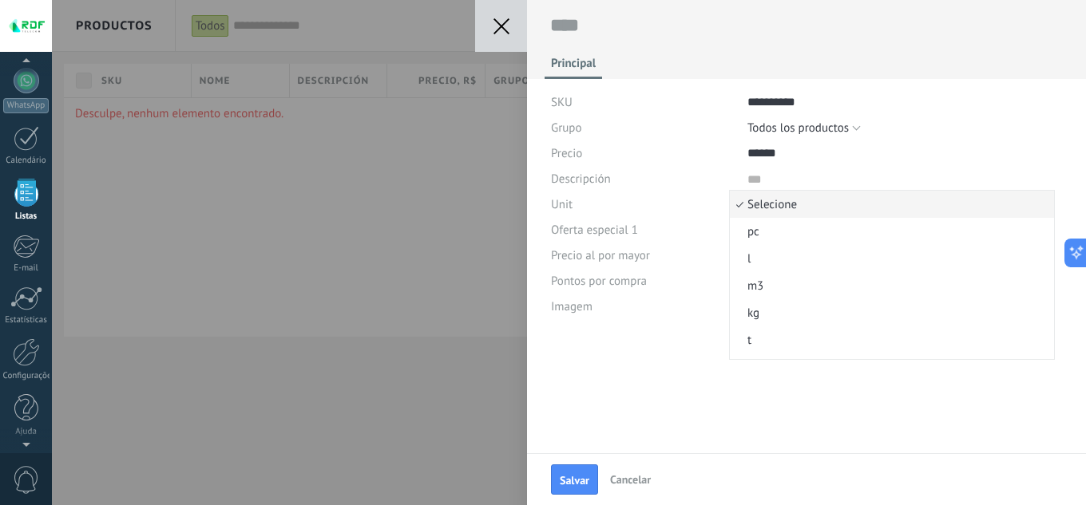
click at [610, 227] on span "Oferta especial 1" at bounding box center [594, 230] width 87 height 12
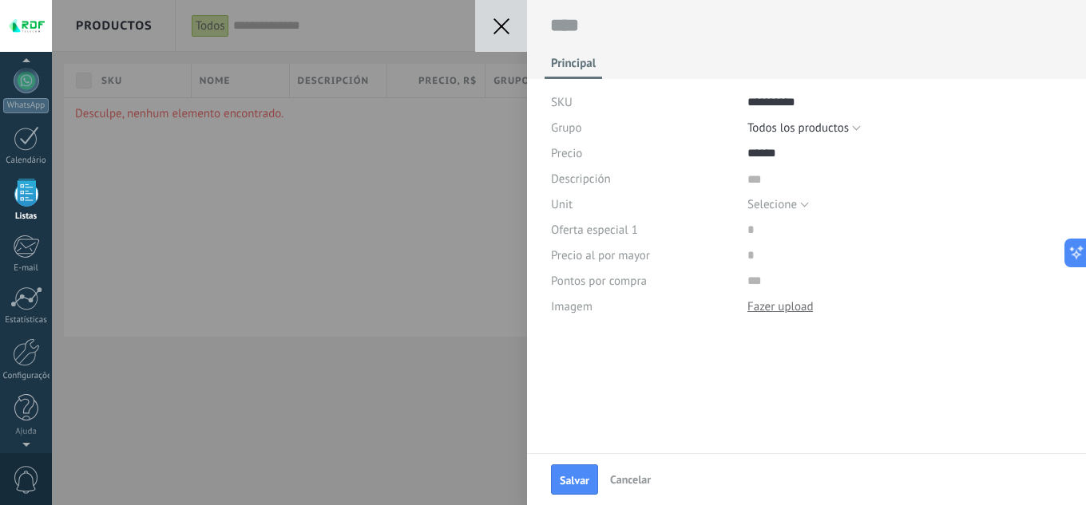
click at [497, 28] on icon at bounding box center [501, 26] width 16 height 16
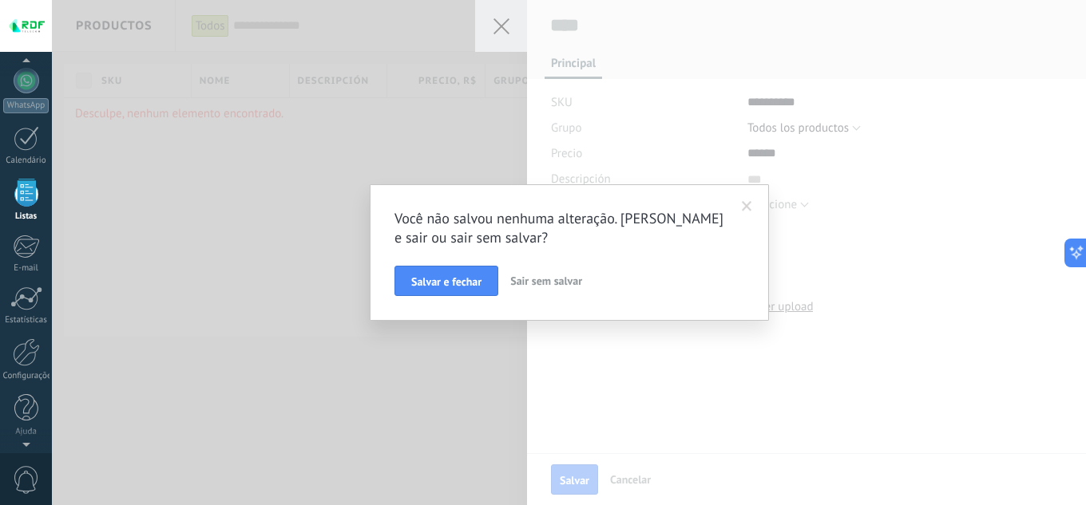
click at [558, 288] on button "Sair sem salvar" at bounding box center [546, 281] width 85 height 30
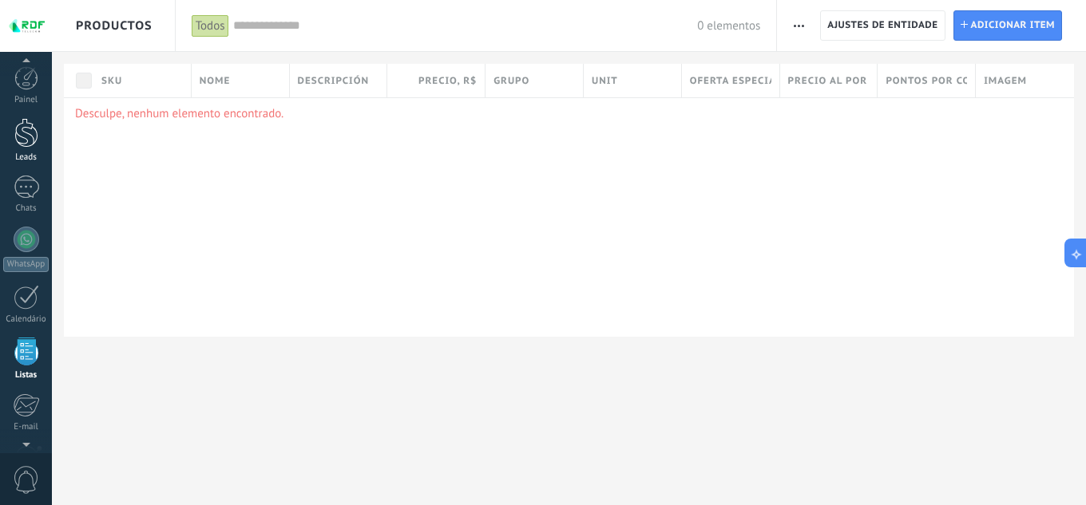
click at [26, 148] on link "Leads" at bounding box center [26, 140] width 52 height 45
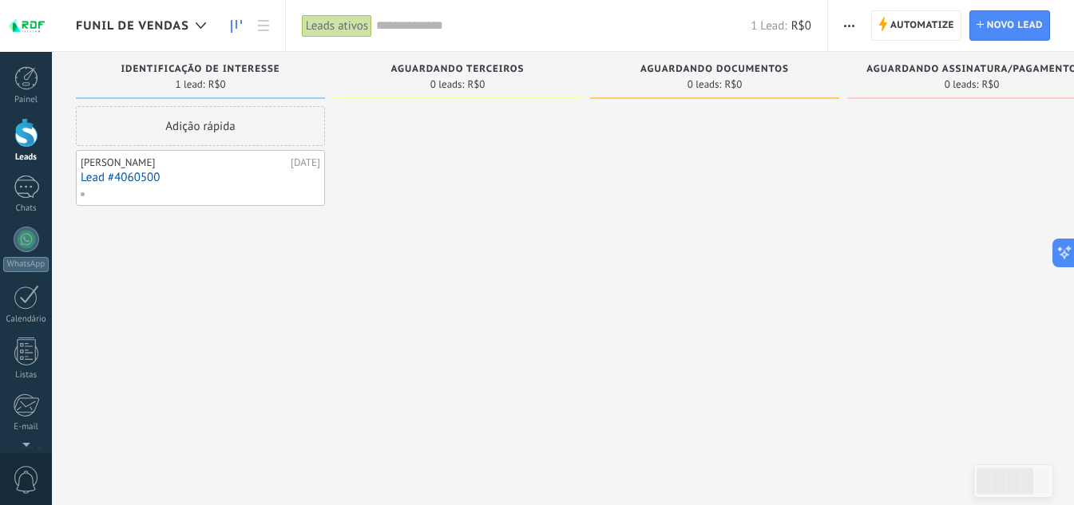
click at [152, 173] on link "Lead #4060500" at bounding box center [200, 178] width 239 height 14
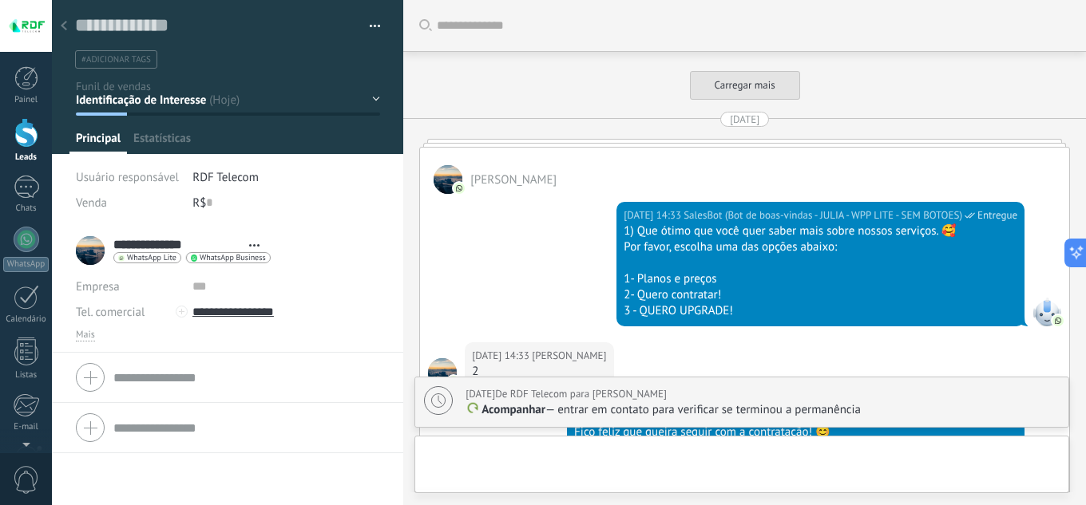
type textarea "**********"
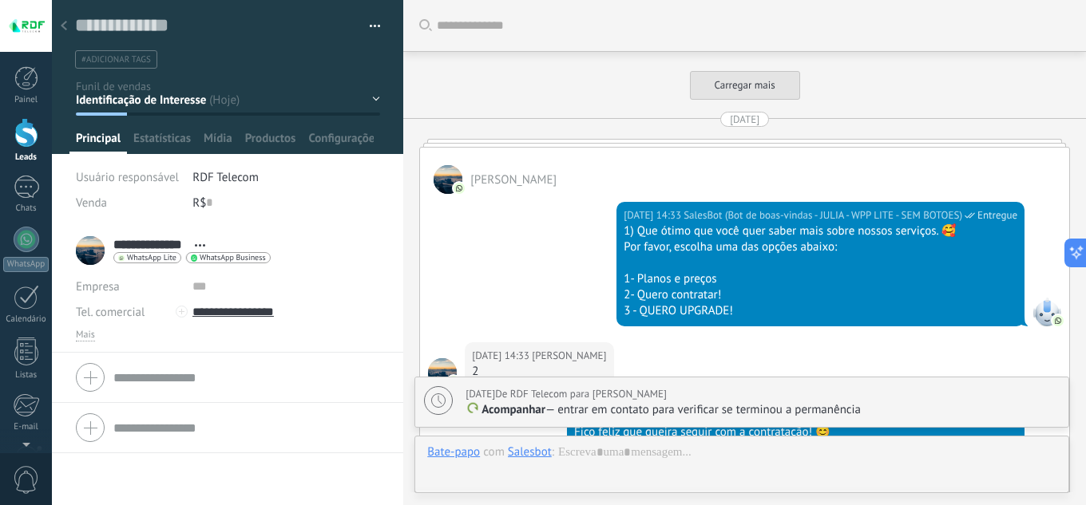
scroll to position [9991, 0]
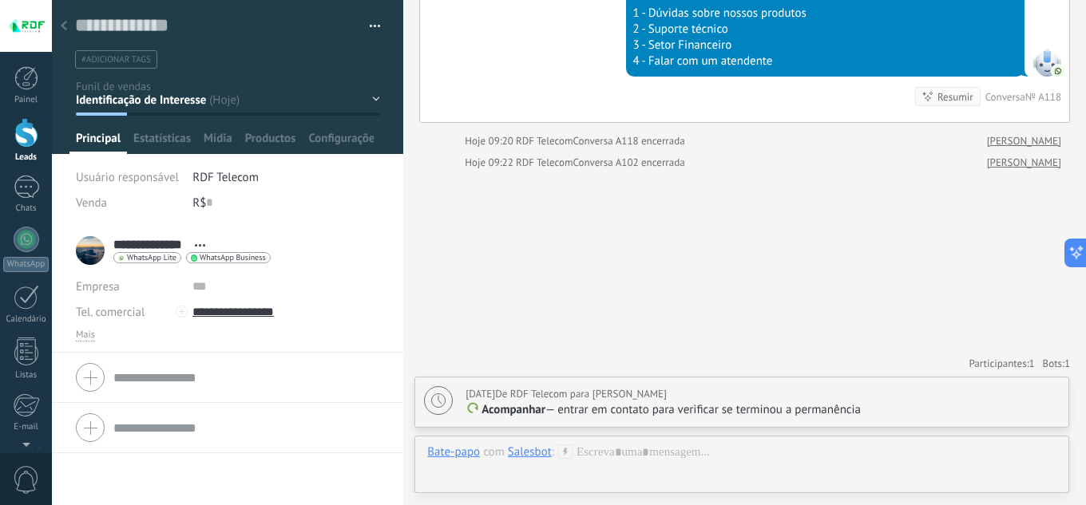
click at [96, 332] on div "Mais" at bounding box center [227, 335] width 303 height 13
click at [85, 337] on span "Mais" at bounding box center [85, 335] width 19 height 13
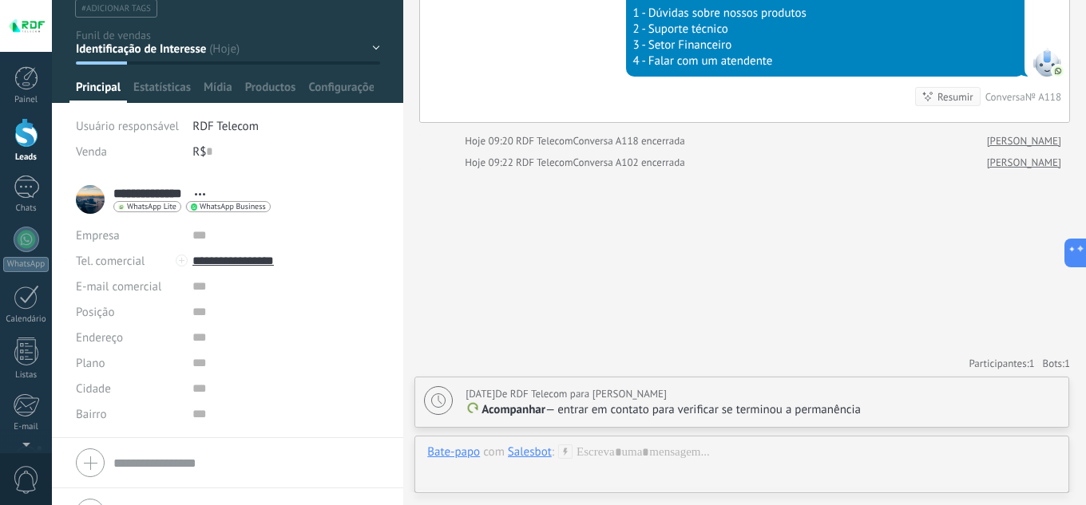
scroll to position [80, 0]
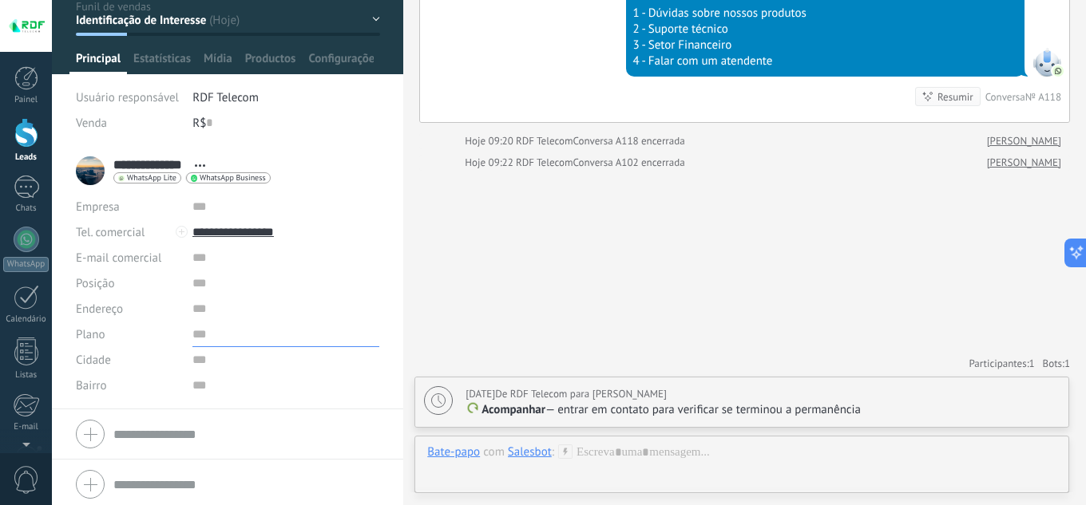
click at [212, 327] on input "text" at bounding box center [285, 335] width 187 height 26
type input "******"
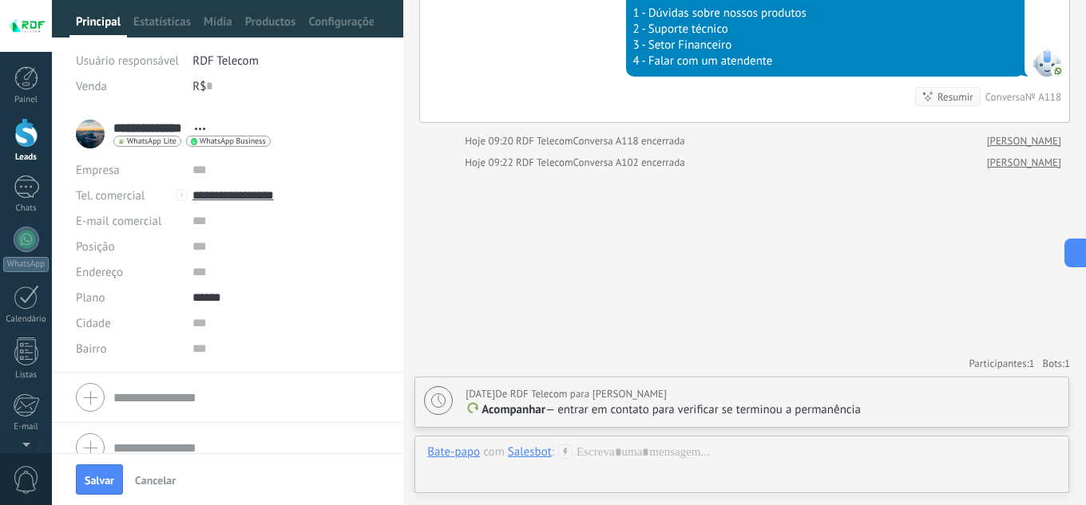
scroll to position [136, 0]
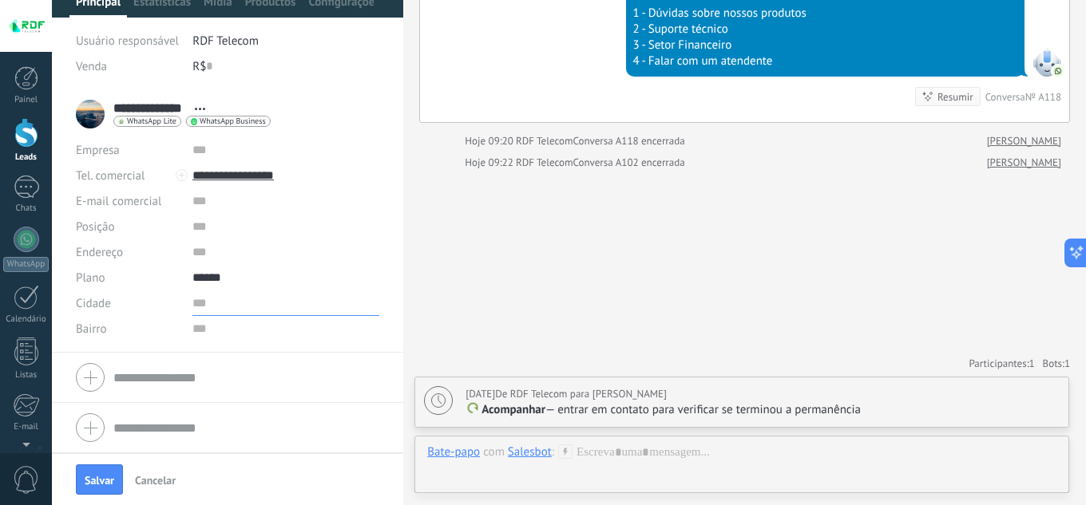
click at [233, 295] on input "text" at bounding box center [285, 304] width 187 height 26
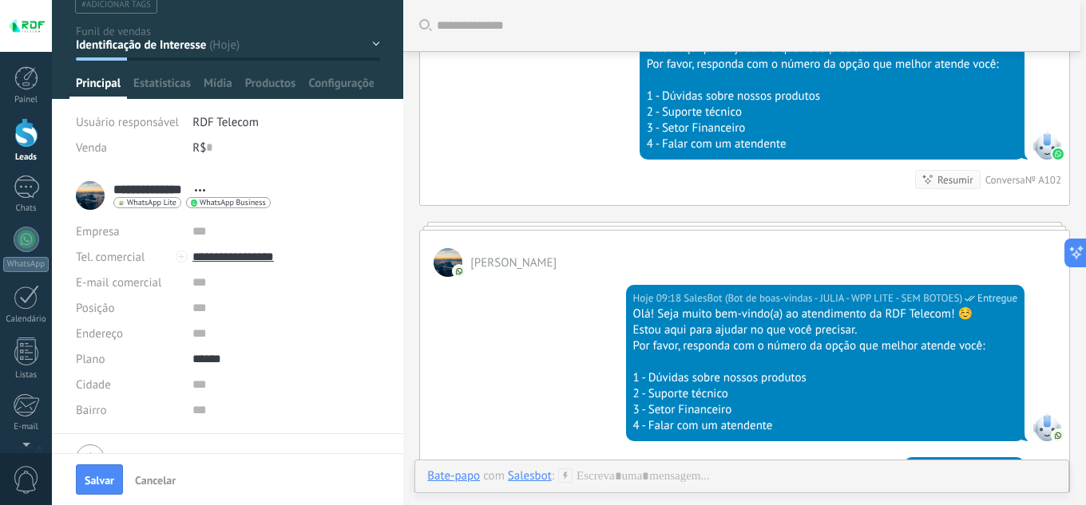
scroll to position [0, 0]
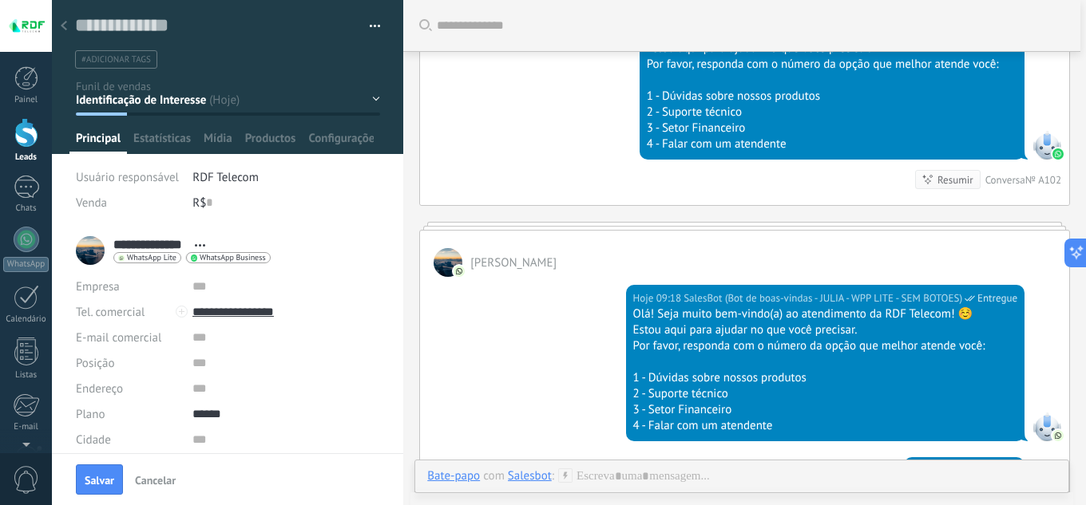
click at [65, 20] on div at bounding box center [64, 26] width 22 height 31
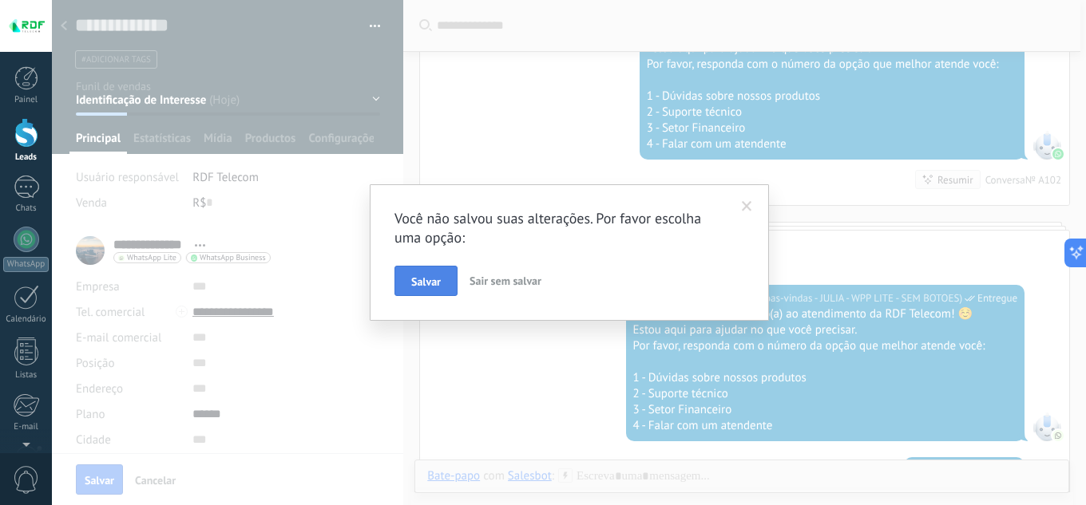
click at [423, 290] on button "Salvar" at bounding box center [425, 281] width 63 height 30
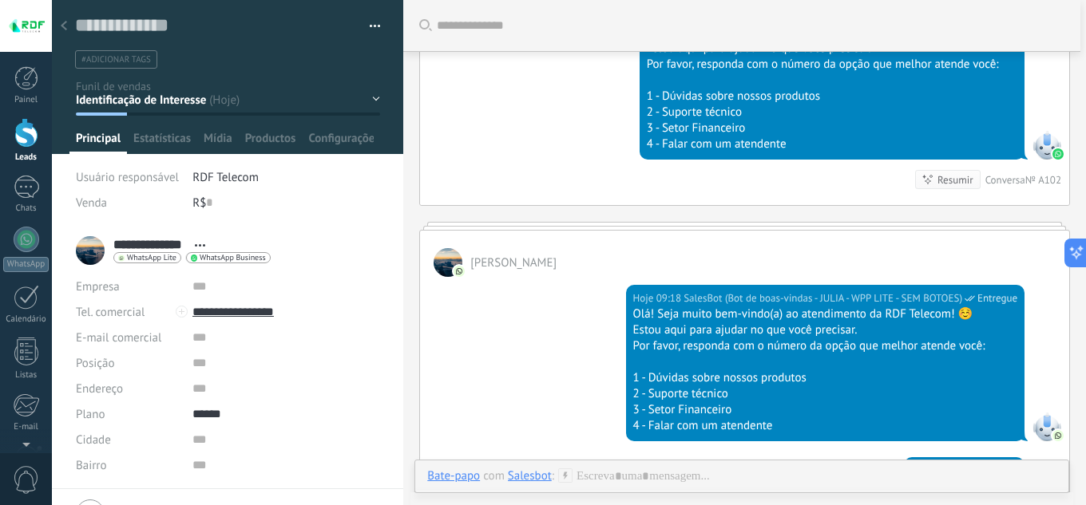
scroll to position [8975, 0]
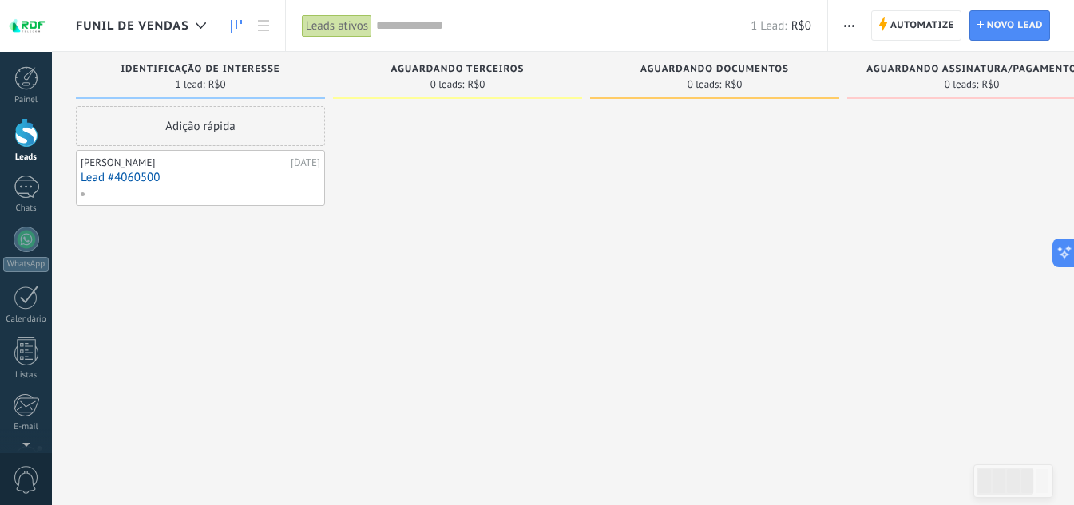
click at [226, 180] on link "Lead #4060500" at bounding box center [200, 178] width 239 height 14
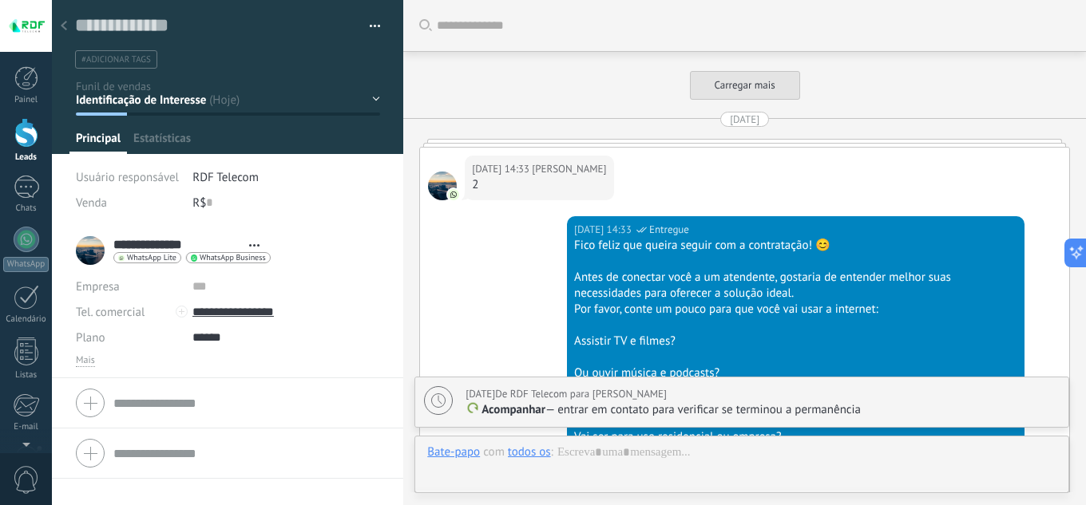
type textarea "**********"
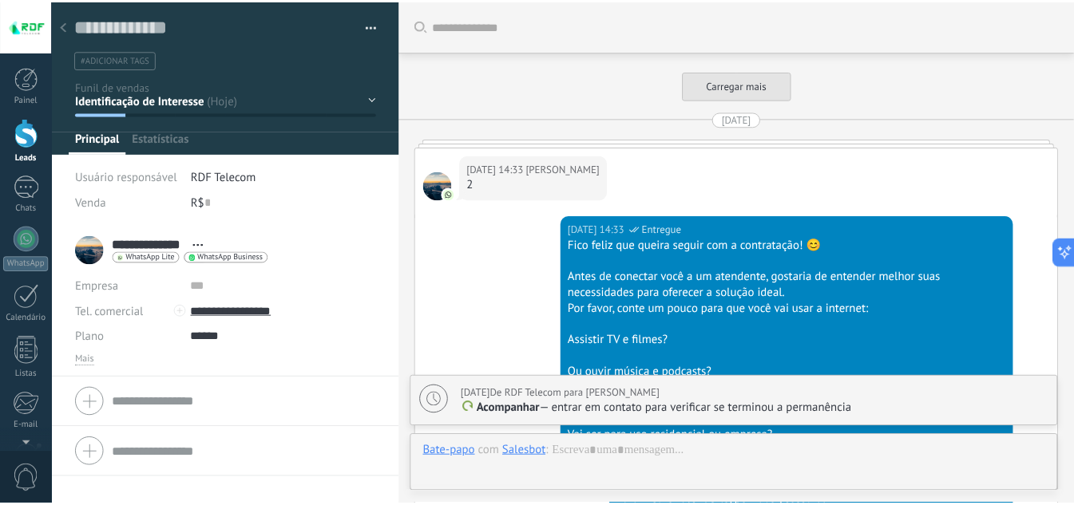
scroll to position [9826, 0]
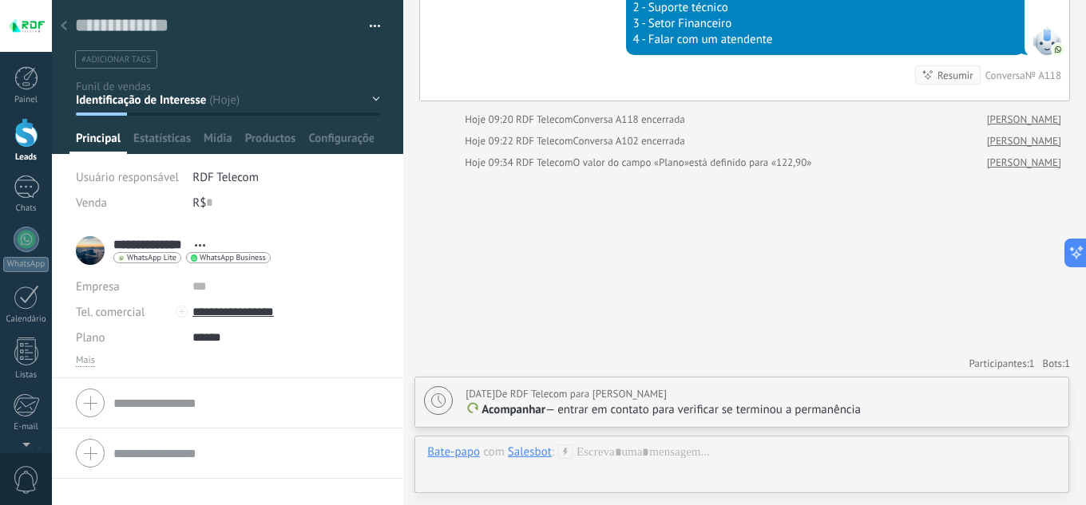
click at [70, 26] on div at bounding box center [64, 26] width 22 height 31
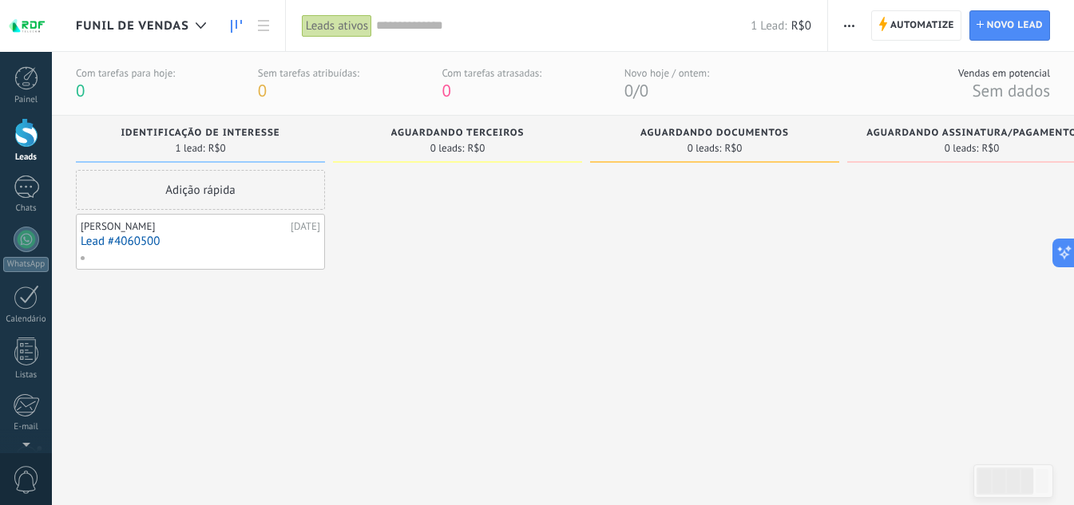
drag, startPoint x: 296, startPoint y: 326, endPoint x: 231, endPoint y: 295, distance: 72.5
click at [296, 326] on div "Adição rápida [PERSON_NAME] [DATE] Lead #4060500" at bounding box center [200, 318] width 249 height 297
